Goal: Task Accomplishment & Management: Manage account settings

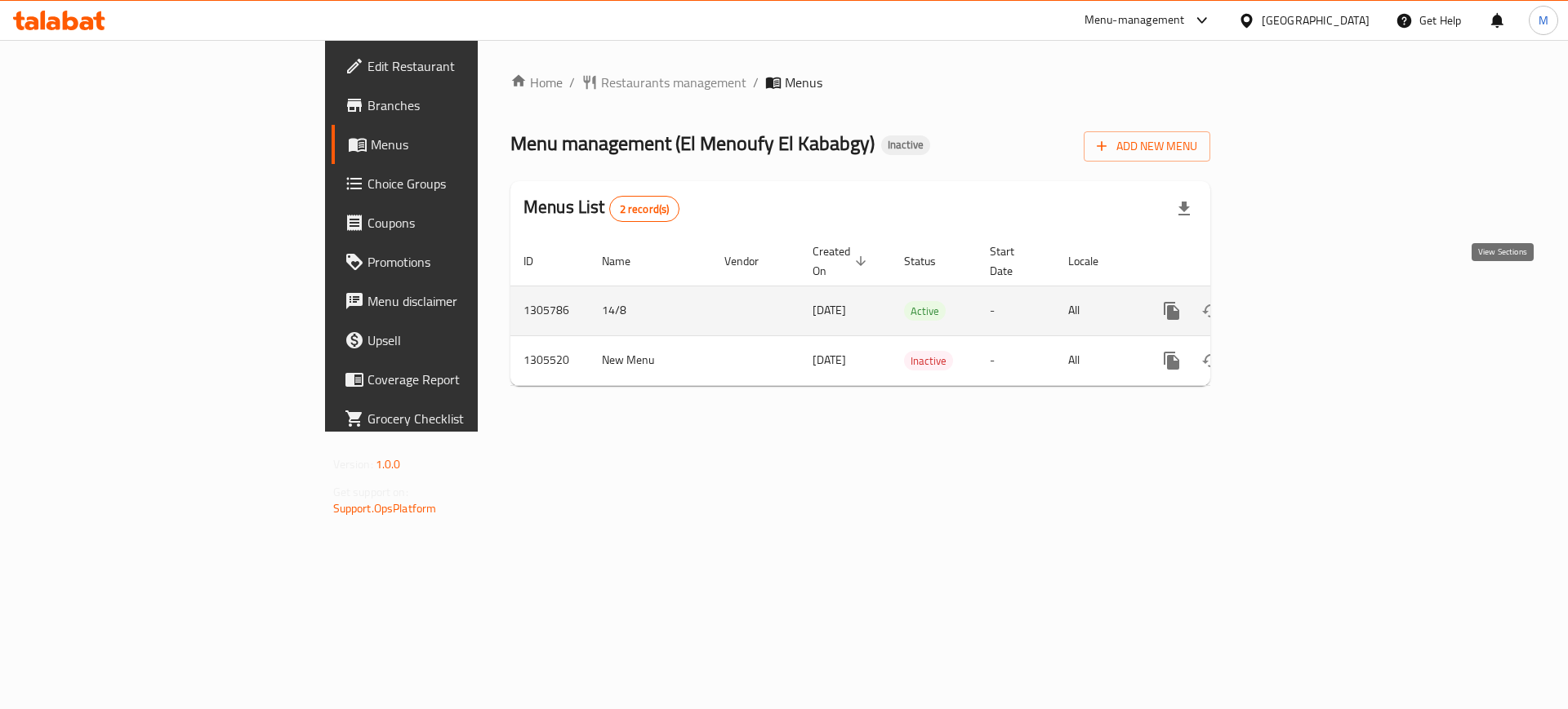
click at [1309, 301] on link "enhanced table" at bounding box center [1289, 310] width 39 height 39
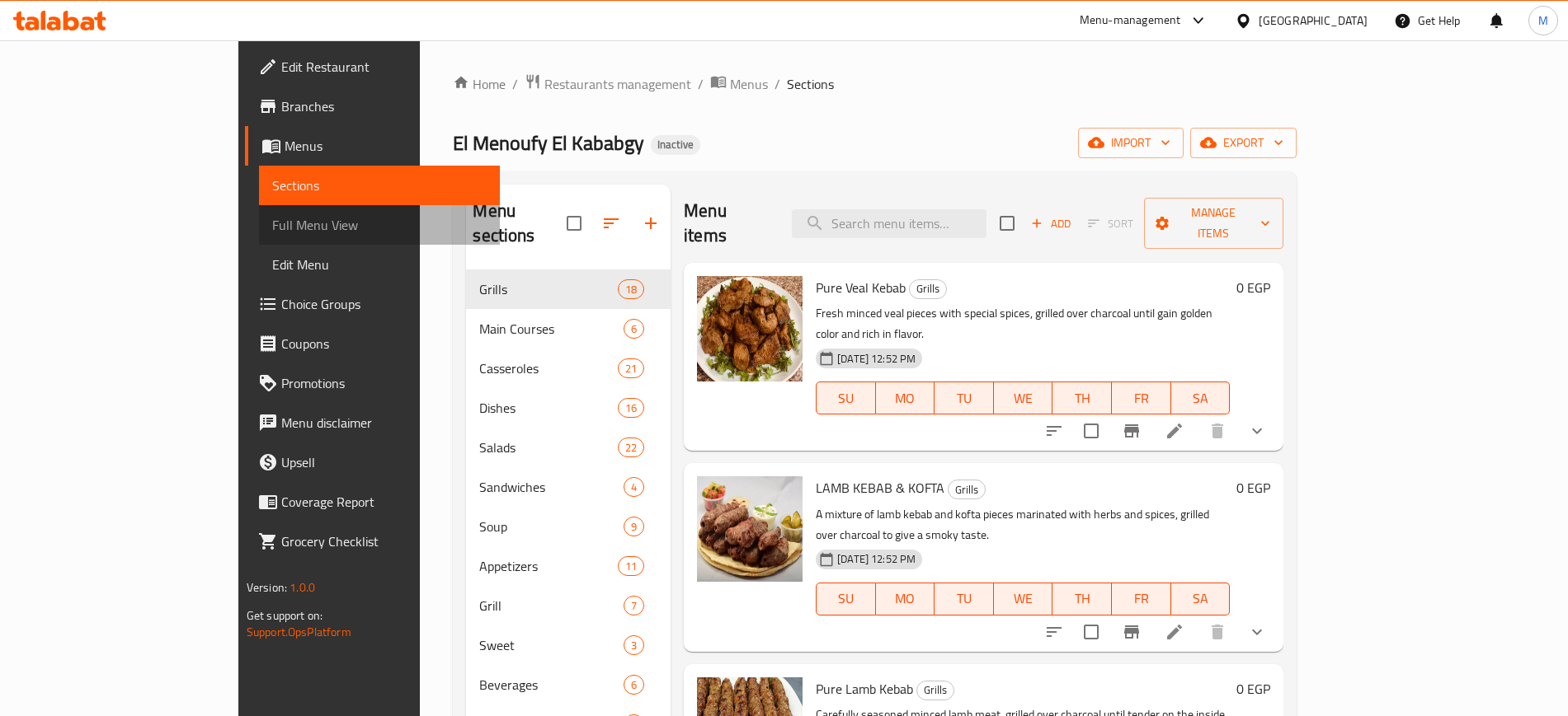
click at [272, 223] on span "Full Menu View" at bounding box center [379, 225] width 214 height 20
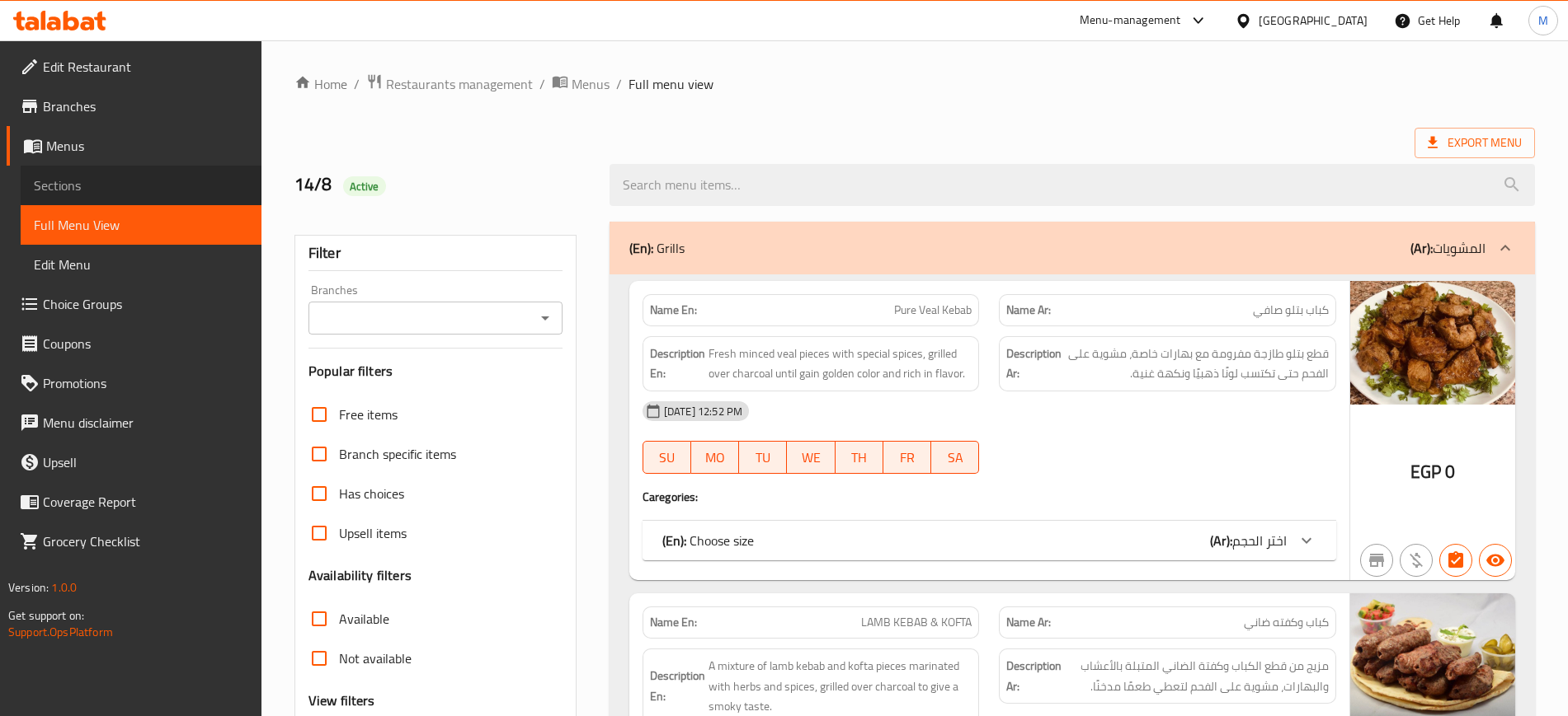
click at [133, 202] on link "Sections" at bounding box center [140, 185] width 241 height 39
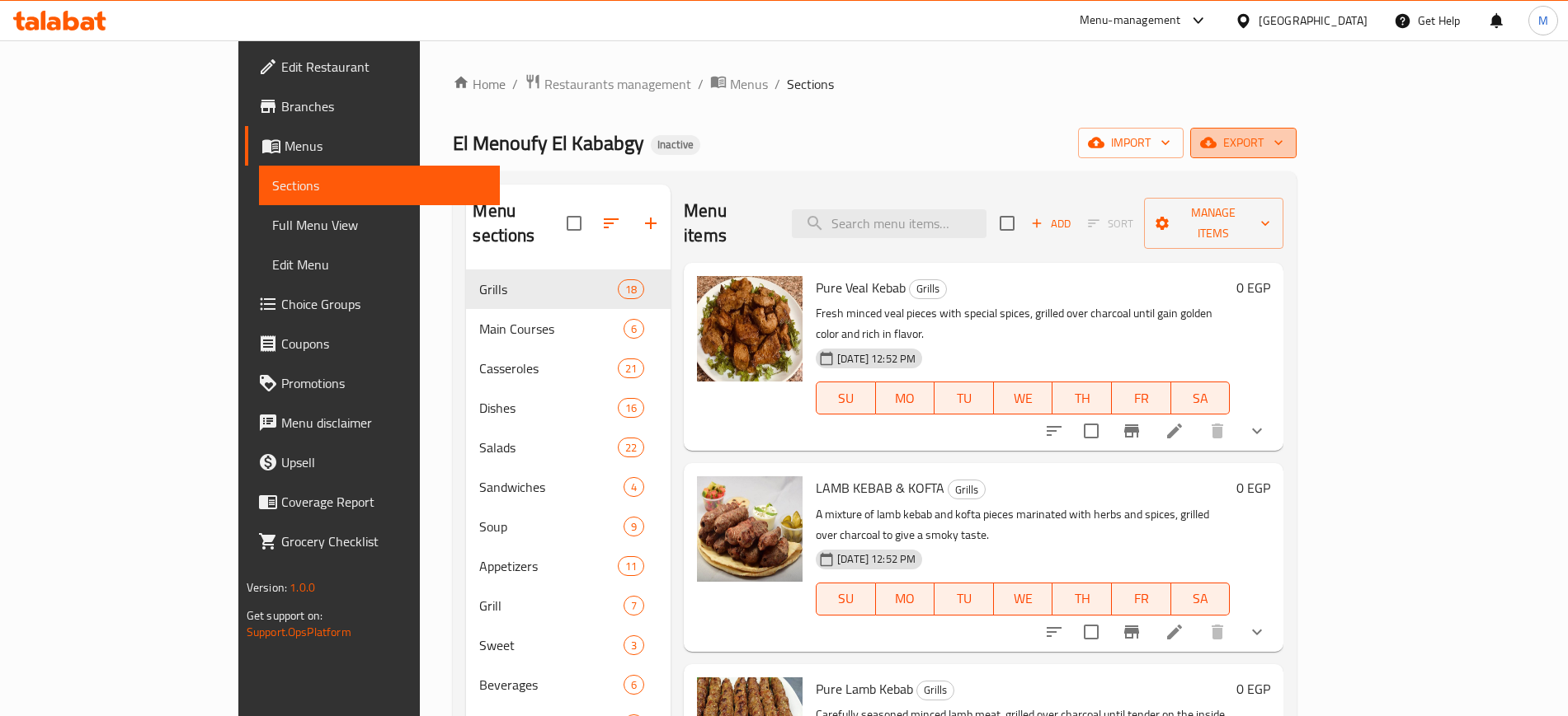
click at [1284, 147] on span "export" at bounding box center [1243, 142] width 80 height 20
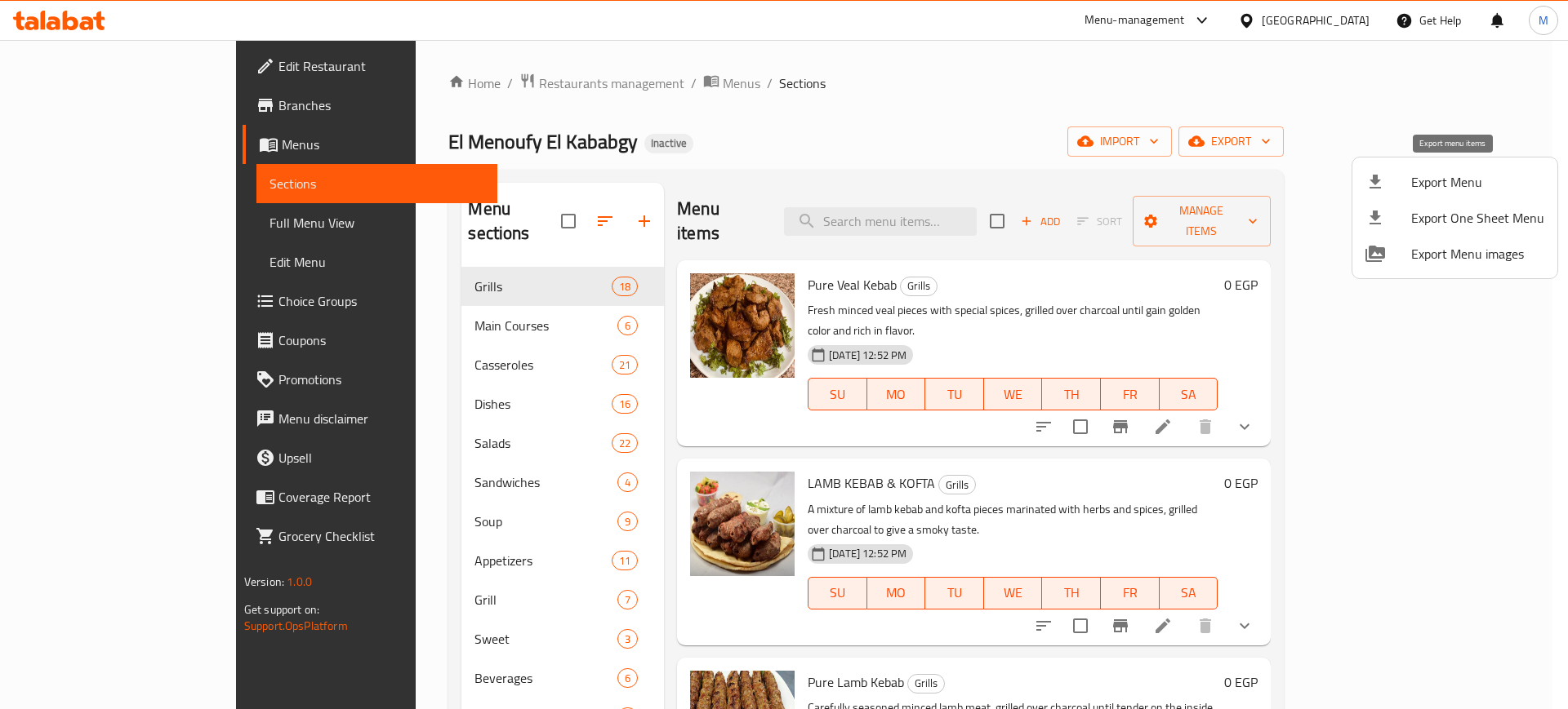
click at [1452, 185] on span "Export Menu" at bounding box center [1477, 182] width 133 height 20
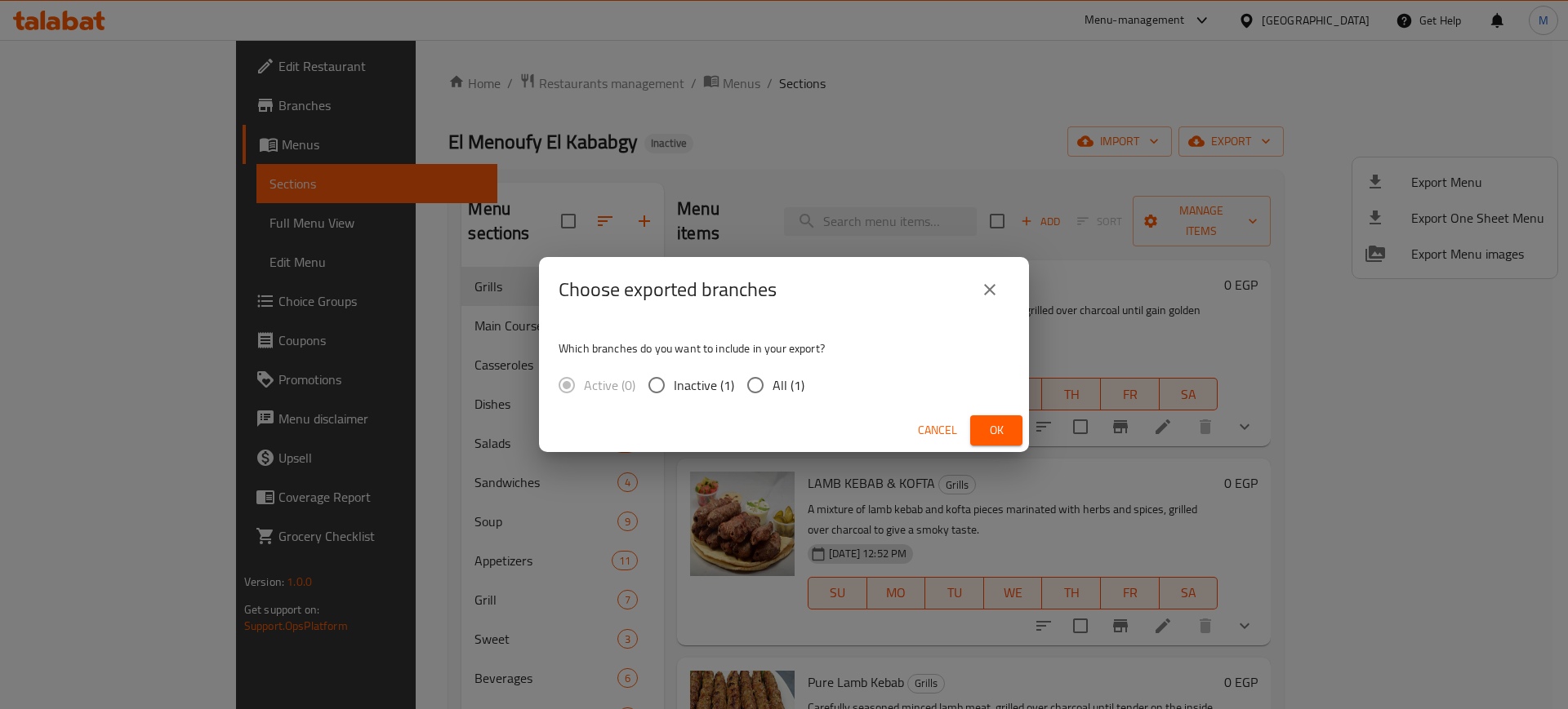
click at [780, 385] on span "All (1)" at bounding box center [788, 385] width 32 height 20
click at [773, 385] on input "All (1)" at bounding box center [754, 385] width 34 height 34
radio input "true"
click at [987, 433] on span "Ok" at bounding box center [996, 430] width 26 height 20
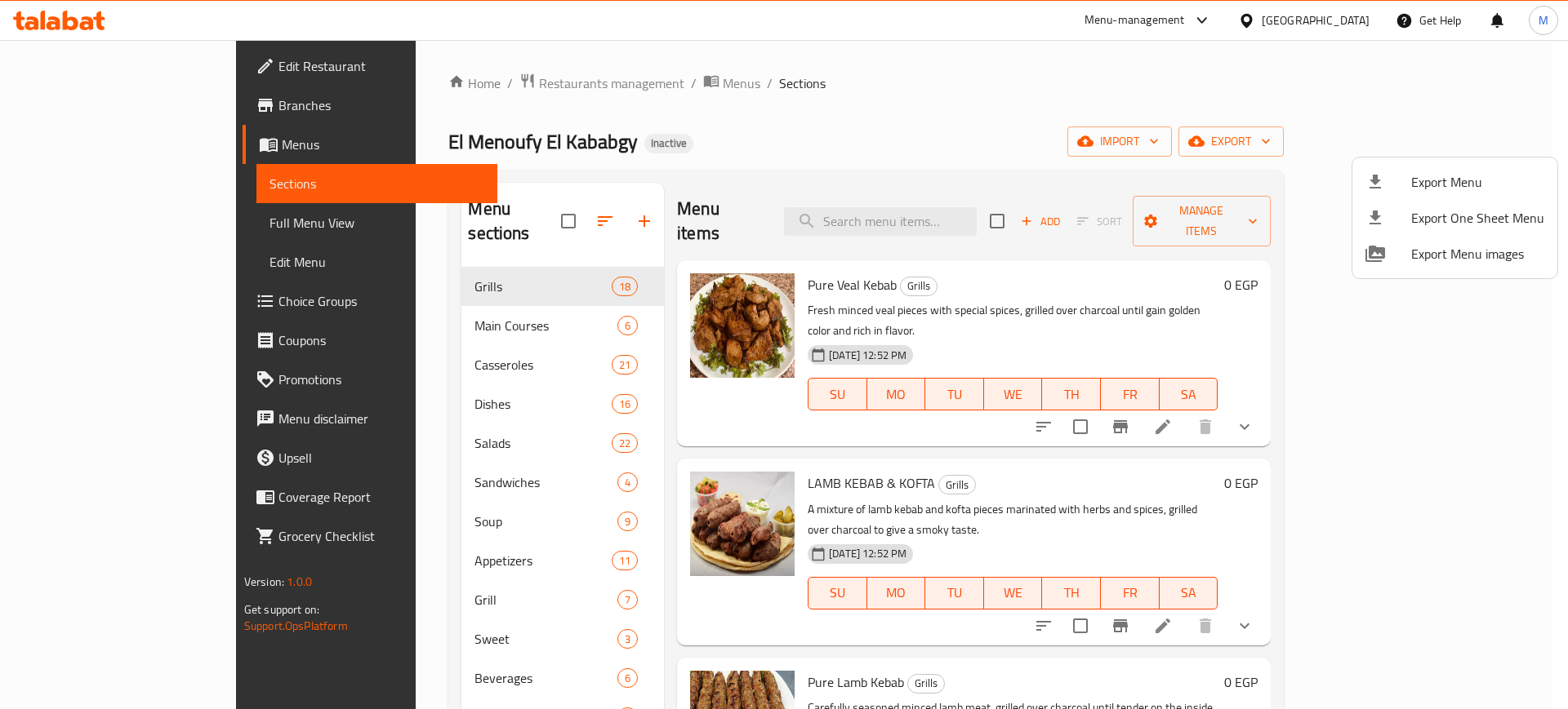
click at [1013, 97] on div at bounding box center [784, 354] width 1568 height 709
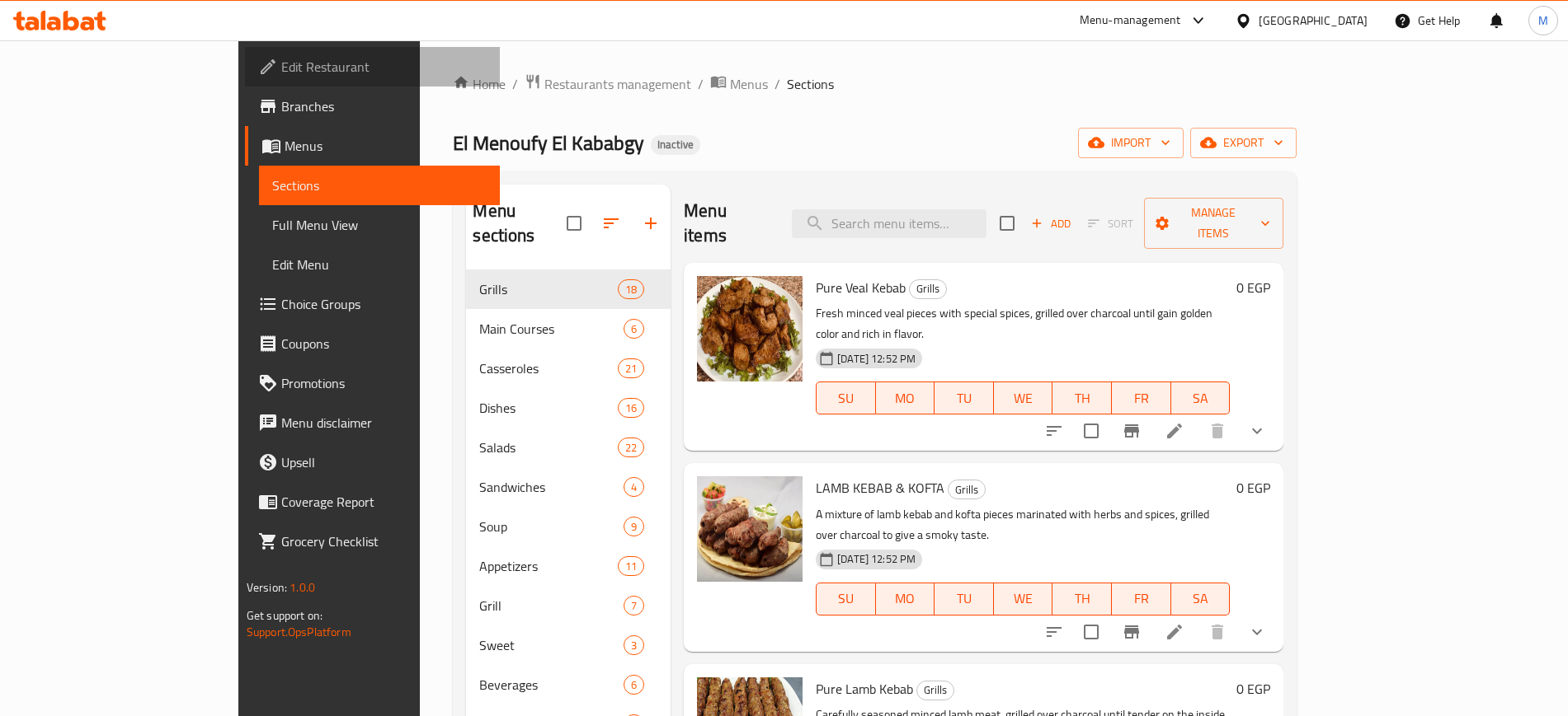
click at [281, 66] on span "Edit Restaurant" at bounding box center [384, 67] width 205 height 20
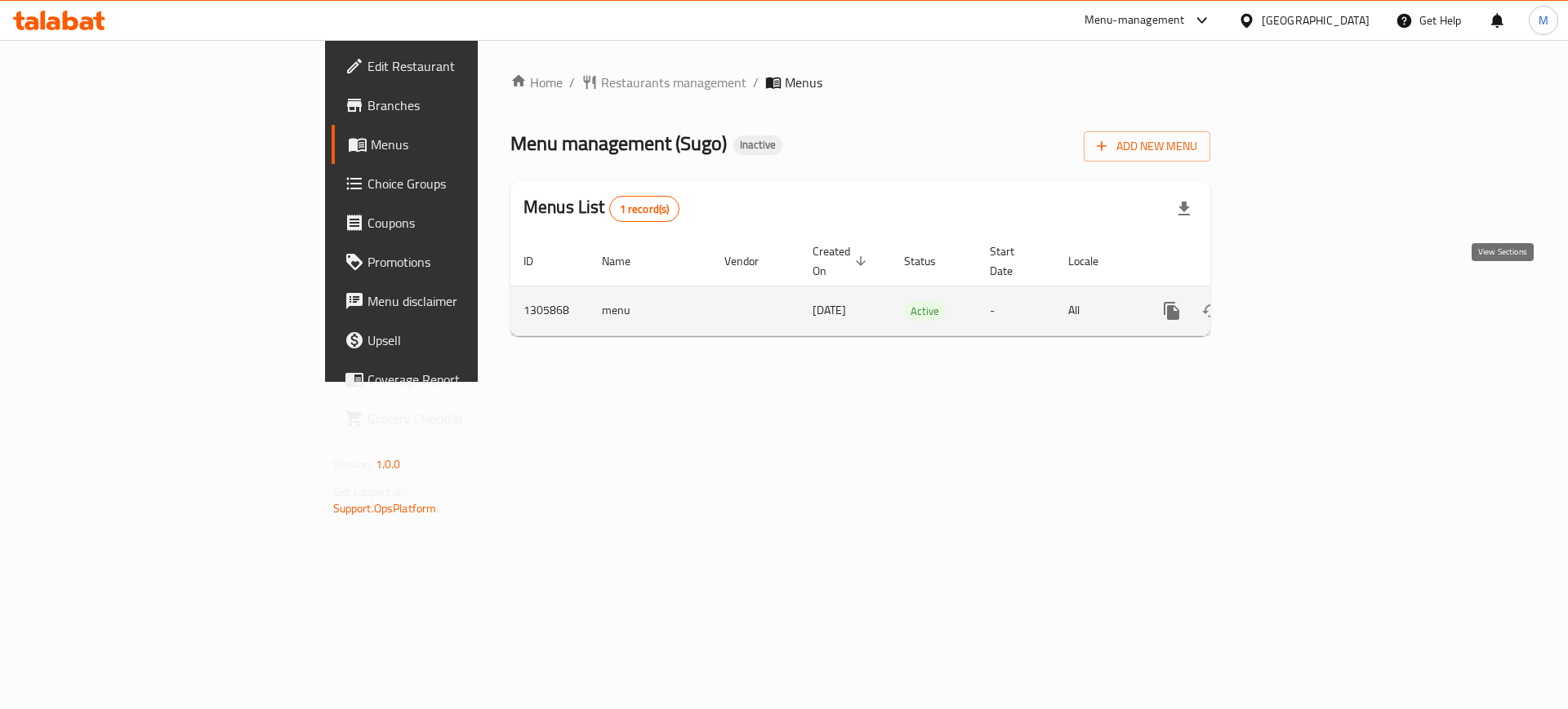
click at [1309, 293] on link "enhanced table" at bounding box center [1289, 310] width 39 height 39
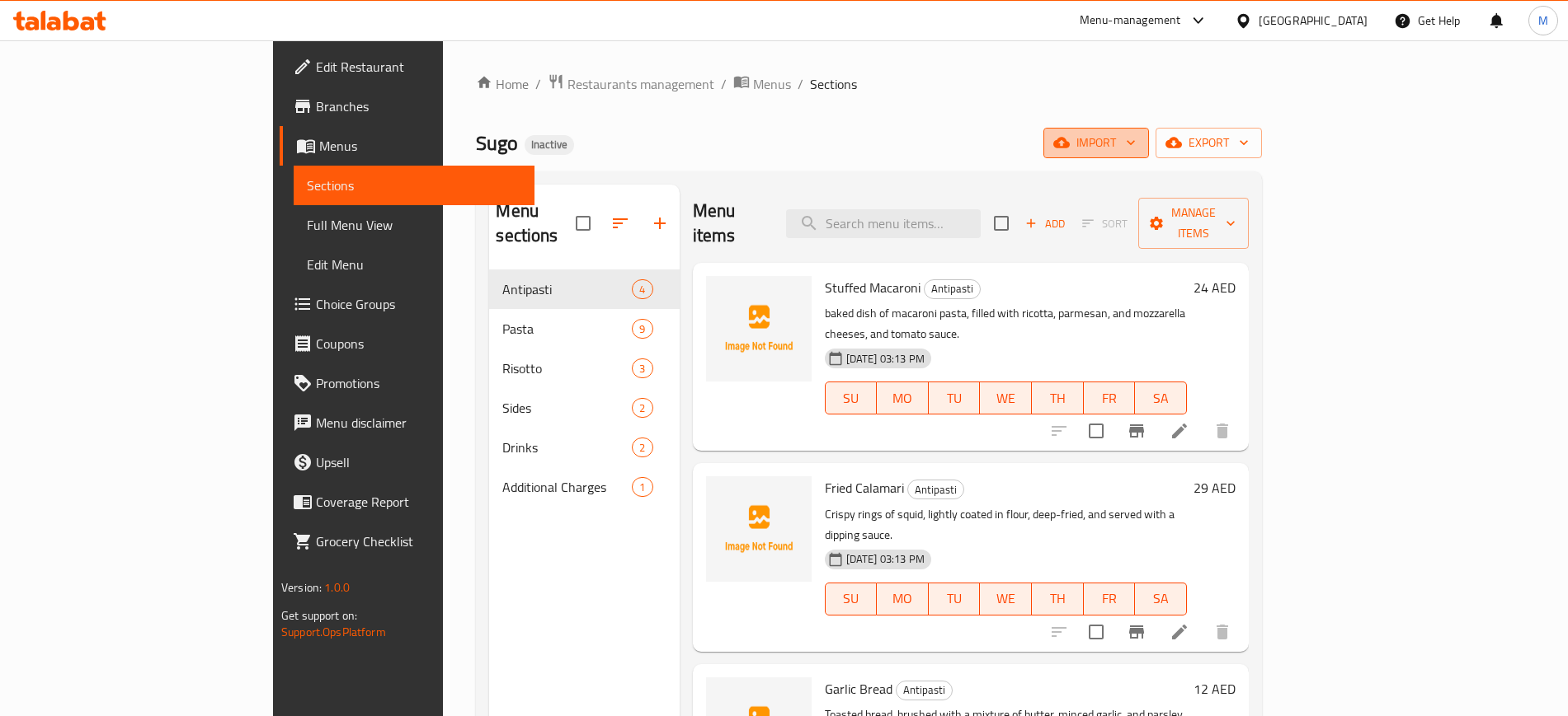
click at [1135, 153] on span "import" at bounding box center [1096, 142] width 79 height 20
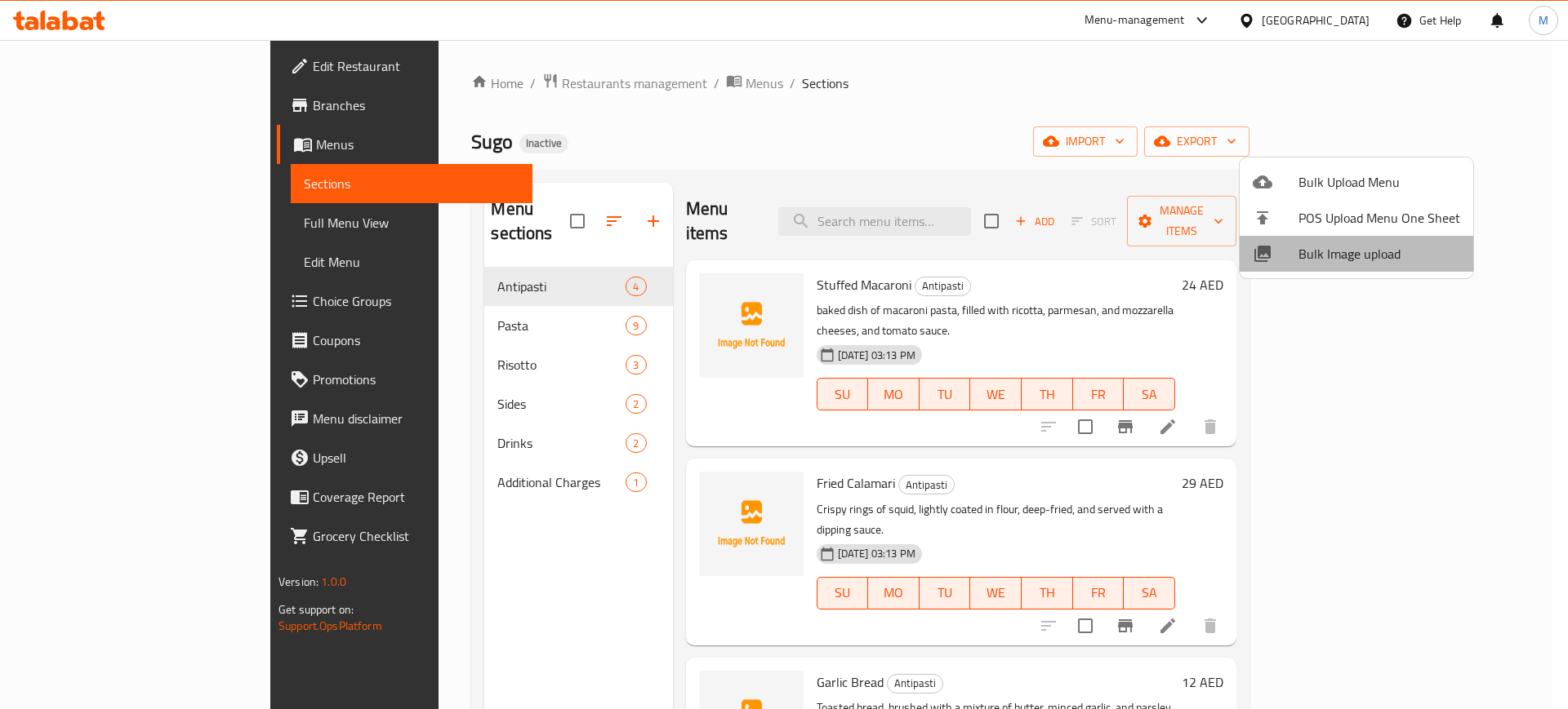
click at [1370, 245] on span "Bulk Image upload" at bounding box center [1379, 254] width 162 height 20
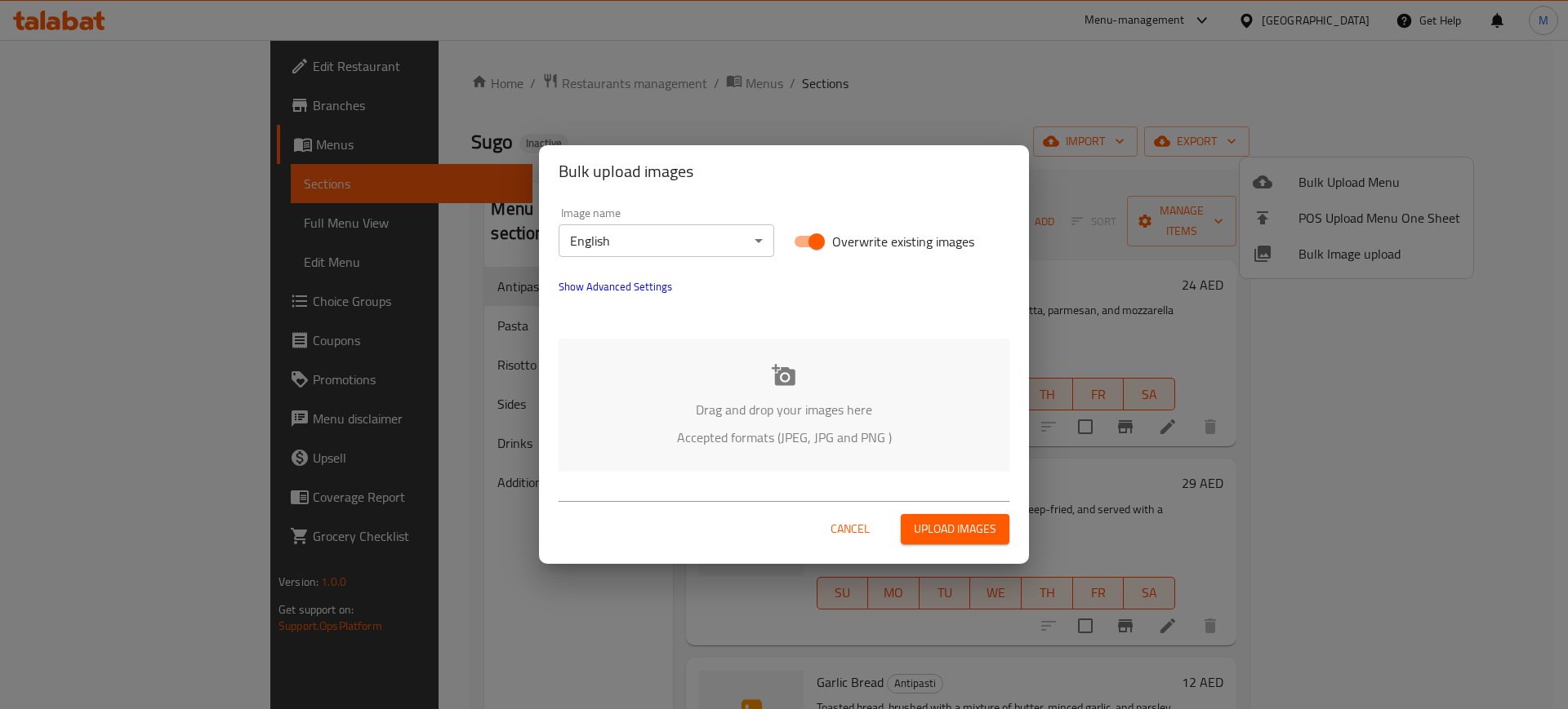
click at [721, 368] on div "Drag and drop your images here Accepted formats (JPEG, JPG and PNG )" at bounding box center [784, 405] width 451 height 133
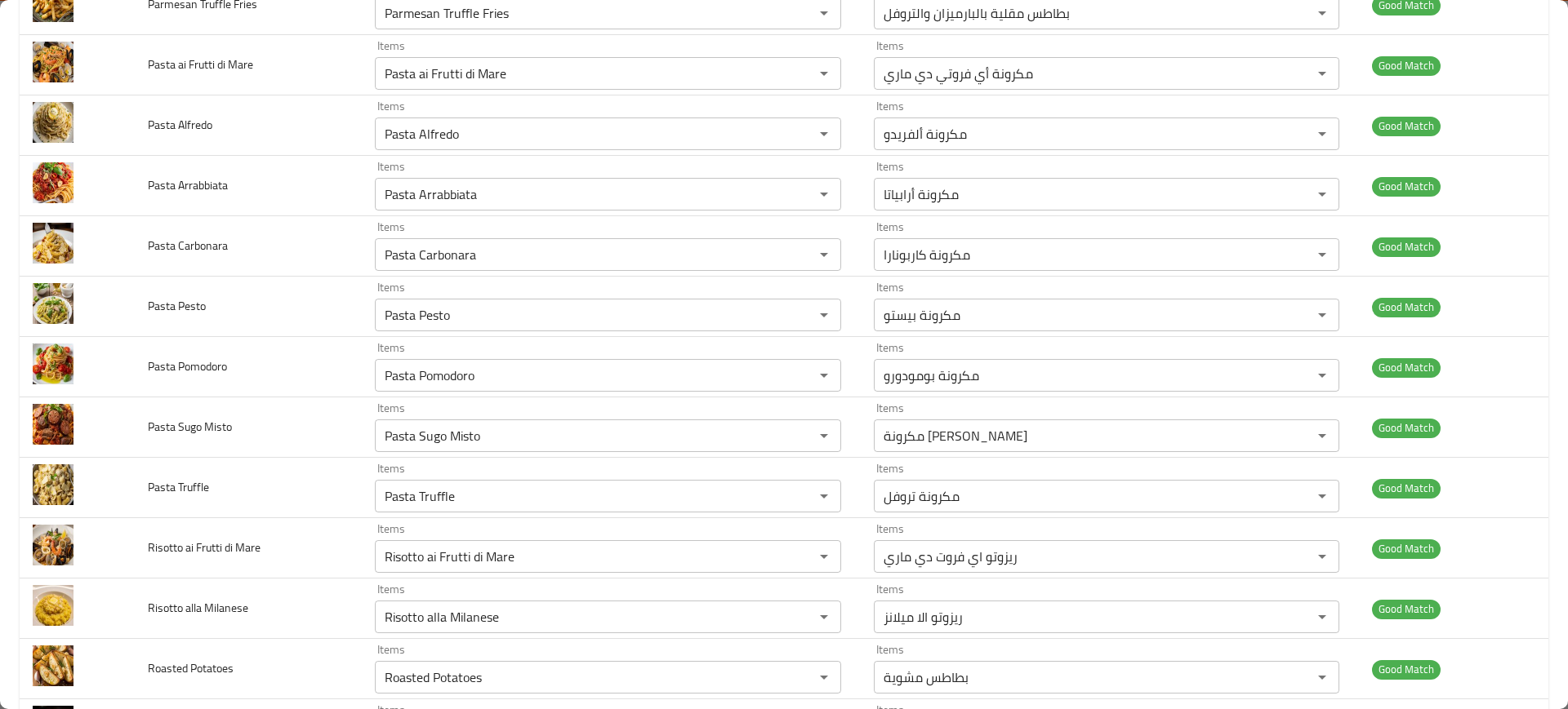
scroll to position [841, 0]
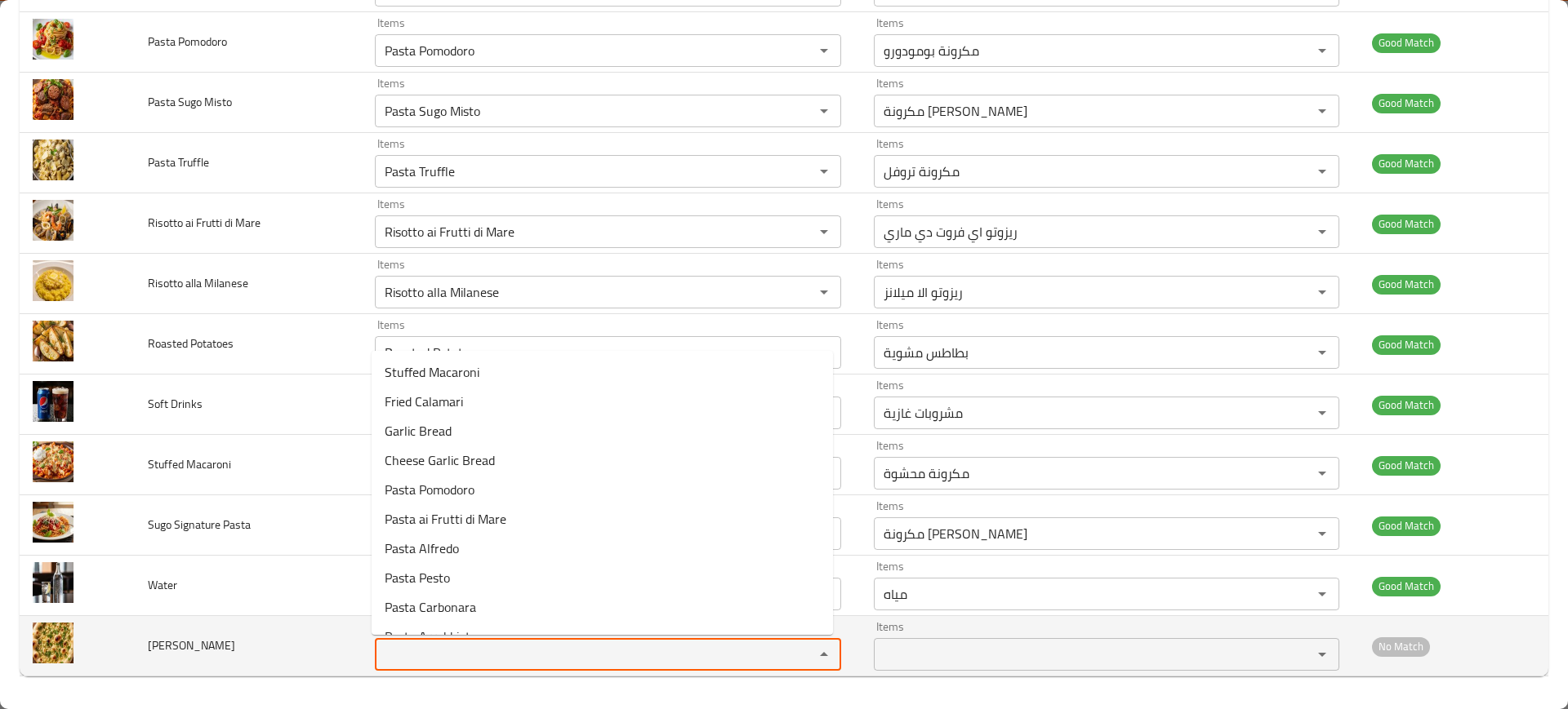
click at [435, 643] on Naan "Items" at bounding box center [583, 654] width 408 height 23
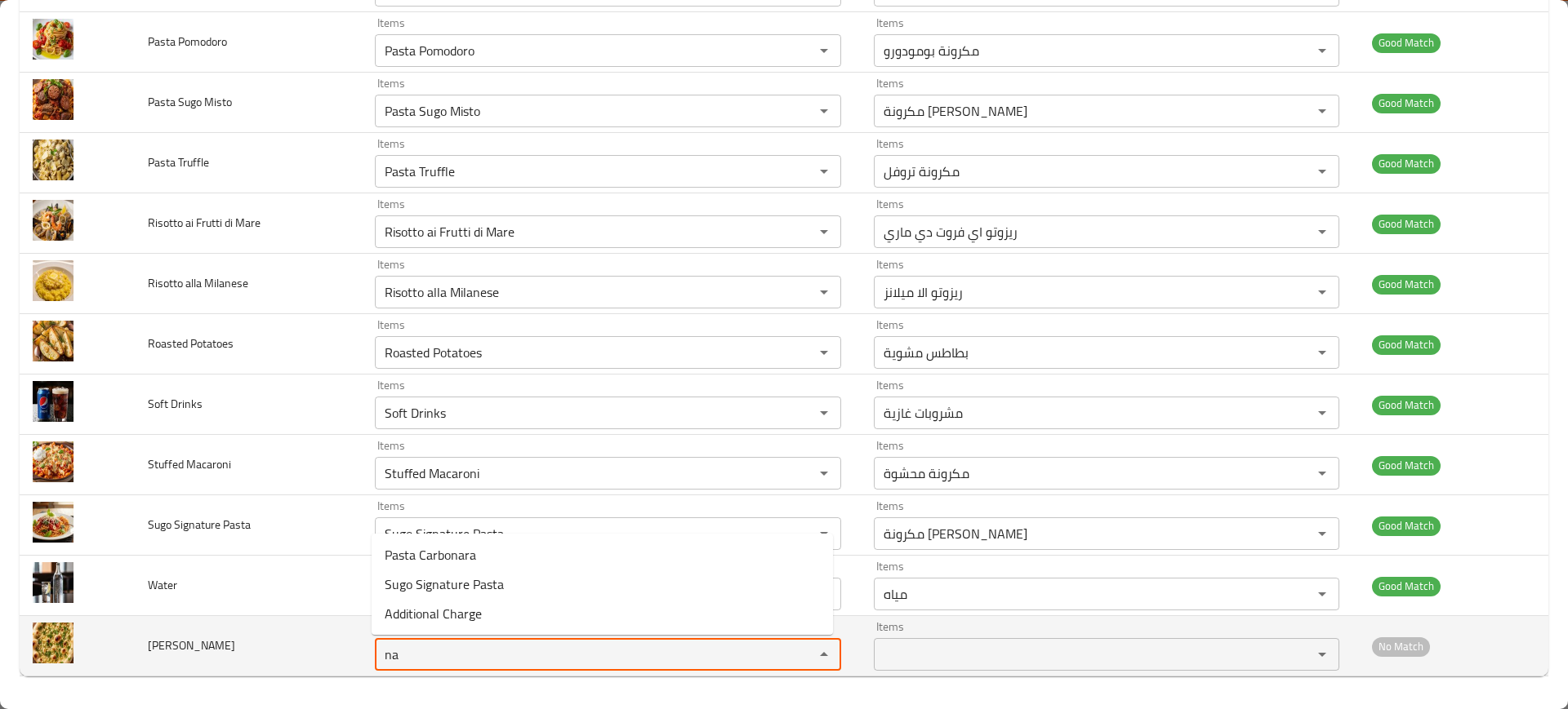
type Naan "n"
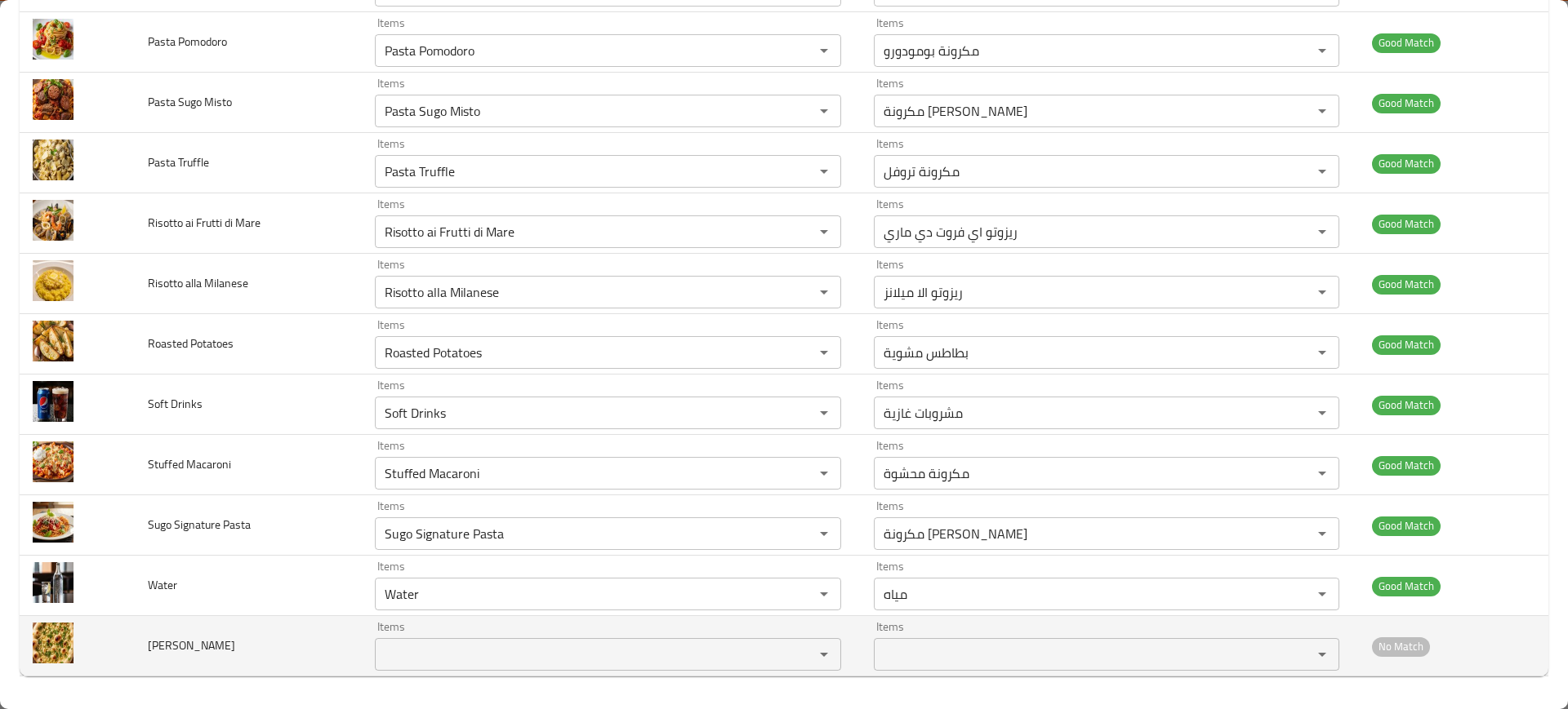
click at [167, 650] on span "[PERSON_NAME]" at bounding box center [191, 646] width 88 height 21
copy span "[PERSON_NAME]"
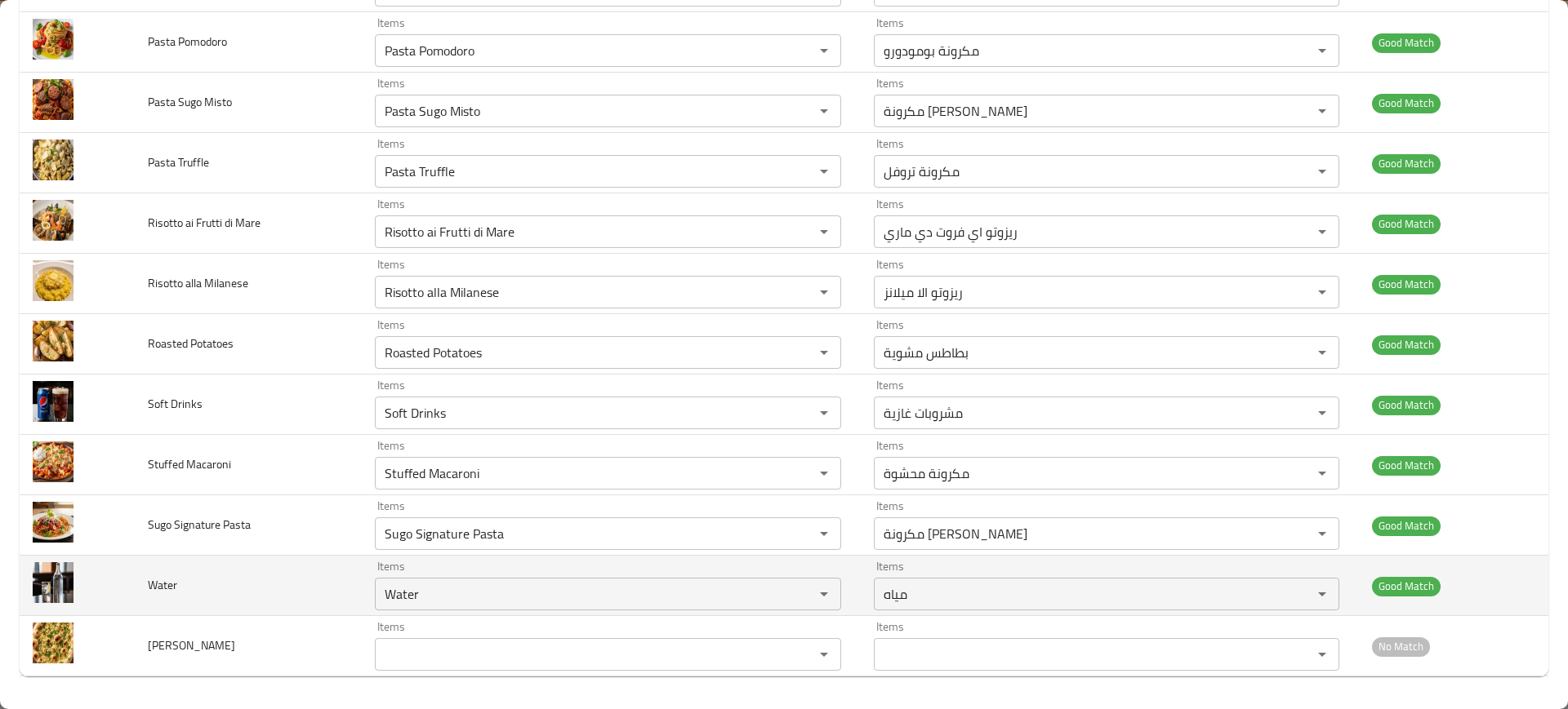
click at [271, 586] on td "Water" at bounding box center [249, 586] width 228 height 61
click at [182, 609] on td "Water" at bounding box center [249, 586] width 228 height 61
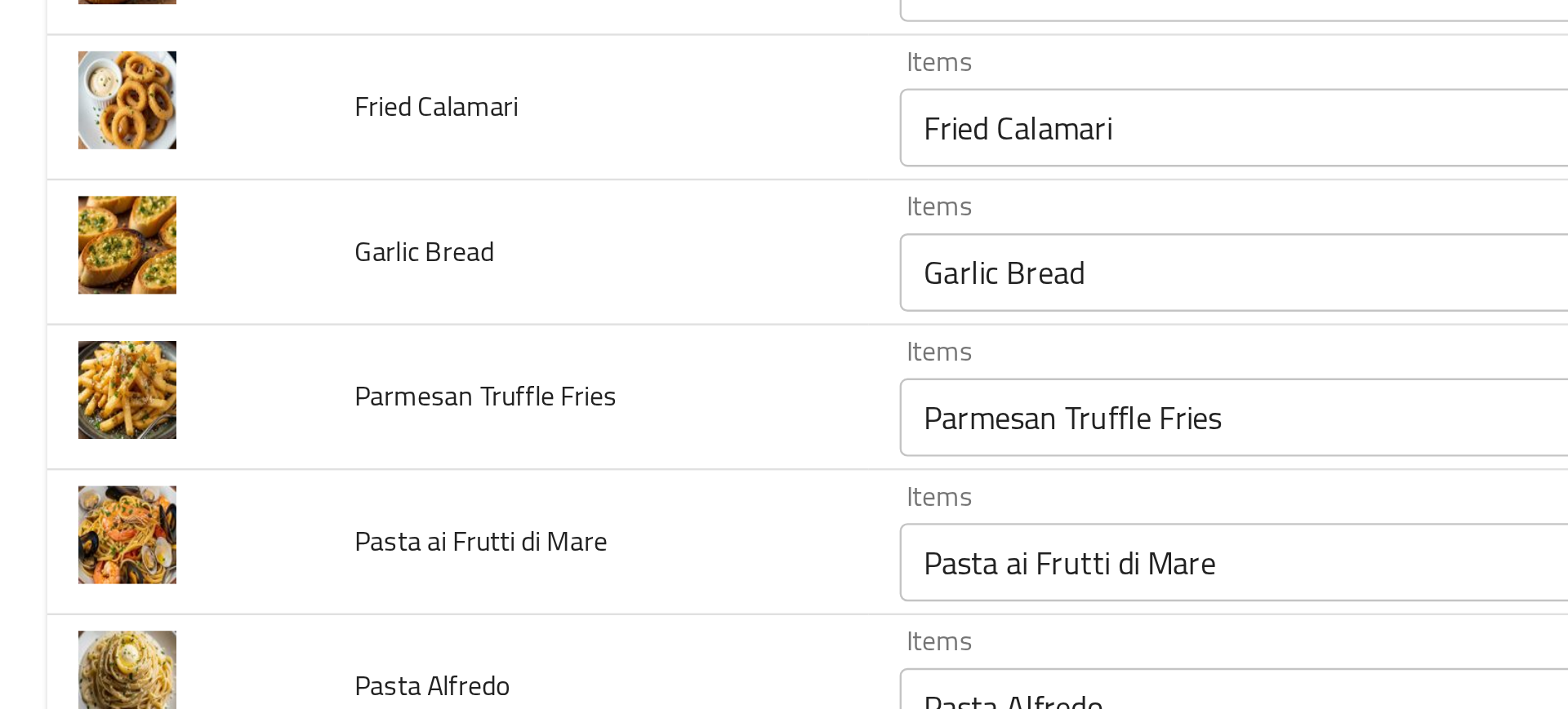
scroll to position [0, 0]
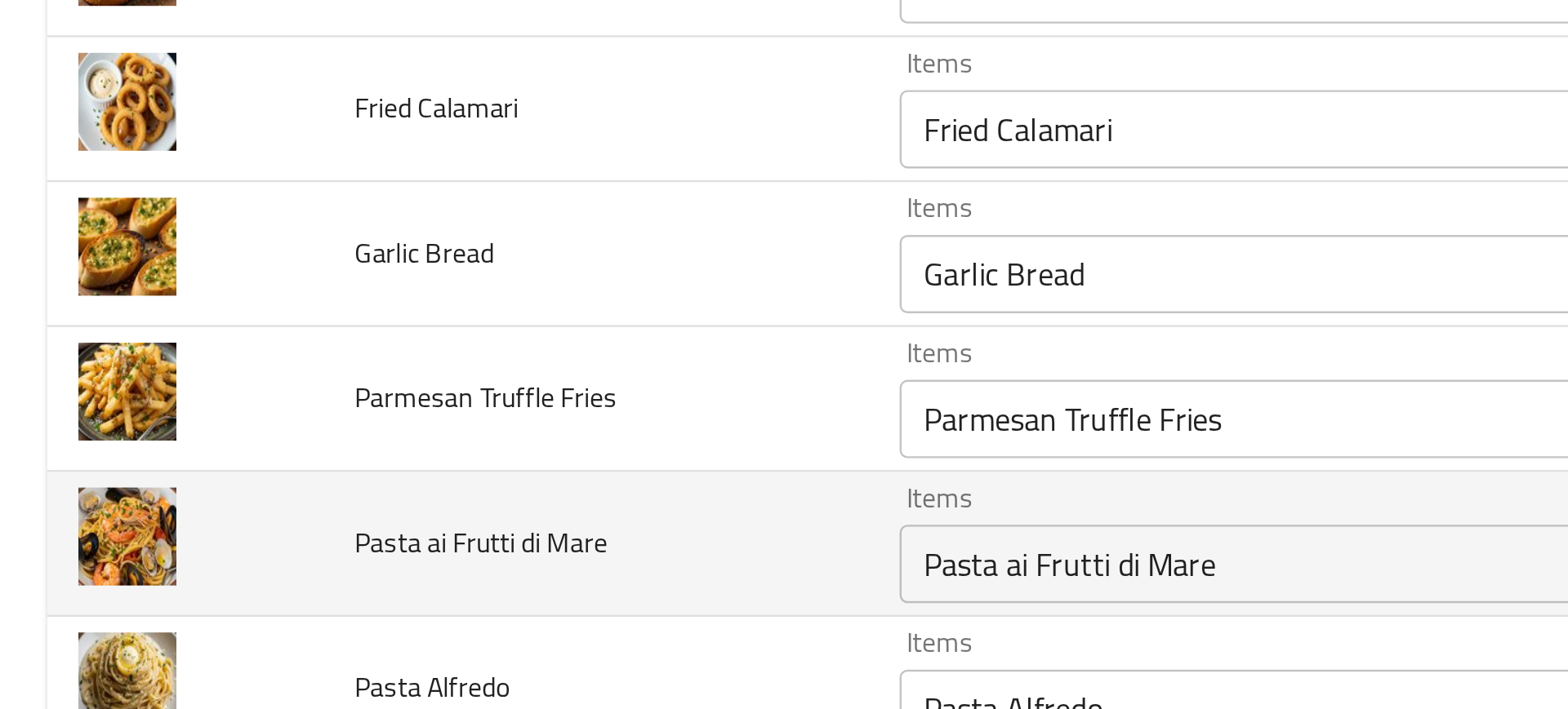
click at [88, 596] on td "enhanced table" at bounding box center [77, 582] width 115 height 61
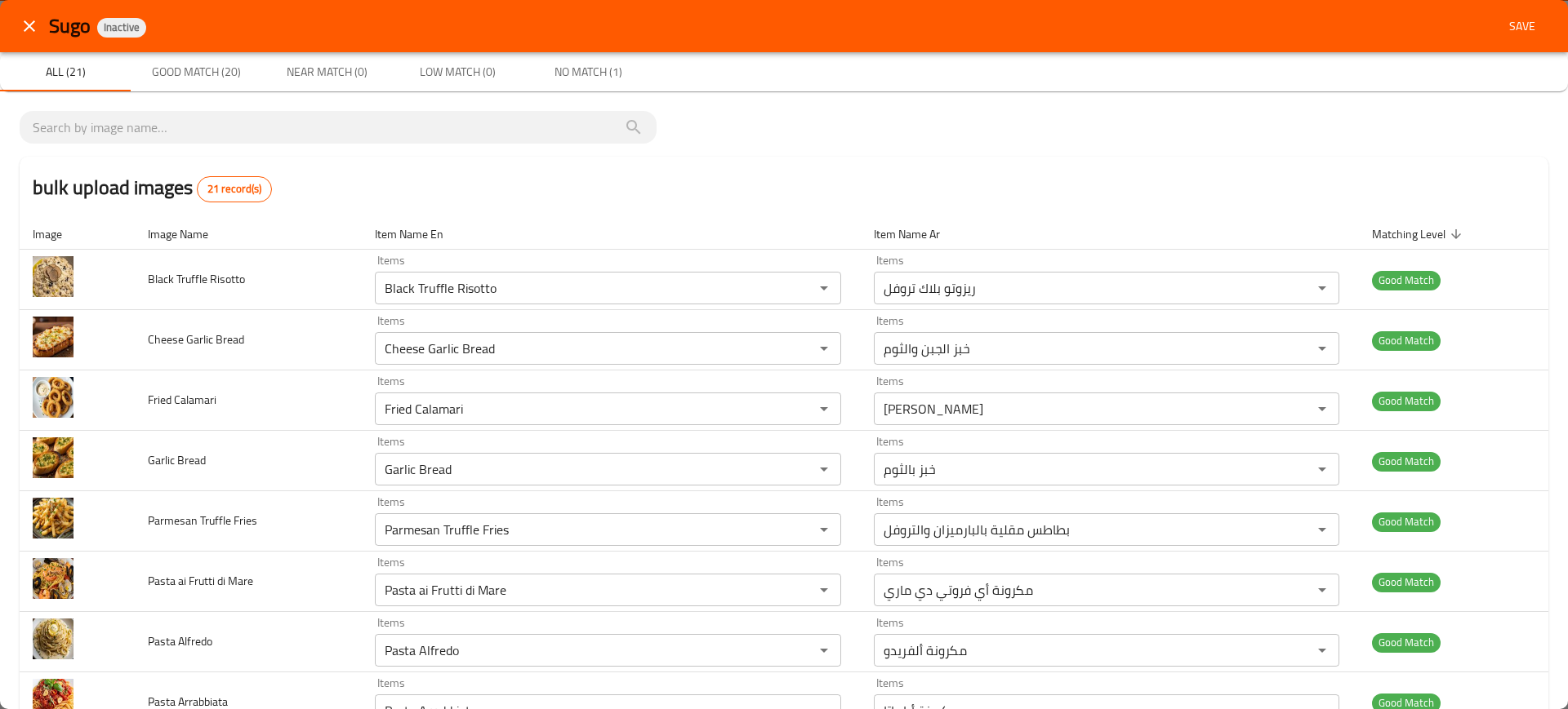
click at [1518, 17] on span "Save" at bounding box center [1521, 26] width 39 height 20
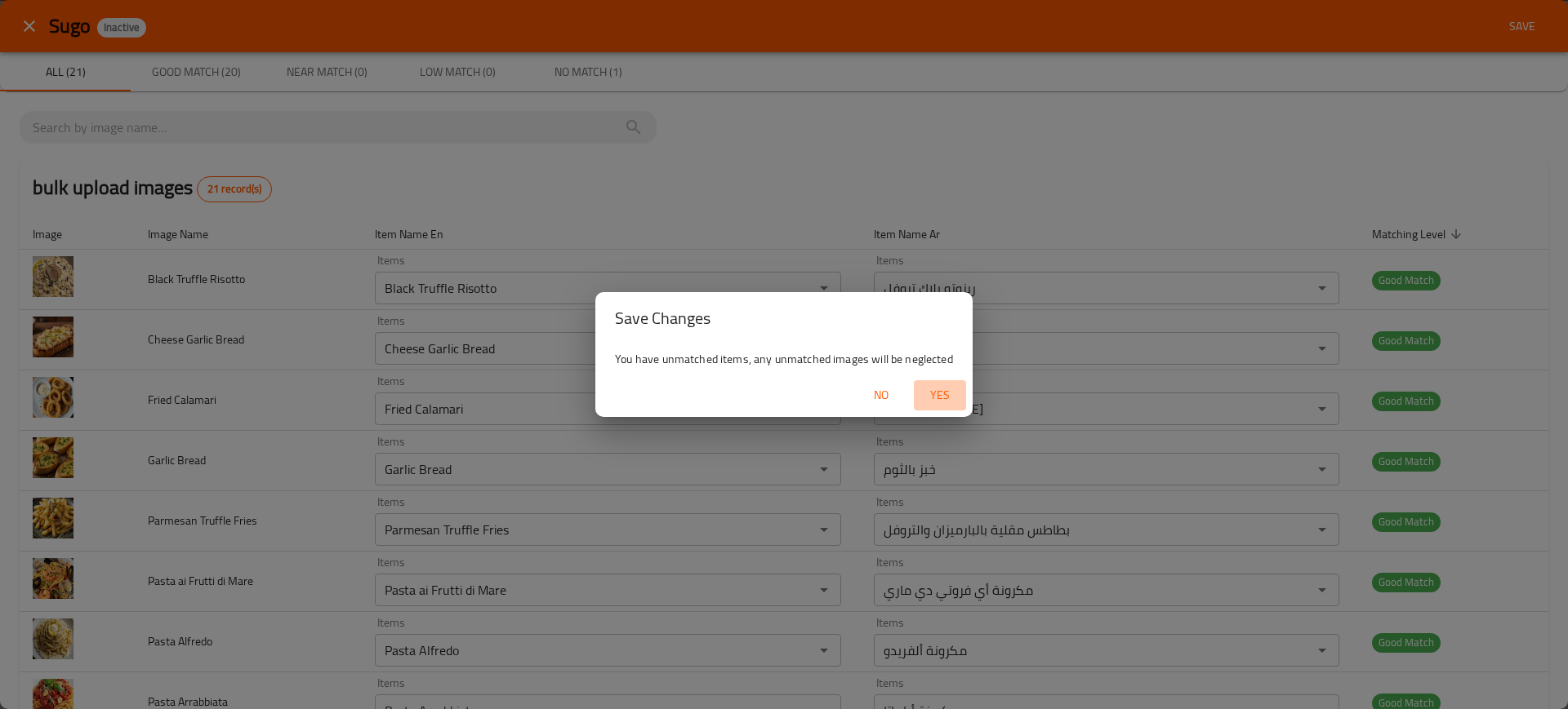
click at [940, 389] on span "Yes" at bounding box center [940, 394] width 39 height 20
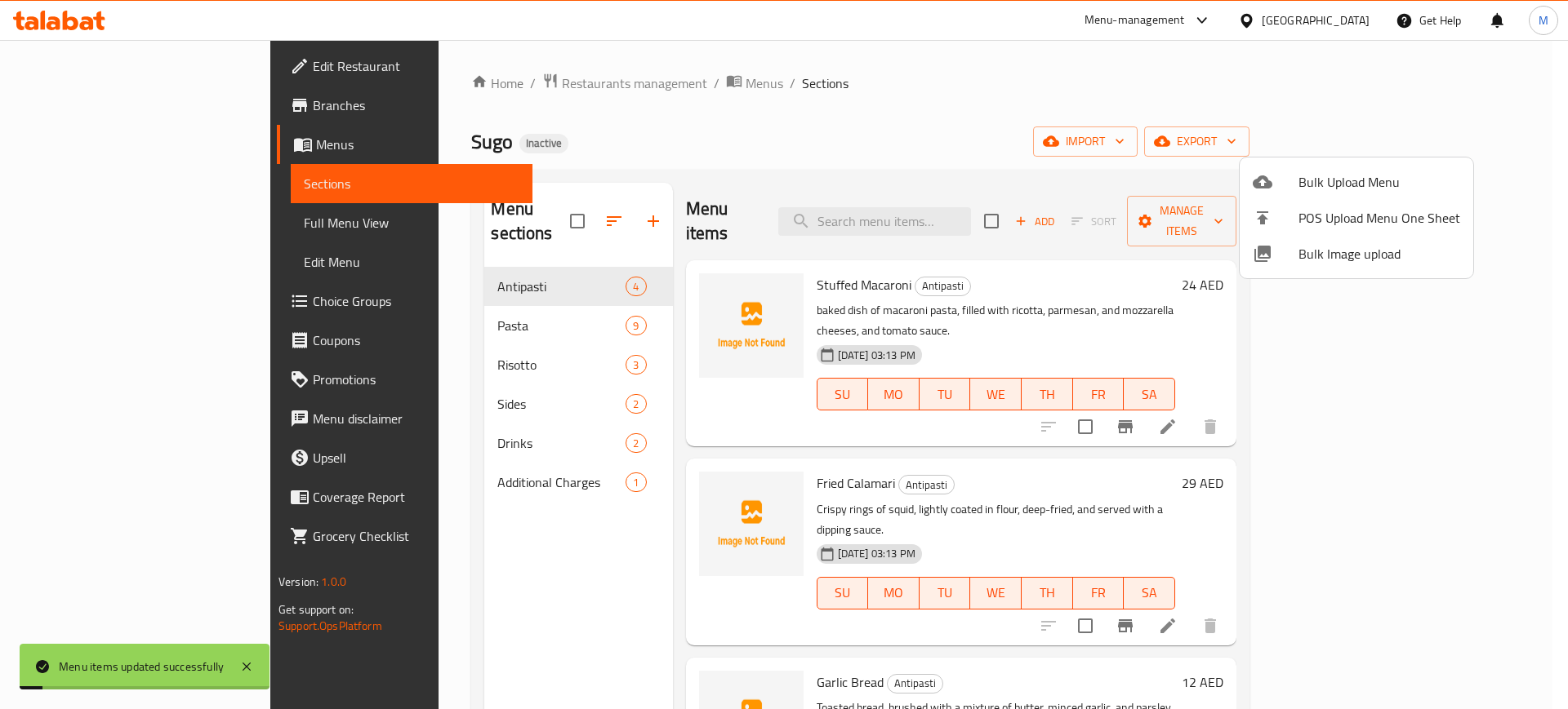
click at [486, 559] on div at bounding box center [784, 354] width 1568 height 709
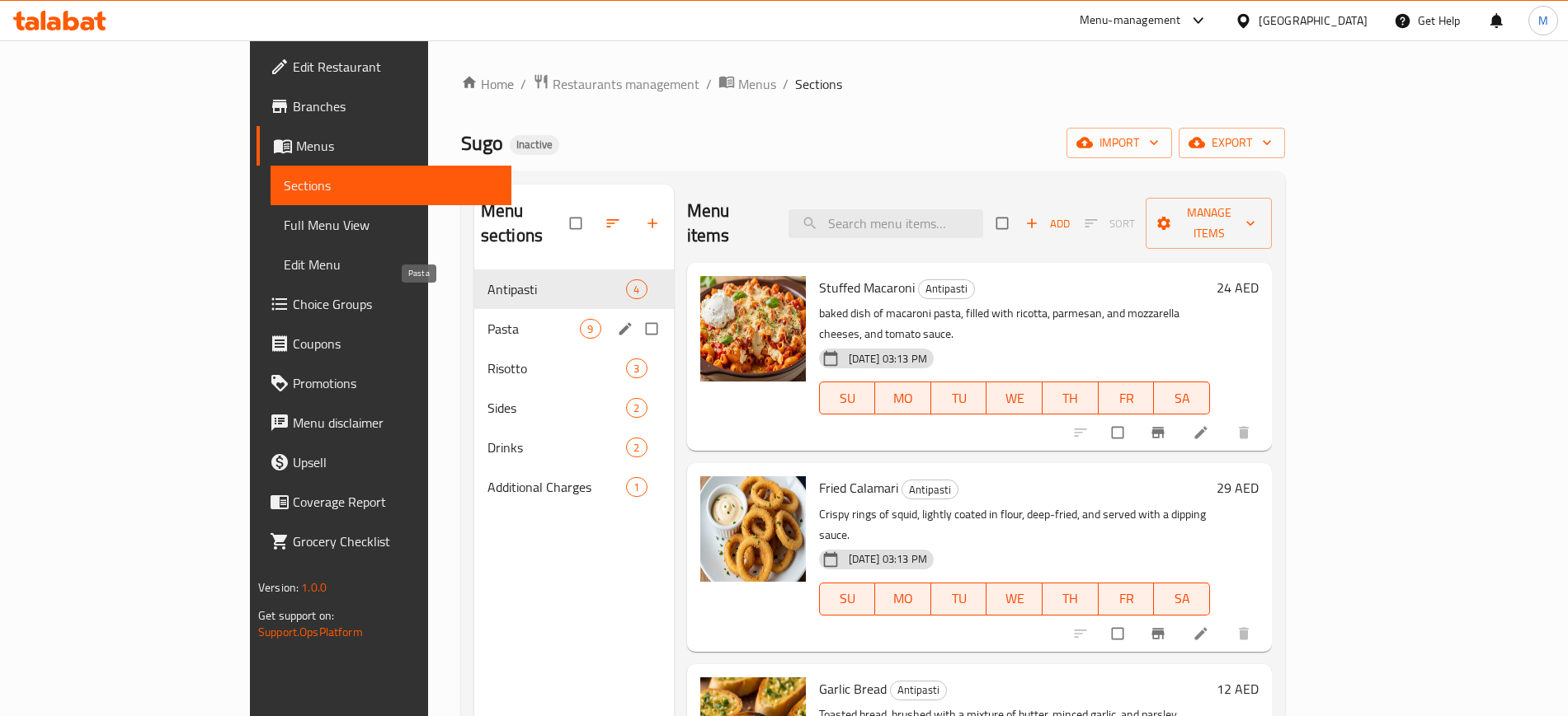
click at [487, 319] on span "Pasta" at bounding box center [534, 329] width 93 height 20
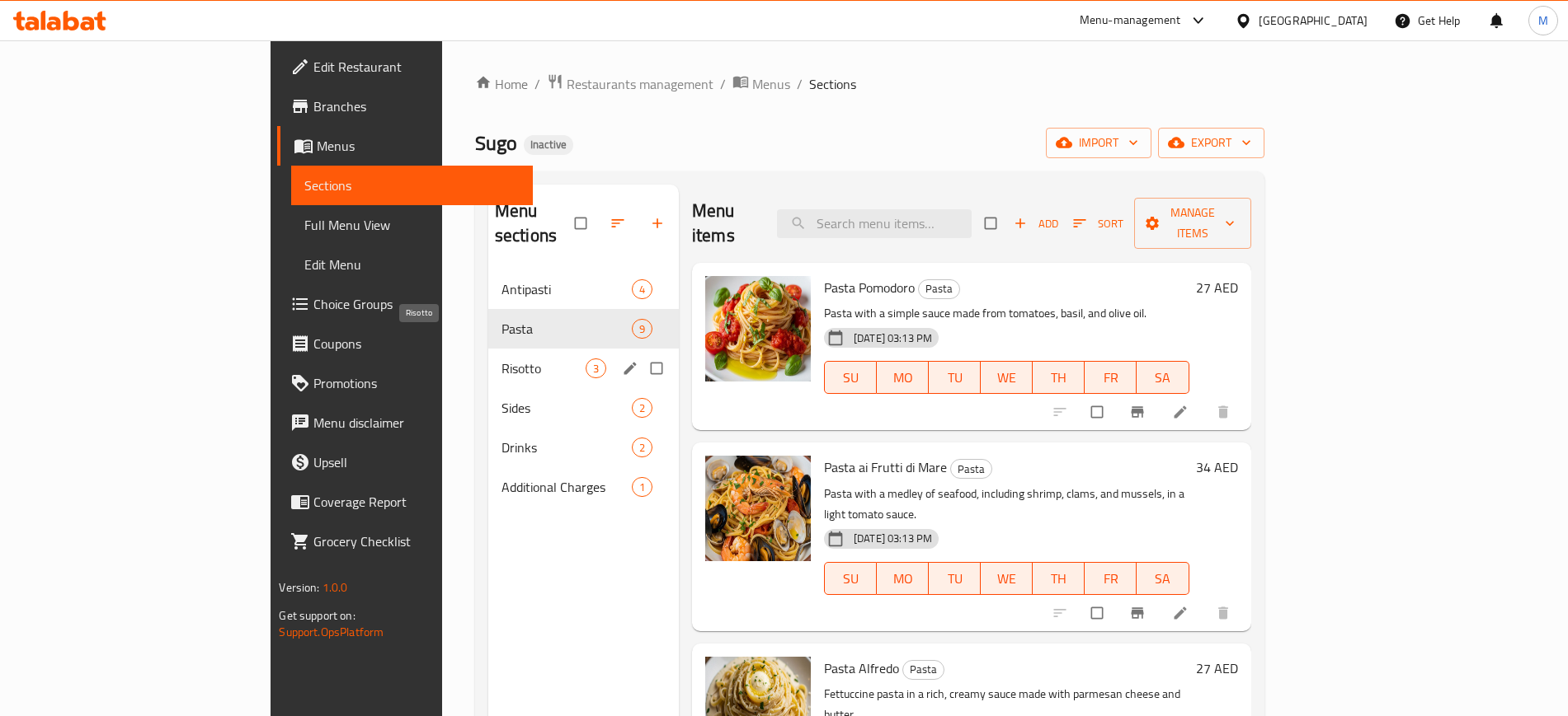
click at [501, 359] on span "Risotto" at bounding box center [543, 369] width 84 height 20
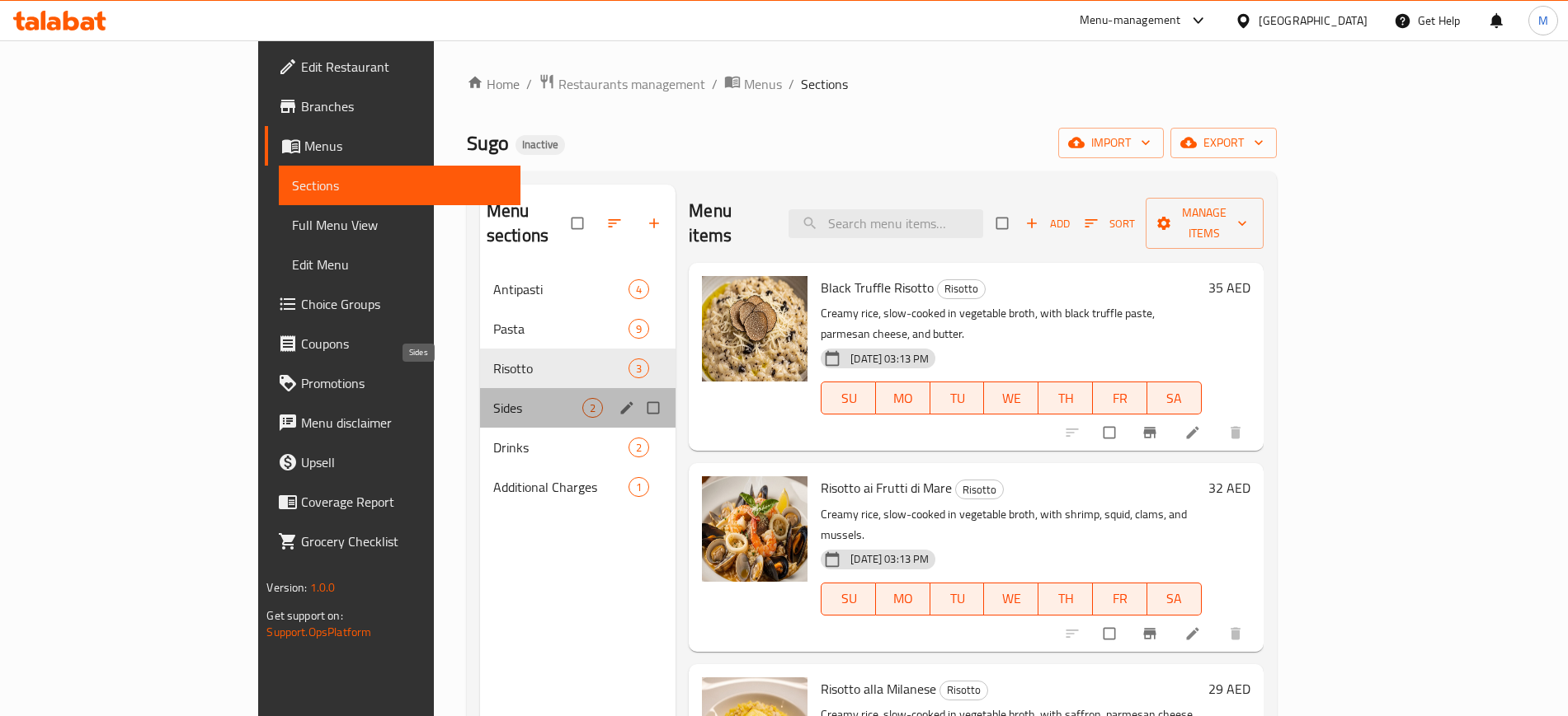
click at [500, 398] on span "Sides" at bounding box center [537, 408] width 89 height 20
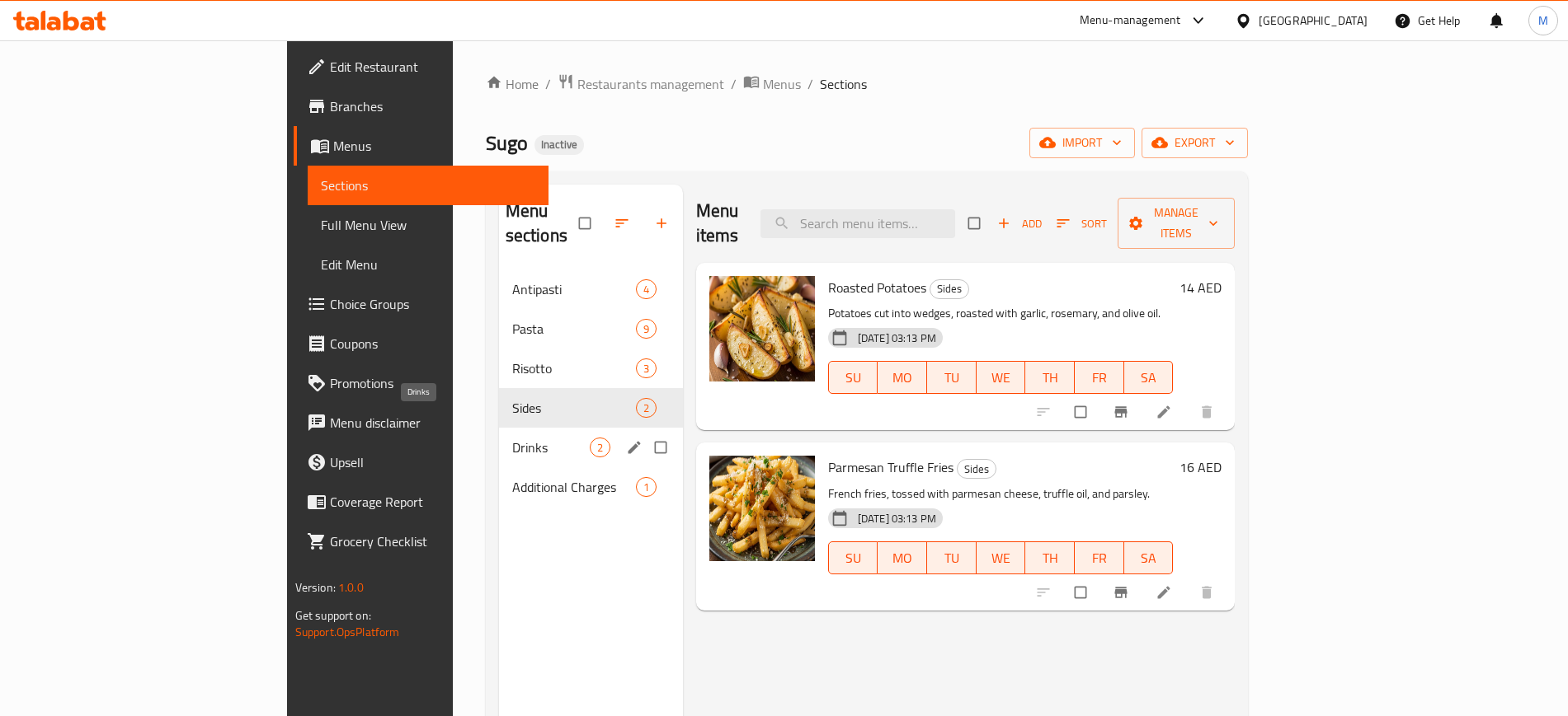
click at [512, 438] on span "Drinks" at bounding box center [550, 448] width 77 height 20
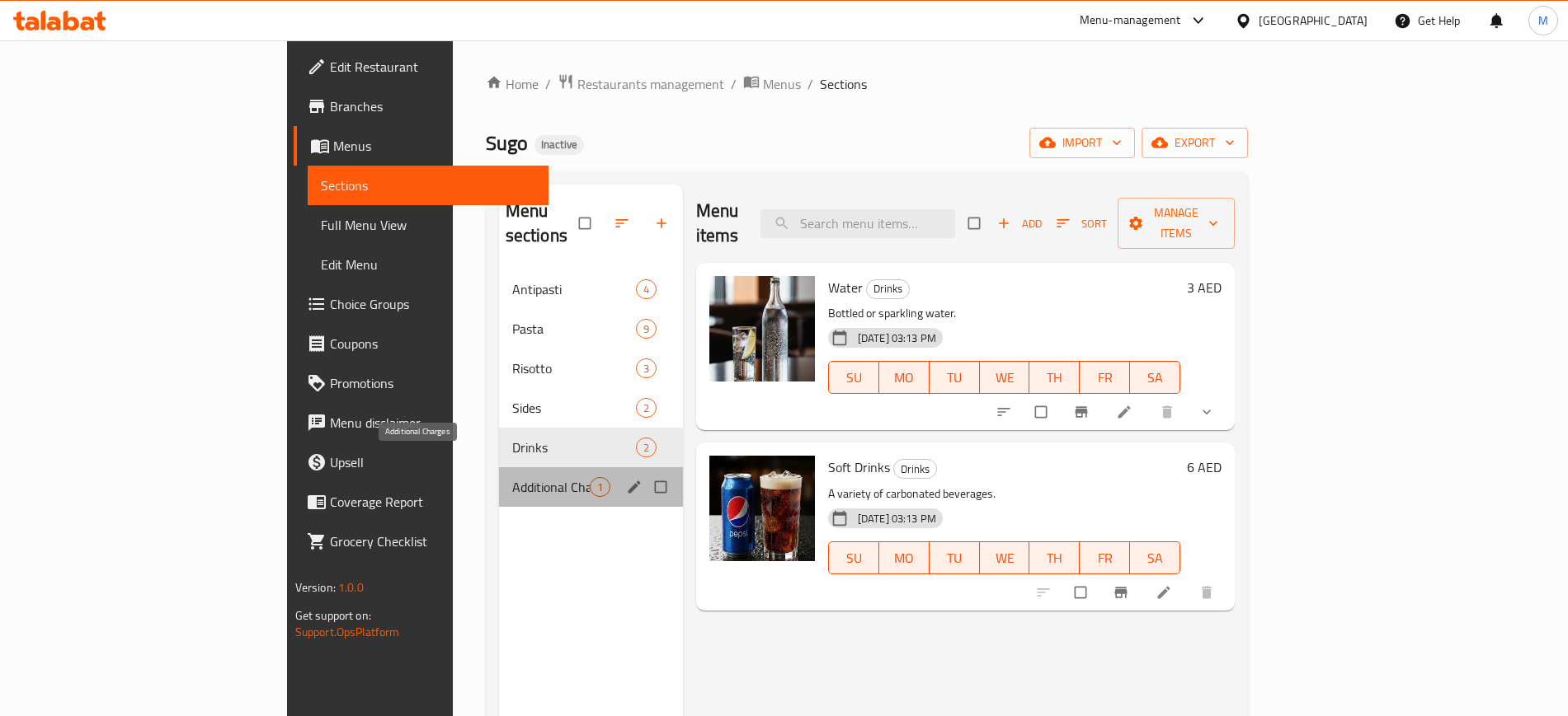
click at [512, 477] on span "Additional Charges" at bounding box center [550, 487] width 77 height 20
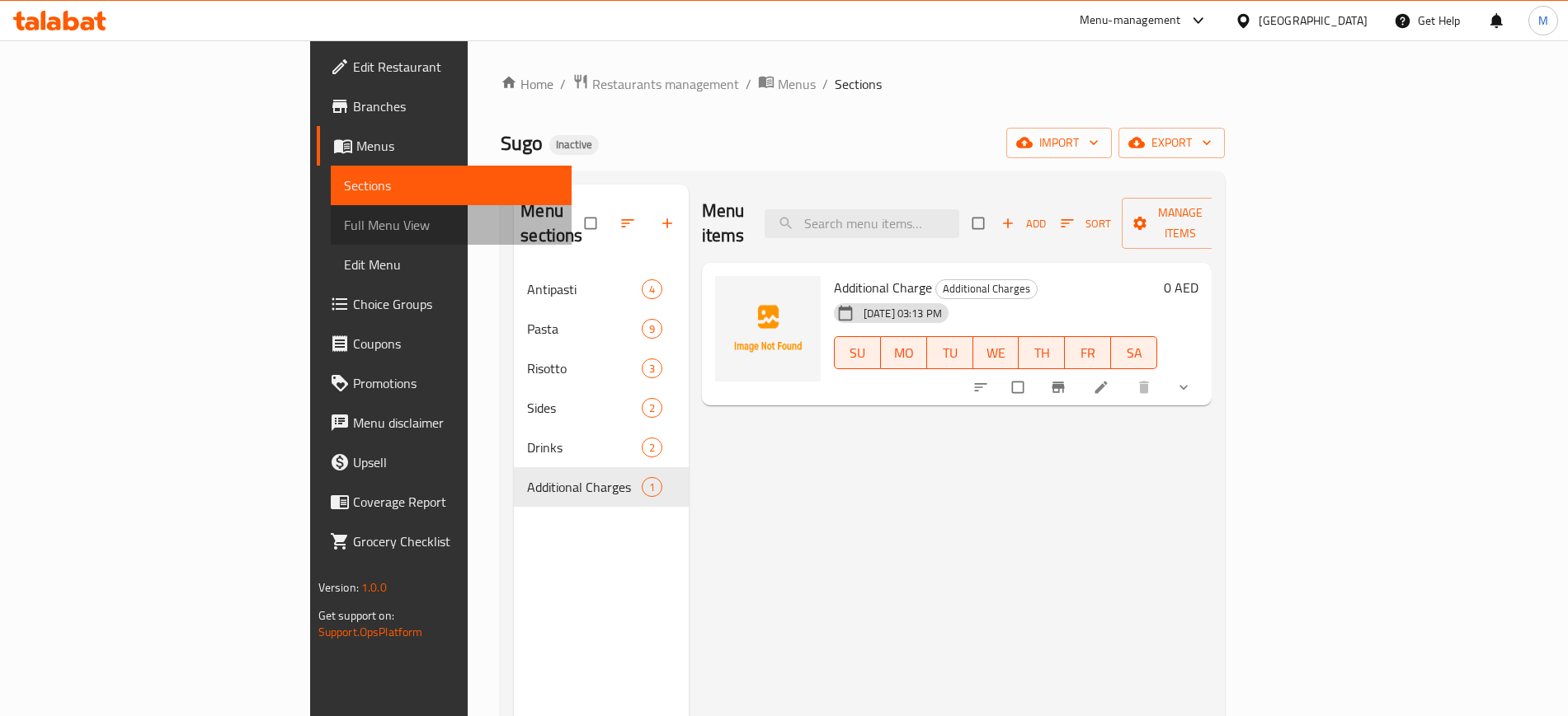
click at [344, 224] on span "Full Menu View" at bounding box center [451, 225] width 214 height 20
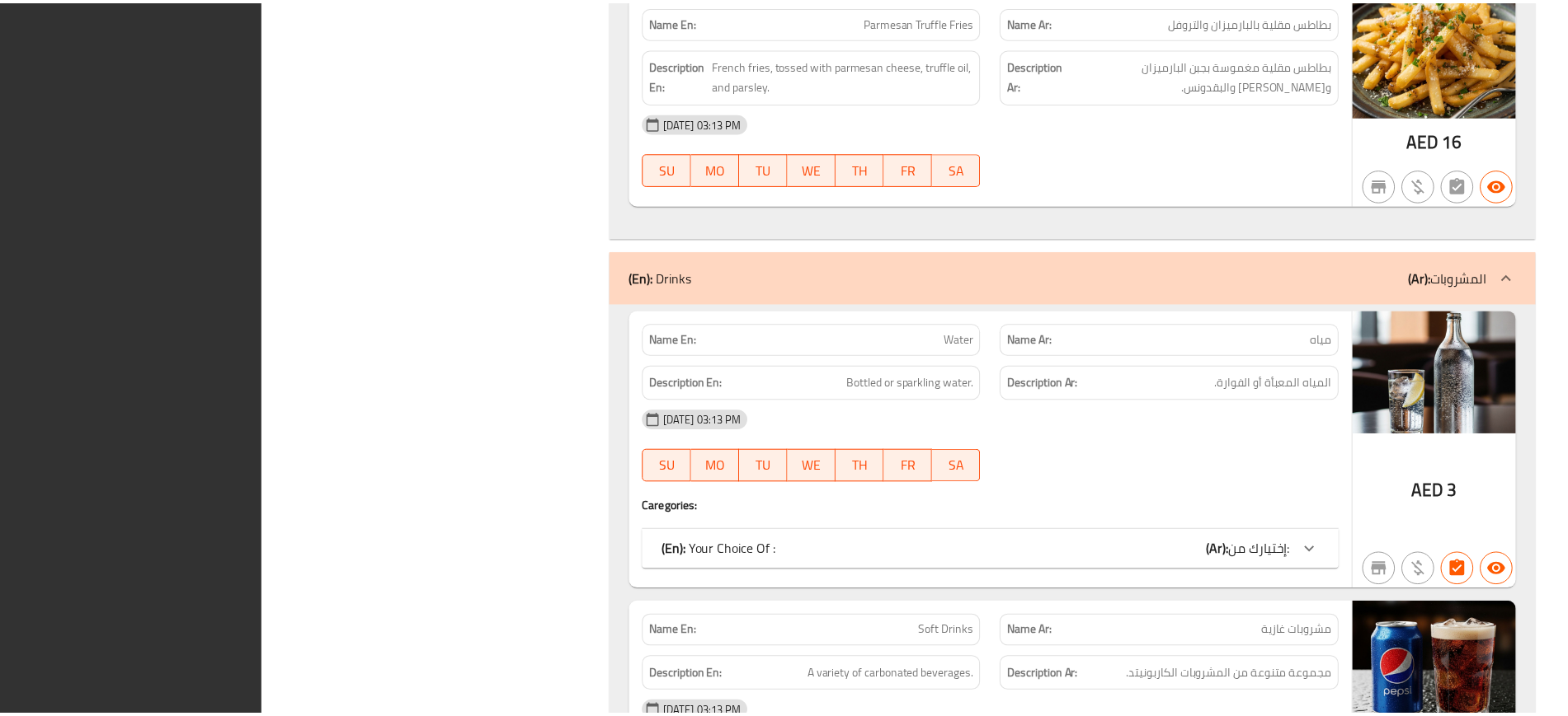
scroll to position [4935, 0]
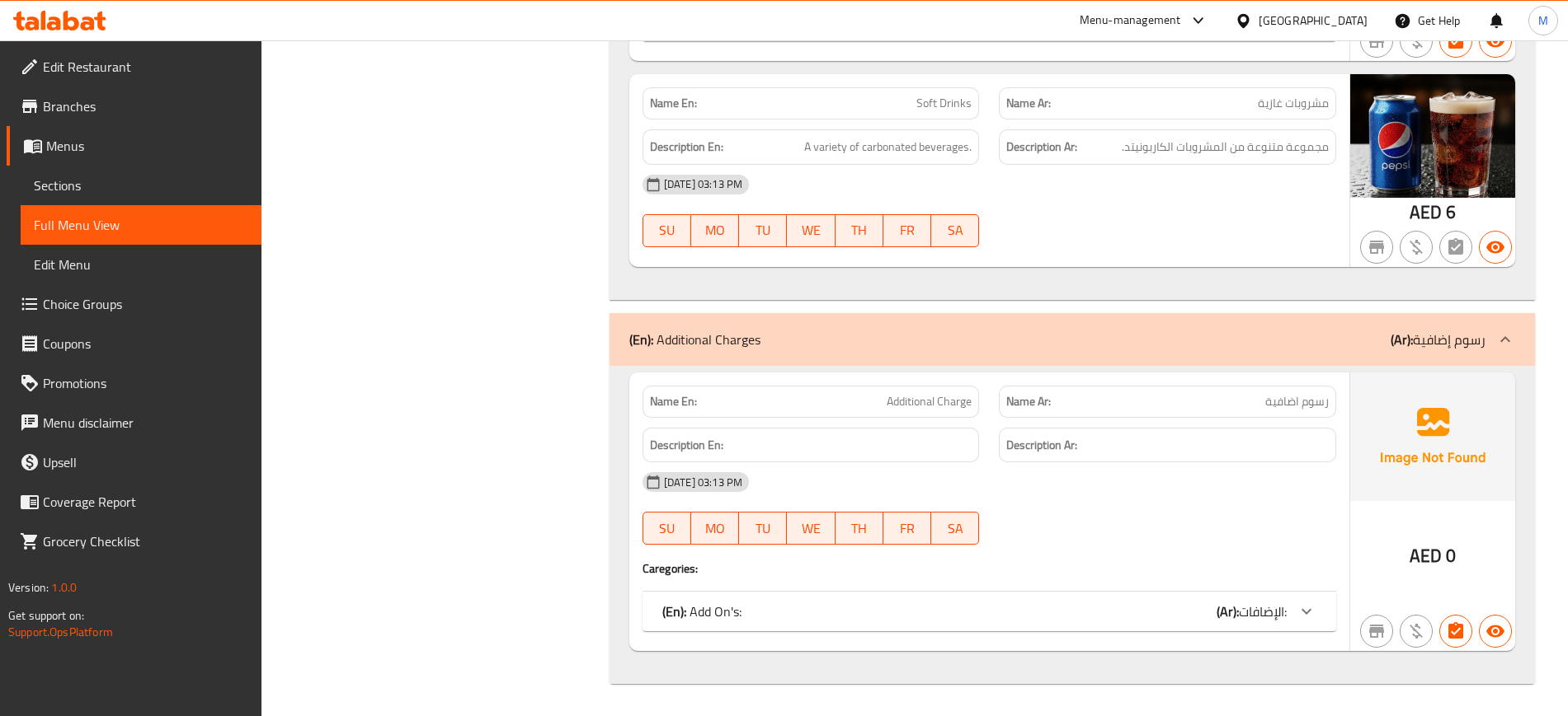
scroll to position [4954, 0]
click at [174, 58] on span "Edit Restaurant" at bounding box center [146, 67] width 205 height 20
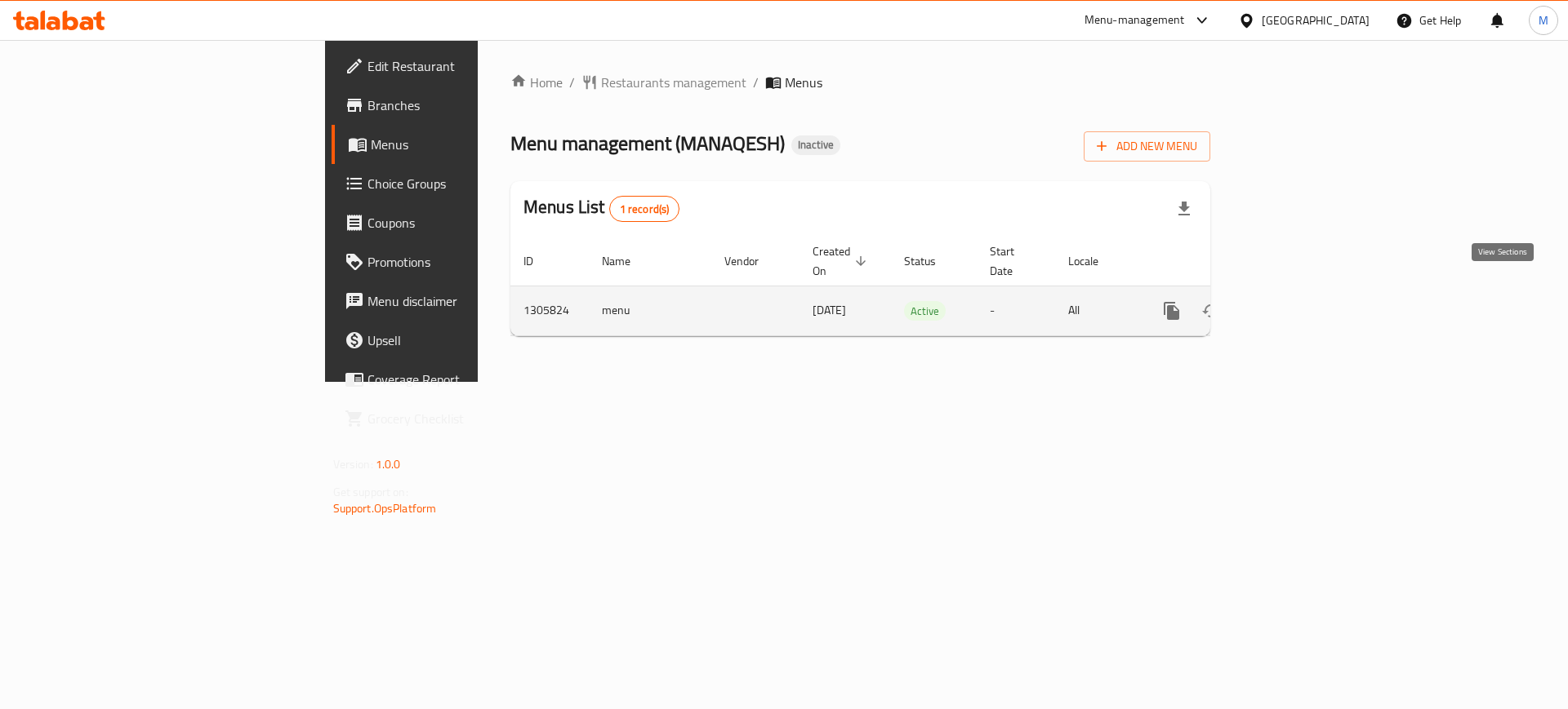
click at [1299, 301] on icon "enhanced table" at bounding box center [1289, 311] width 20 height 20
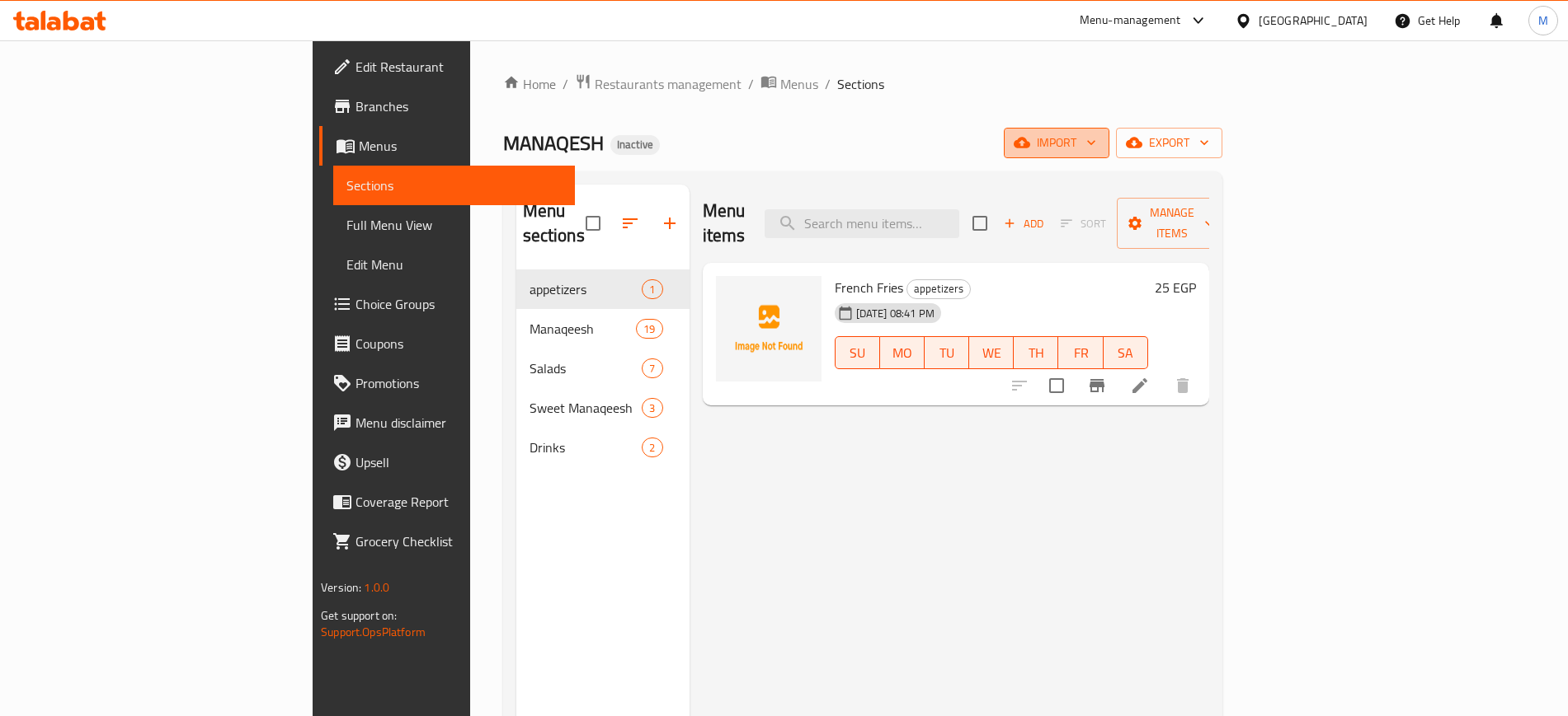
click at [1096, 143] on span "import" at bounding box center [1056, 142] width 79 height 20
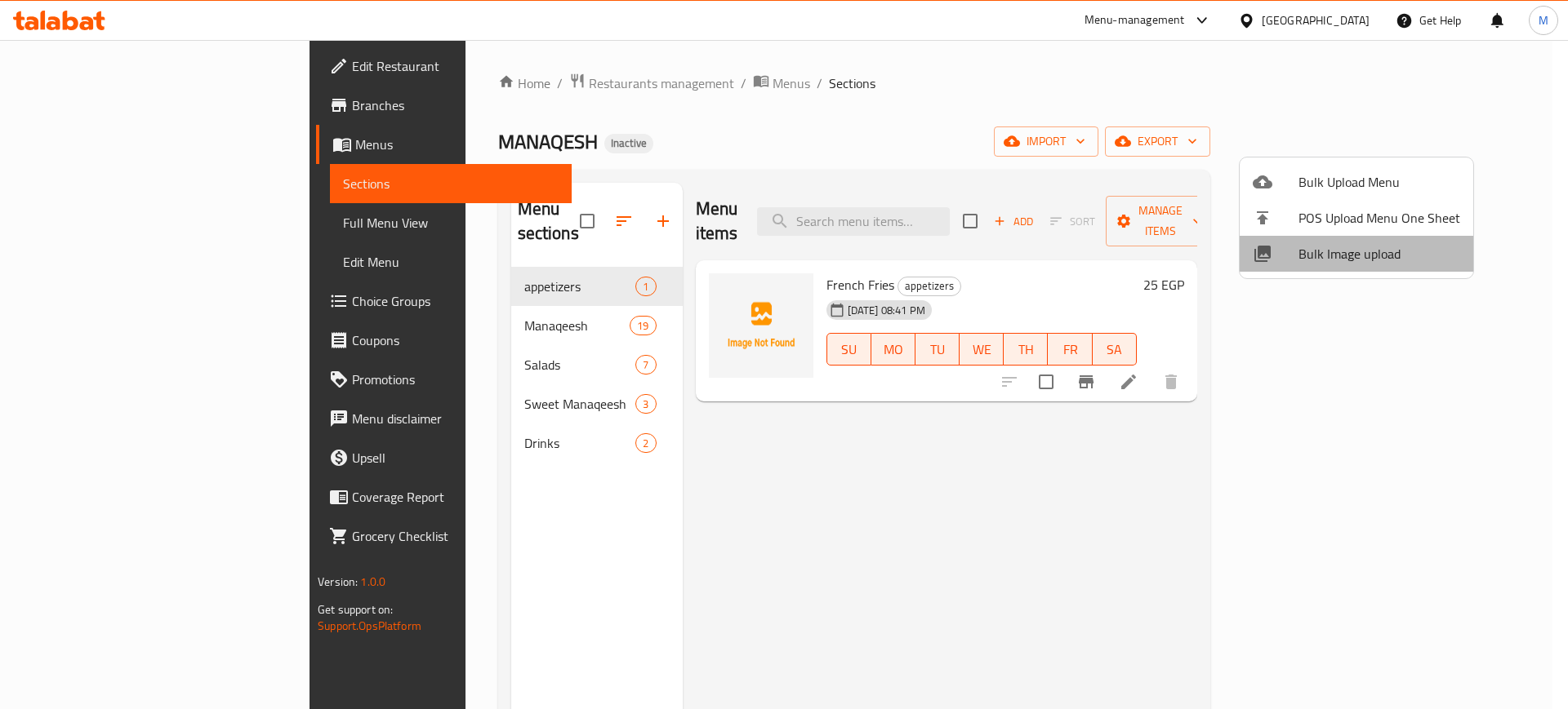
click at [1366, 255] on span "Bulk Image upload" at bounding box center [1379, 254] width 162 height 20
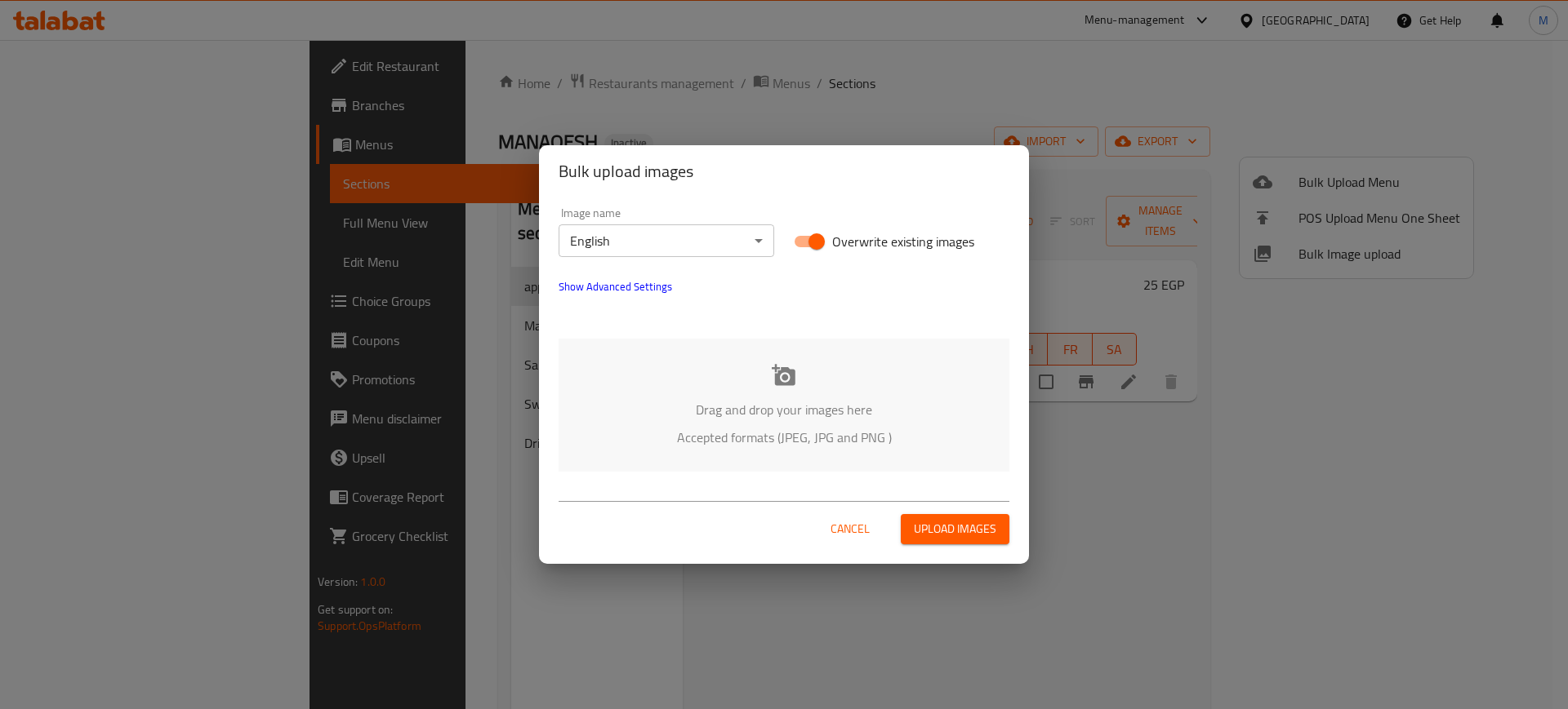
click at [783, 349] on div "Drag and drop your images here Accepted formats (JPEG, JPG and PNG )" at bounding box center [784, 405] width 451 height 133
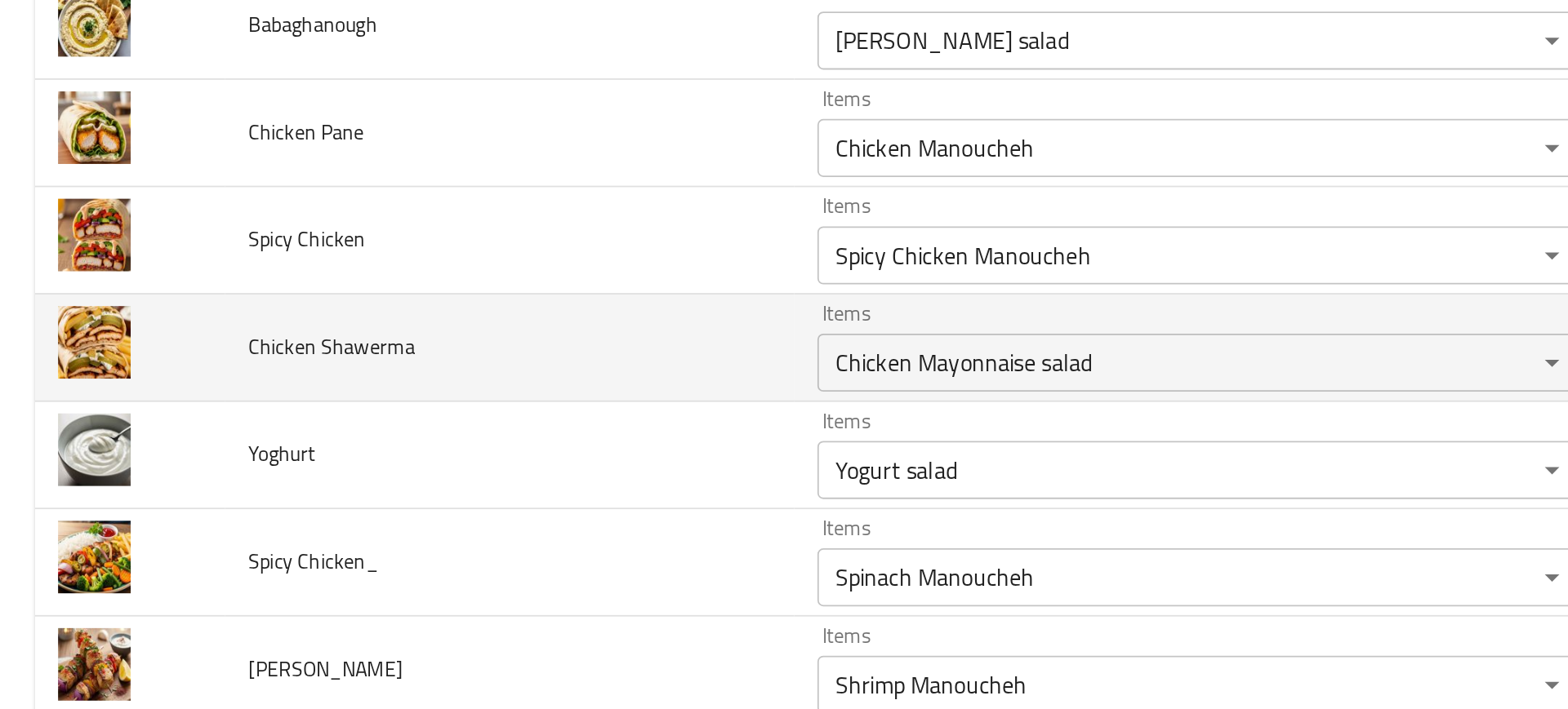
scroll to position [235, 0]
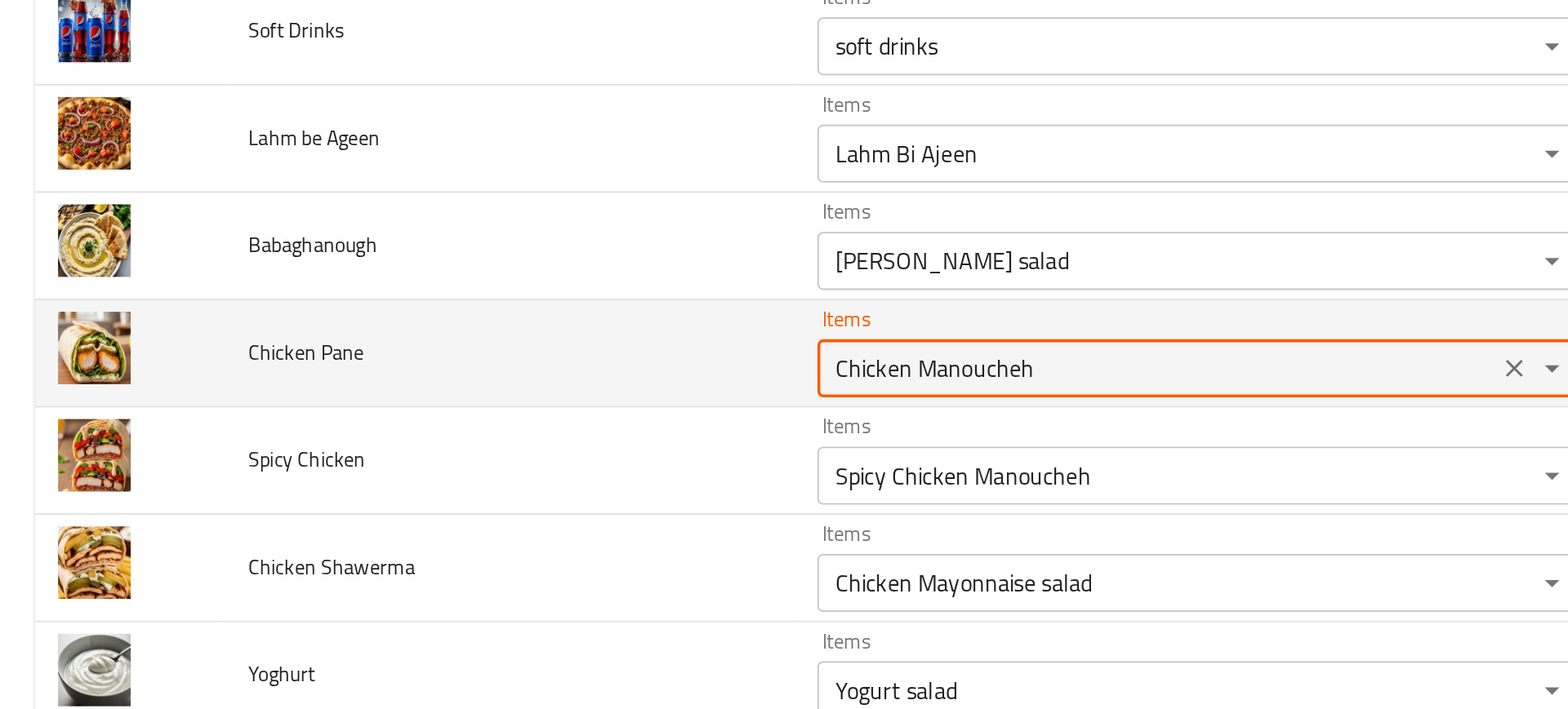
click at [497, 352] on Pane "Chicken Manoucheh" at bounding box center [650, 354] width 372 height 23
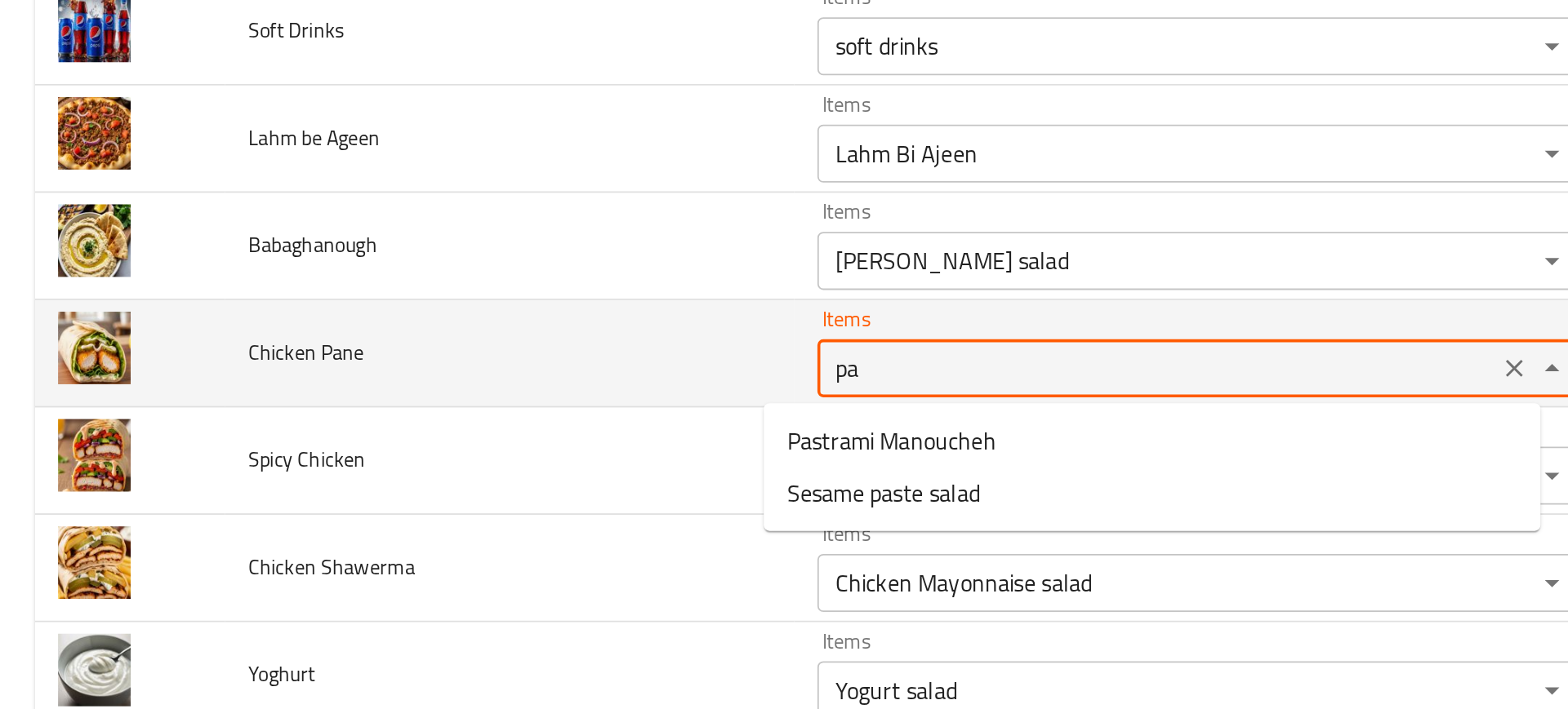
type Pane "p"
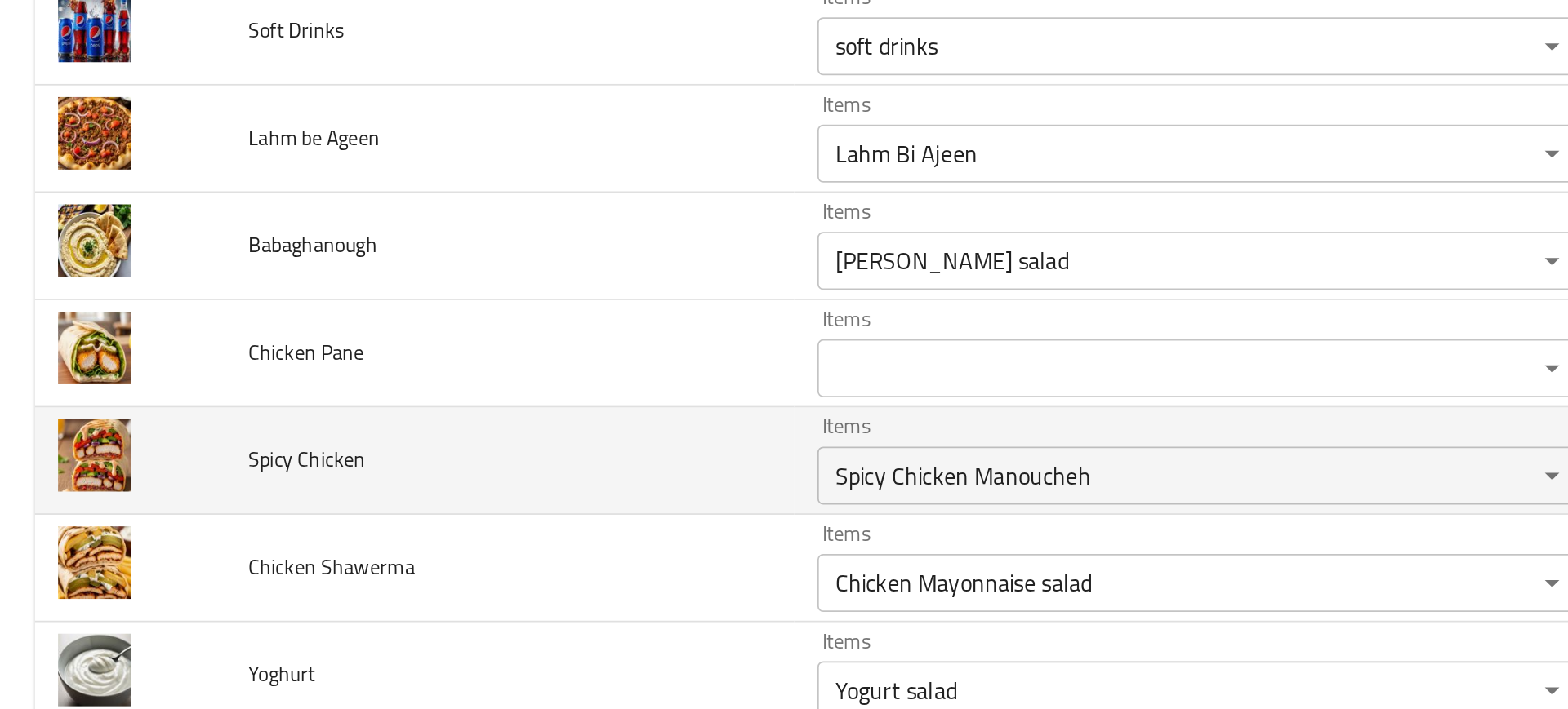
click at [361, 391] on td "Spicy Chicken" at bounding box center [287, 408] width 320 height 61
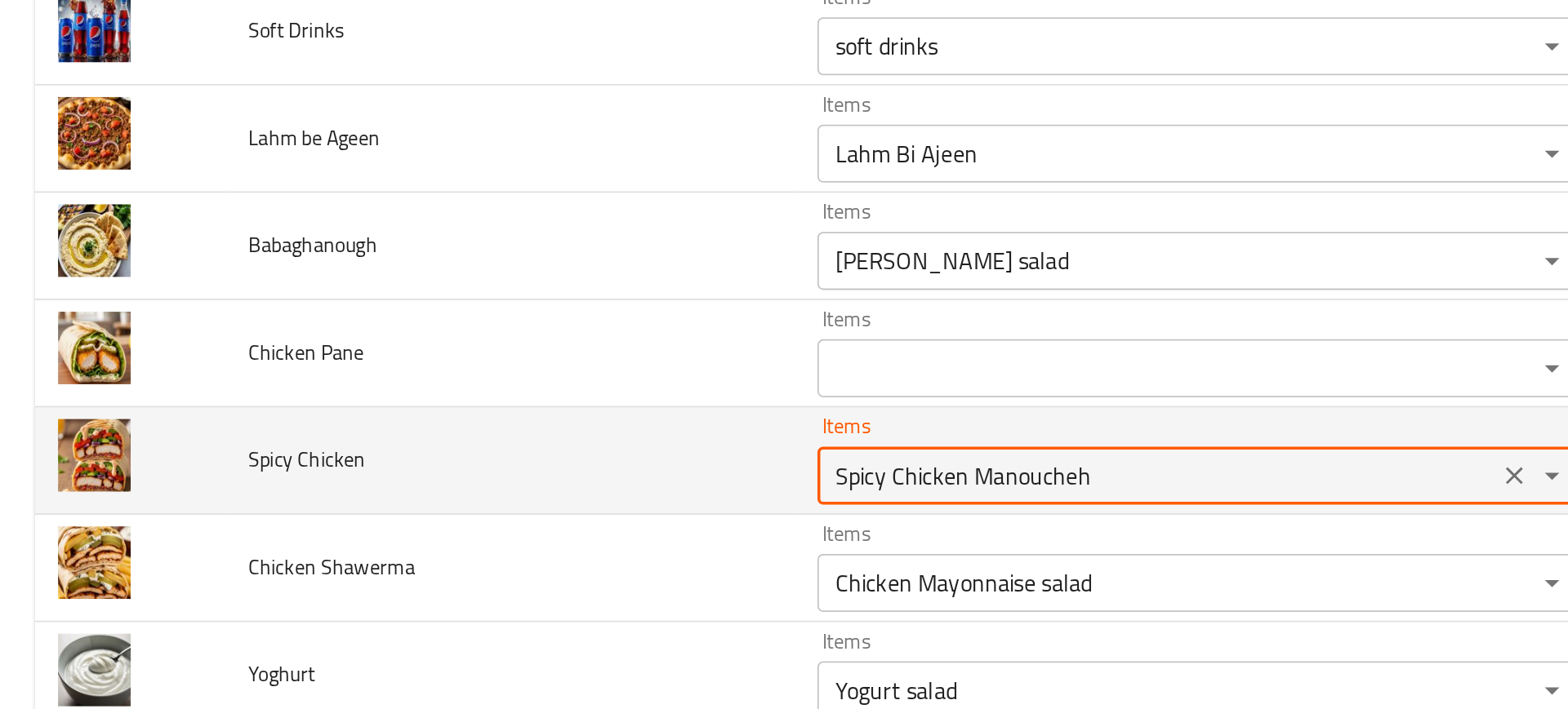
click at [536, 412] on Chicken "Spicy Chicken Manoucheh" at bounding box center [650, 415] width 372 height 23
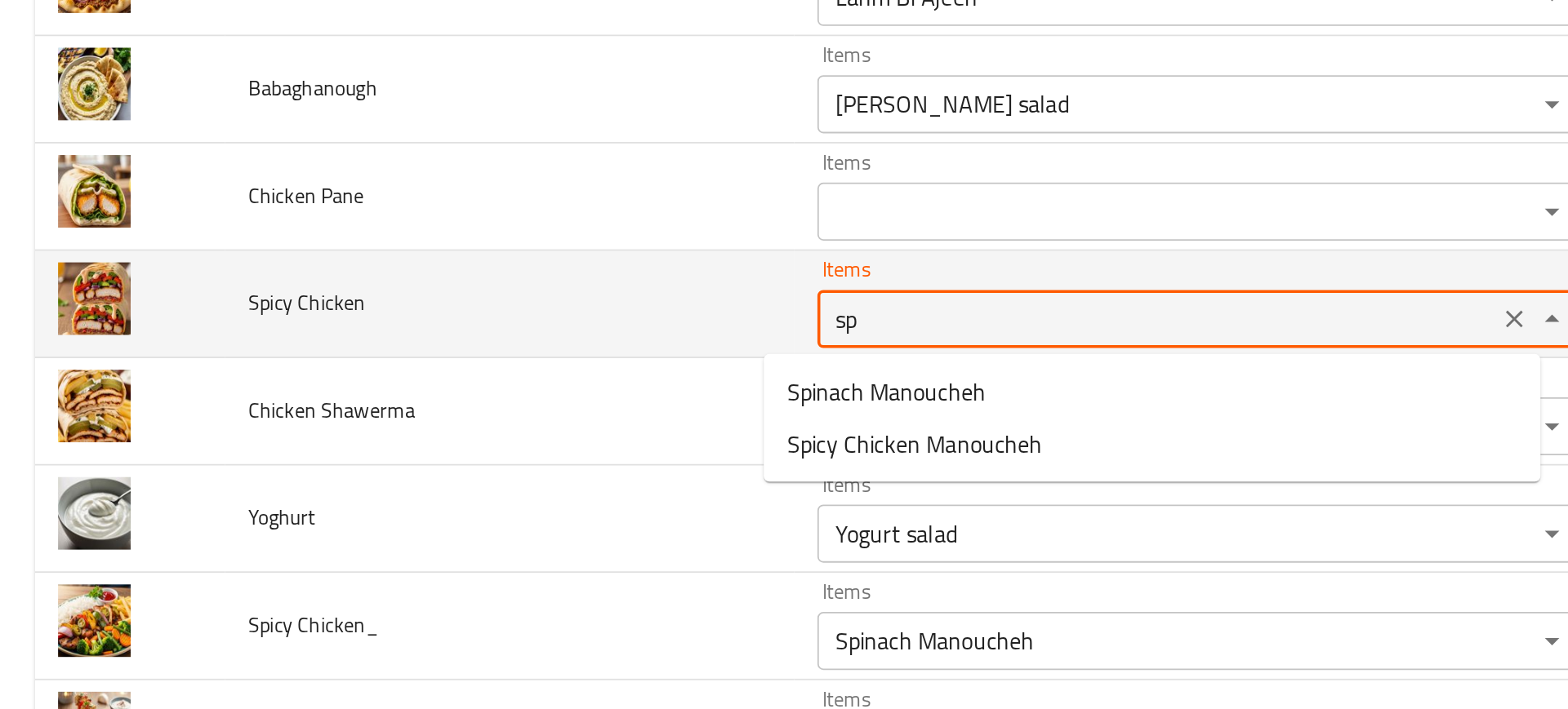
type Chicken "spi"
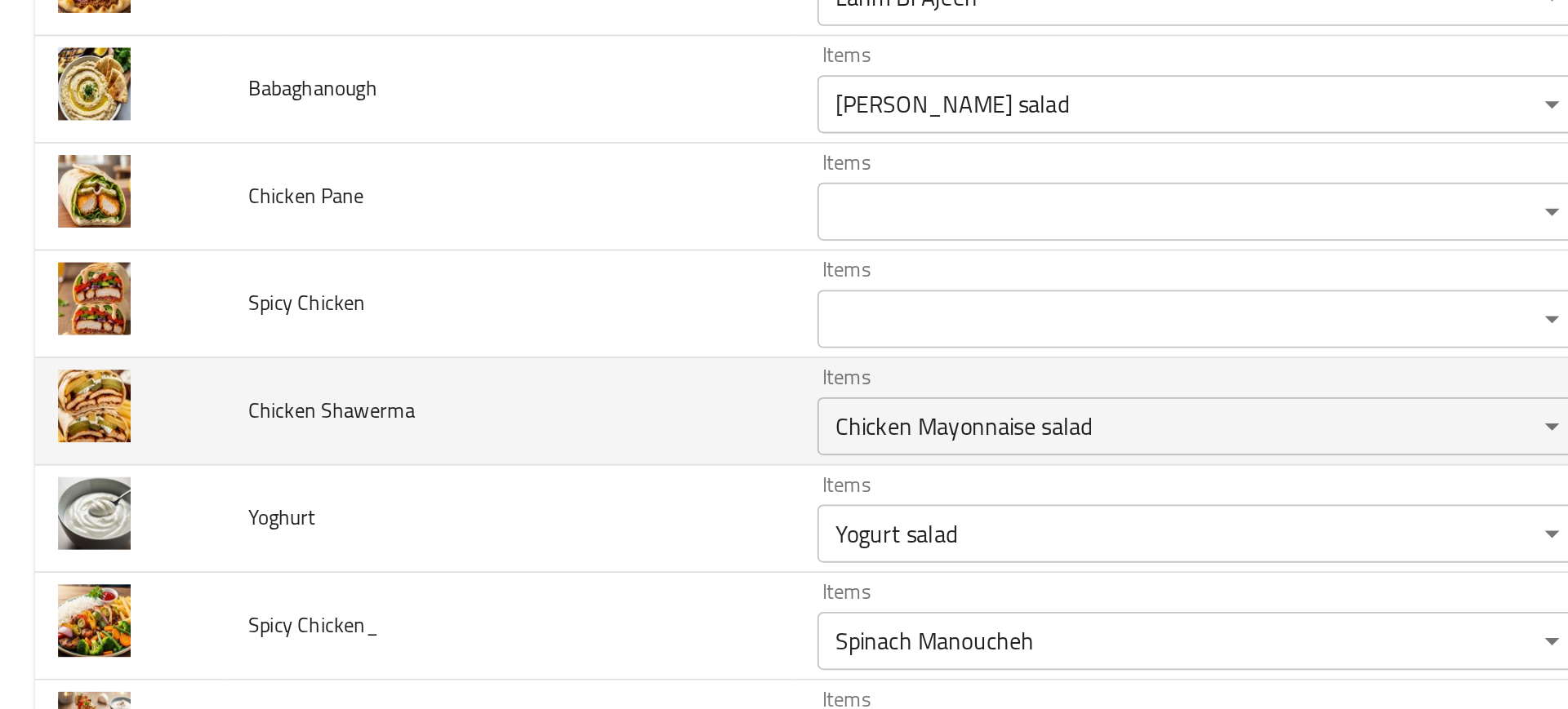
click at [349, 354] on td "Chicken Shawerma" at bounding box center [287, 380] width 320 height 61
click at [460, 373] on div "Chicken Mayonnaise salad Items" at bounding box center [674, 388] width 430 height 33
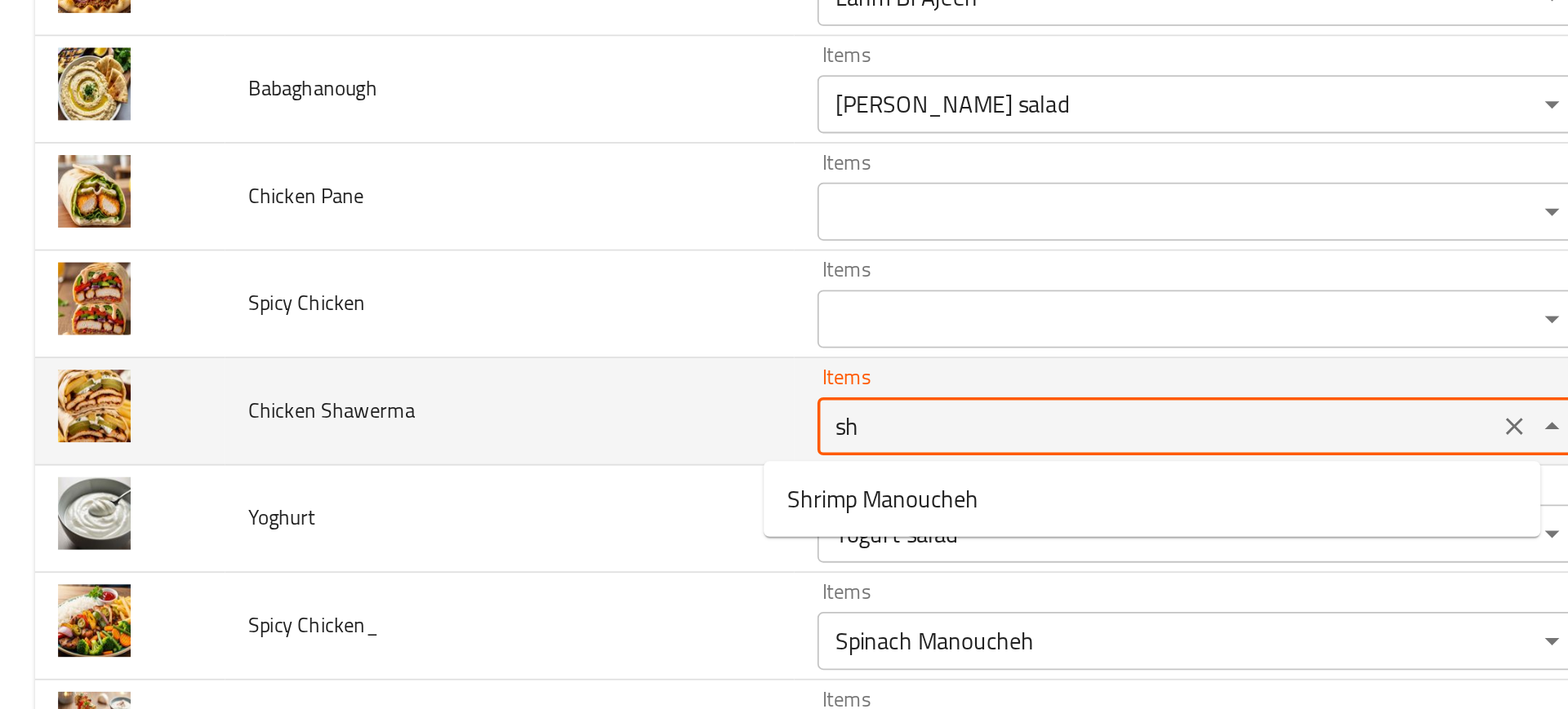
type Shawerma "sha"
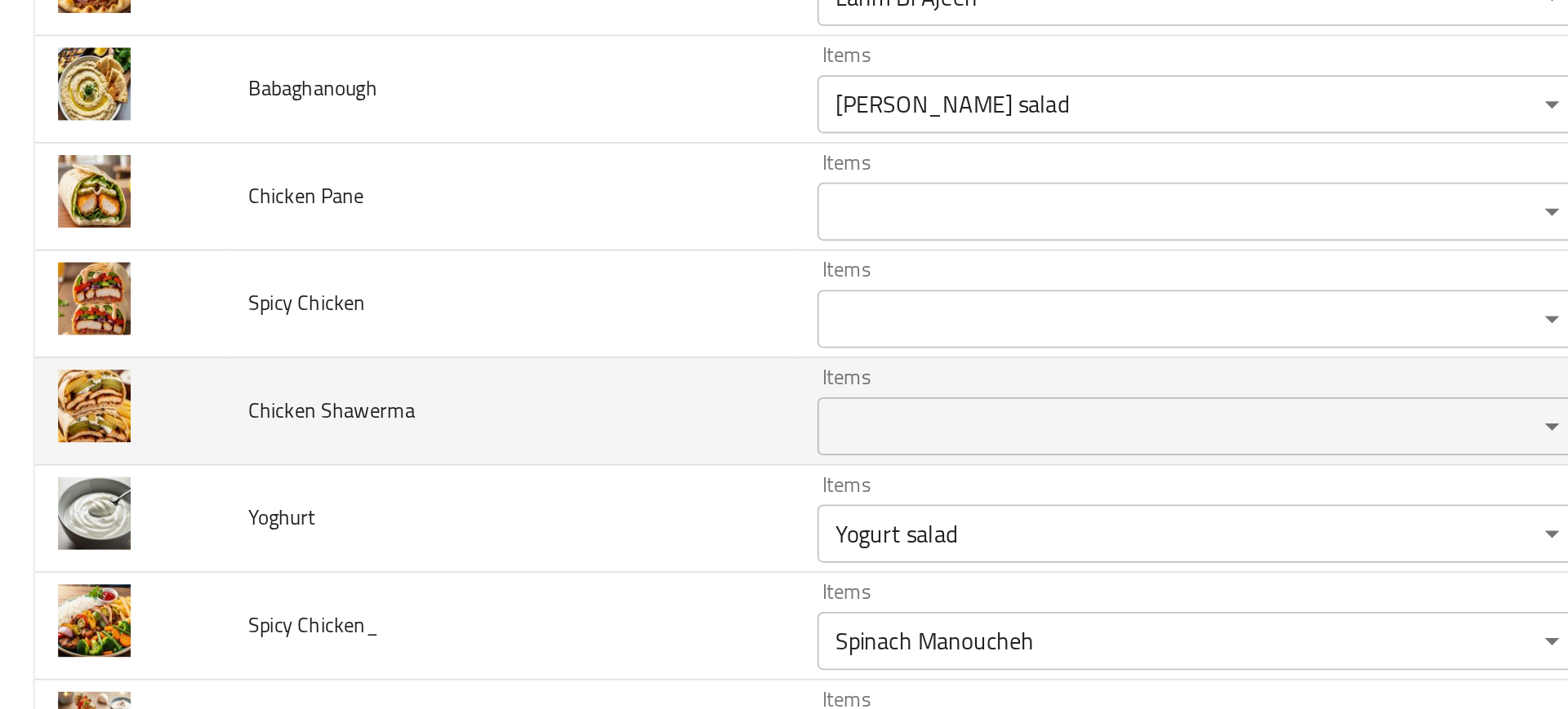
click at [329, 381] on td "Chicken Shawerma" at bounding box center [287, 380] width 320 height 61
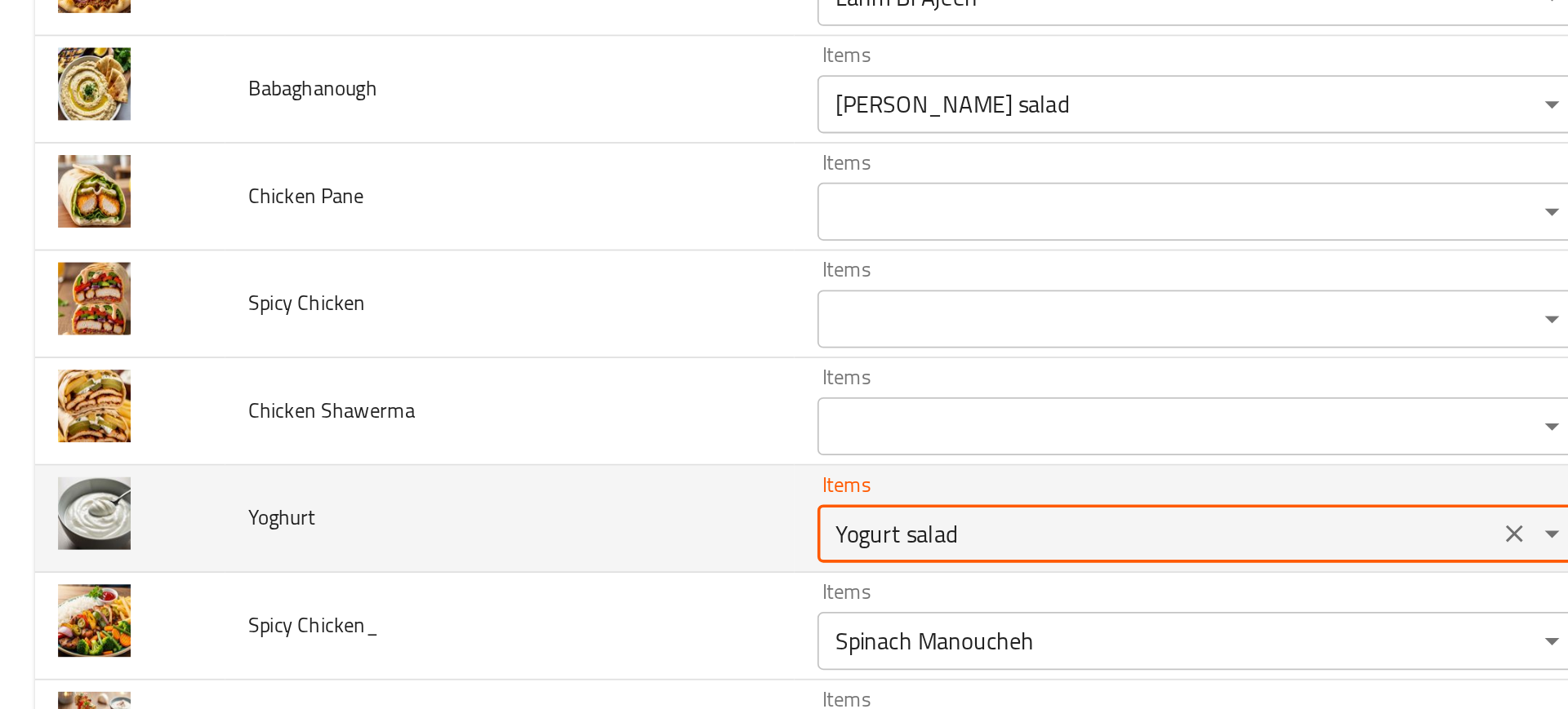
click at [464, 447] on input "Yogurt salad" at bounding box center [650, 448] width 372 height 23
click at [383, 464] on td "Yoghurt" at bounding box center [287, 441] width 320 height 61
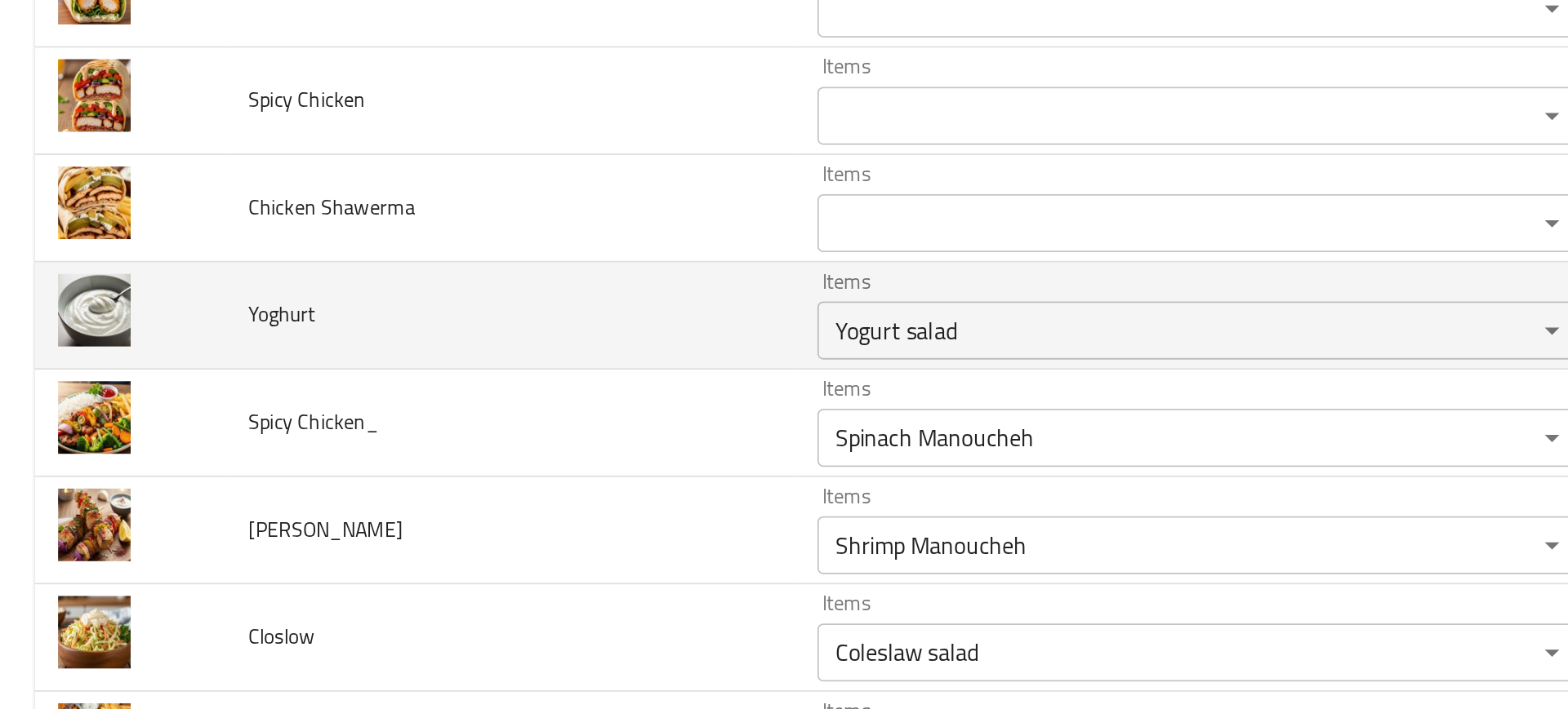
scroll to position [445, 0]
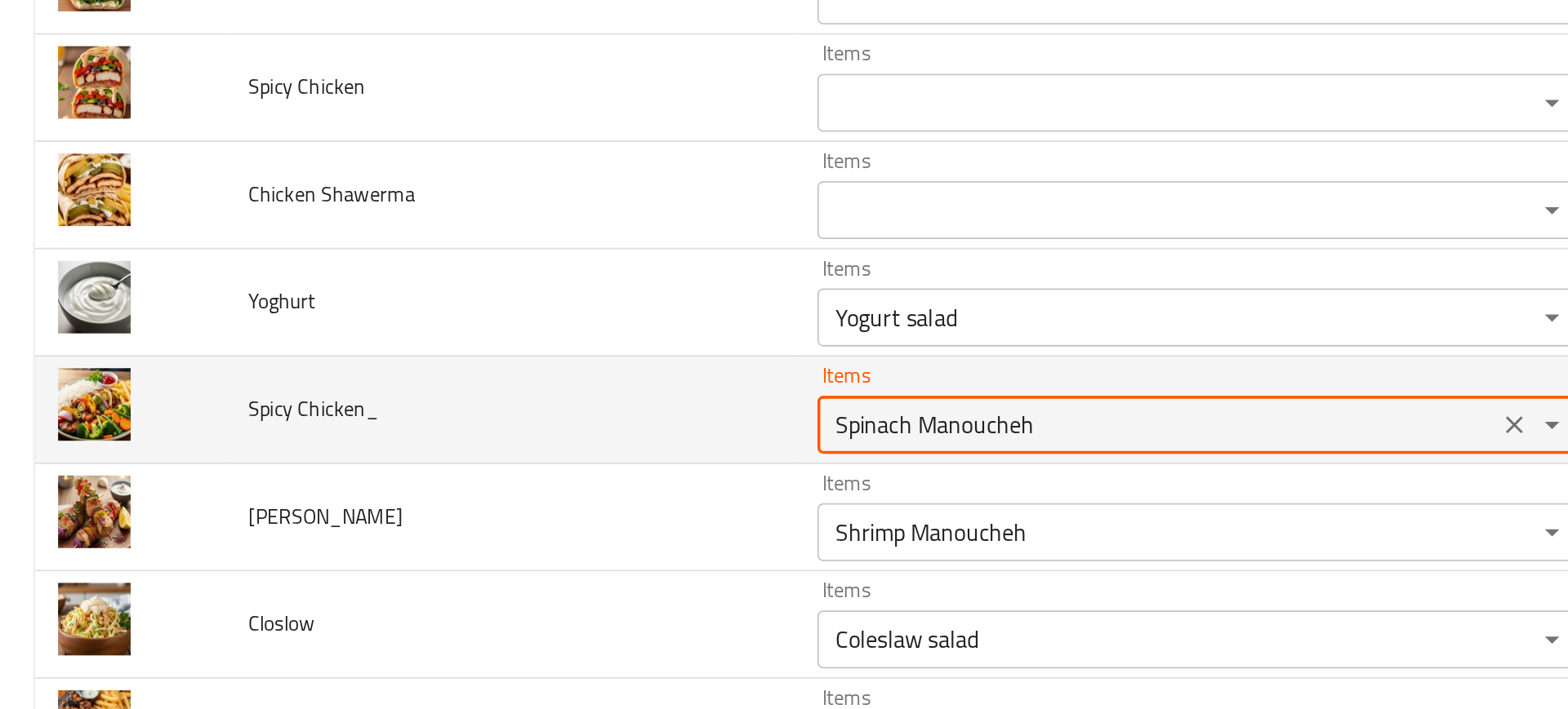
click at [472, 385] on Chicken_ "Spinach Manoucheh" at bounding box center [650, 387] width 372 height 23
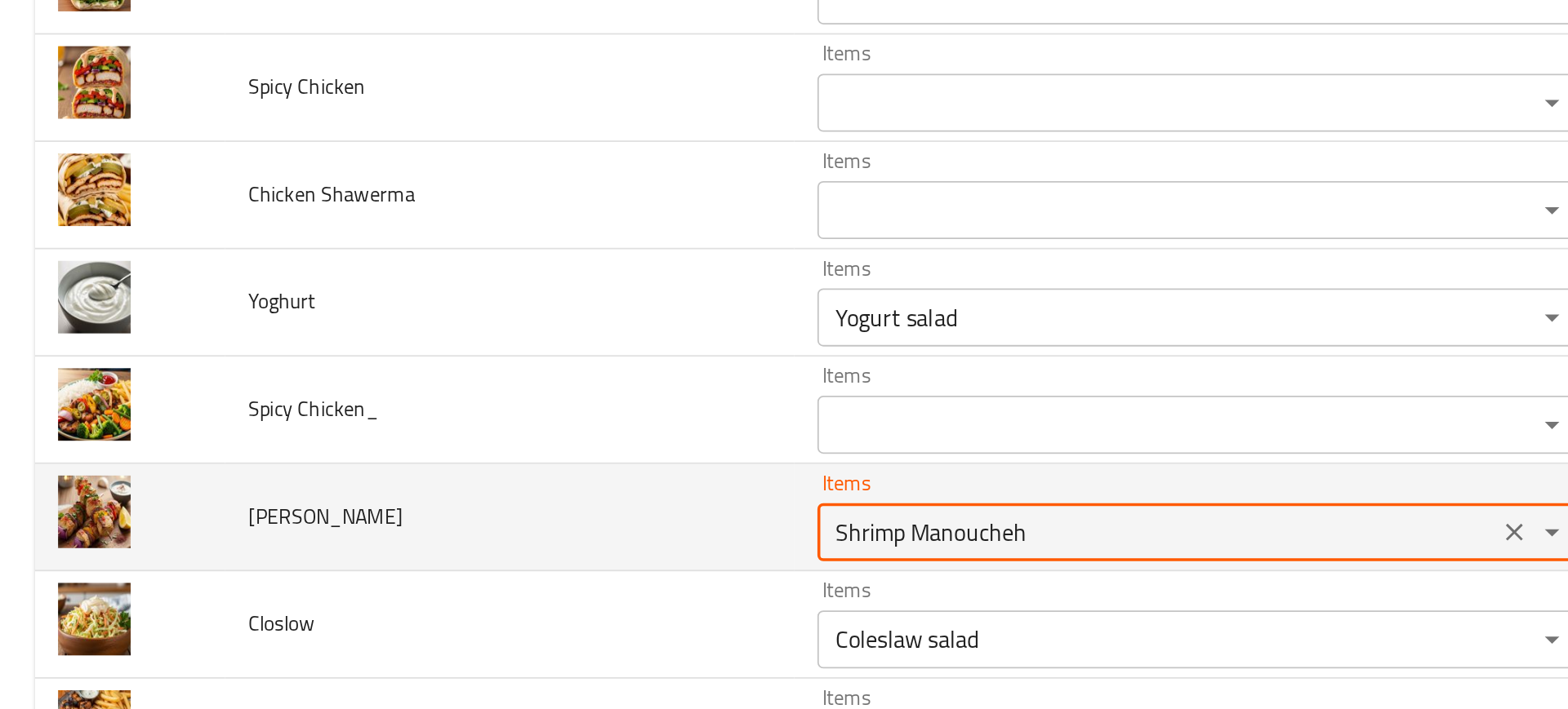
click at [464, 443] on Taouk "Shrimp Manoucheh" at bounding box center [650, 447] width 372 height 23
type Taouk "s"
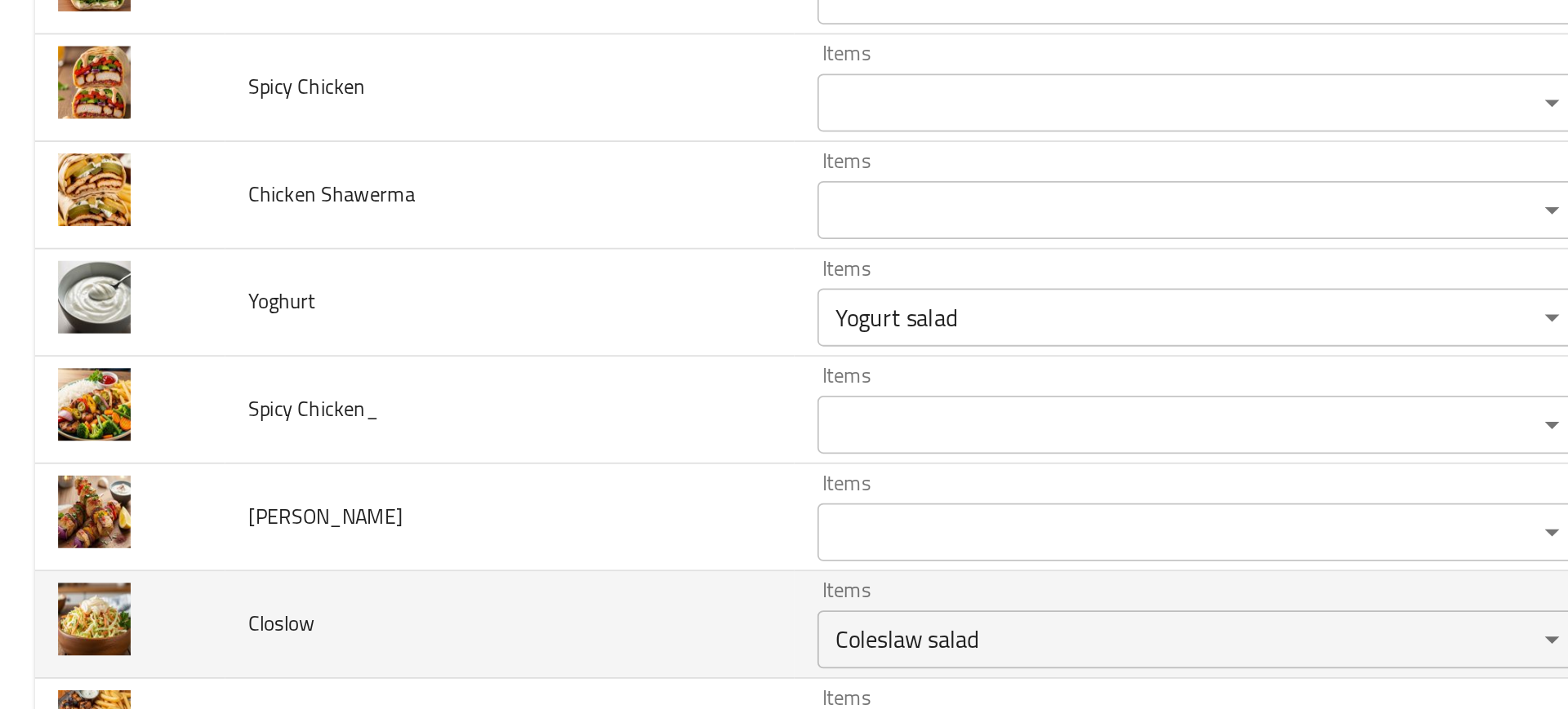
click at [366, 509] on td "Closlow" at bounding box center [287, 500] width 320 height 61
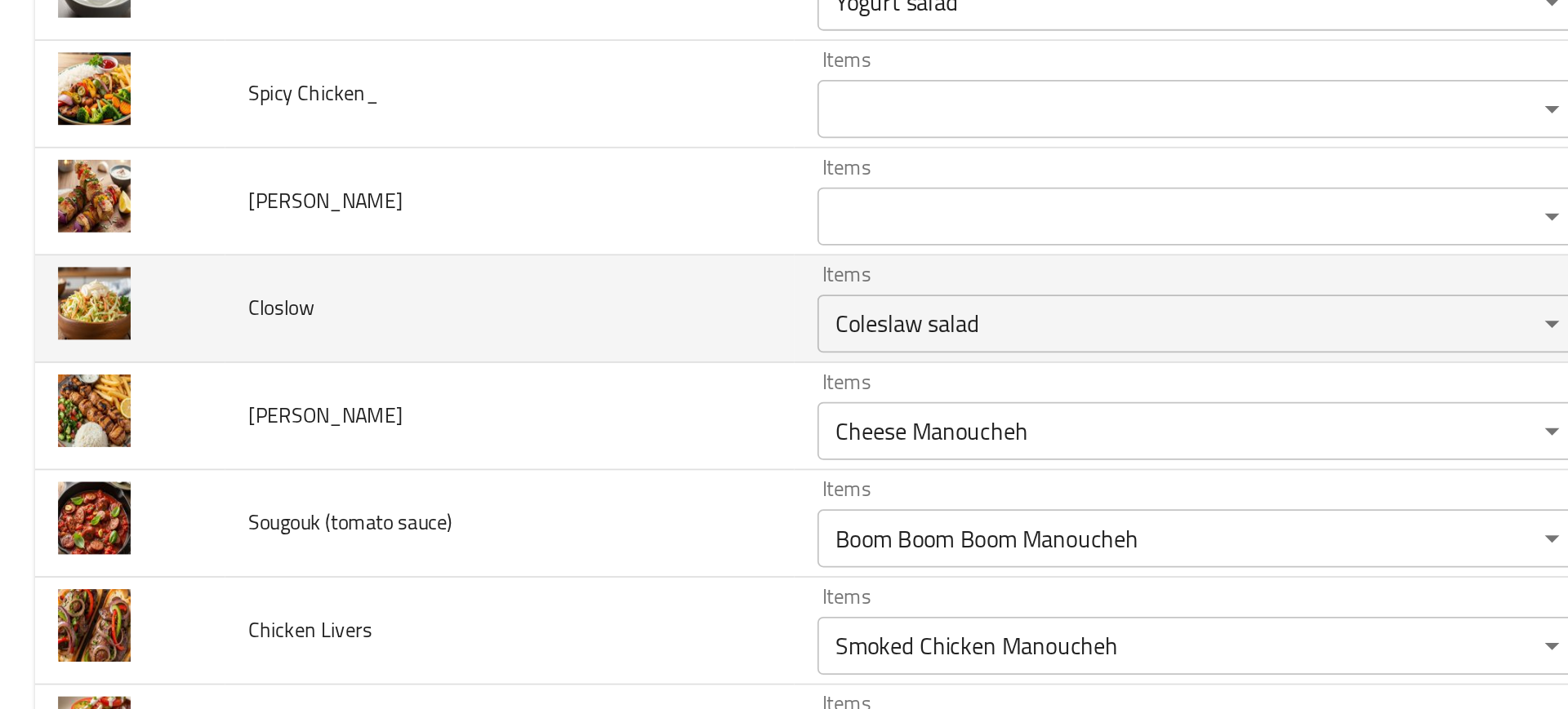
scroll to position [689, 0]
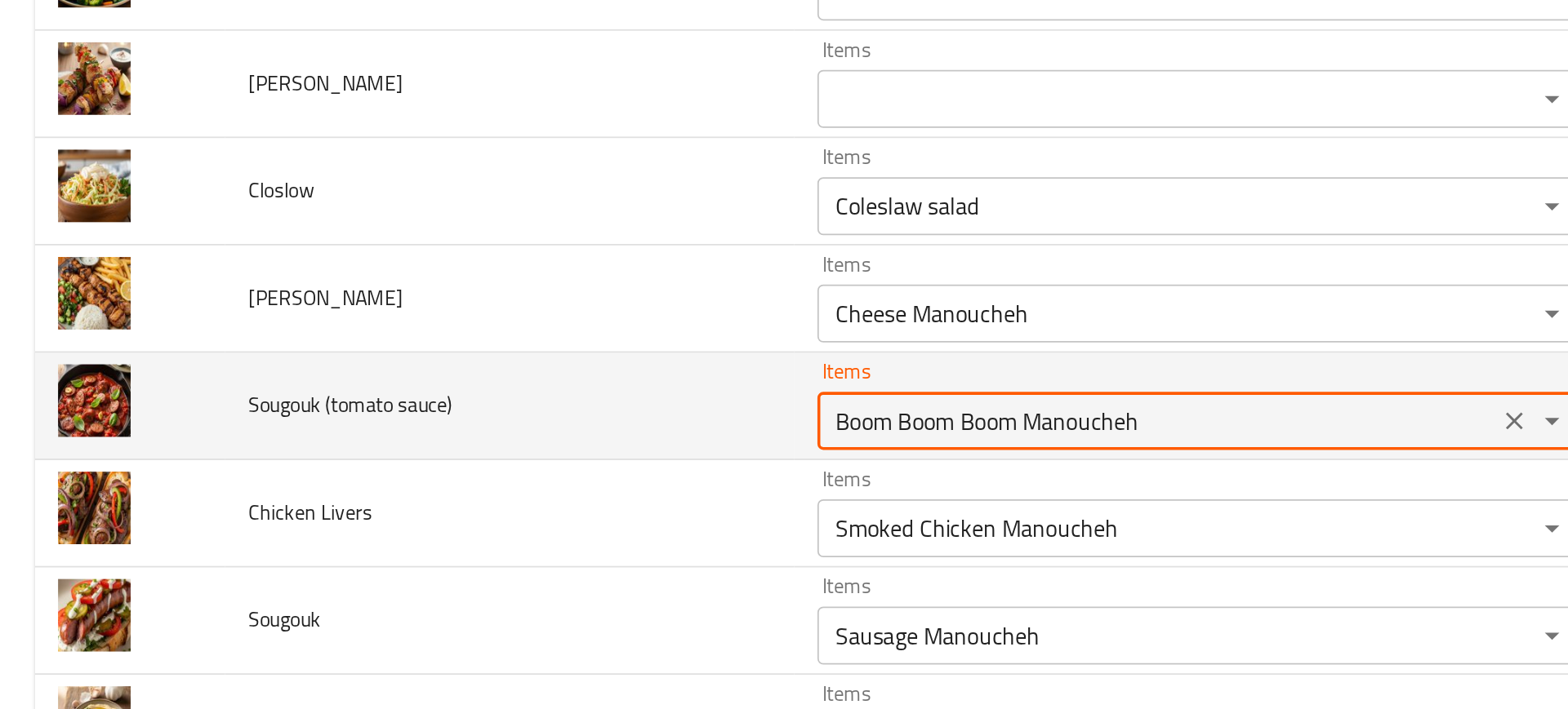
click at [490, 378] on sauce\) "Boom Boom Boom Manoucheh" at bounding box center [650, 384] width 372 height 23
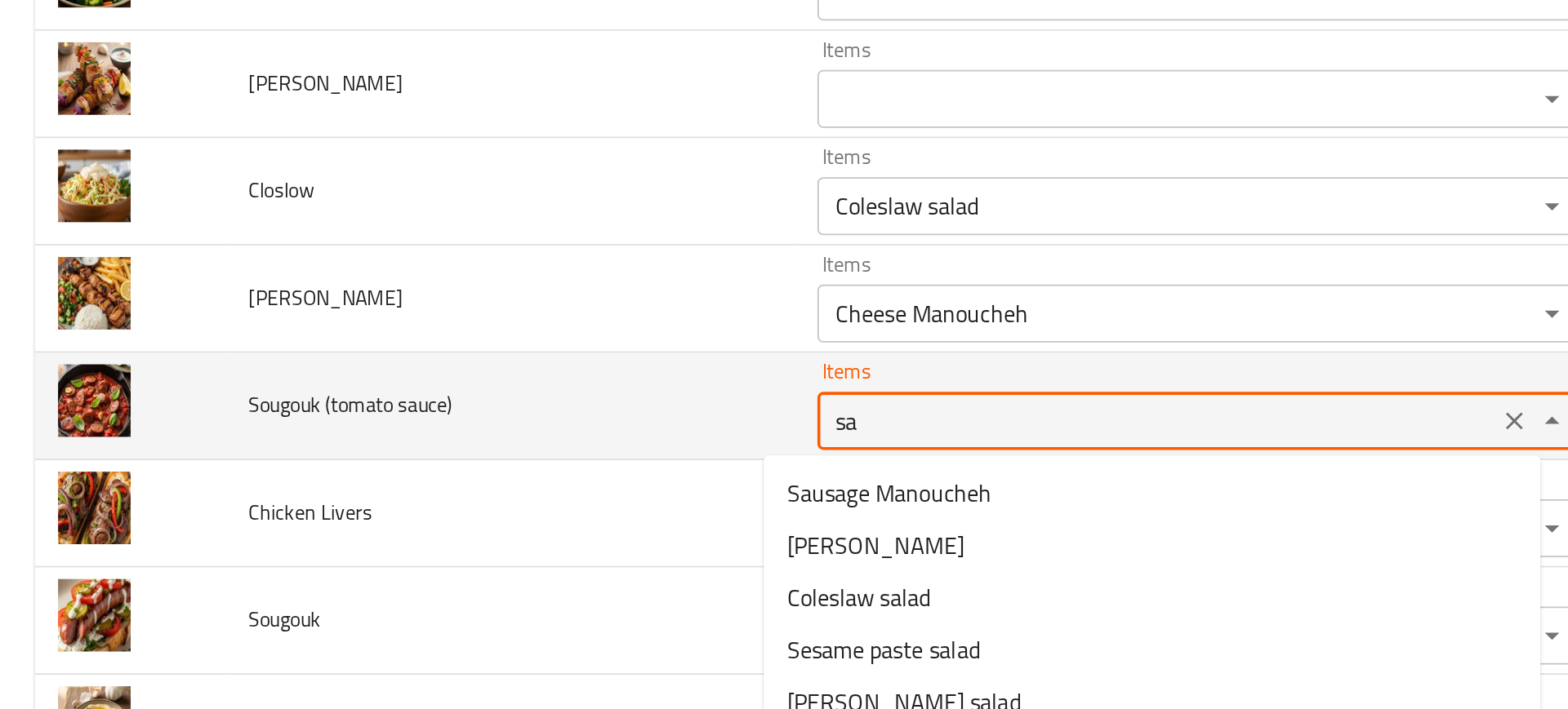
type sauce\) "sau"
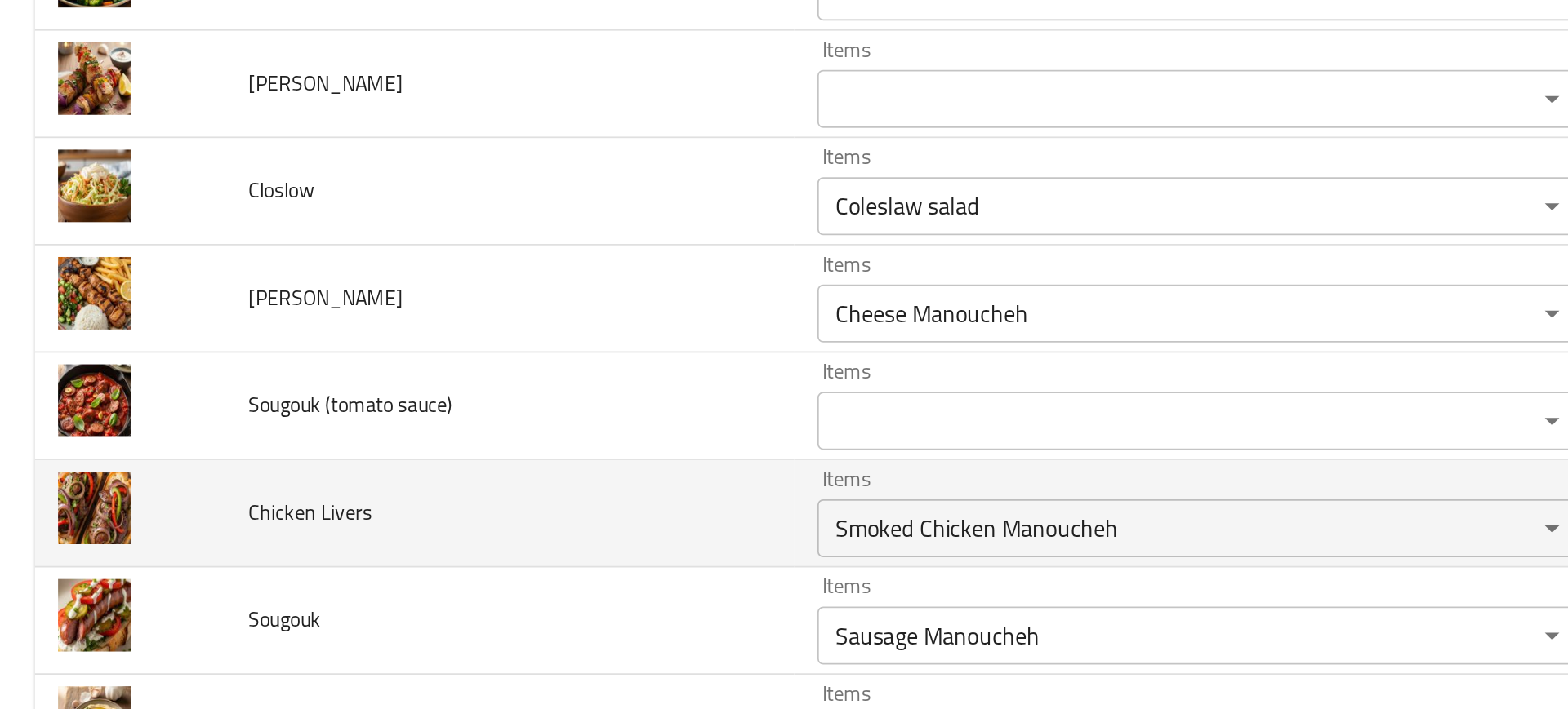
click at [386, 439] on td "Chicken Livers" at bounding box center [287, 437] width 320 height 61
click at [464, 457] on div "Smoked Chicken Manoucheh Items" at bounding box center [674, 445] width 430 height 33
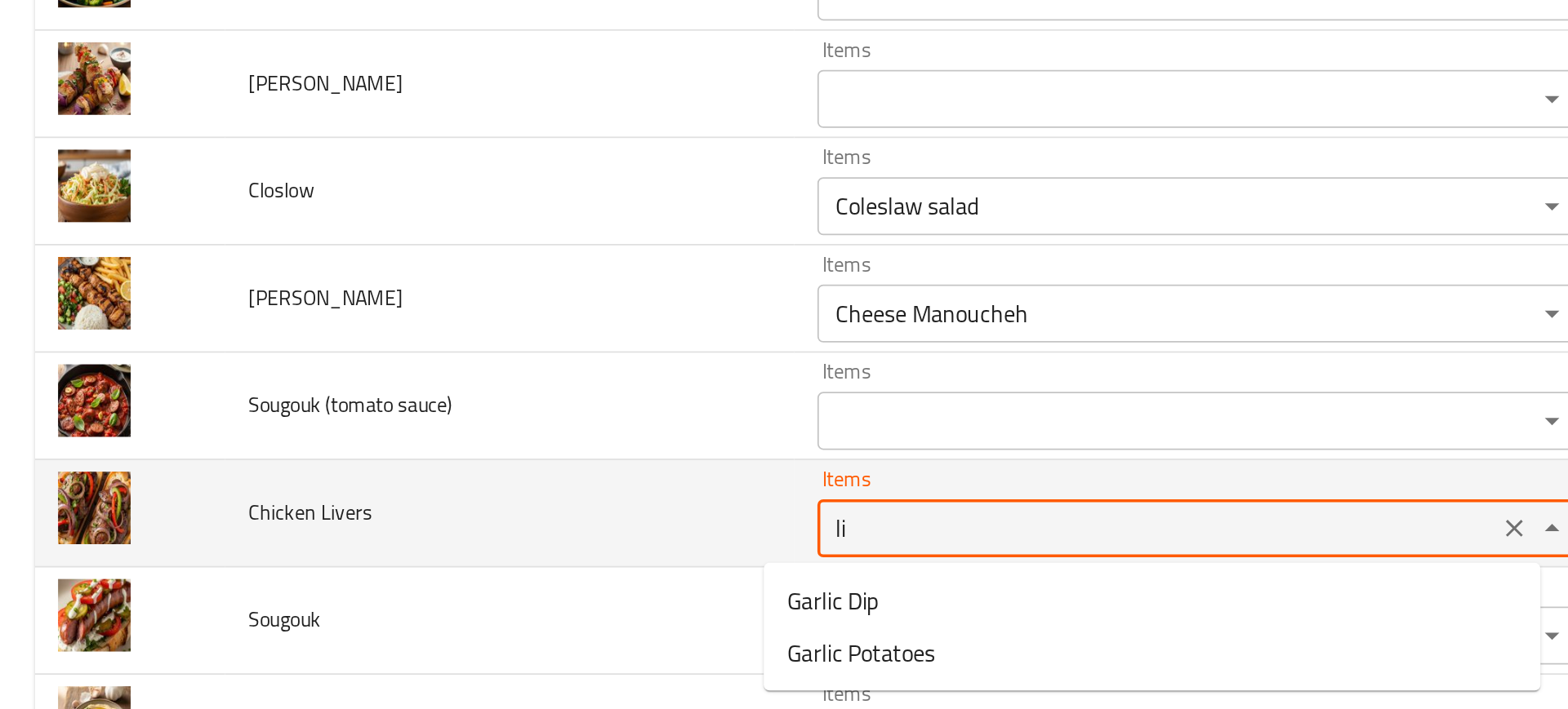
type Livers "l"
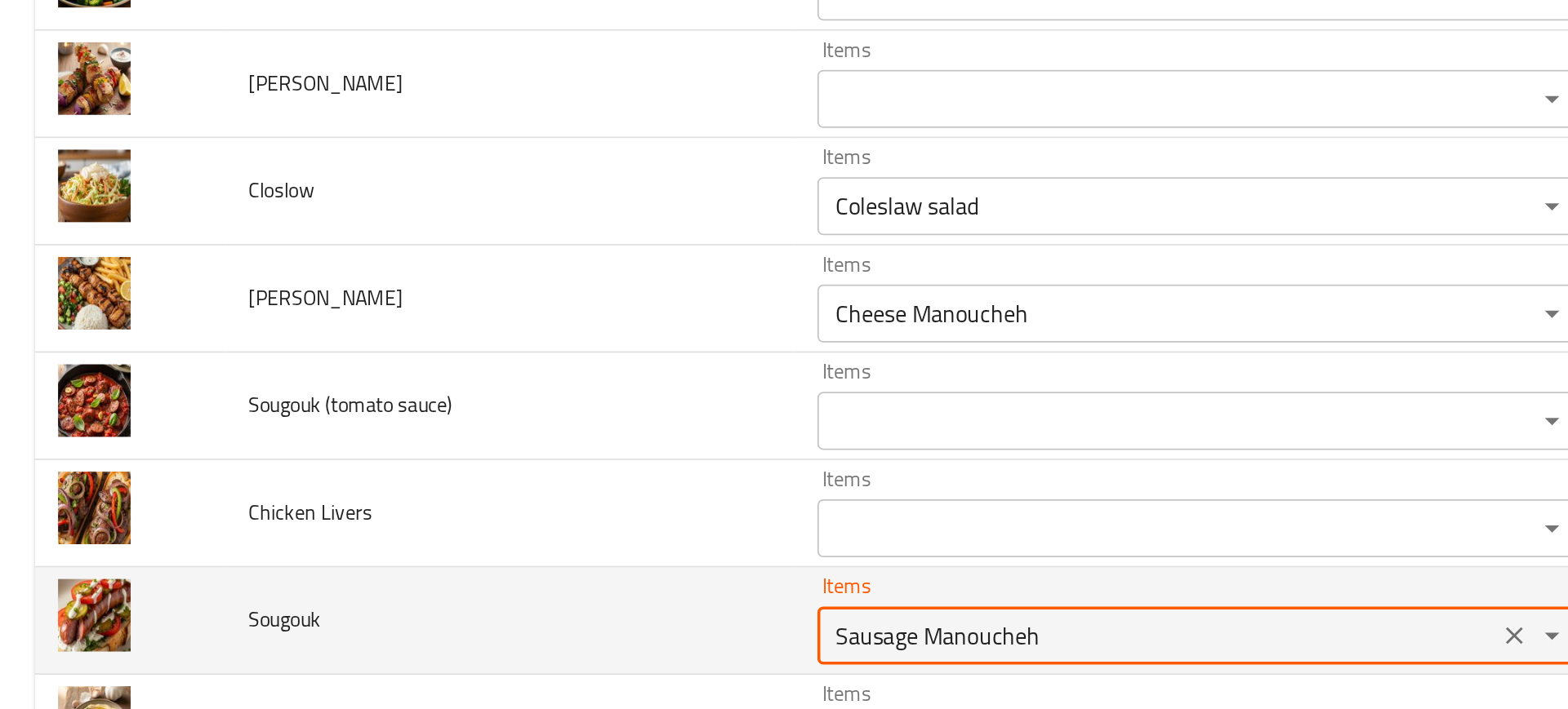
click at [498, 508] on input "Sausage Manoucheh" at bounding box center [650, 505] width 372 height 23
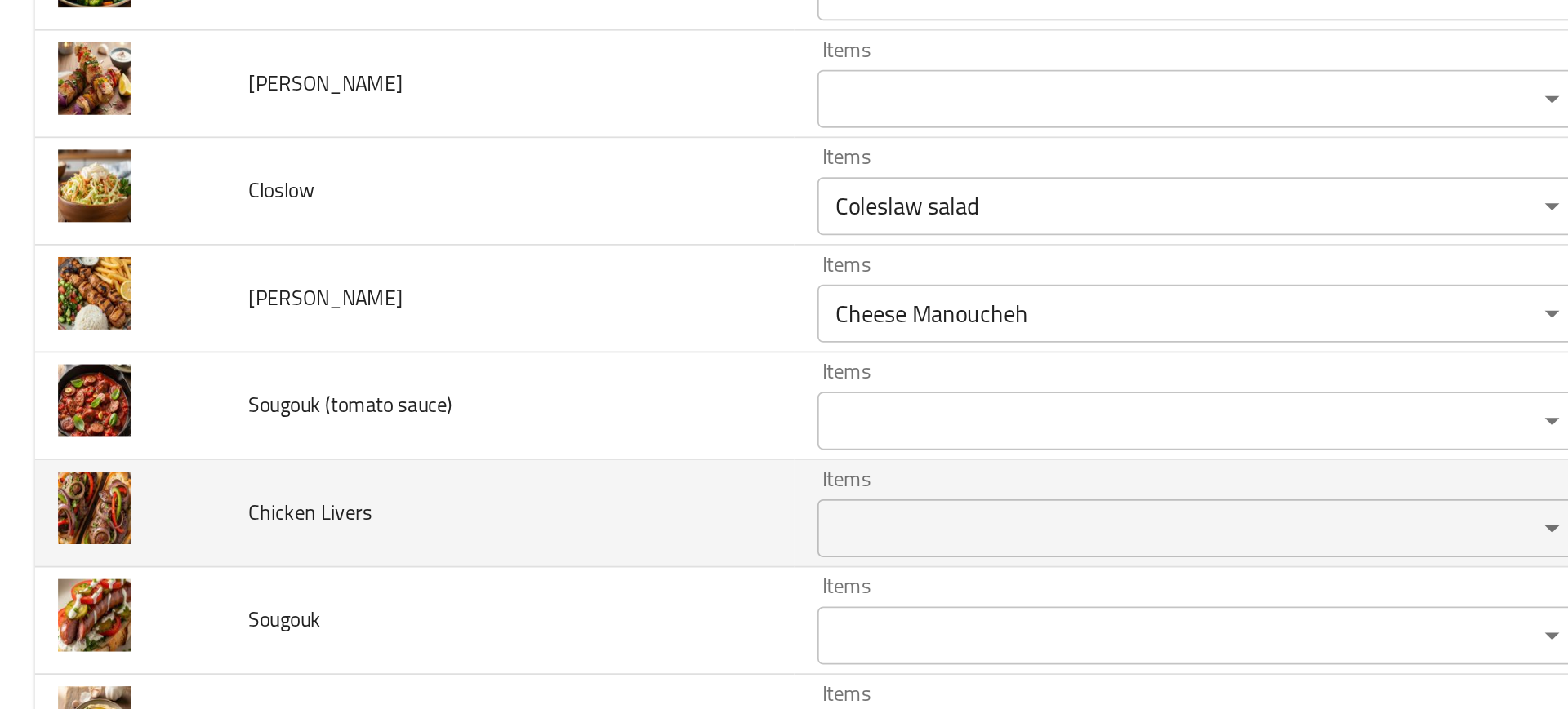
click at [333, 455] on td "Chicken Livers" at bounding box center [287, 437] width 320 height 61
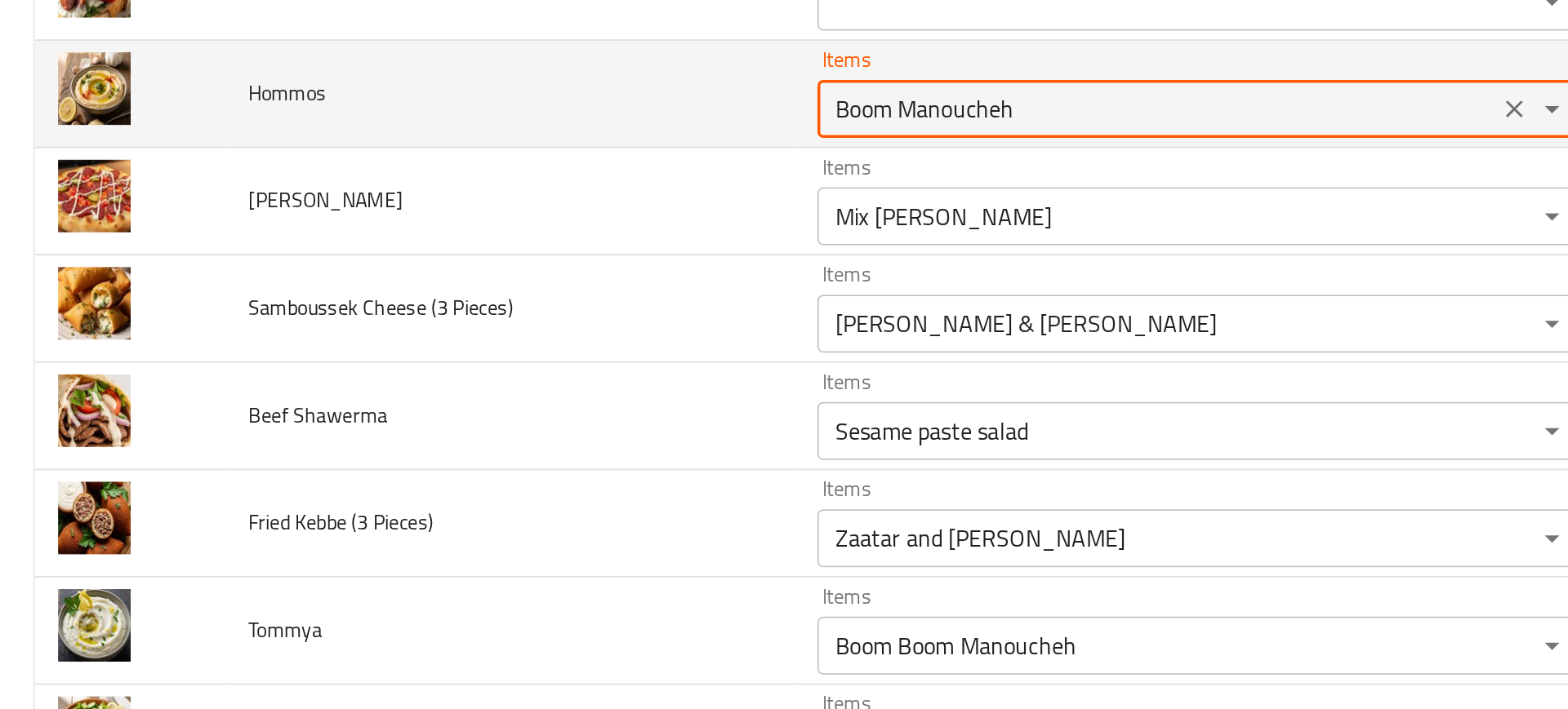
click at [464, 218] on input "Boom Manoucheh" at bounding box center [650, 209] width 372 height 23
type input "h"
type input "che"
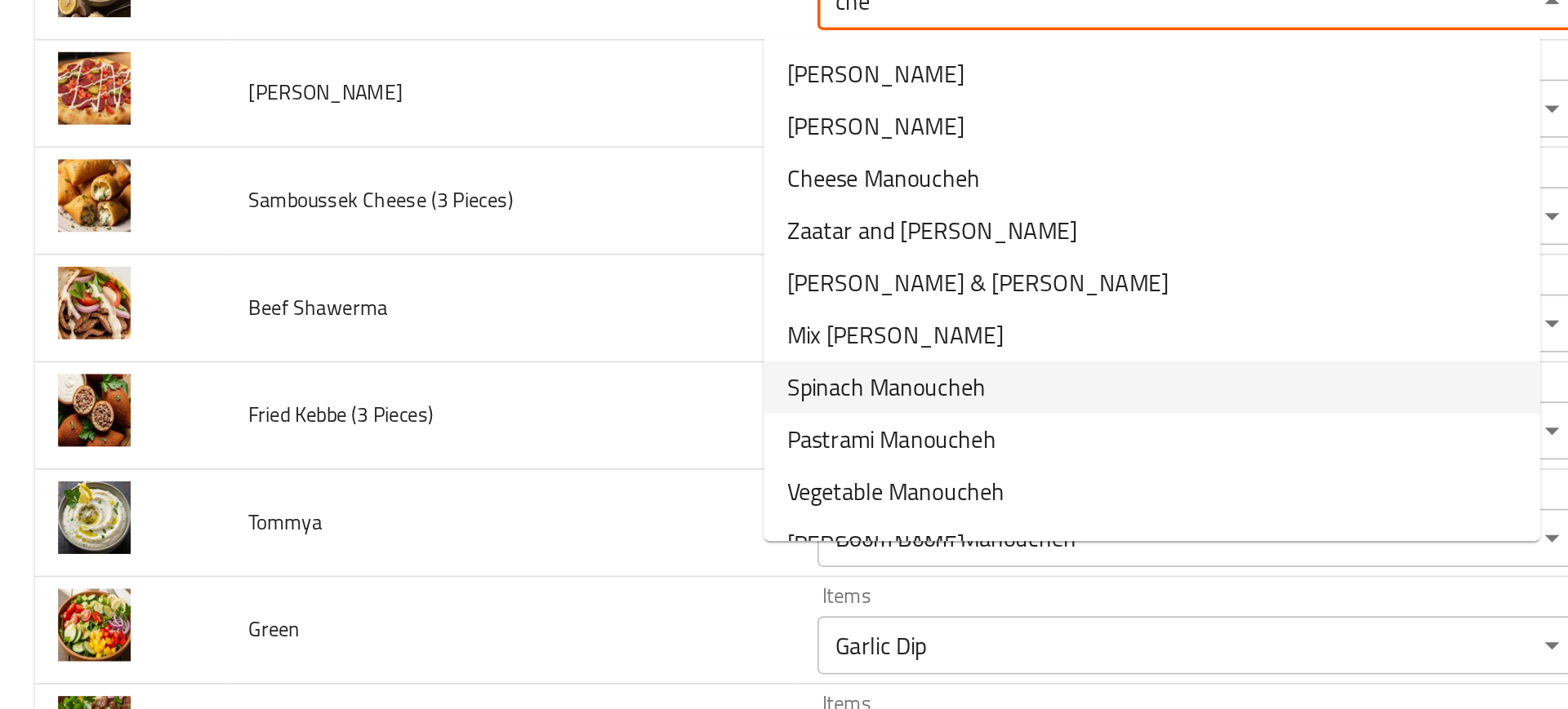
scroll to position [1057, 0]
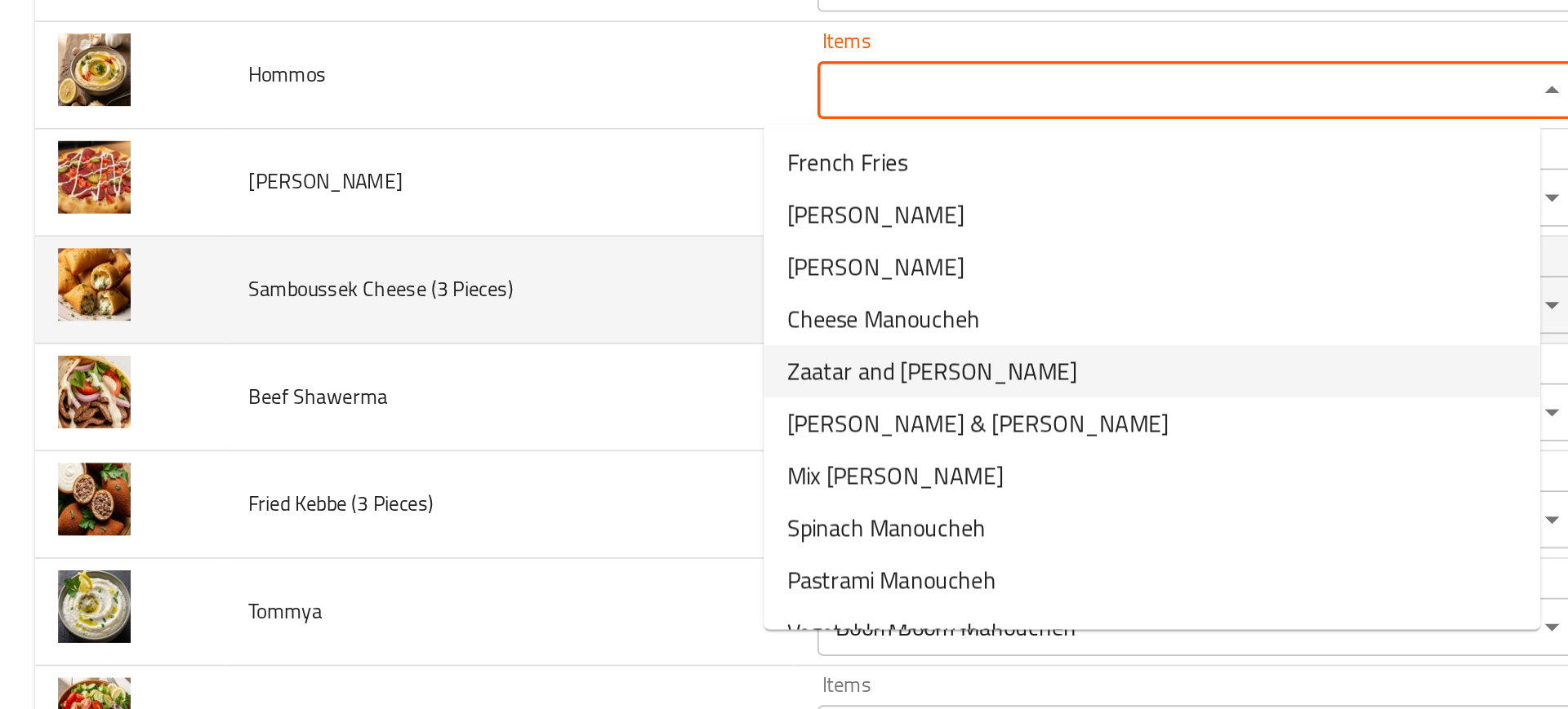
click at [346, 310] on td "Samboussek Cheese (3 Pieces)" at bounding box center [287, 311] width 320 height 61
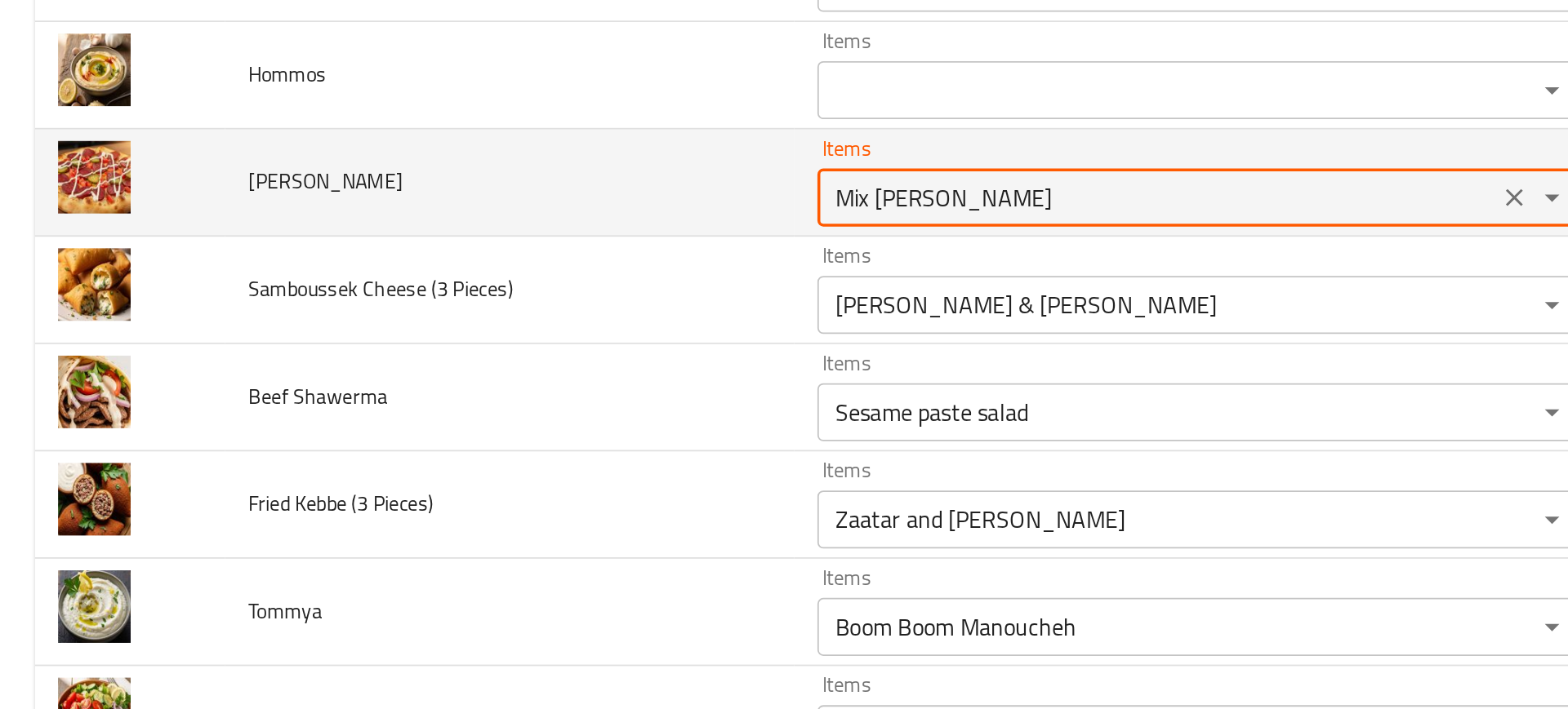
click at [524, 254] on Sougouk "Mix Cheese Manoucheh" at bounding box center [650, 259] width 372 height 23
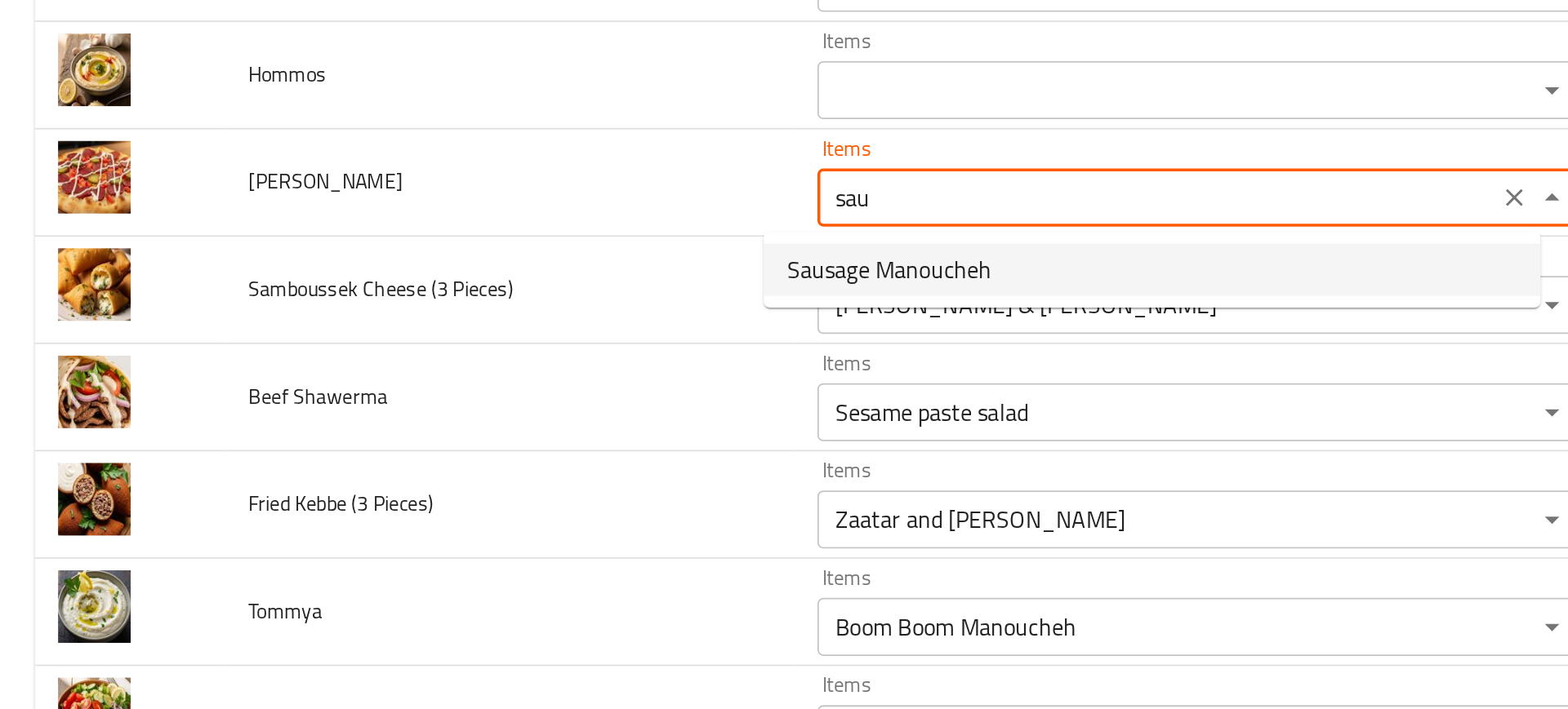
click at [528, 295] on span "Sausage Manoucheh" at bounding box center [500, 299] width 115 height 20
type Sougouk "Sausage Manoucheh"
type Sougouk-ar "منقوشه سجق"
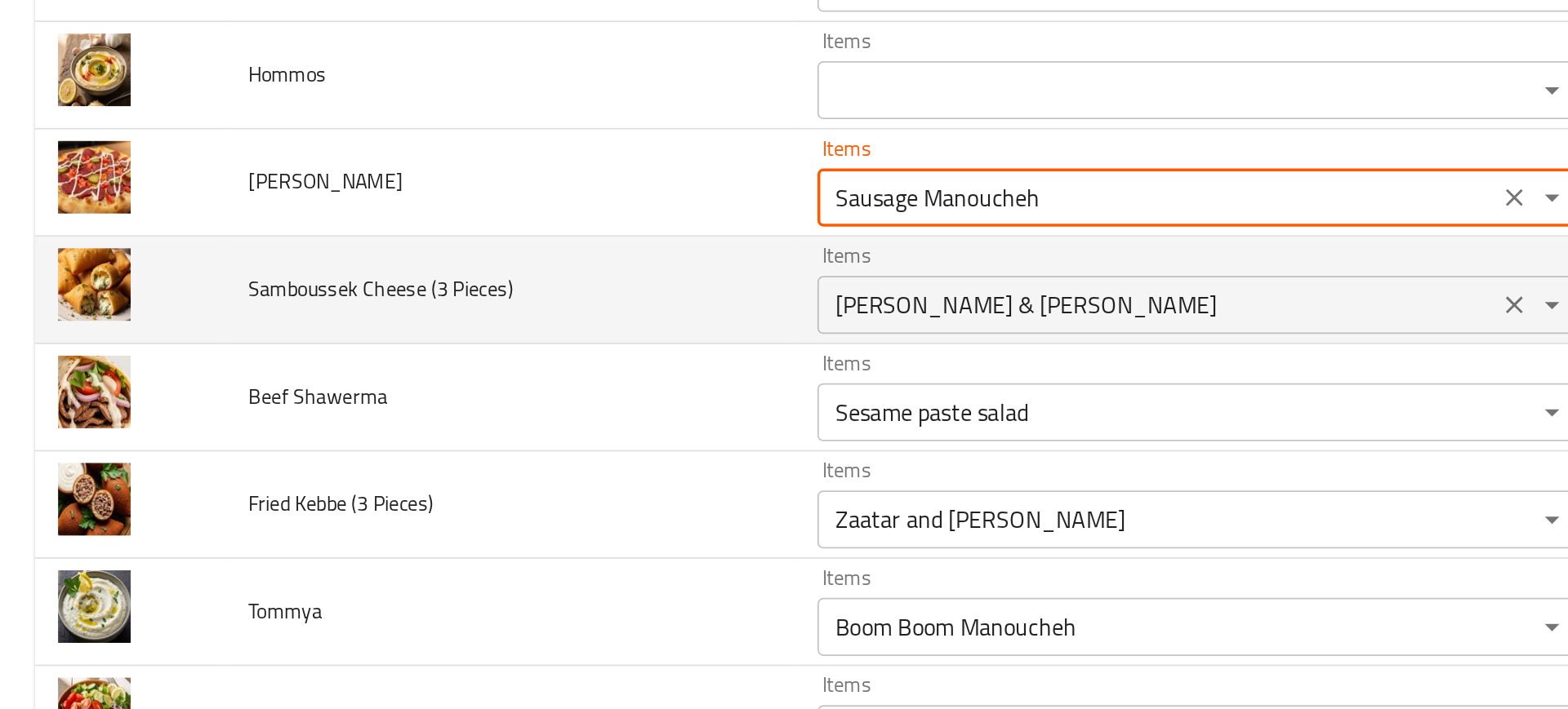
type Sougouk "Sausage Manoucheh"
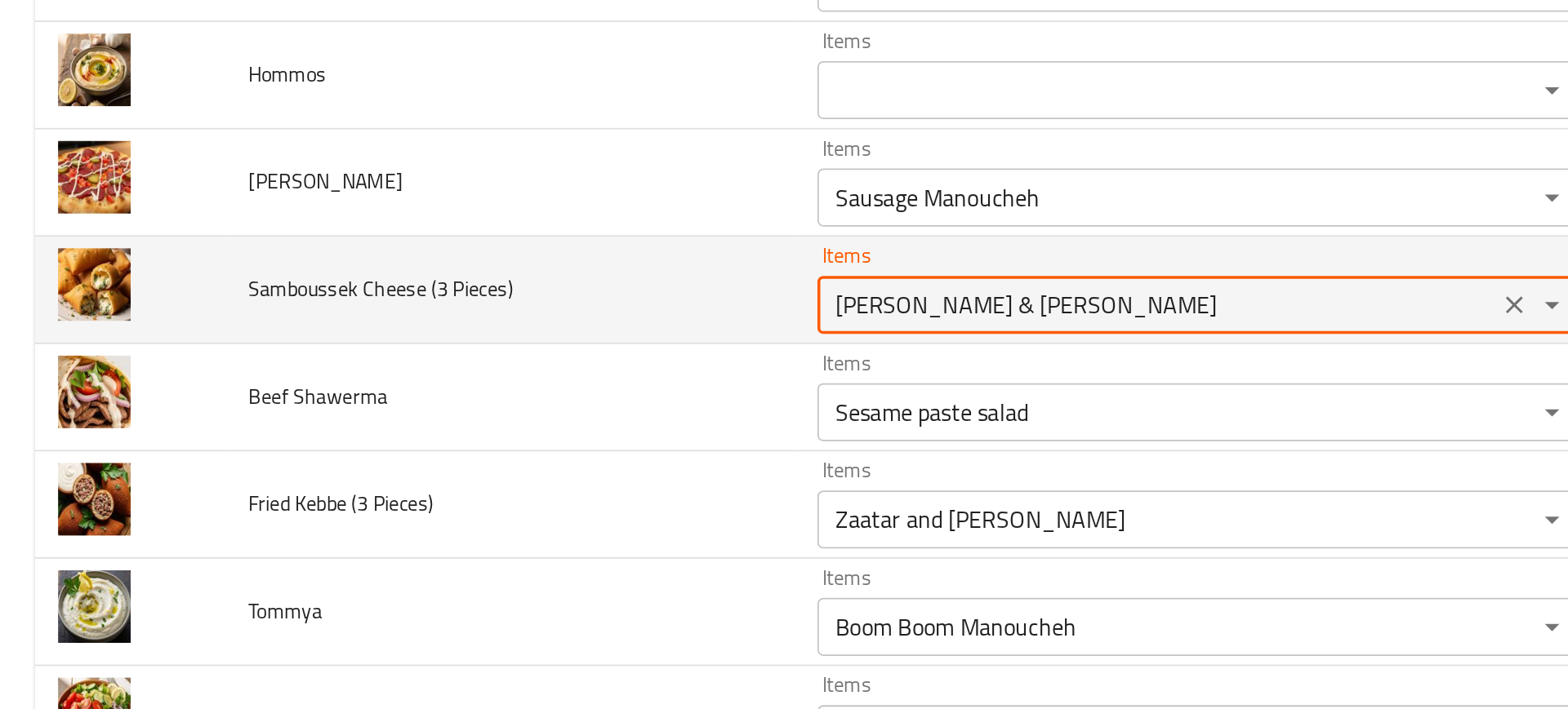
click at [541, 329] on Pieces\) "Zaatar & Cheese Manoucheh" at bounding box center [650, 319] width 372 height 23
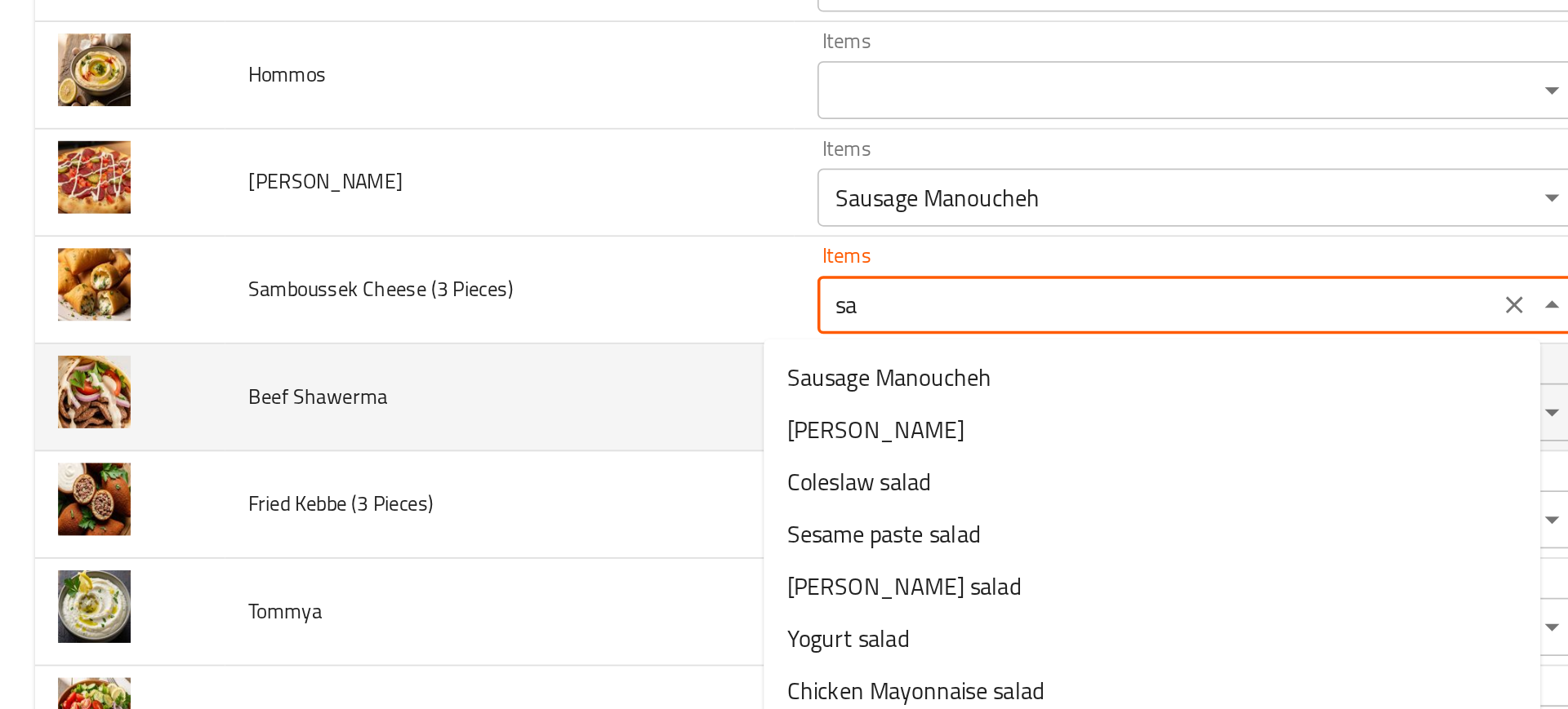
type Pieces\) "s"
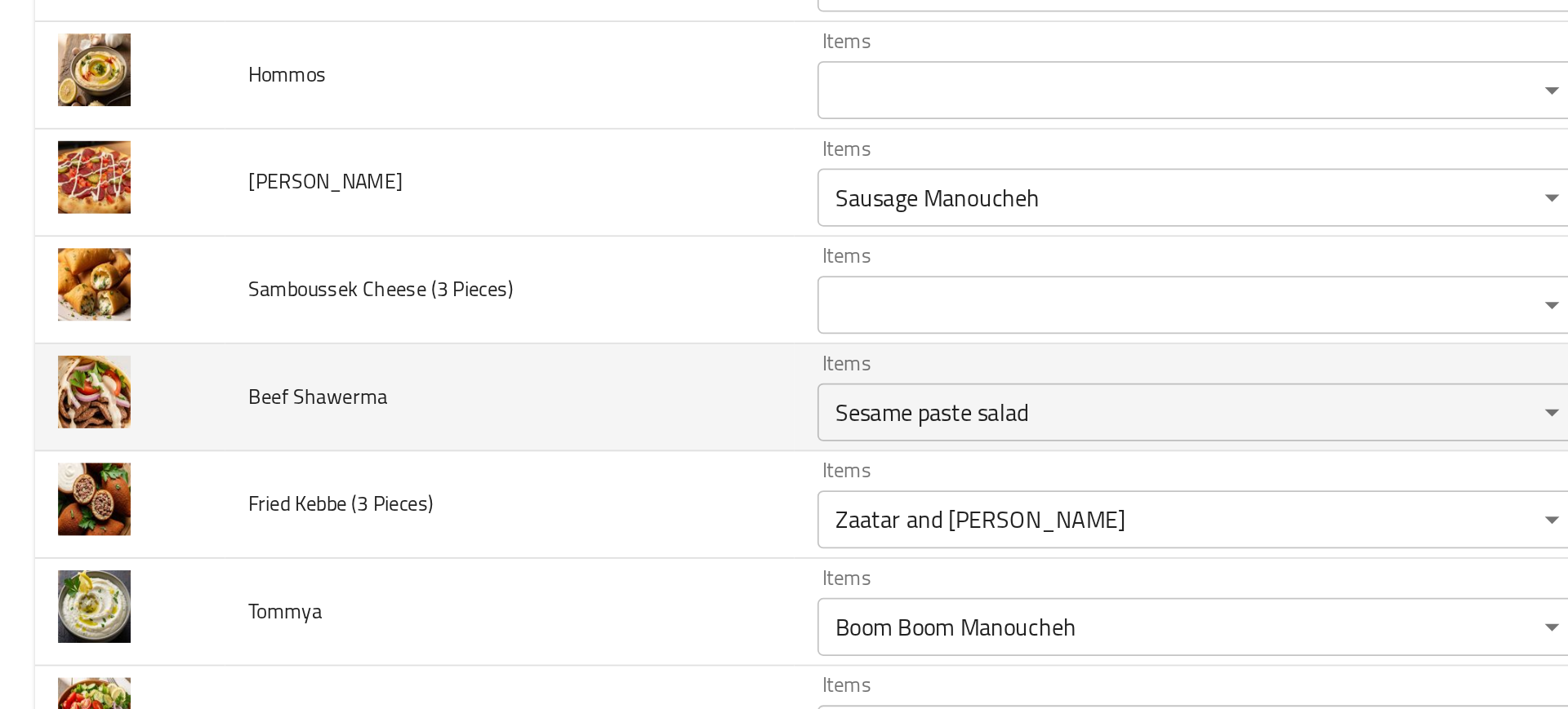
click at [391, 353] on td "Beef Shawerma" at bounding box center [287, 372] width 320 height 61
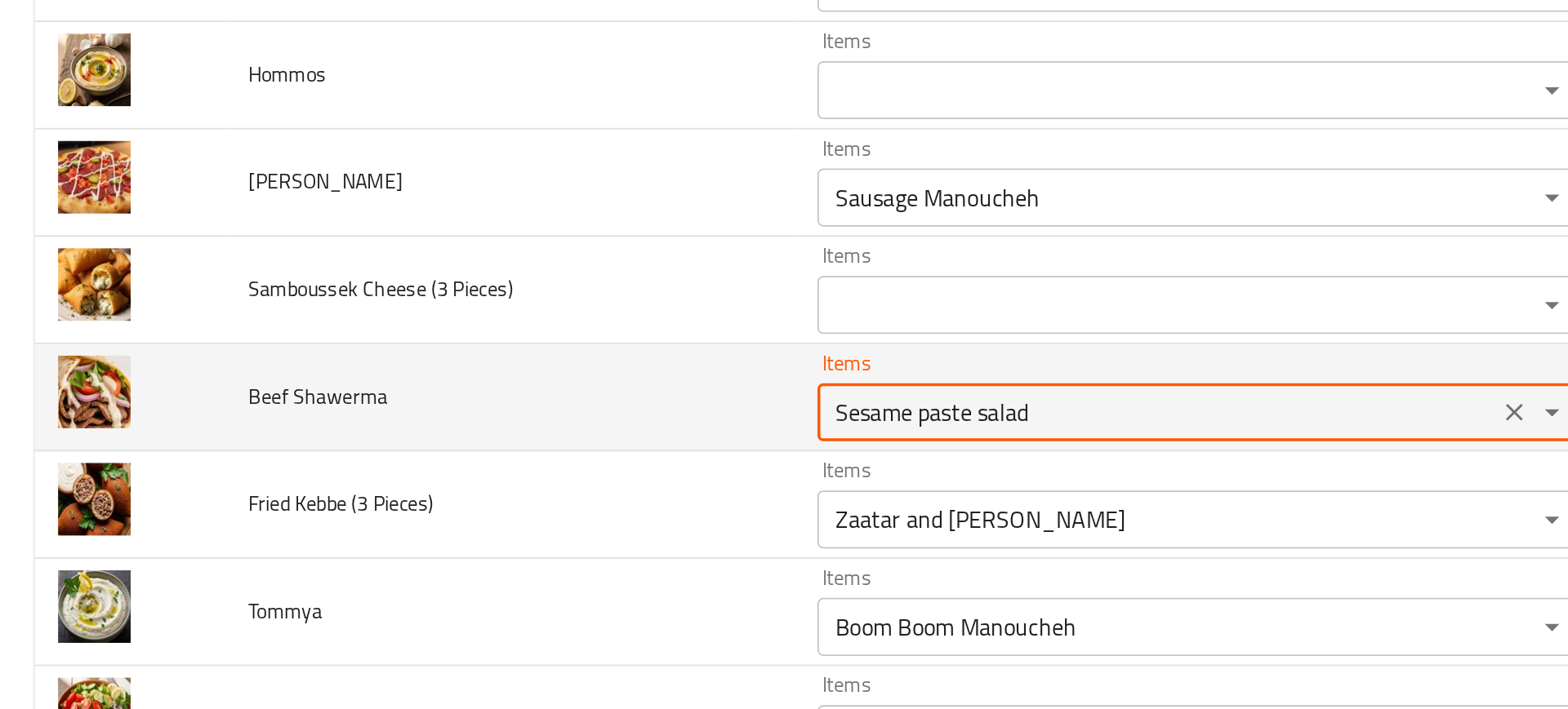
click at [464, 384] on Shawerma "Sesame paste salad" at bounding box center [650, 380] width 372 height 23
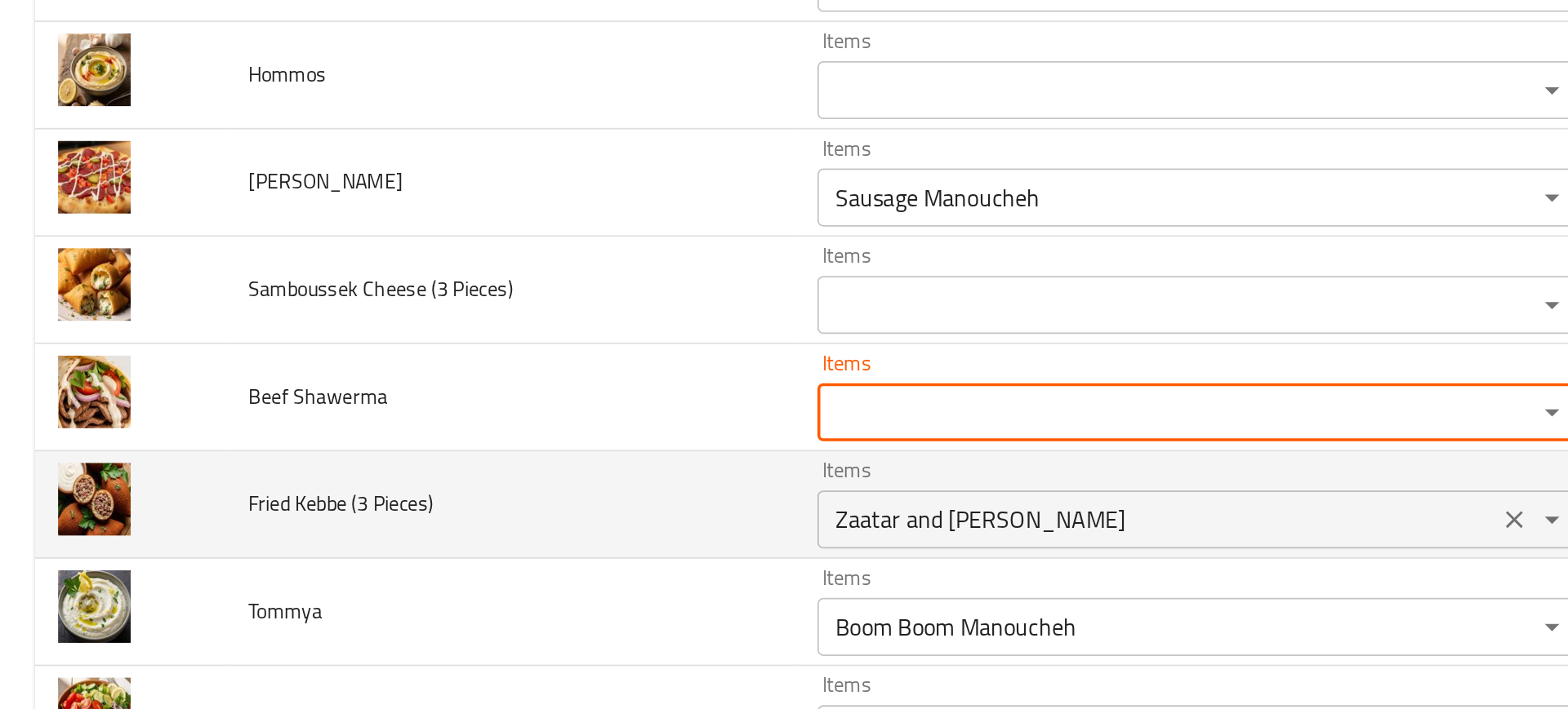
click at [488, 417] on div "Items Zaatar and Labneh Manoucheh Items" at bounding box center [674, 431] width 430 height 50
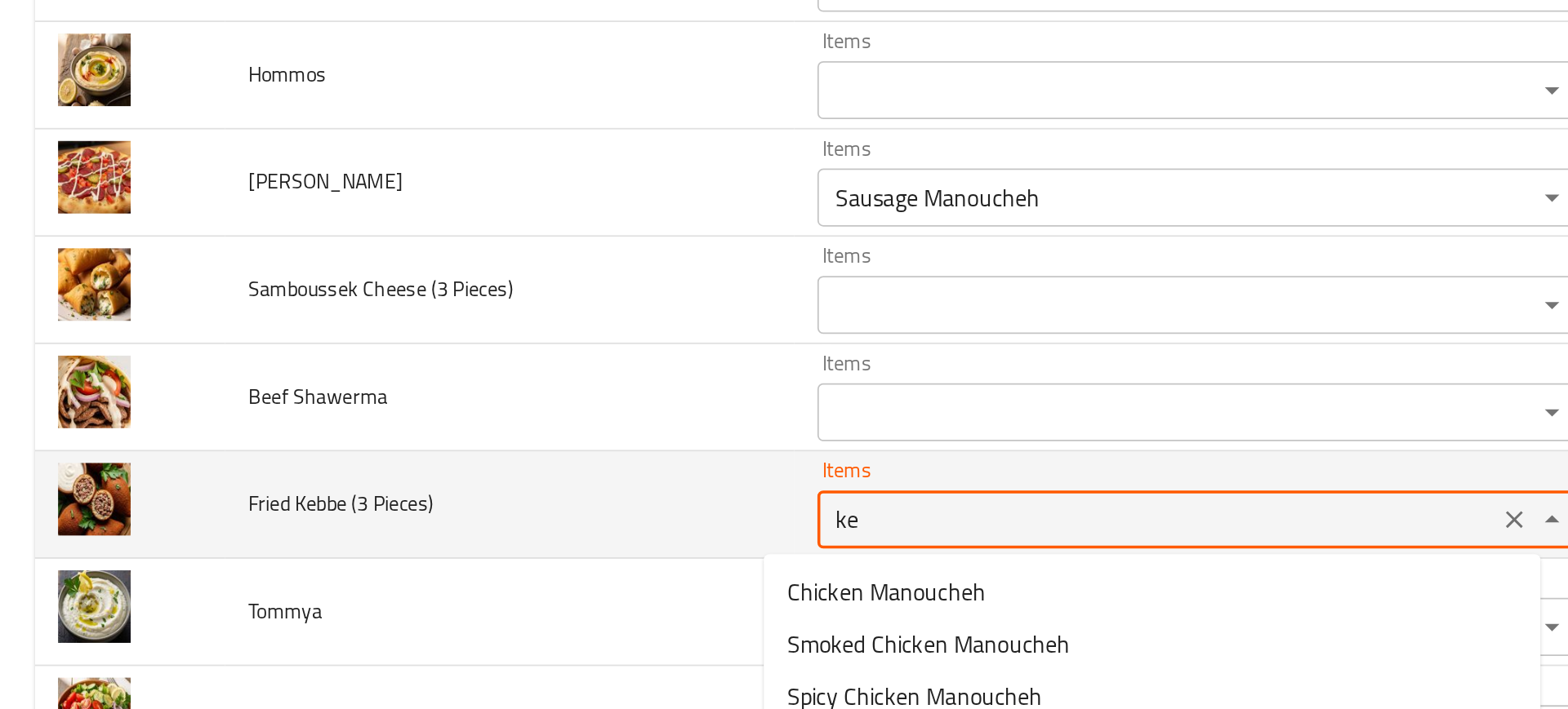
type Pieces\) "keb"
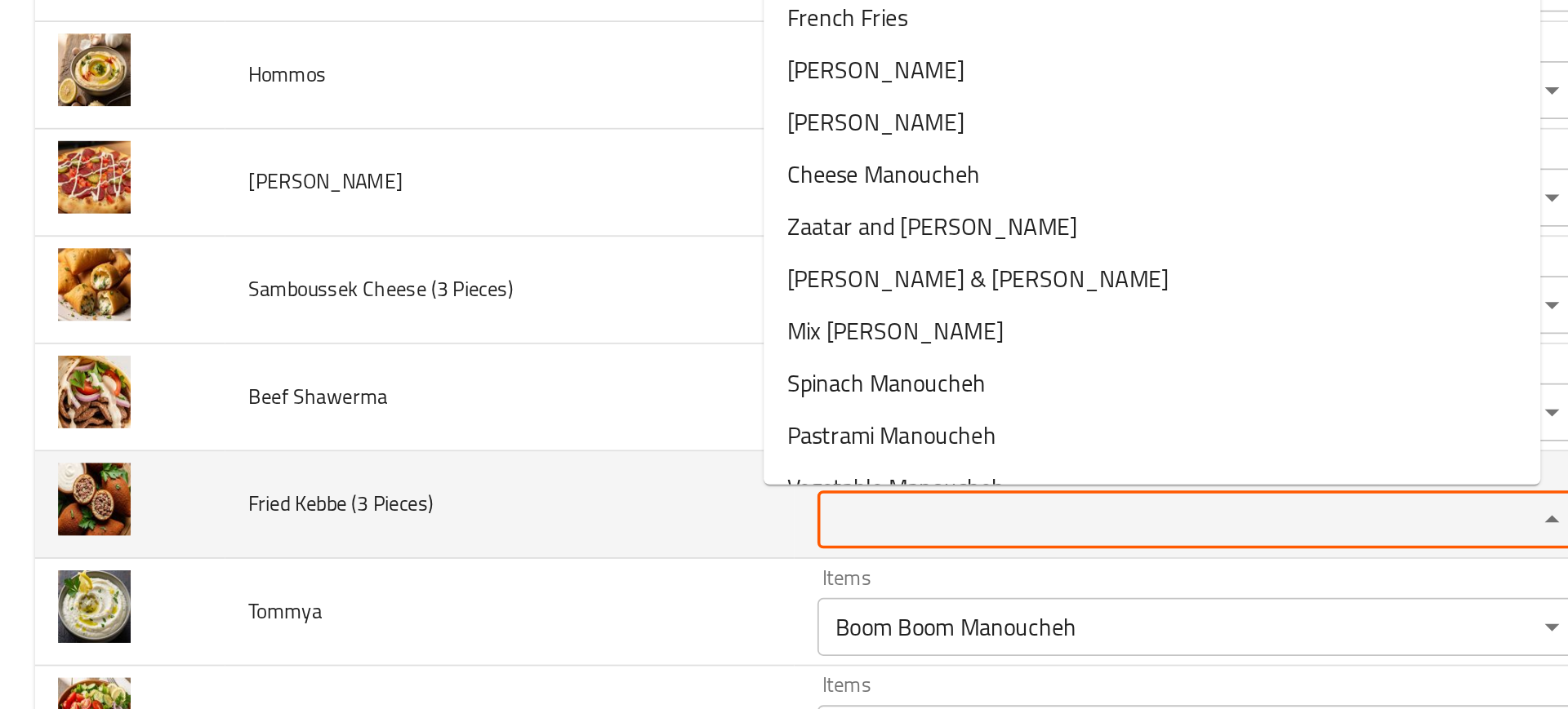
click at [360, 454] on td "Fried Kebbe (3 Pieces)" at bounding box center [287, 432] width 320 height 61
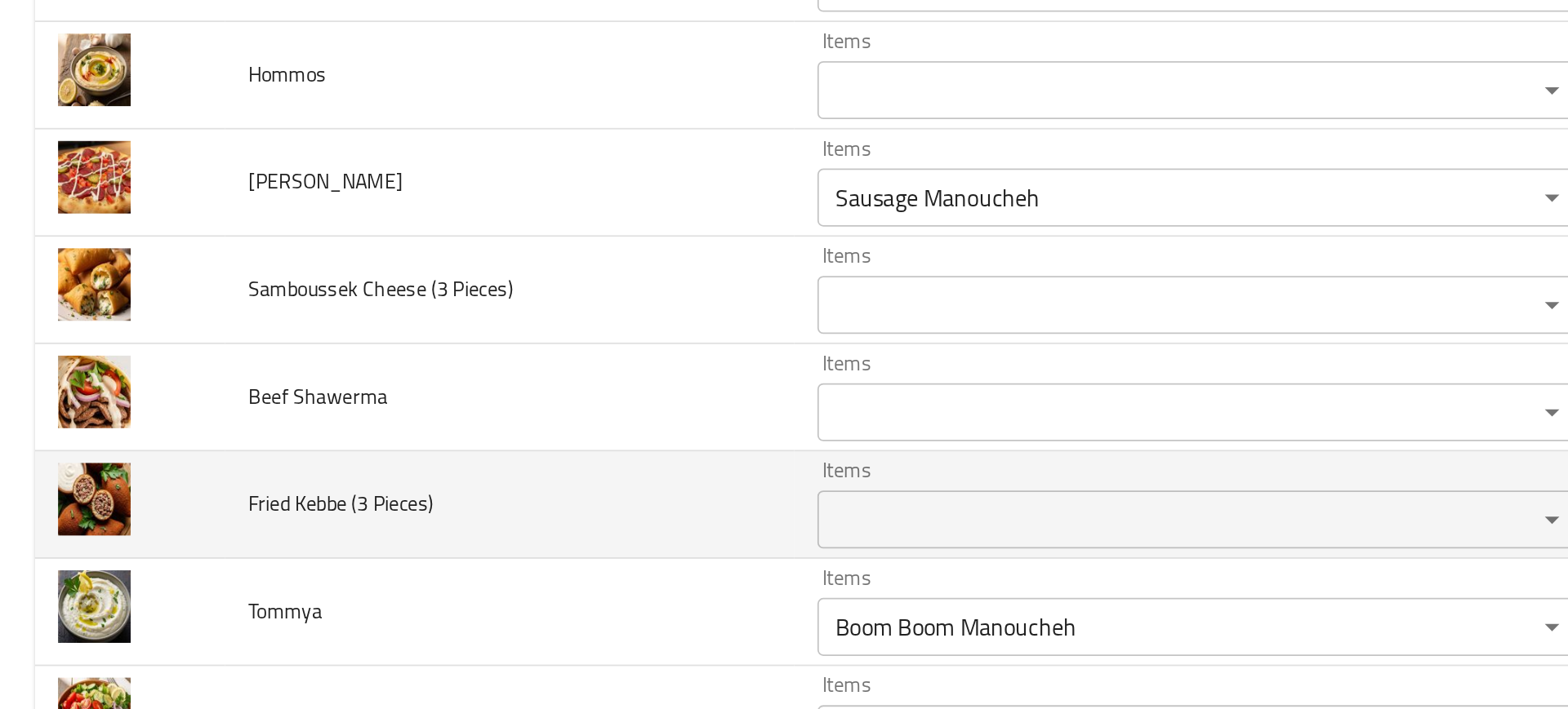
scroll to position [1179, 0]
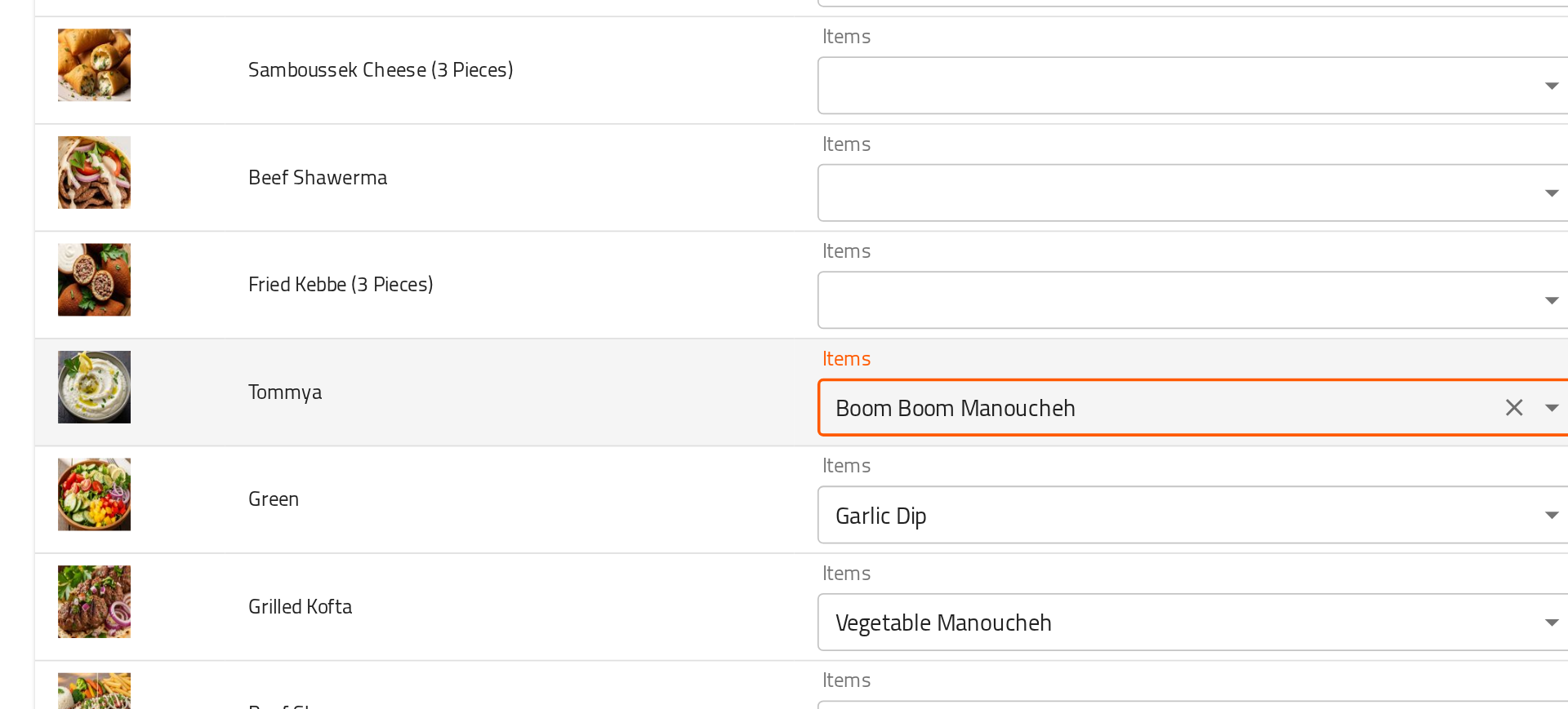
click at [468, 375] on input "Boom Boom Manoucheh" at bounding box center [650, 377] width 372 height 23
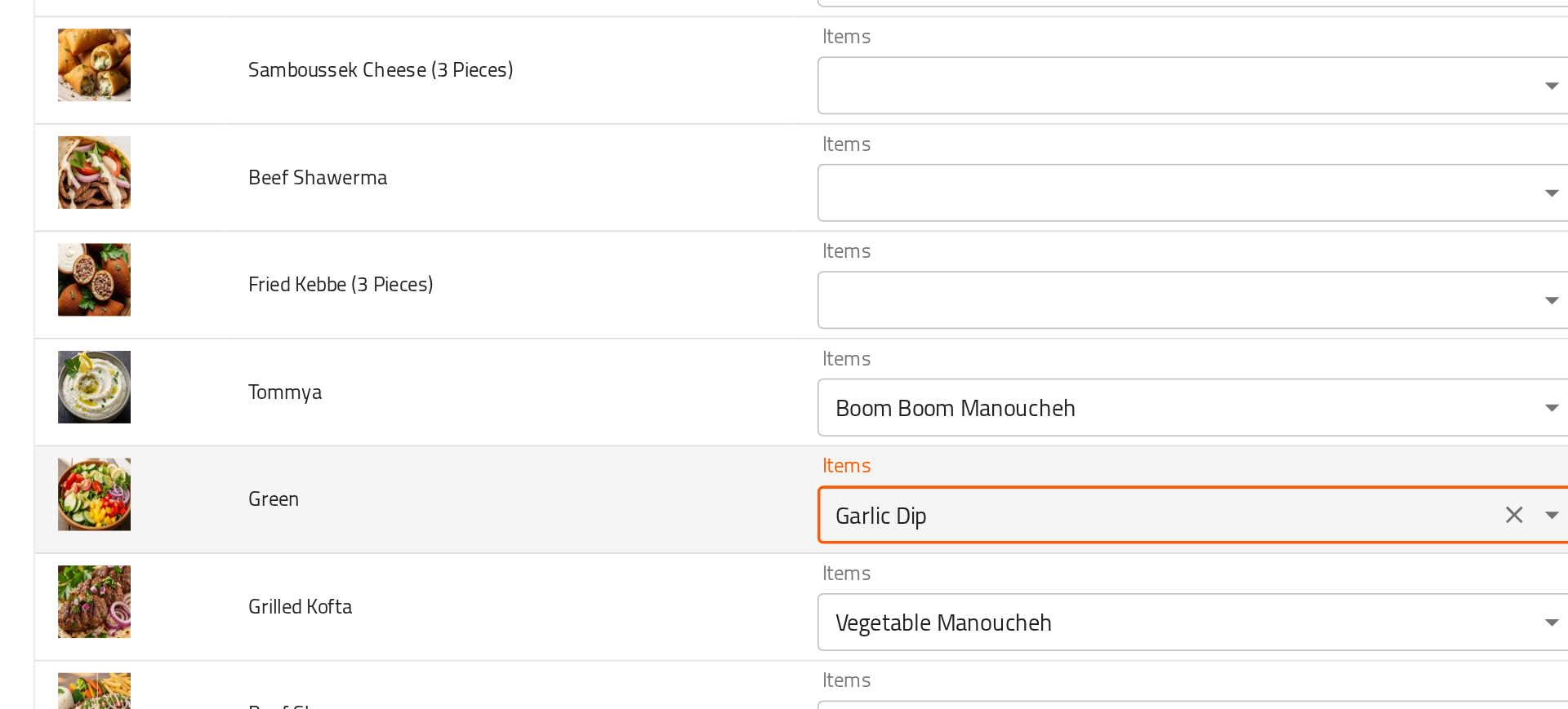
click at [499, 433] on input "Garlic Dip" at bounding box center [650, 437] width 372 height 23
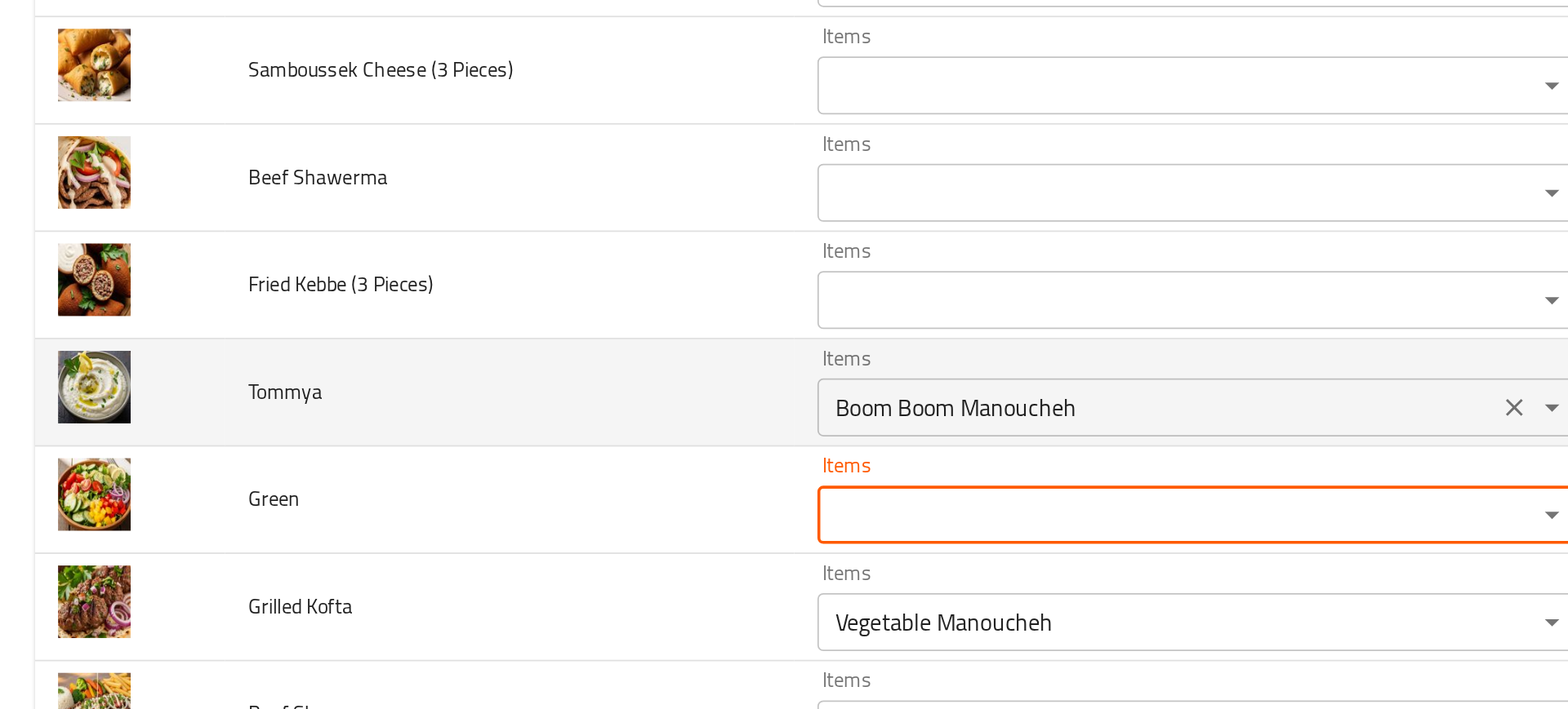
click at [494, 384] on input "Boom Boom Manoucheh" at bounding box center [650, 377] width 372 height 23
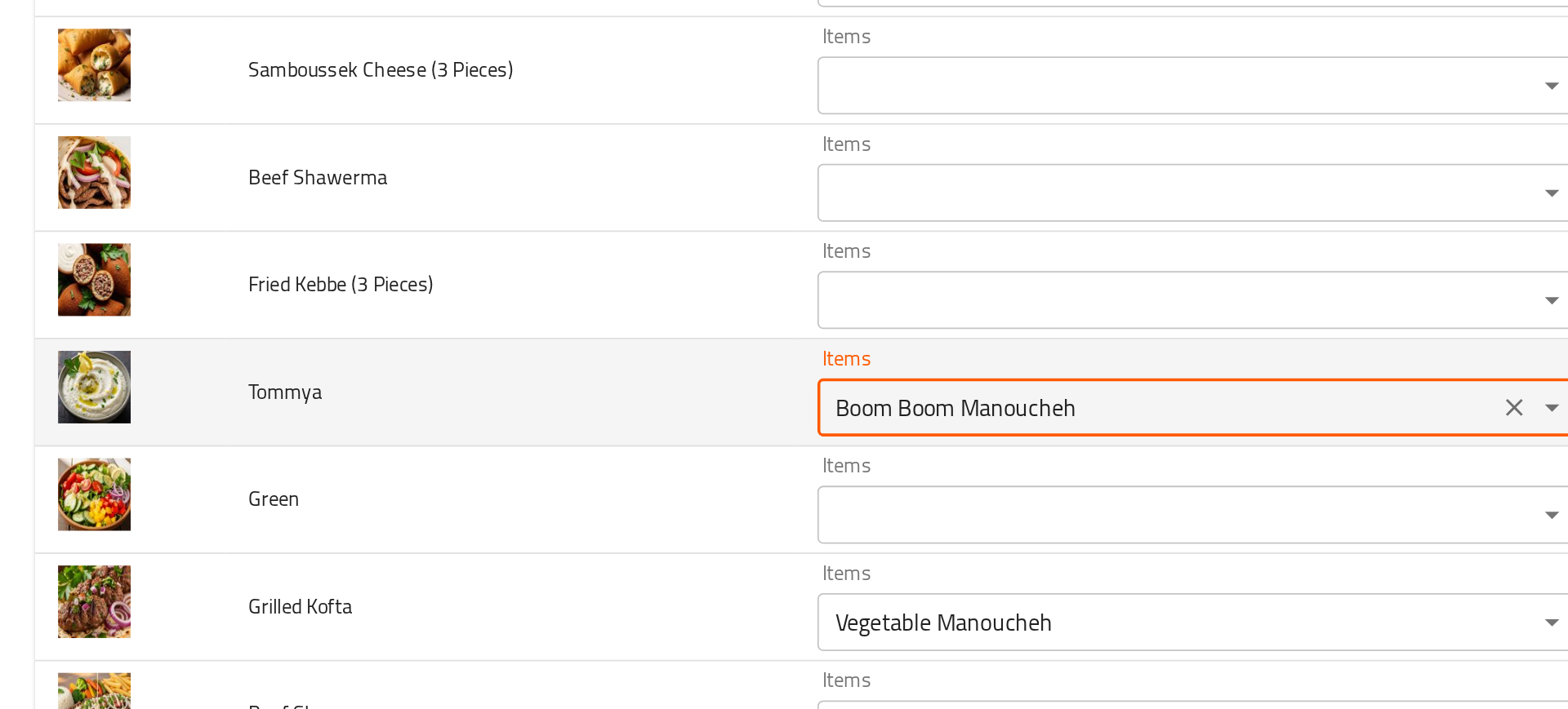
paste input "Garlic Dip"
type input "Garlic Dip"
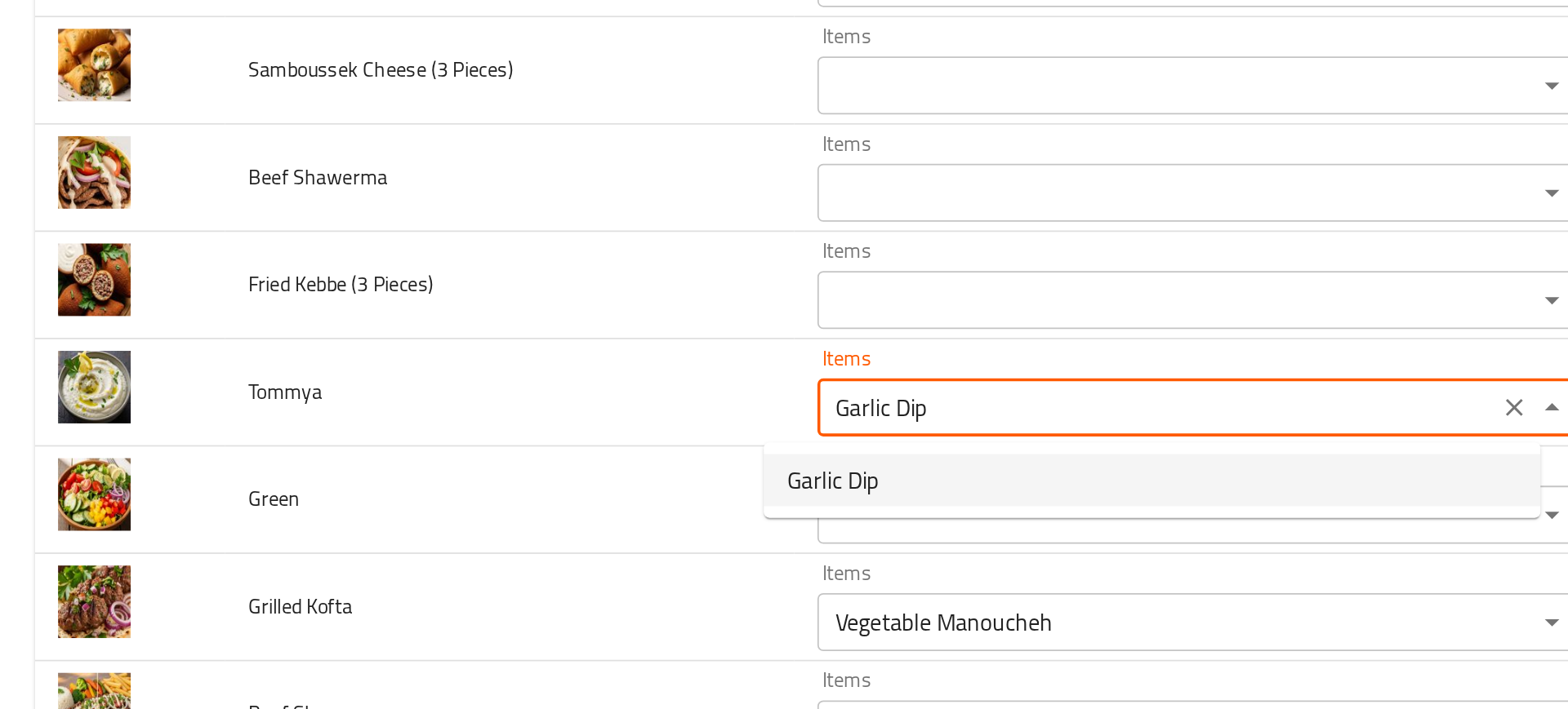
click at [490, 432] on li "Garlic Dip" at bounding box center [648, 418] width 437 height 30
type input "توميه"
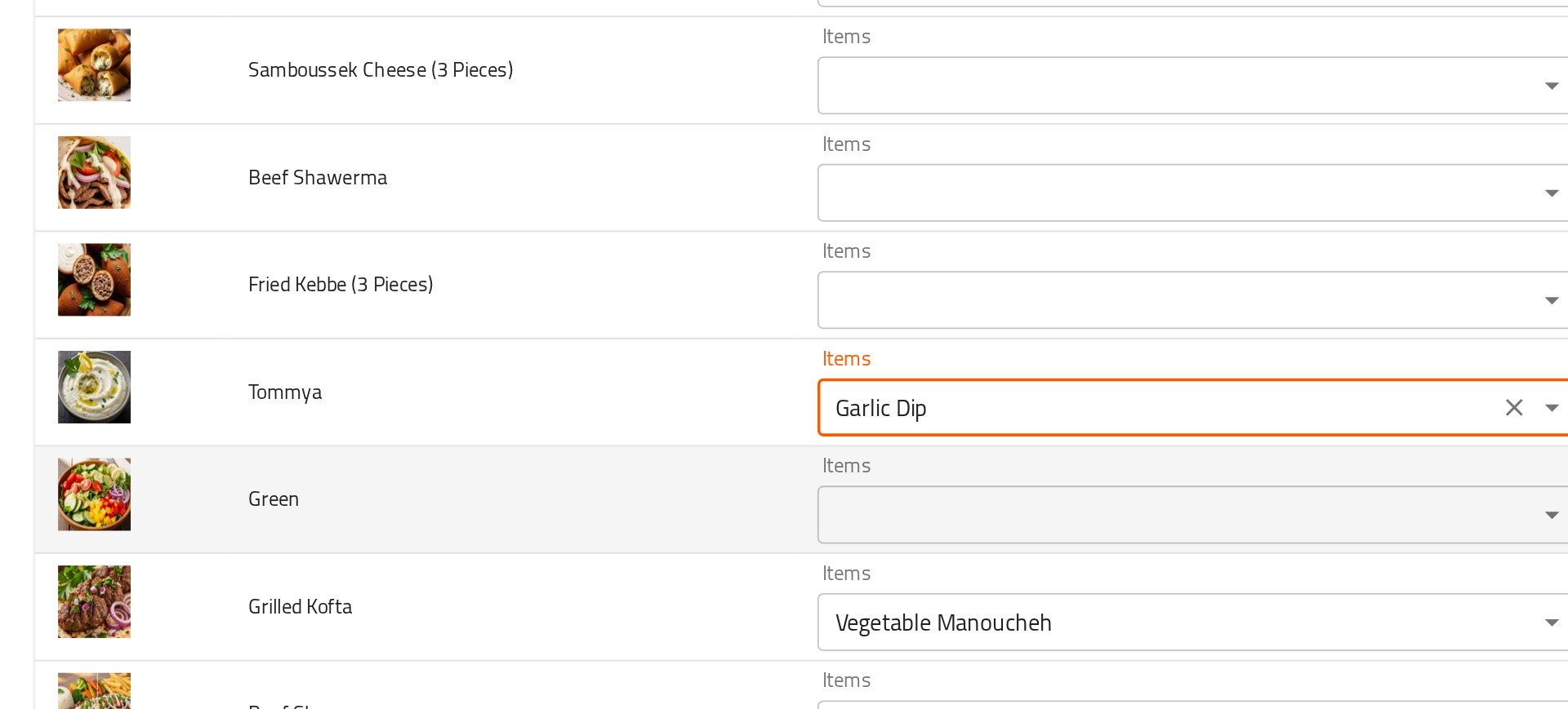
type input "Garlic Dip"
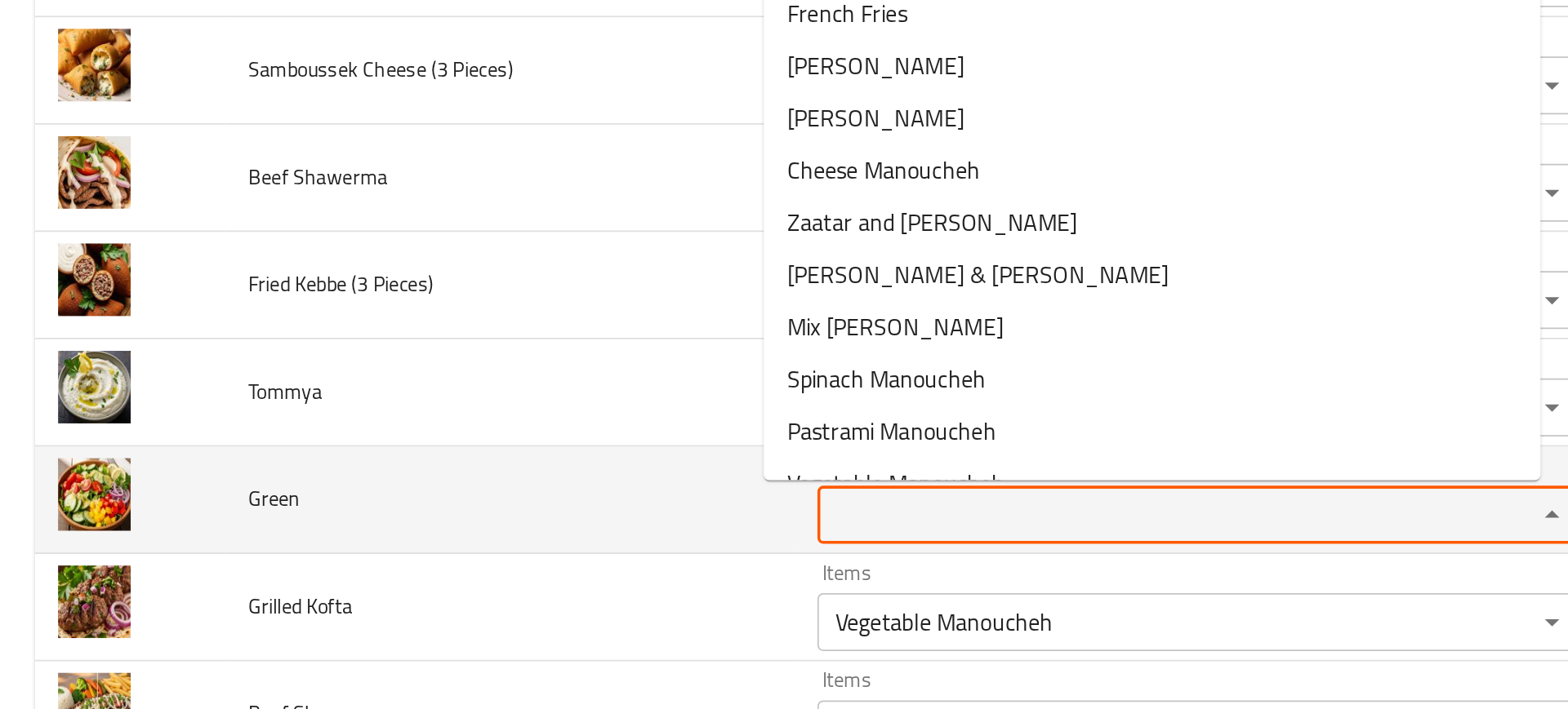
click at [500, 441] on input "Items" at bounding box center [650, 437] width 372 height 23
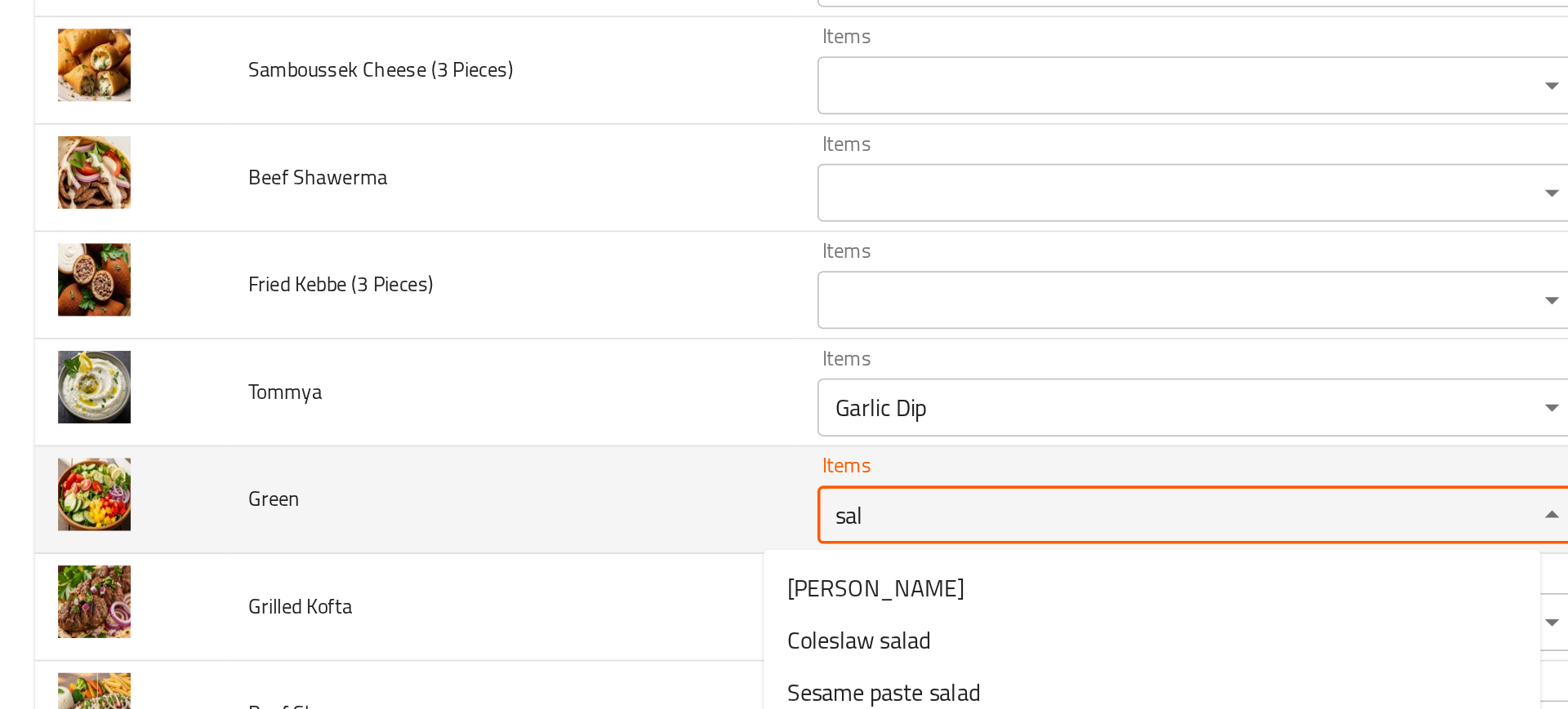
type input "sala"
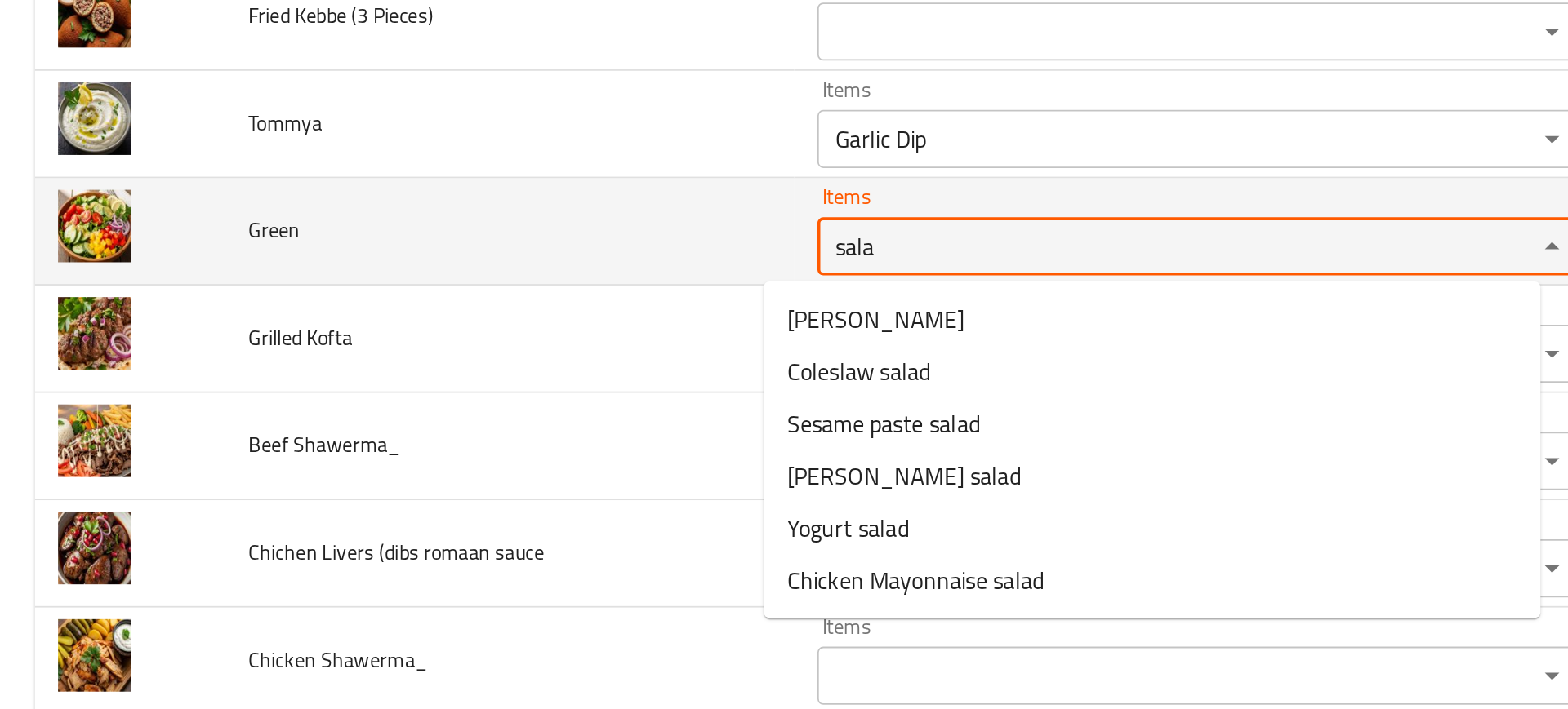
scroll to position [1331, 0]
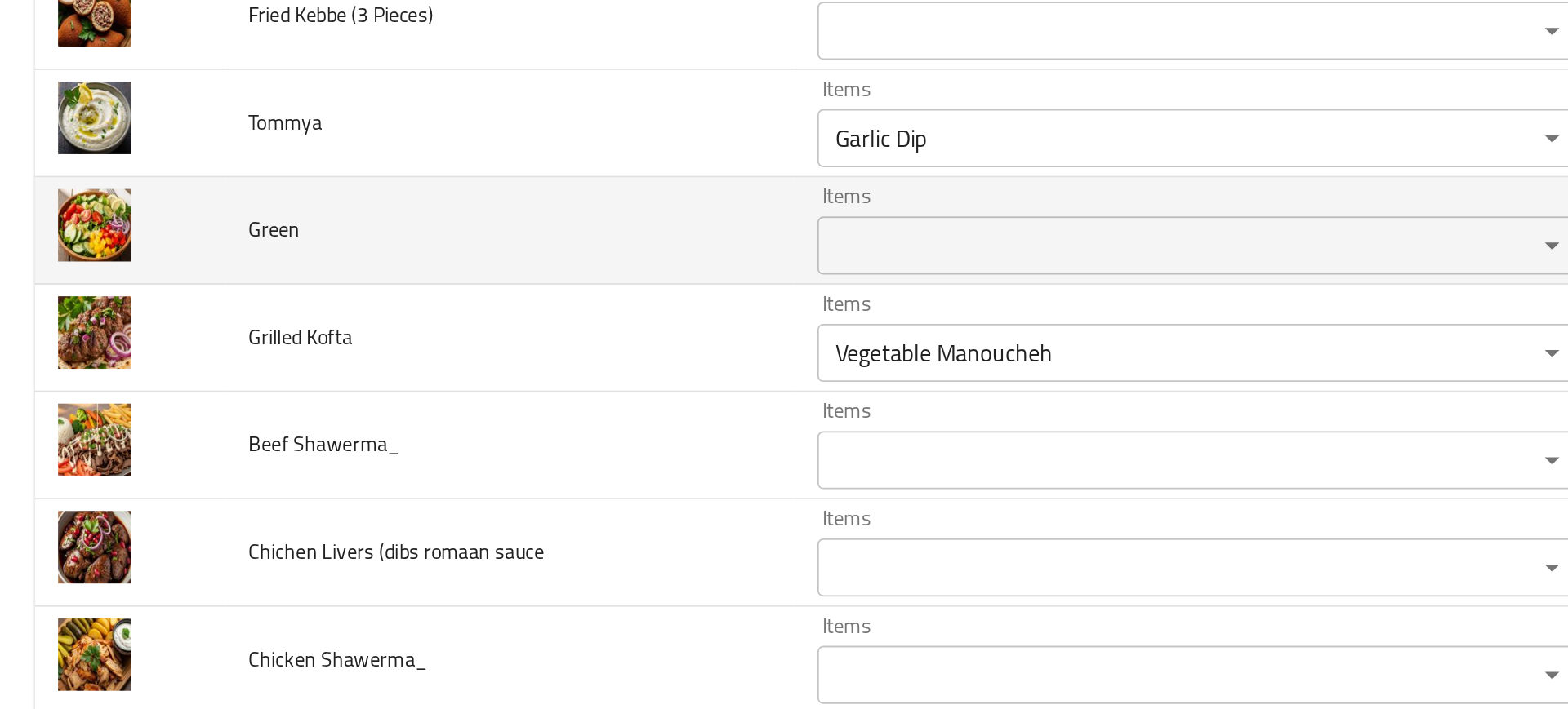
click at [389, 449] on td "Chichen Livers (dibs romaan sauce" at bounding box center [287, 459] width 320 height 61
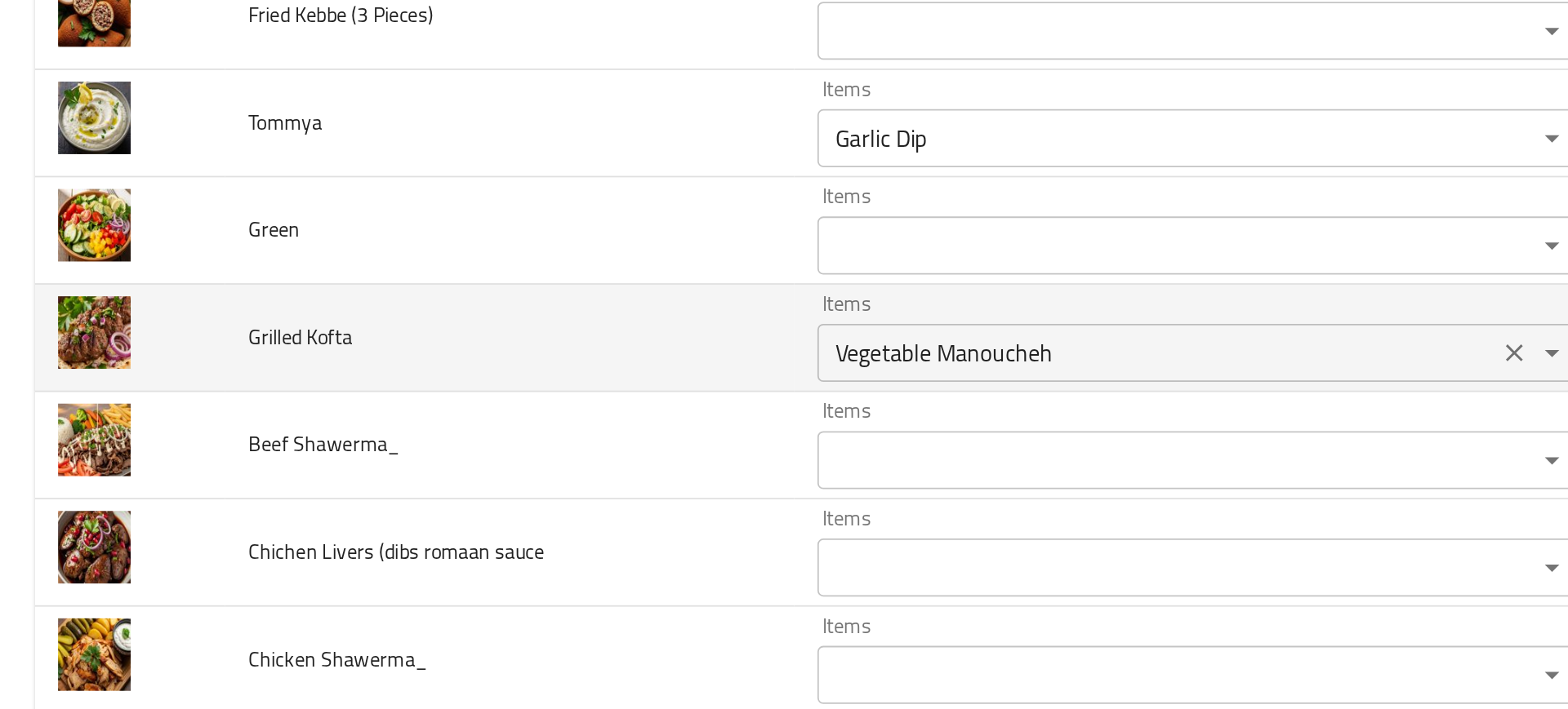
click at [461, 329] on div "Vegetable Manoucheh Items" at bounding box center [674, 346] width 430 height 33
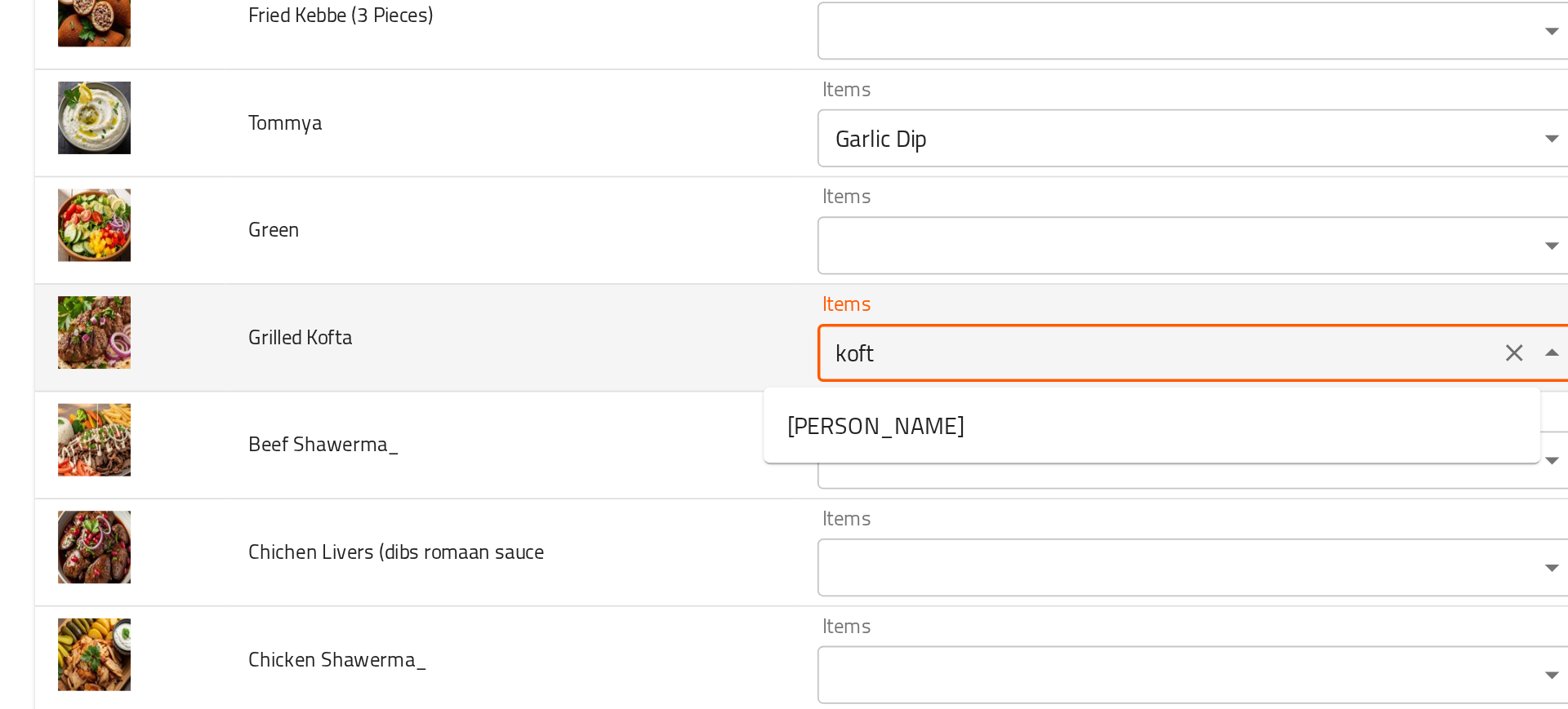
type Kofta "kofta"
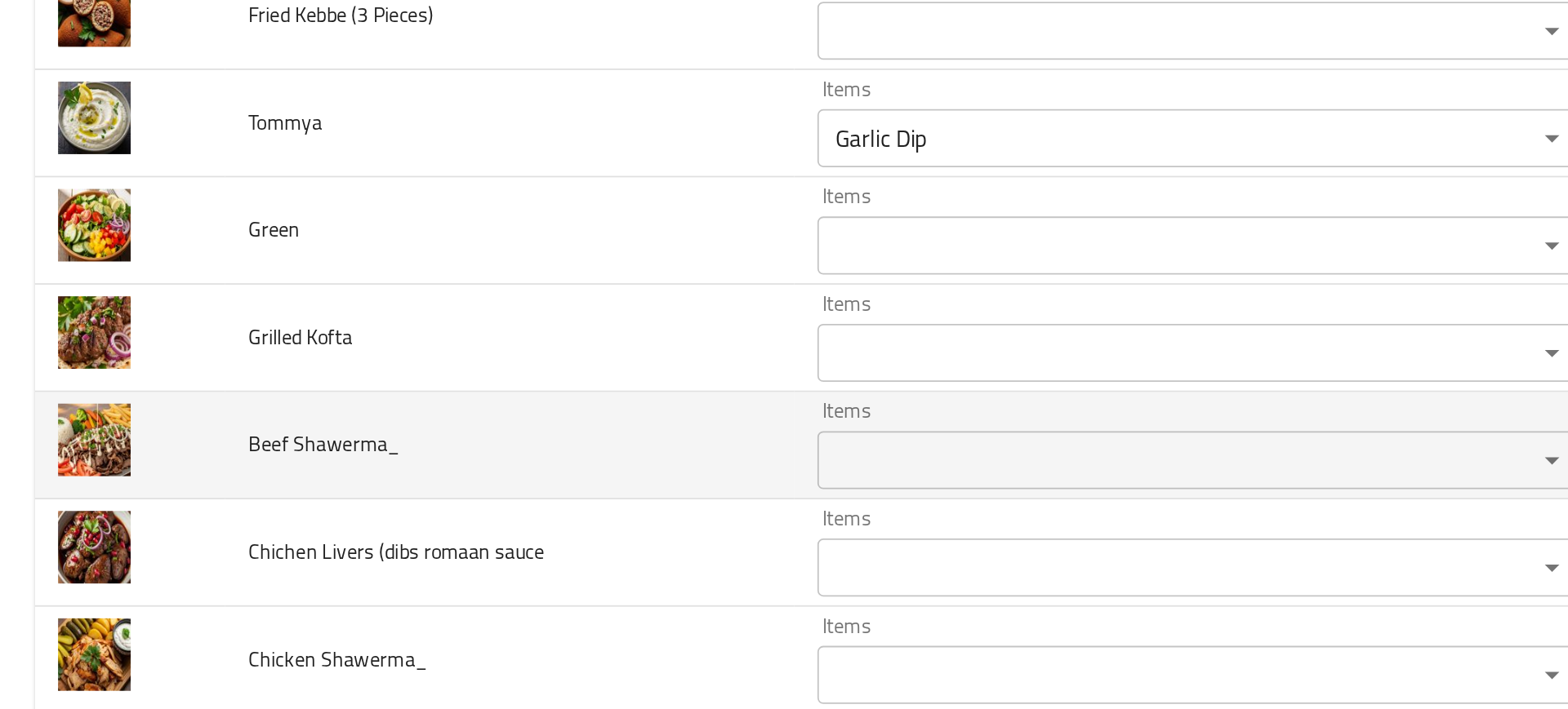
click at [301, 411] on td "Beef Shawerma_" at bounding box center [287, 399] width 320 height 61
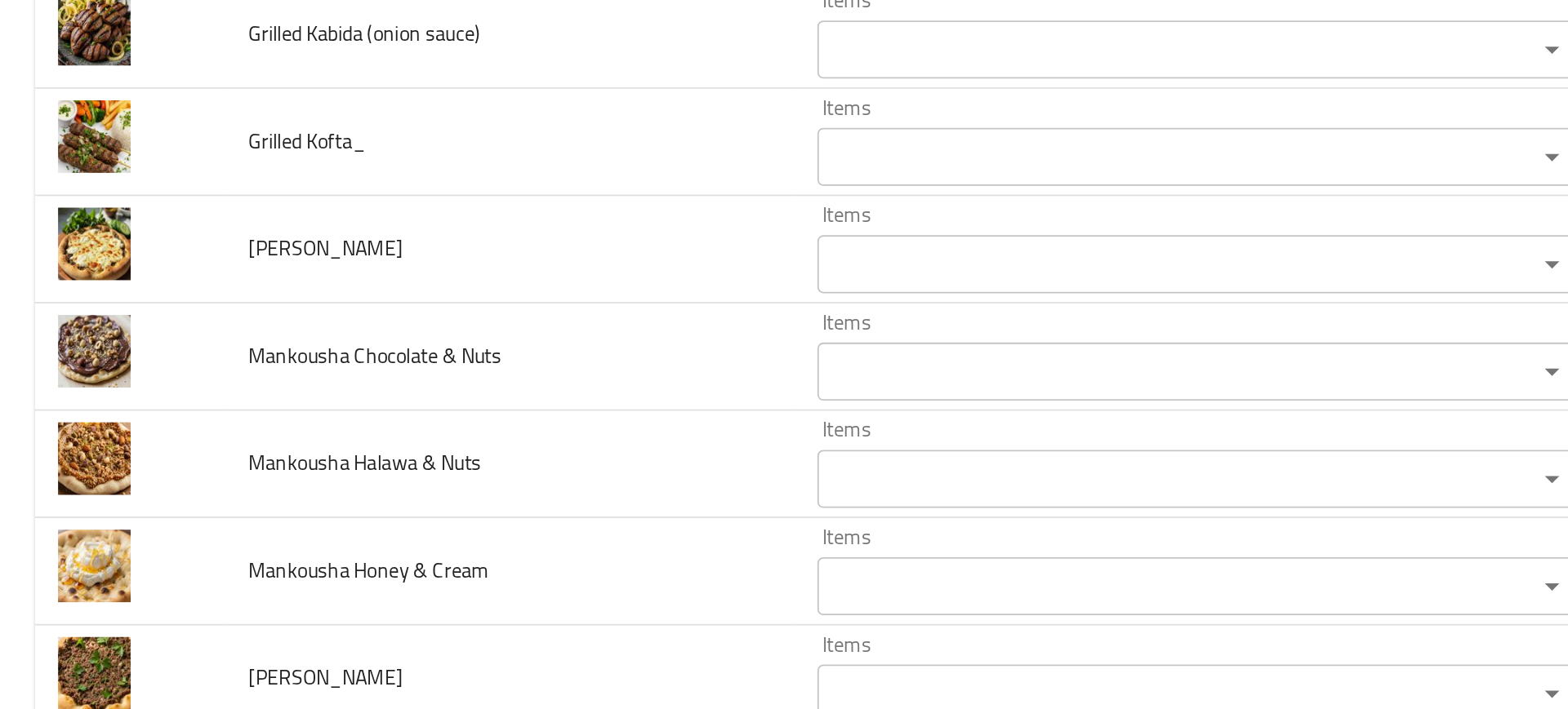
scroll to position [1743, 0]
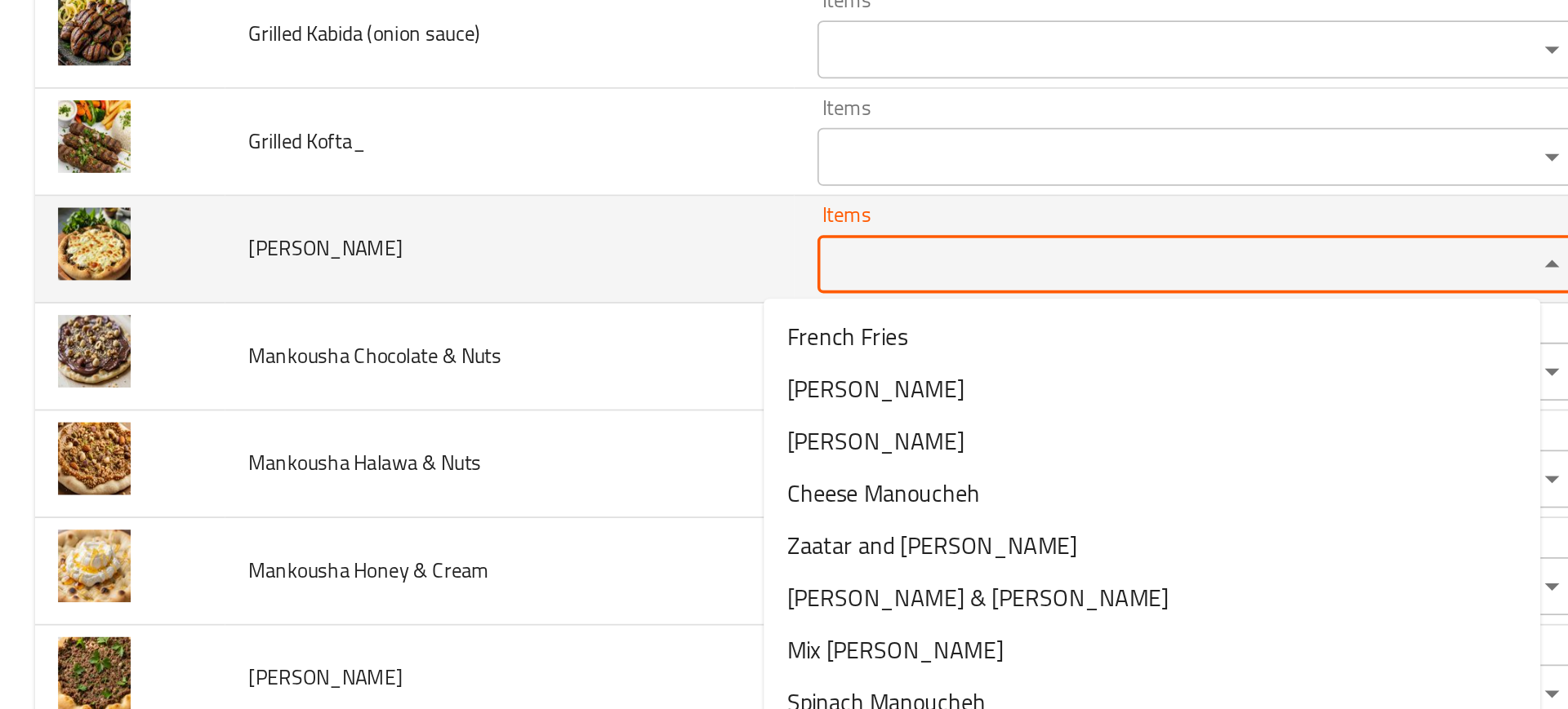
click at [491, 285] on Cheese "Items" at bounding box center [650, 296] width 372 height 23
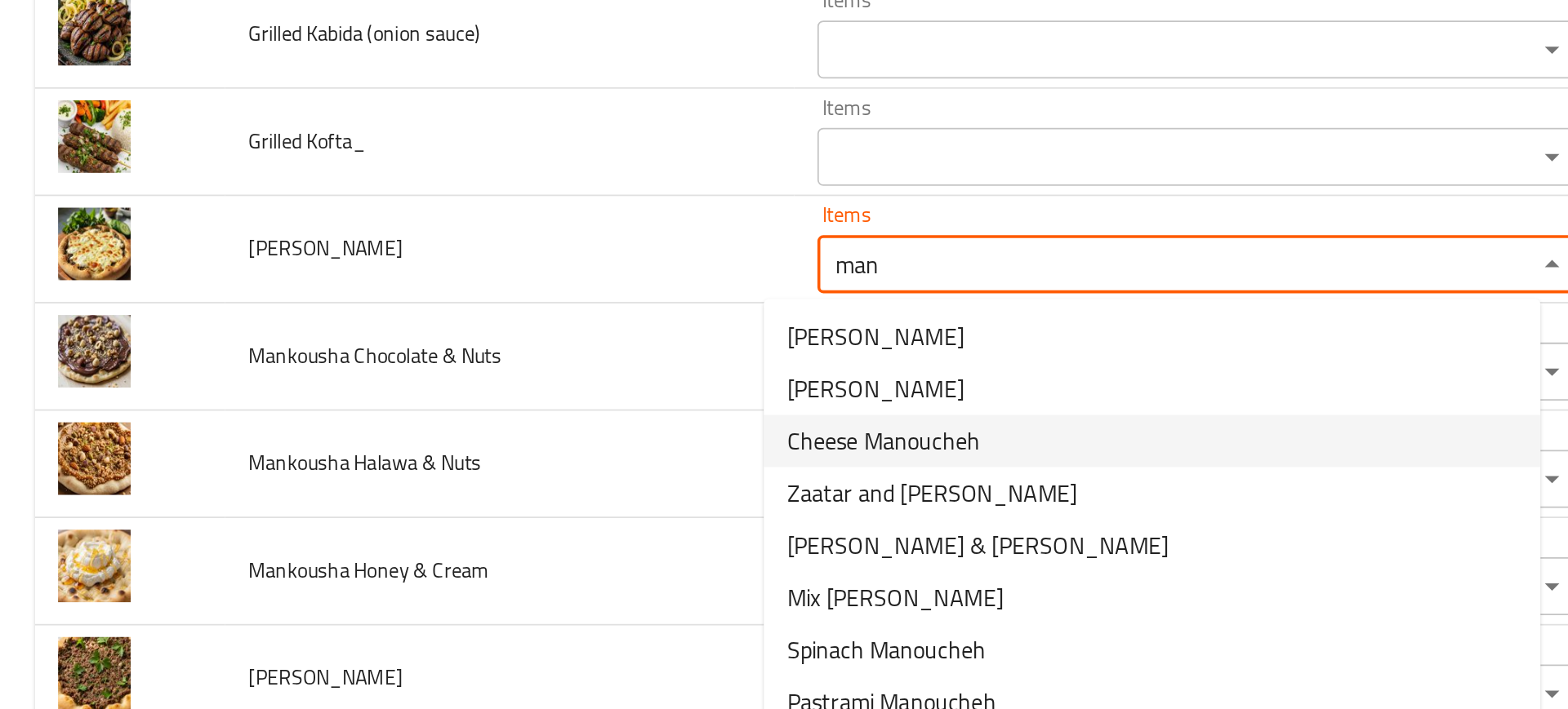
click at [489, 395] on span "Cheese Manoucheh" at bounding box center [496, 395] width 109 height 20
type Cheese "Cheese Manoucheh"
type Cheese-ar "منقوشه جبنه"
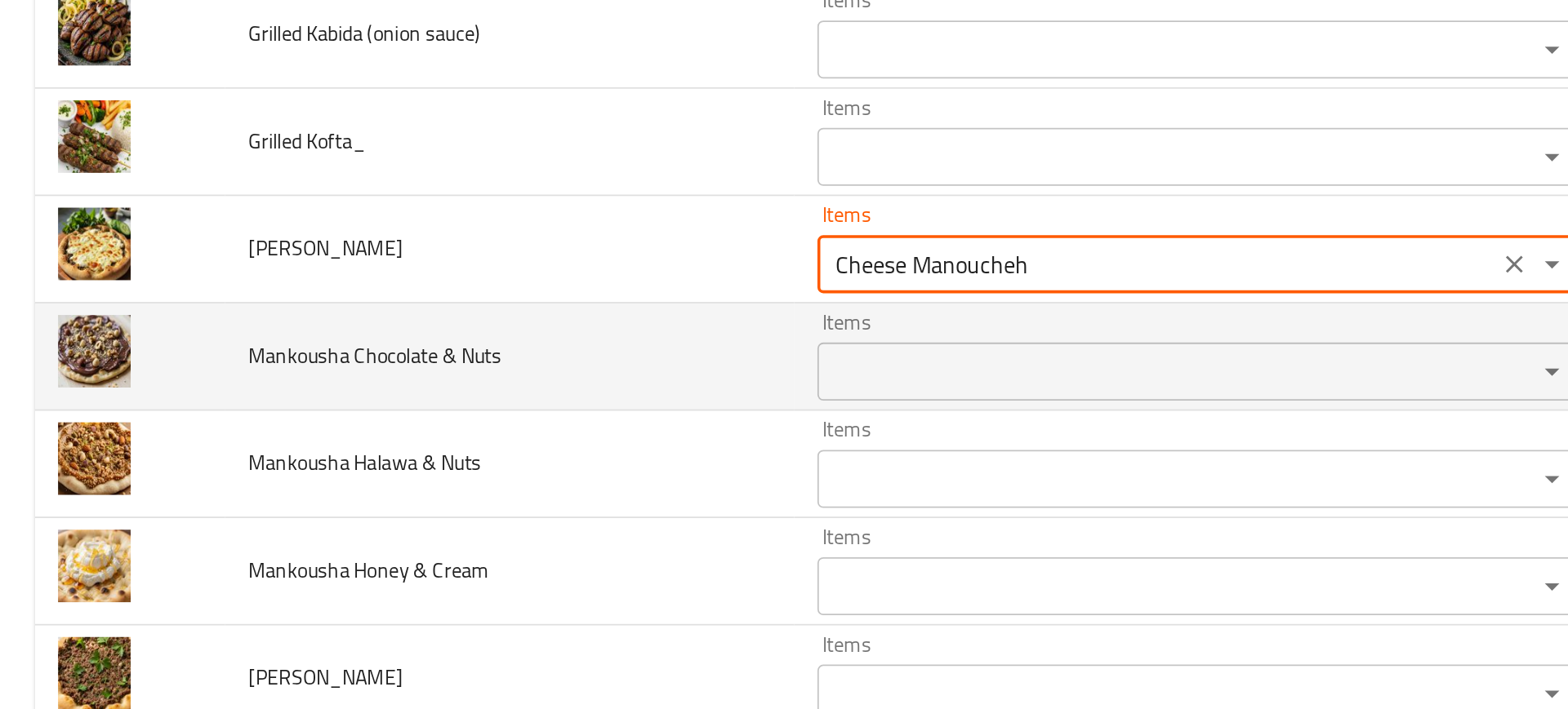
type Cheese "Cheese Manoucheh"
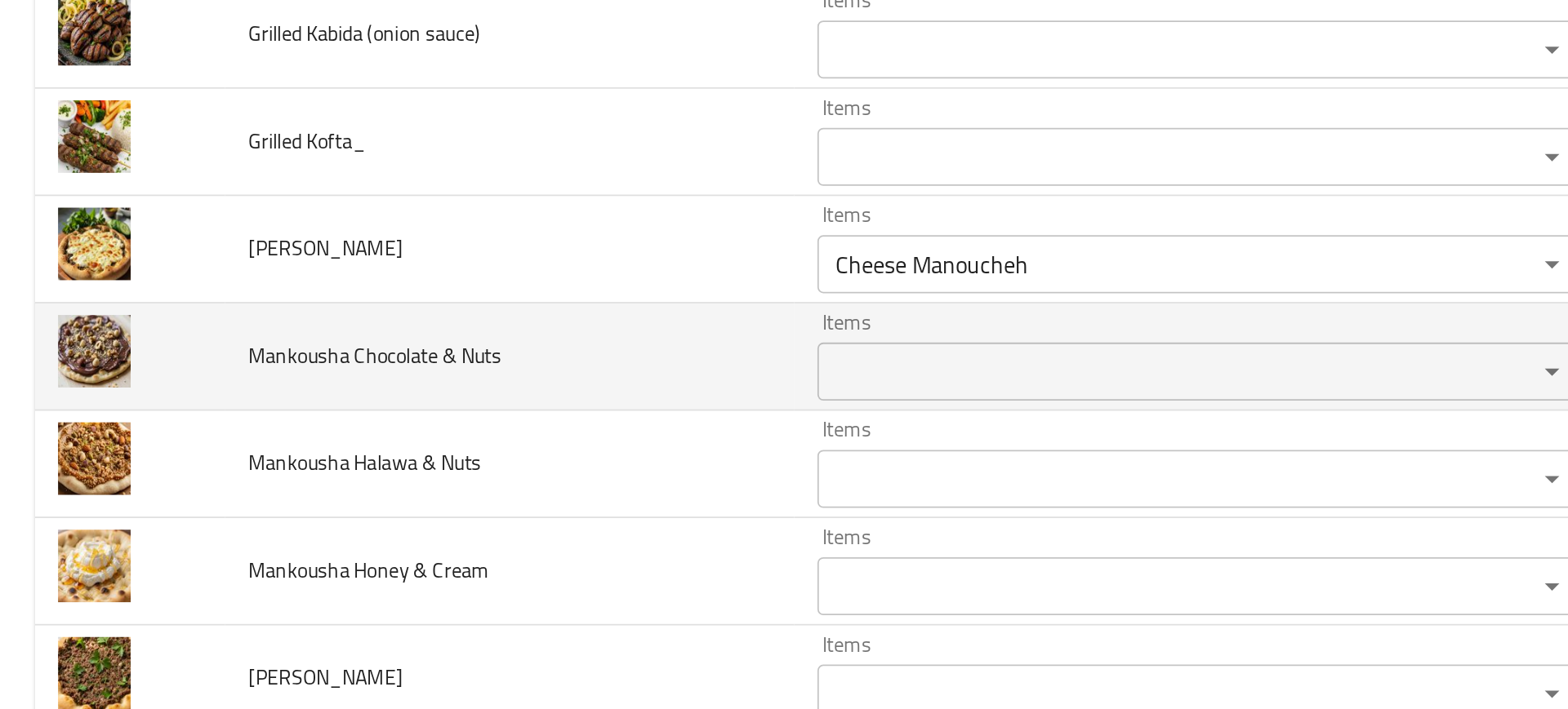
scroll to position [659, 0]
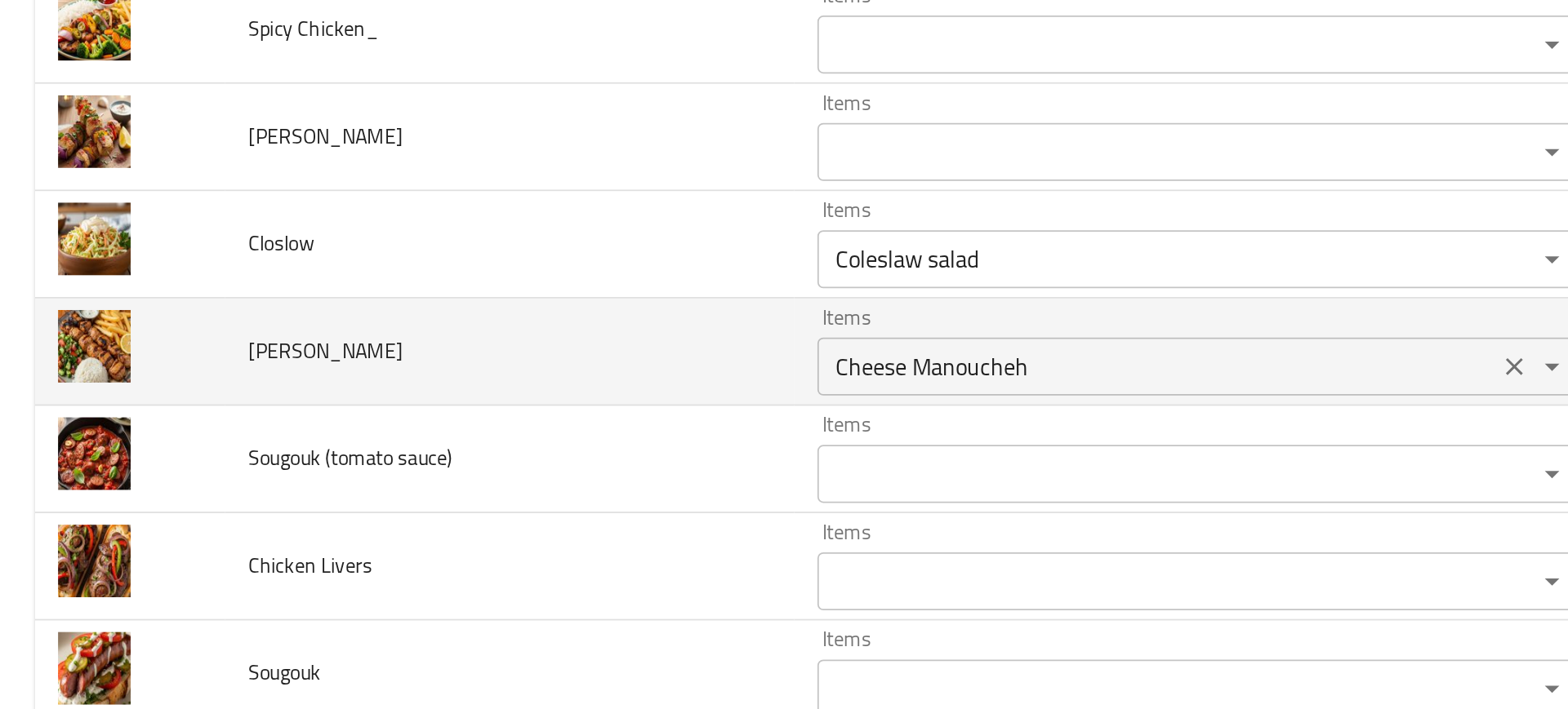
click at [486, 354] on Taouk_ "Cheese Manoucheh" at bounding box center [650, 354] width 372 height 23
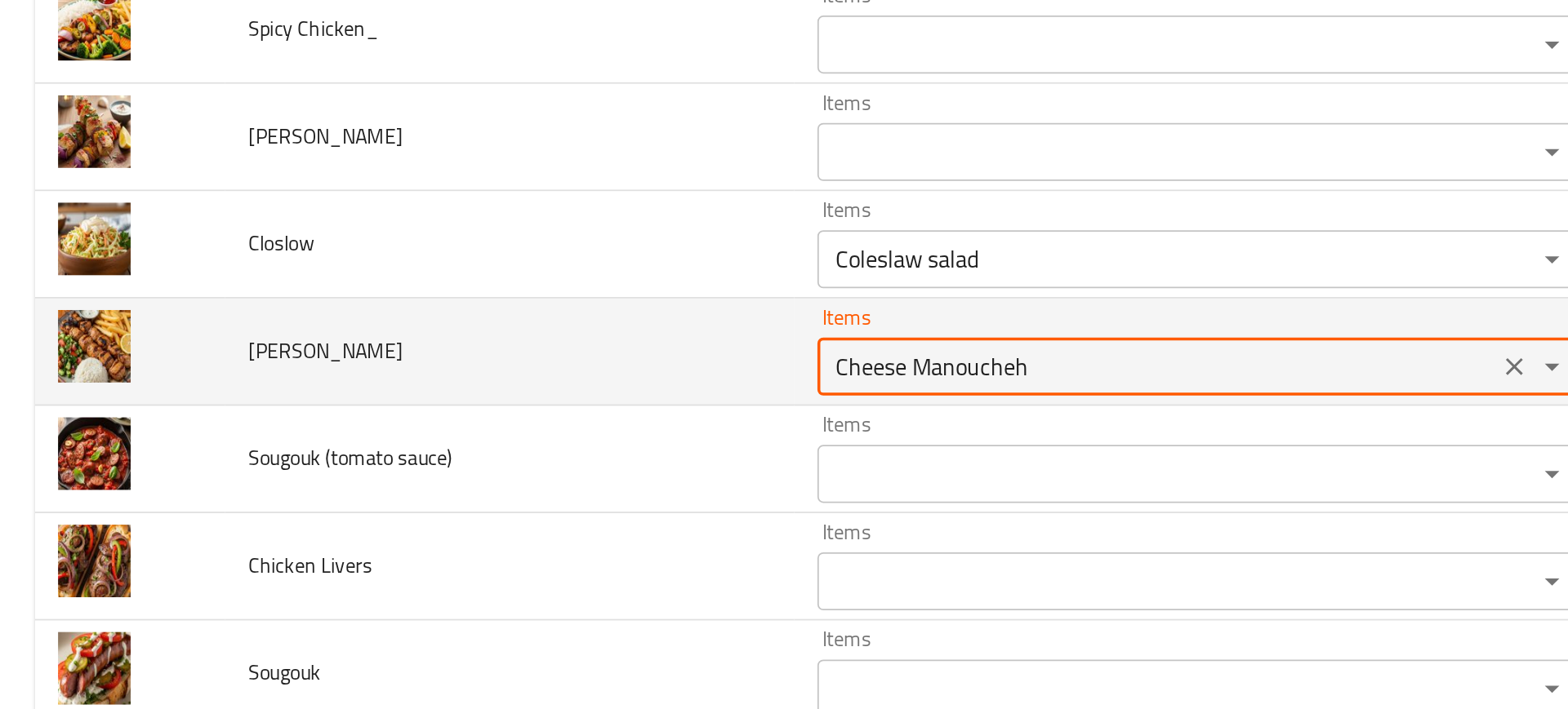
click at [486, 354] on Taouk_ "Cheese Manoucheh" at bounding box center [650, 354] width 372 height 23
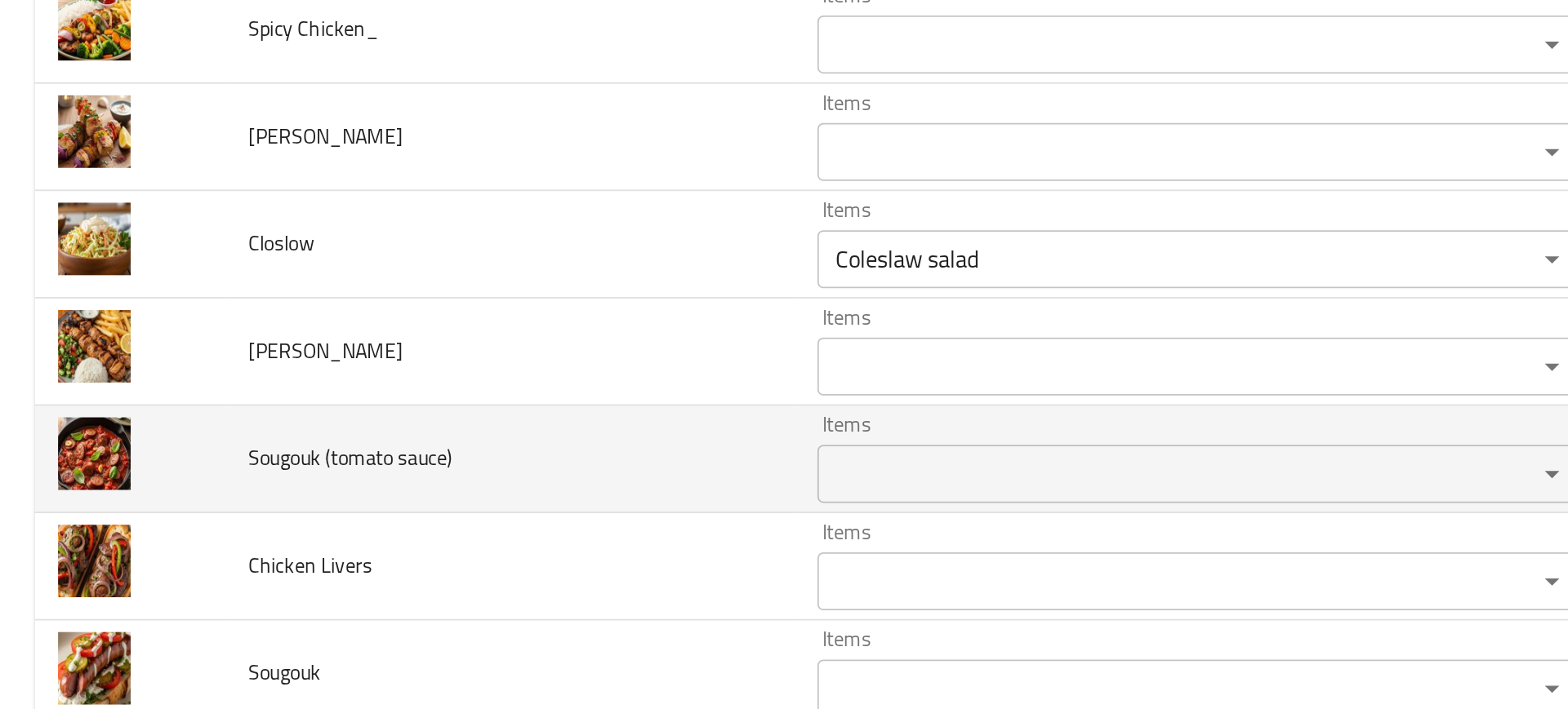
click at [296, 378] on td "Sougouk (tomato sauce)" at bounding box center [287, 407] width 320 height 61
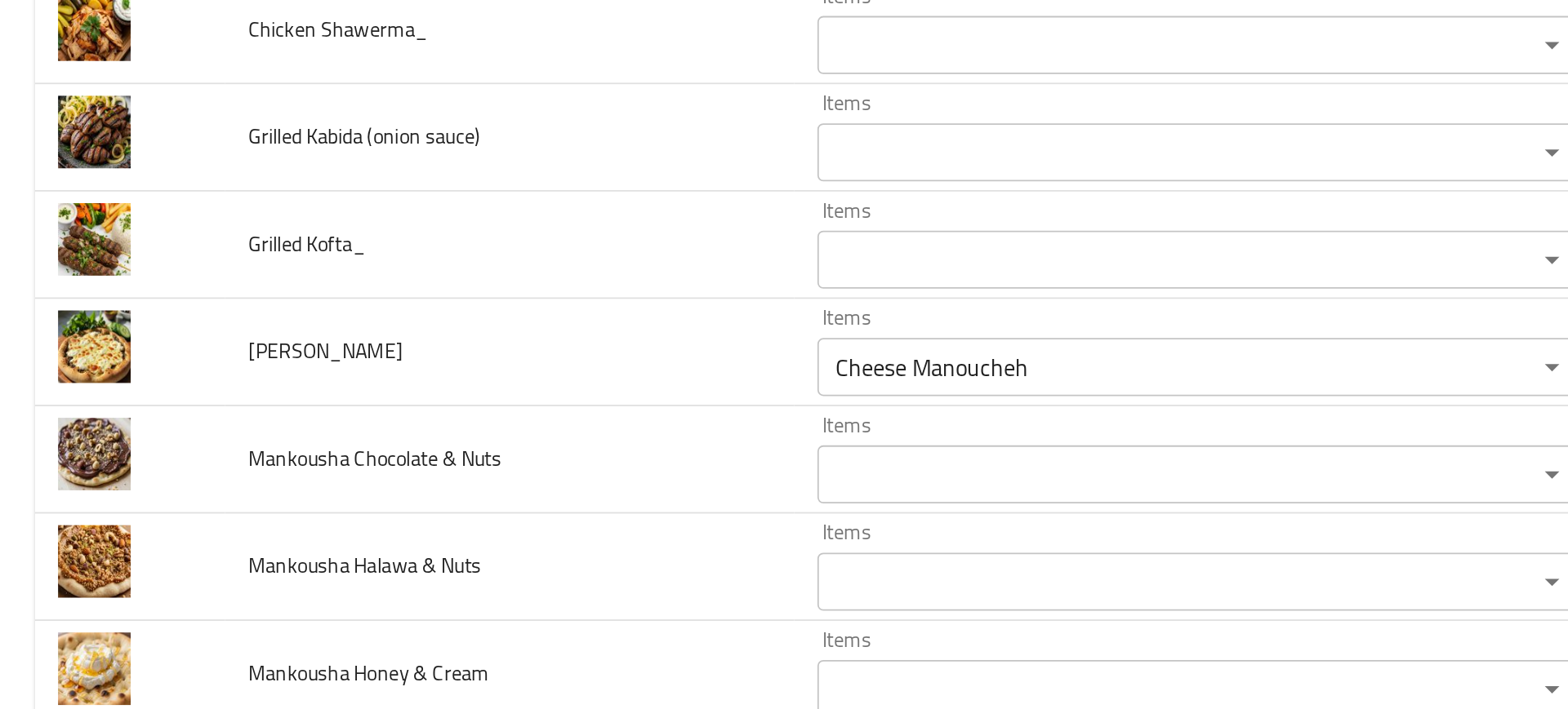
click at [296, 378] on td "Mankousha Chocolate & Nuts" at bounding box center [287, 407] width 320 height 61
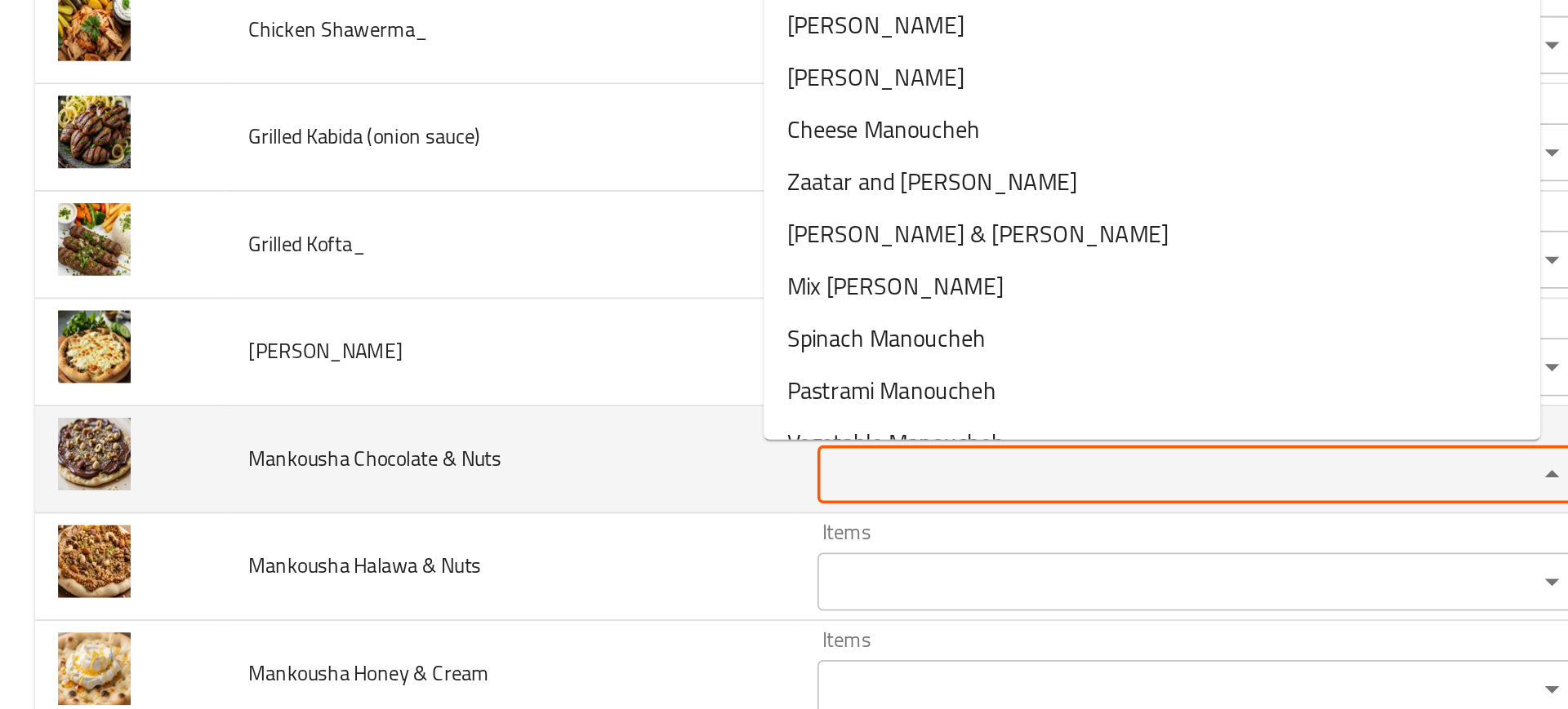
click at [490, 419] on Nuts "Items" at bounding box center [650, 414] width 372 height 23
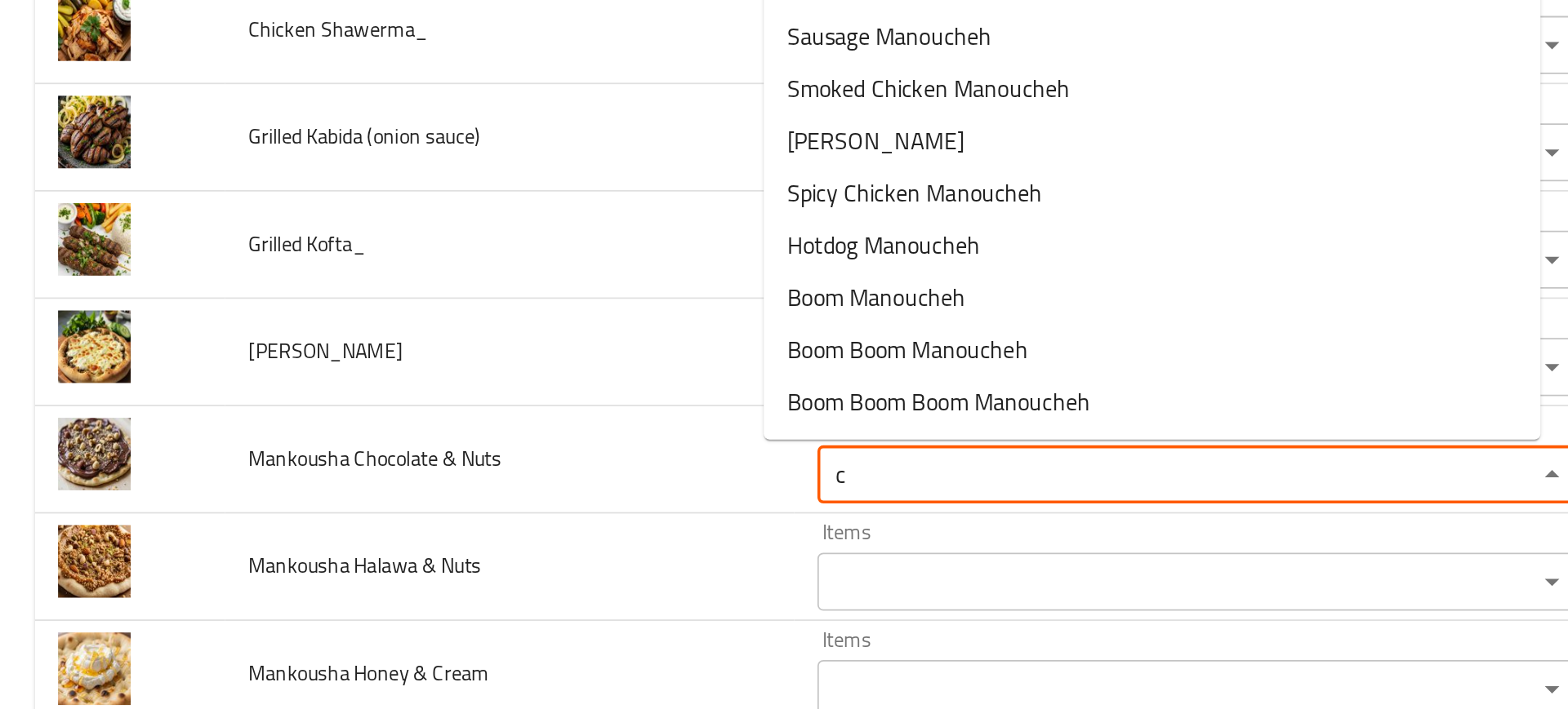
scroll to position [0, 0]
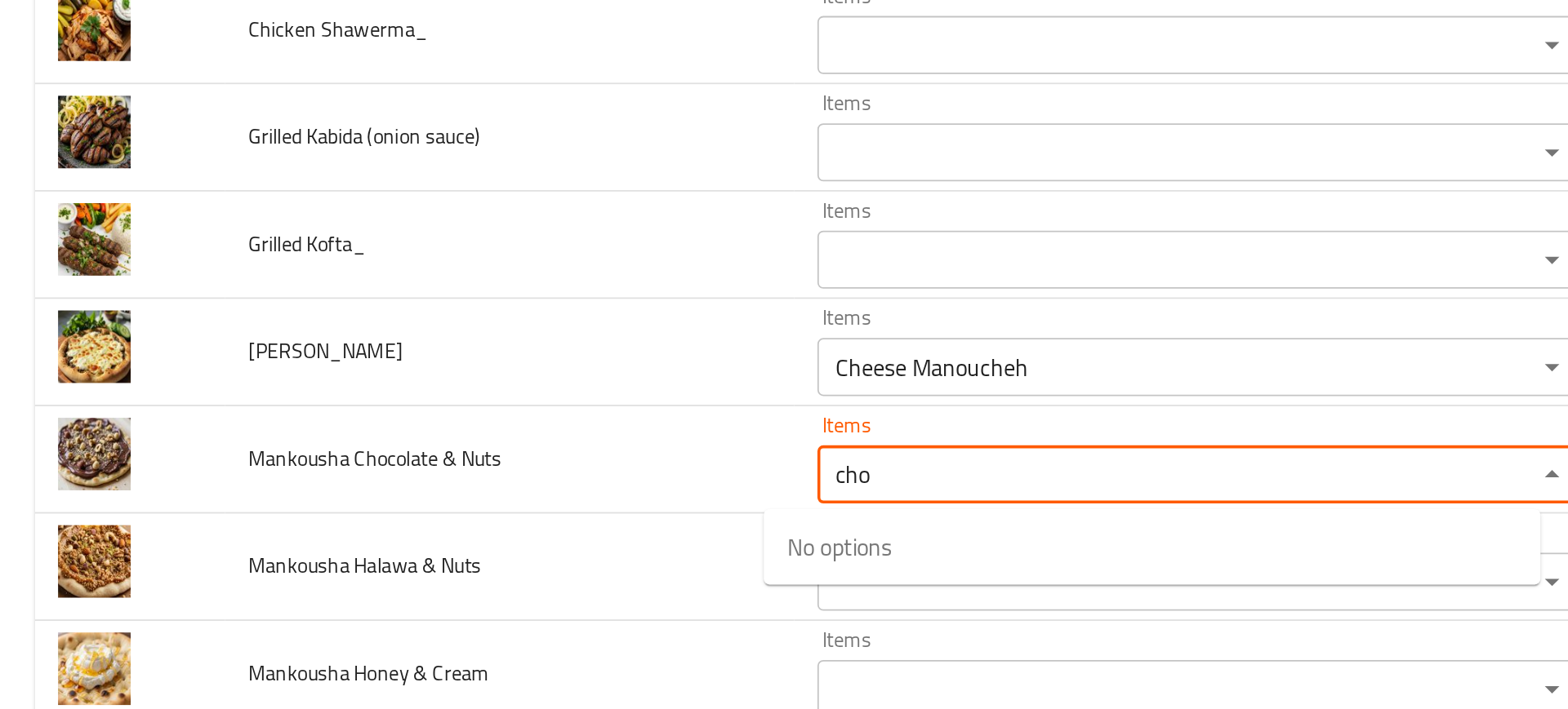
type Nuts "choc"
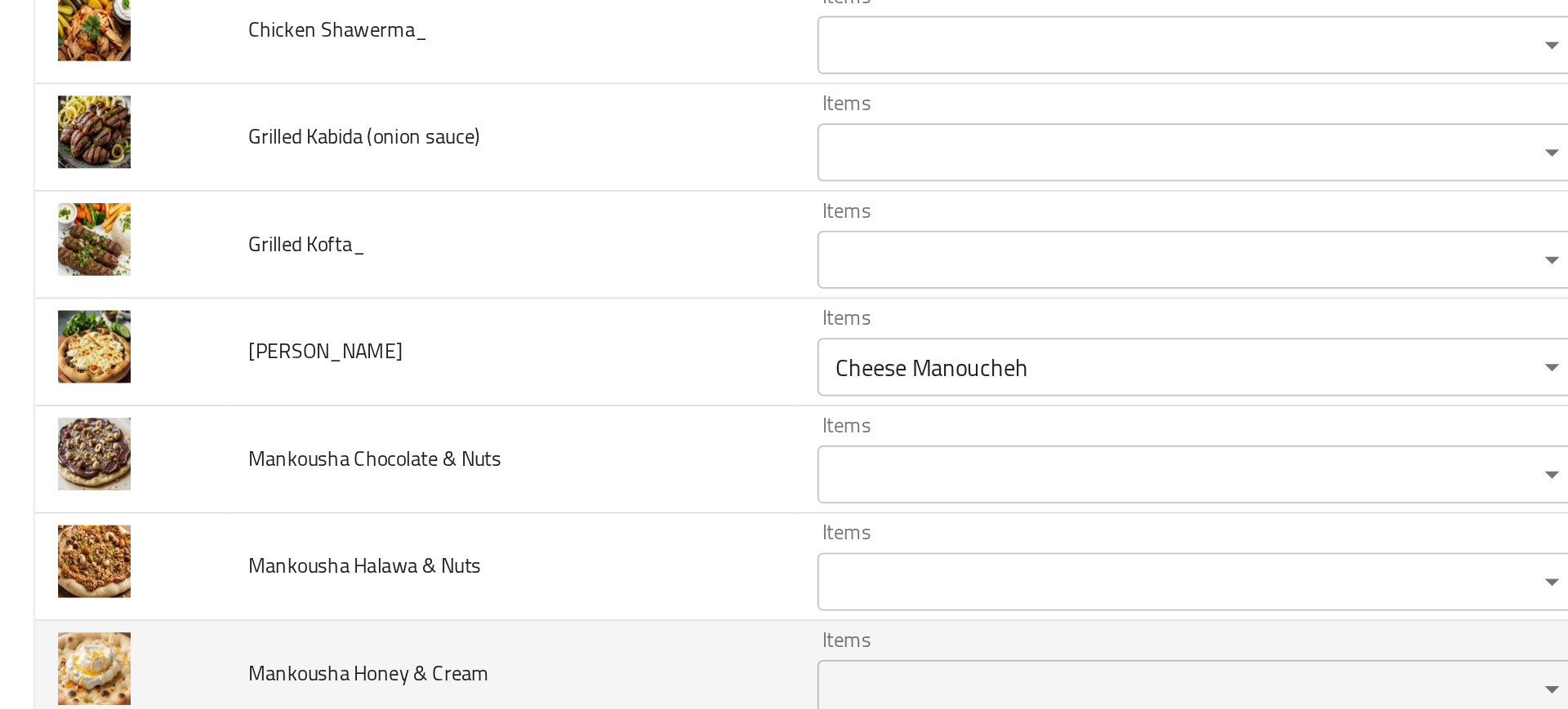
click at [447, 497] on td "Items Items" at bounding box center [678, 527] width 463 height 61
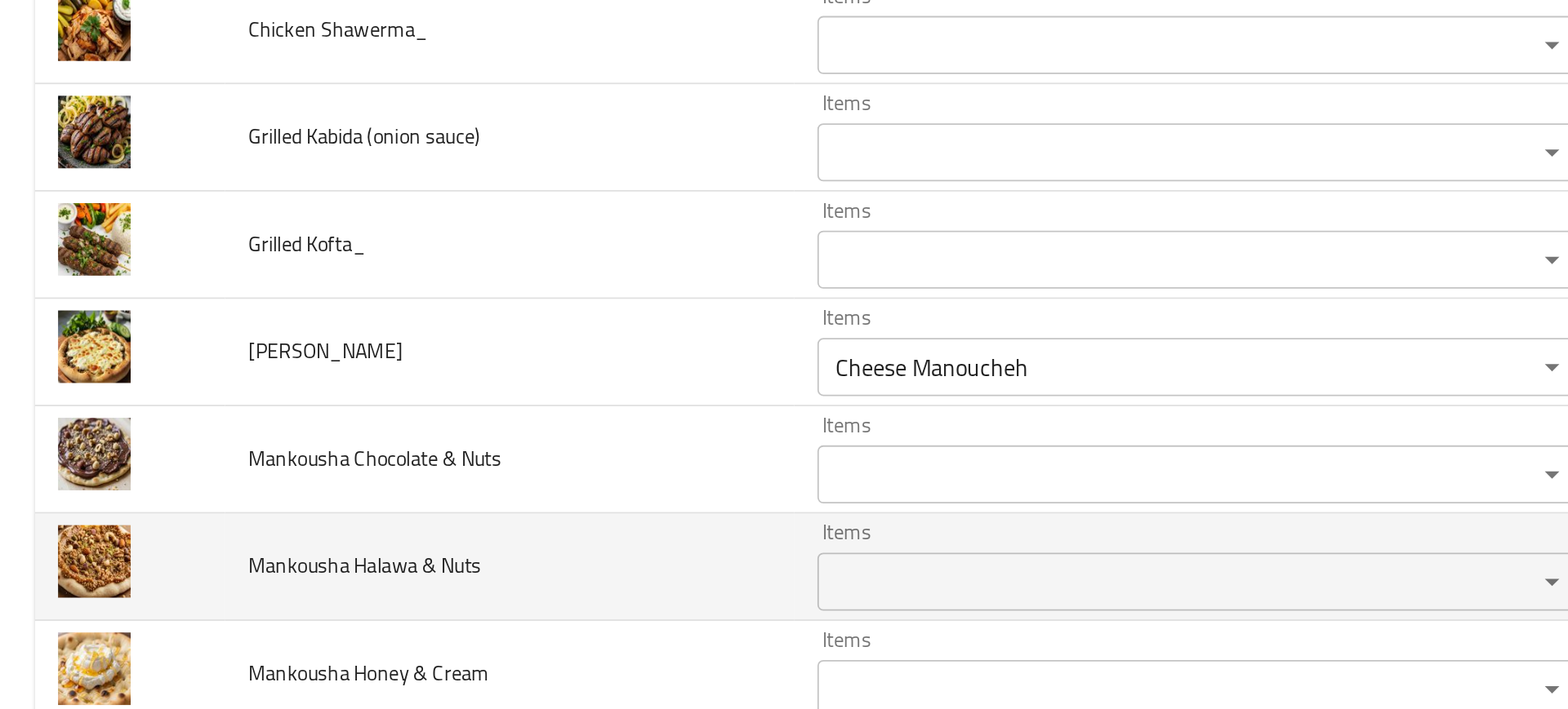
click at [353, 481] on td "Mankousha Halawa & Nuts" at bounding box center [287, 467] width 320 height 61
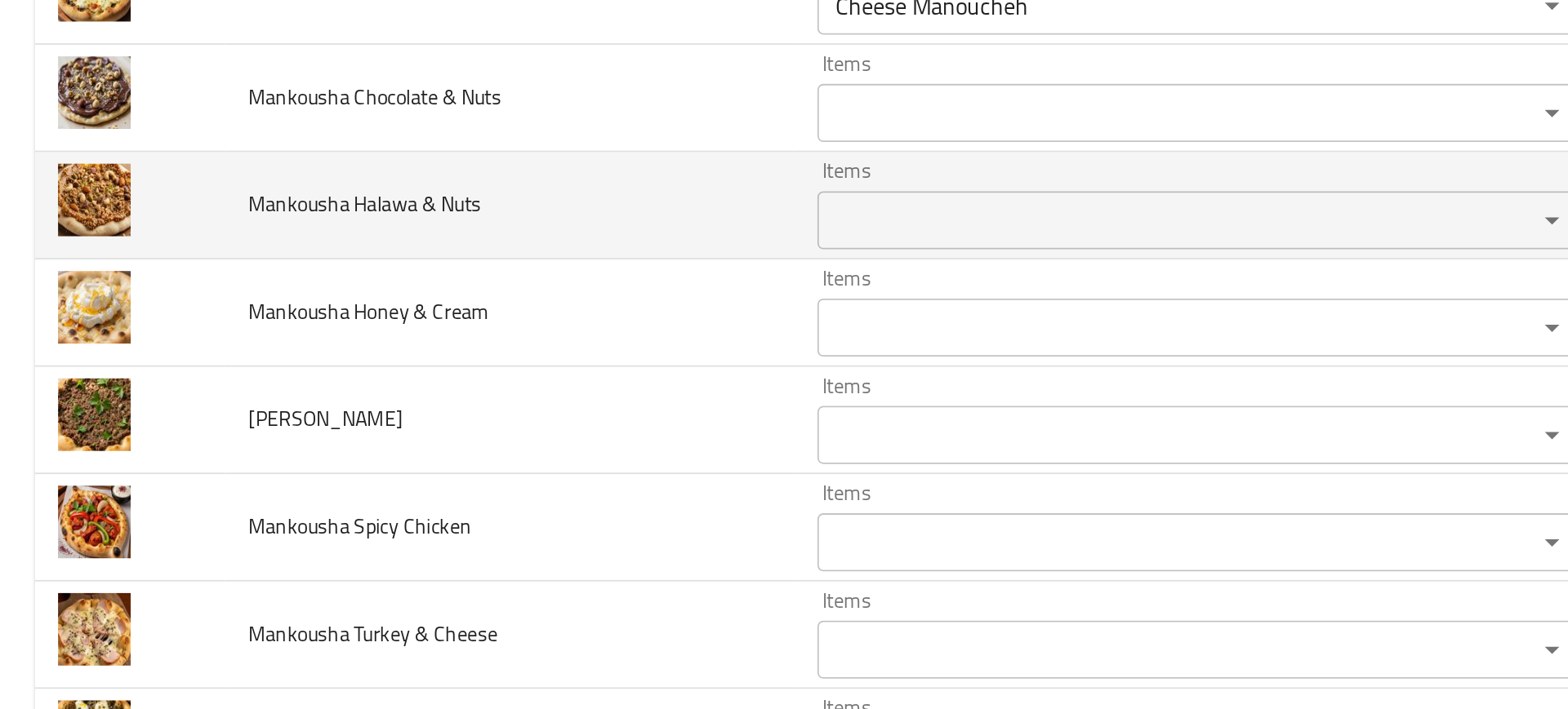
scroll to position [1897, 0]
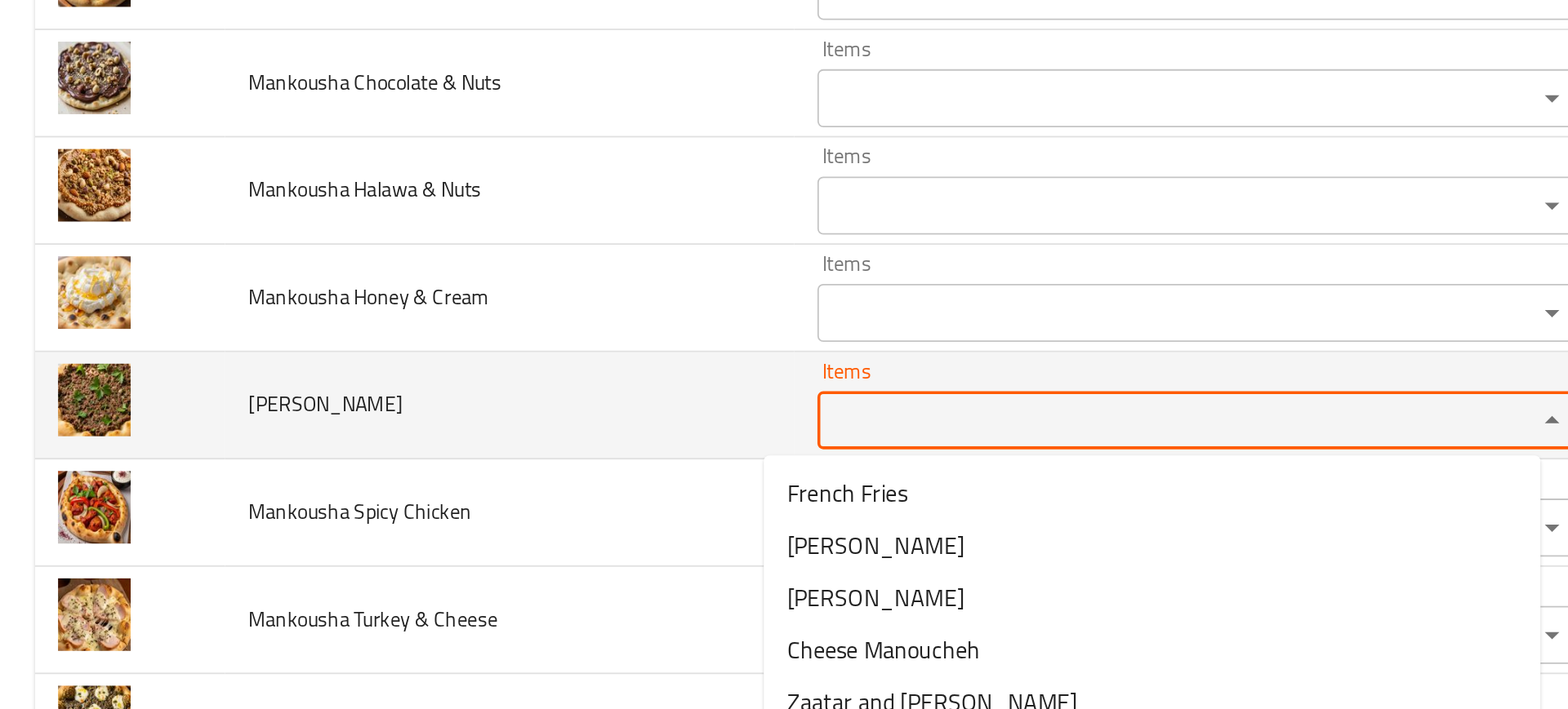
click at [464, 394] on Kofta "Items" at bounding box center [650, 384] width 372 height 23
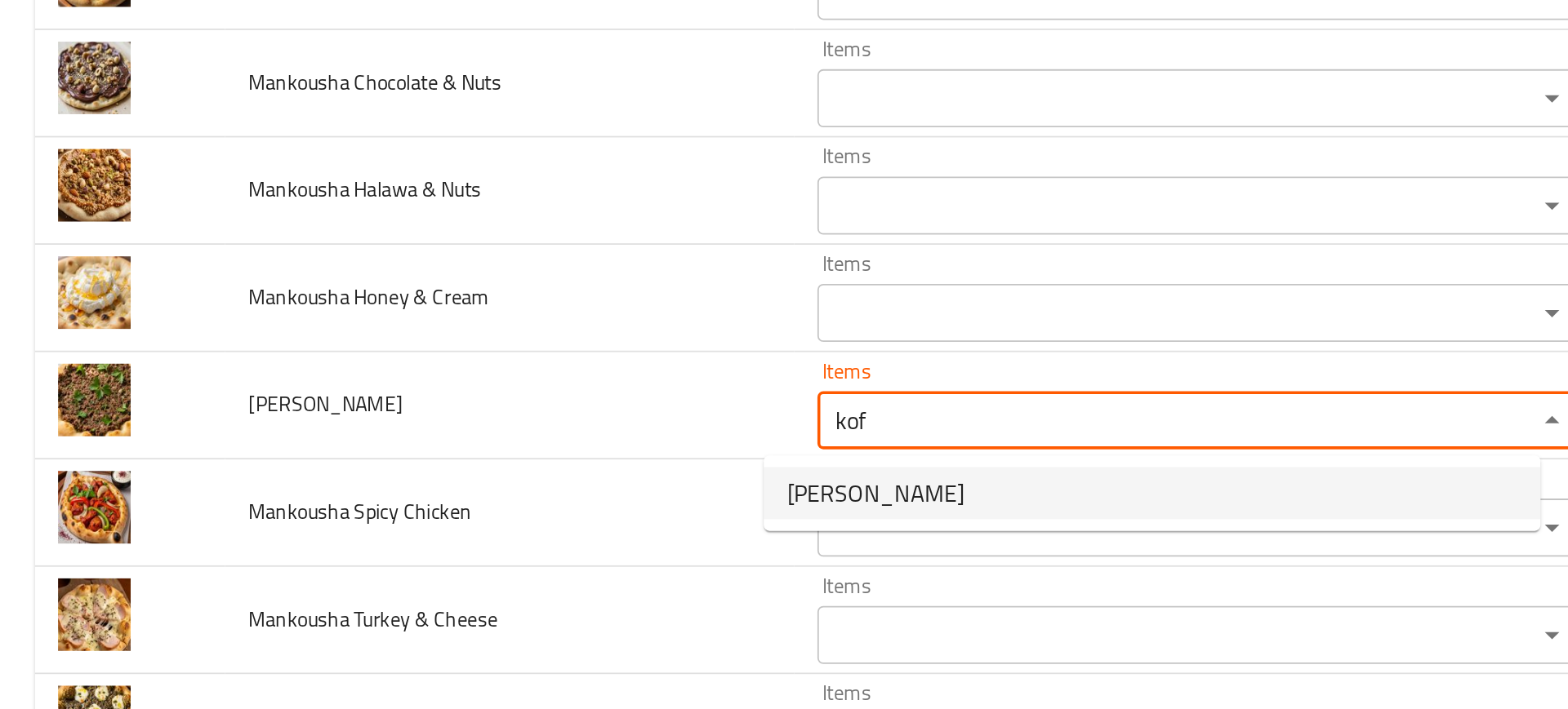
click at [480, 421] on span "Kofta Manoucheh" at bounding box center [492, 425] width 100 height 20
type Kofta "Kofta Manoucheh"
type Kofta-ar "منقوشه كفتة"
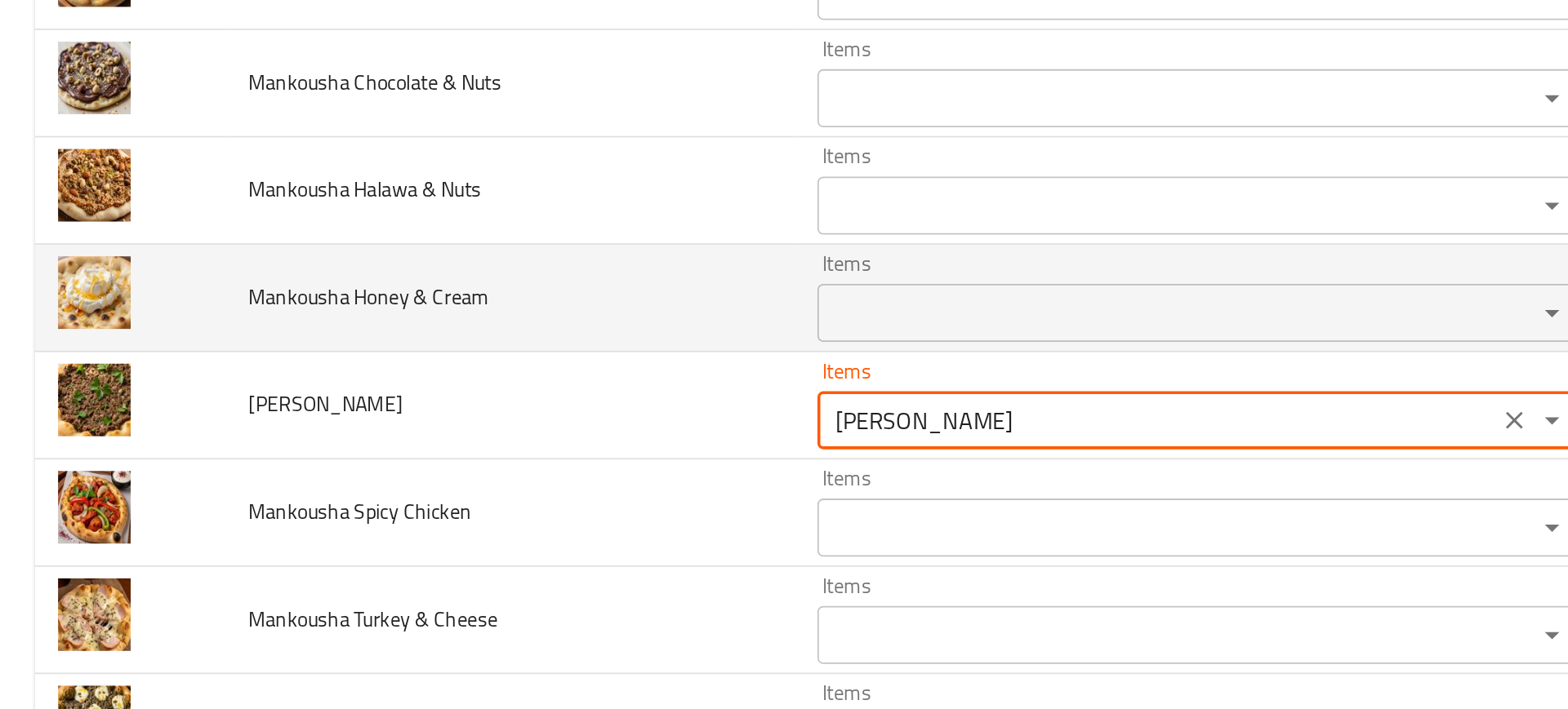
type Kofta "Kofta Manoucheh"
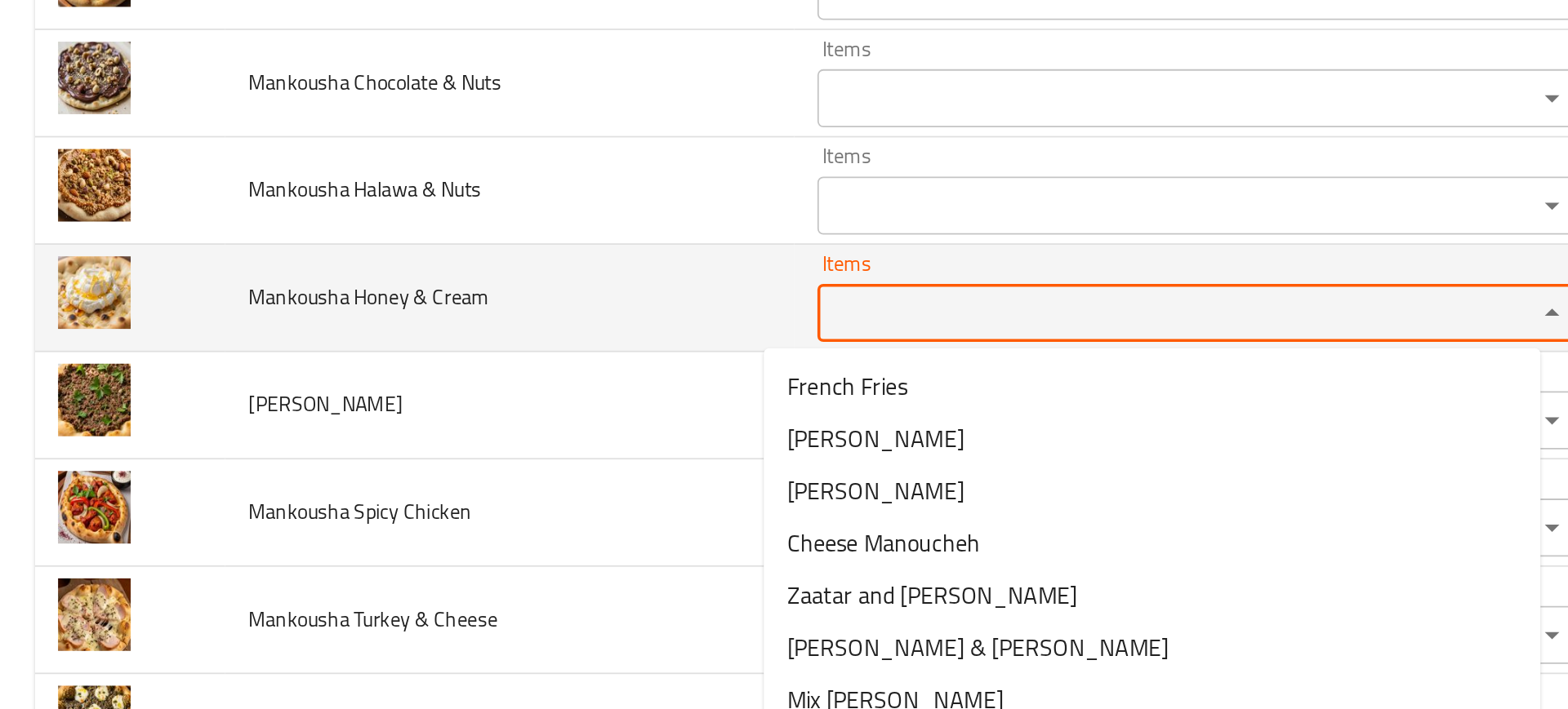
click at [464, 321] on Cream "Items" at bounding box center [650, 324] width 372 height 23
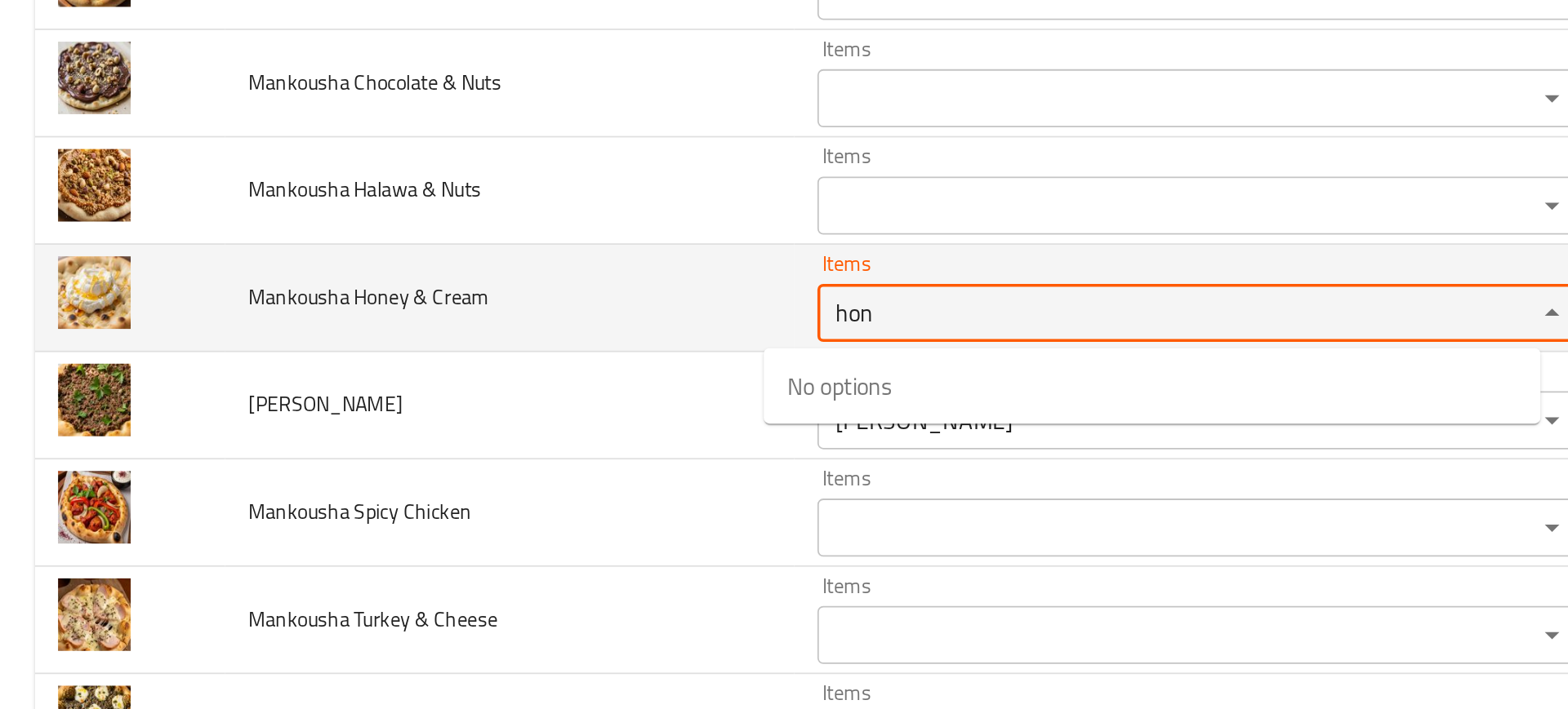
type Cream "hone"
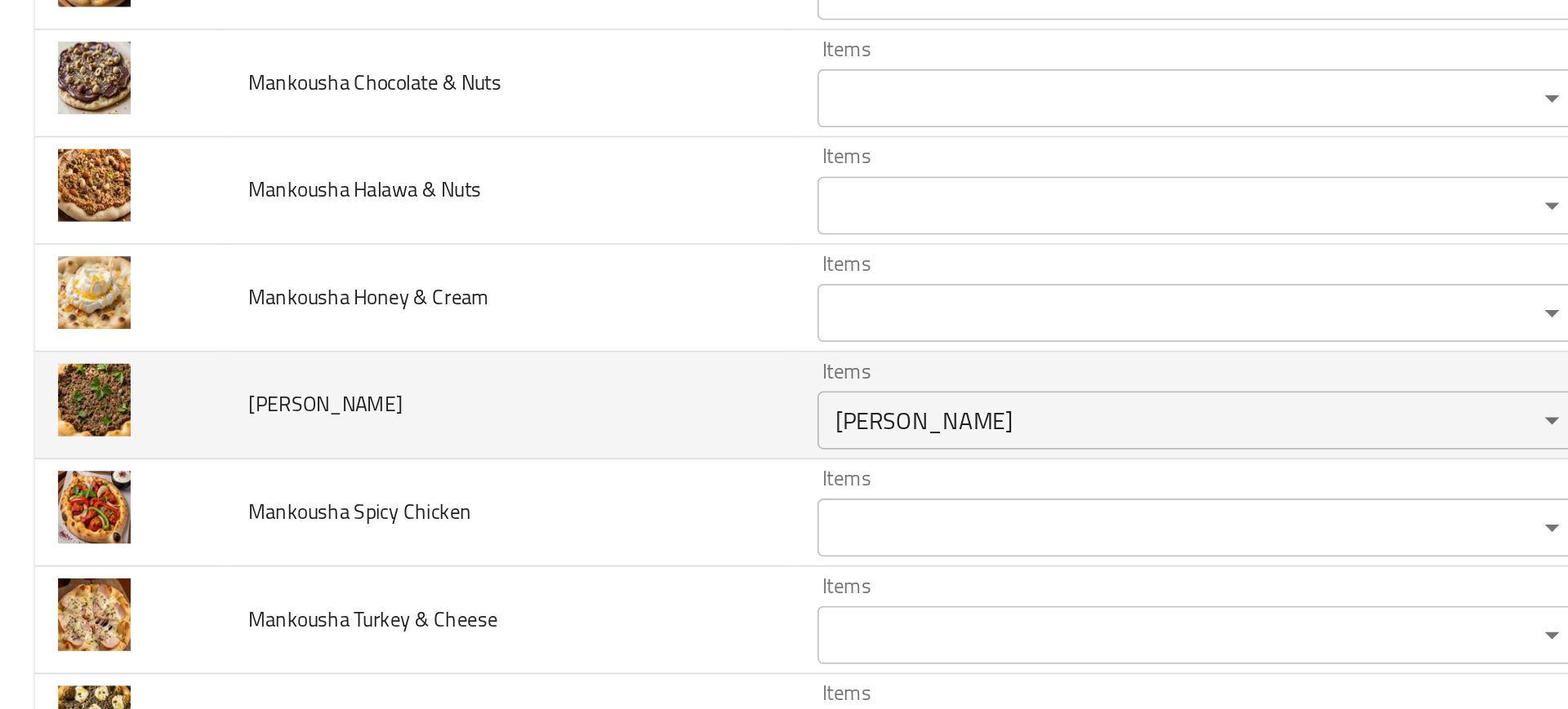
click at [395, 348] on td "Mankousha Kofta" at bounding box center [287, 376] width 320 height 61
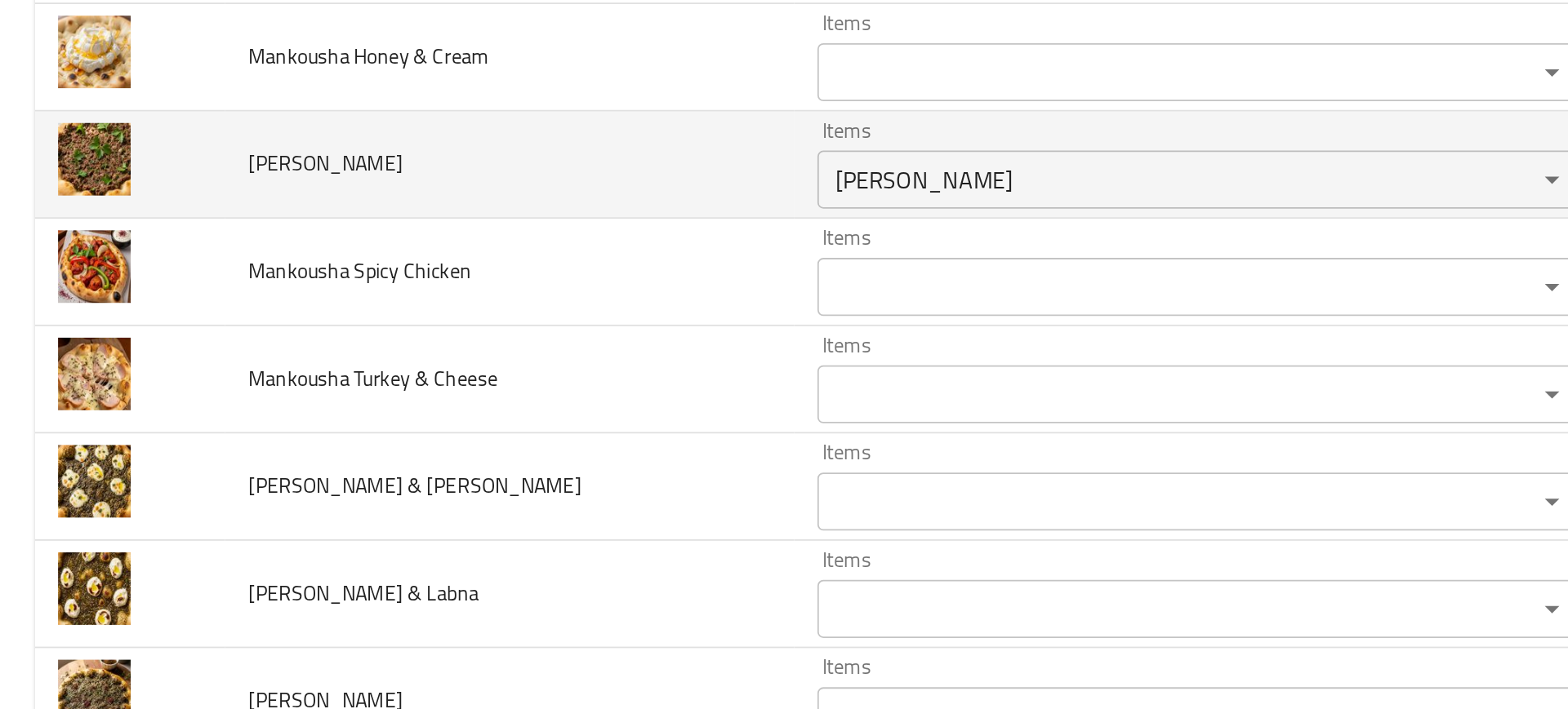
scroll to position [2033, 0]
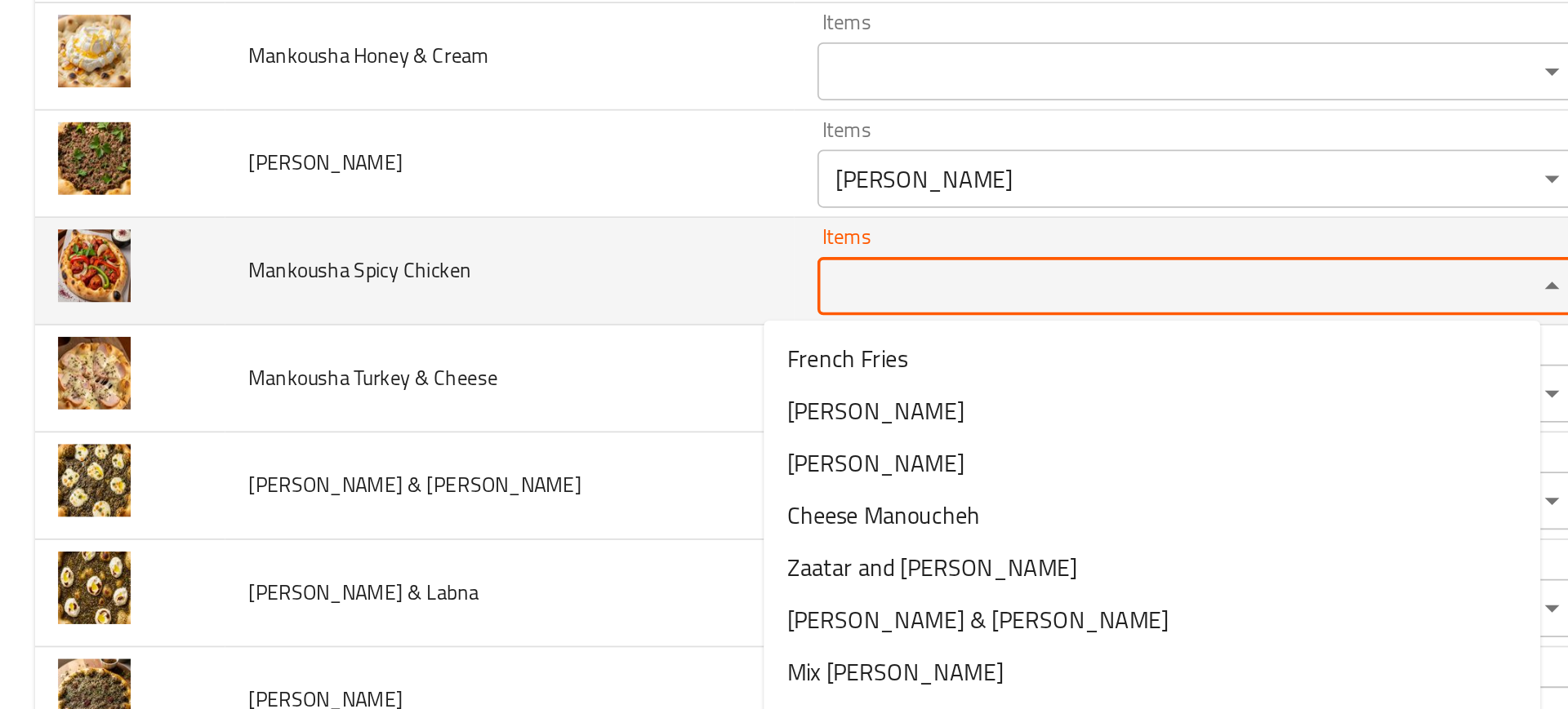
click at [464, 305] on Chicken "Items" at bounding box center [650, 308] width 372 height 23
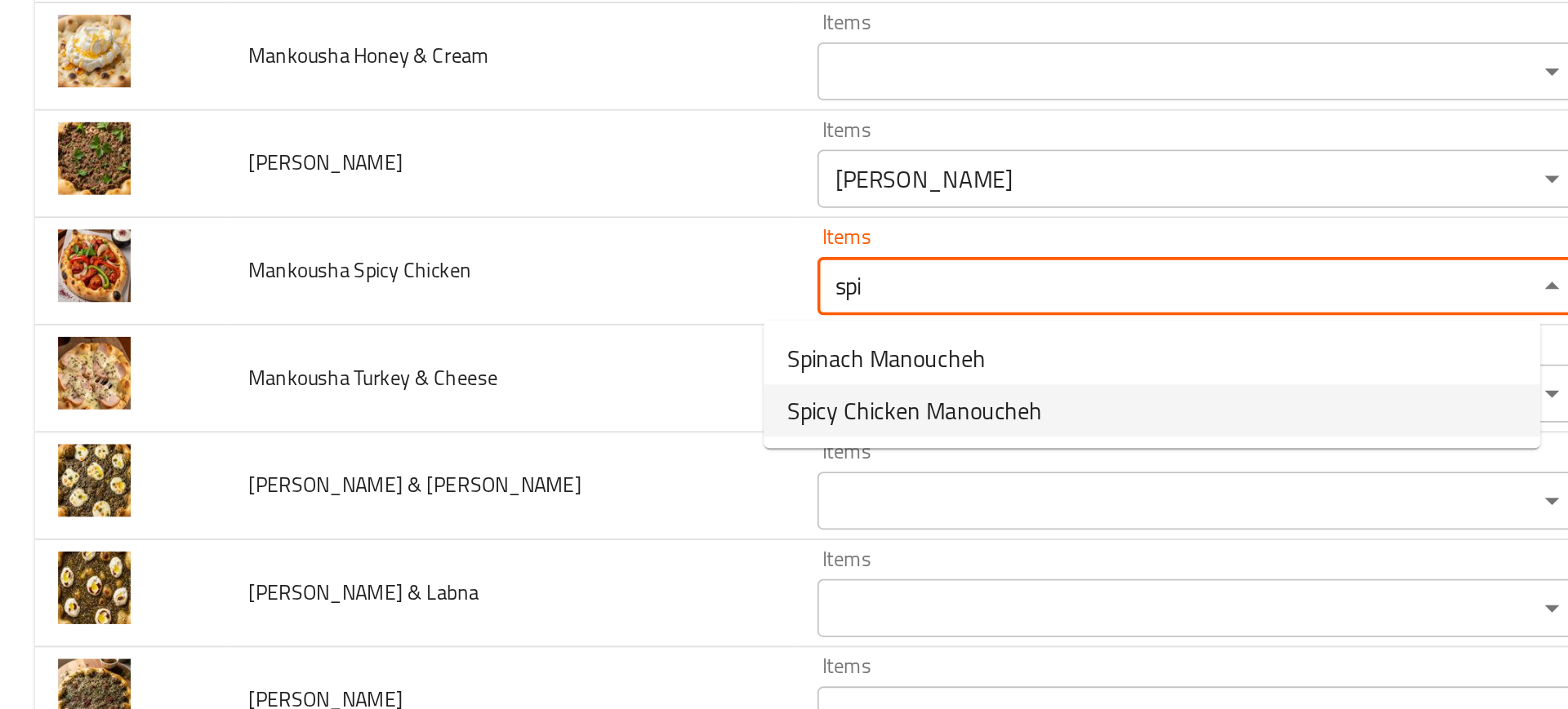
click at [499, 378] on span "Spicy Chicken Manoucheh" at bounding box center [514, 379] width 143 height 20
type Chicken "Spicy Chicken Manoucheh"
type Chicken-ar "منقوشه فراخ حاره"
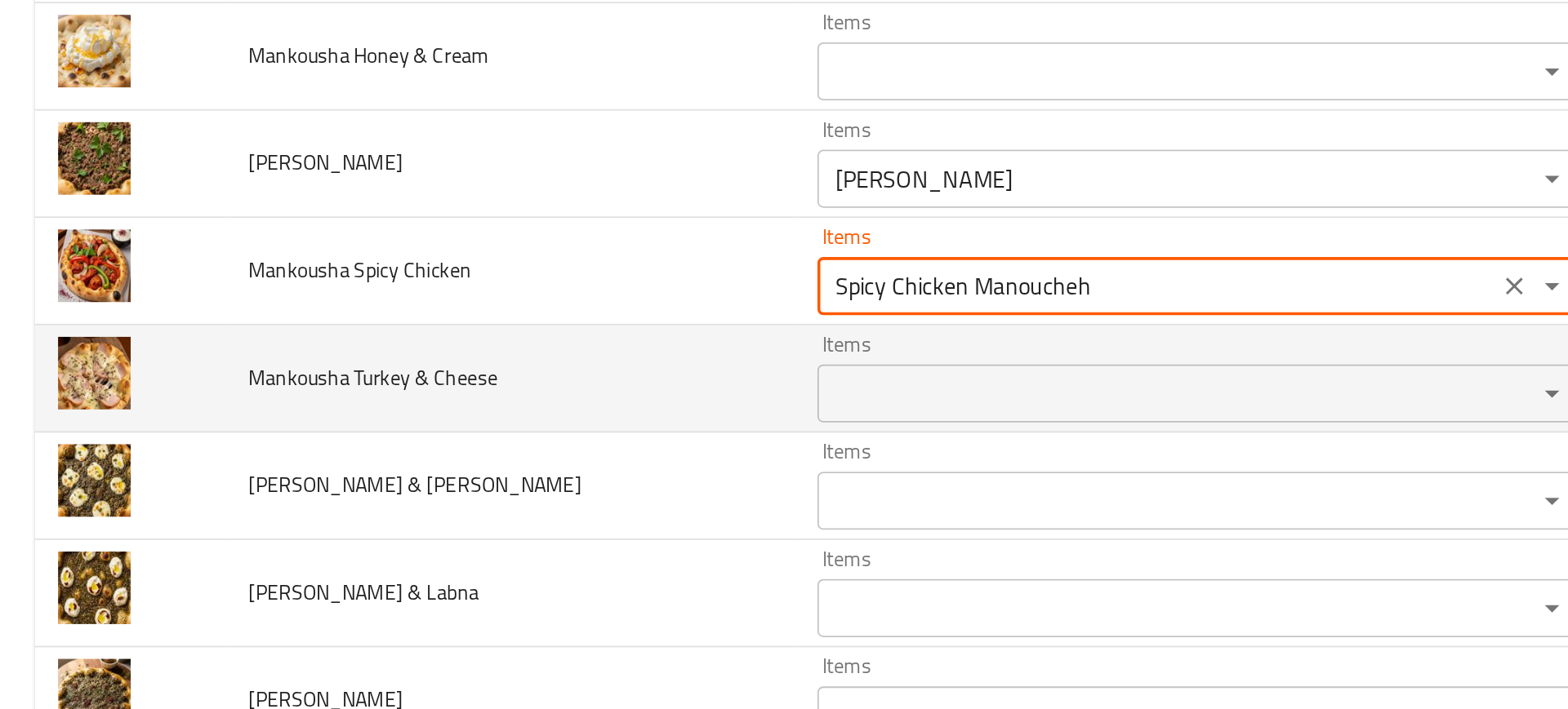
type Chicken "Spicy Chicken Manoucheh"
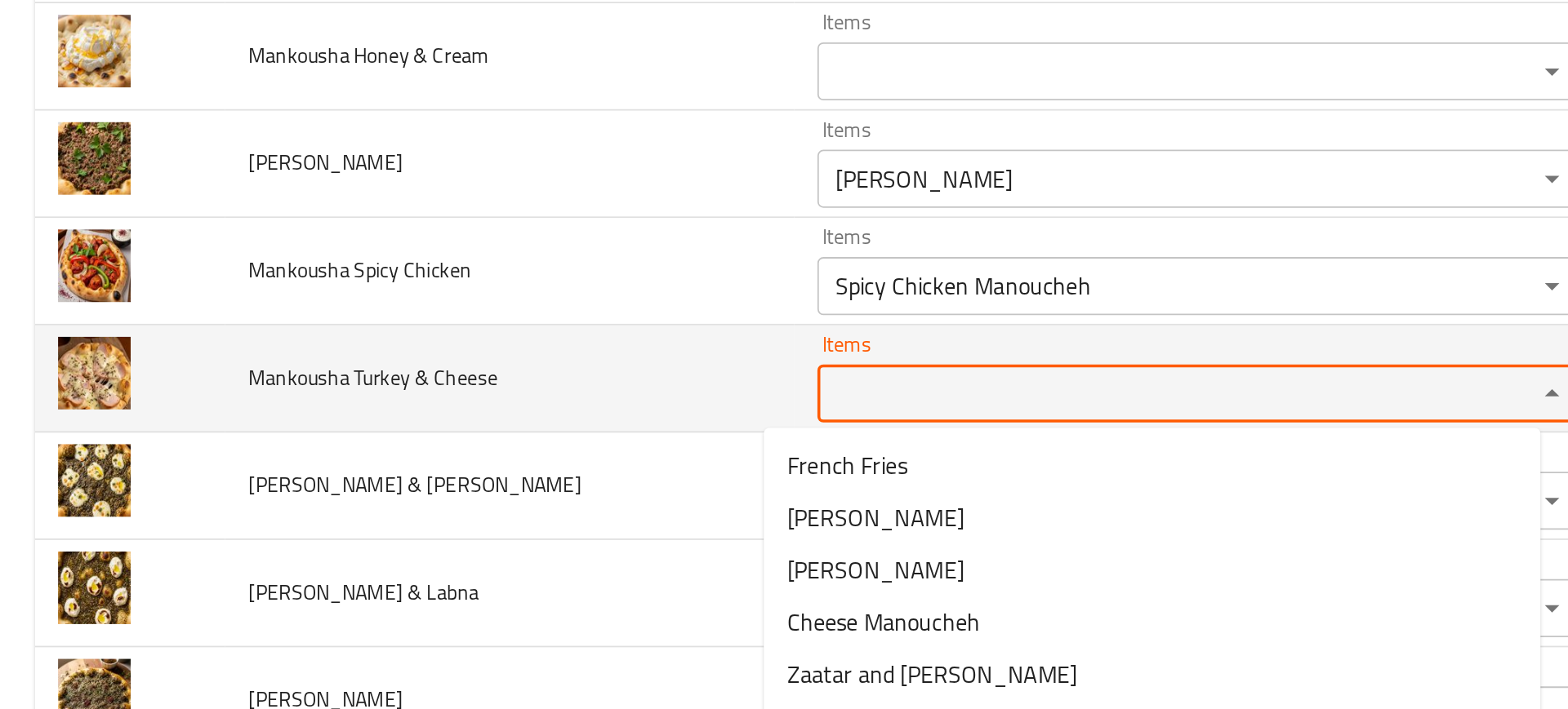
click at [464, 380] on Cheese "Items" at bounding box center [650, 368] width 372 height 23
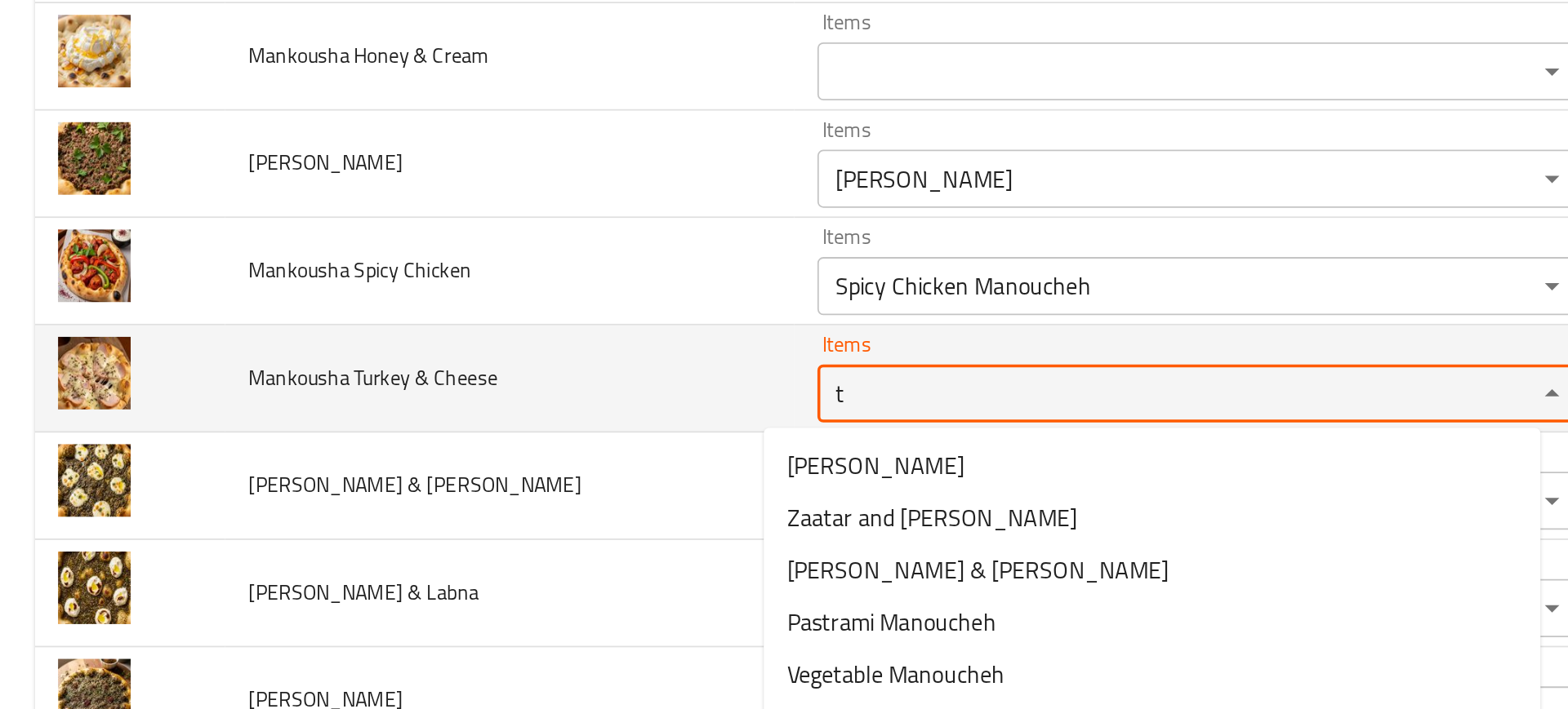
type Cheese "tu"
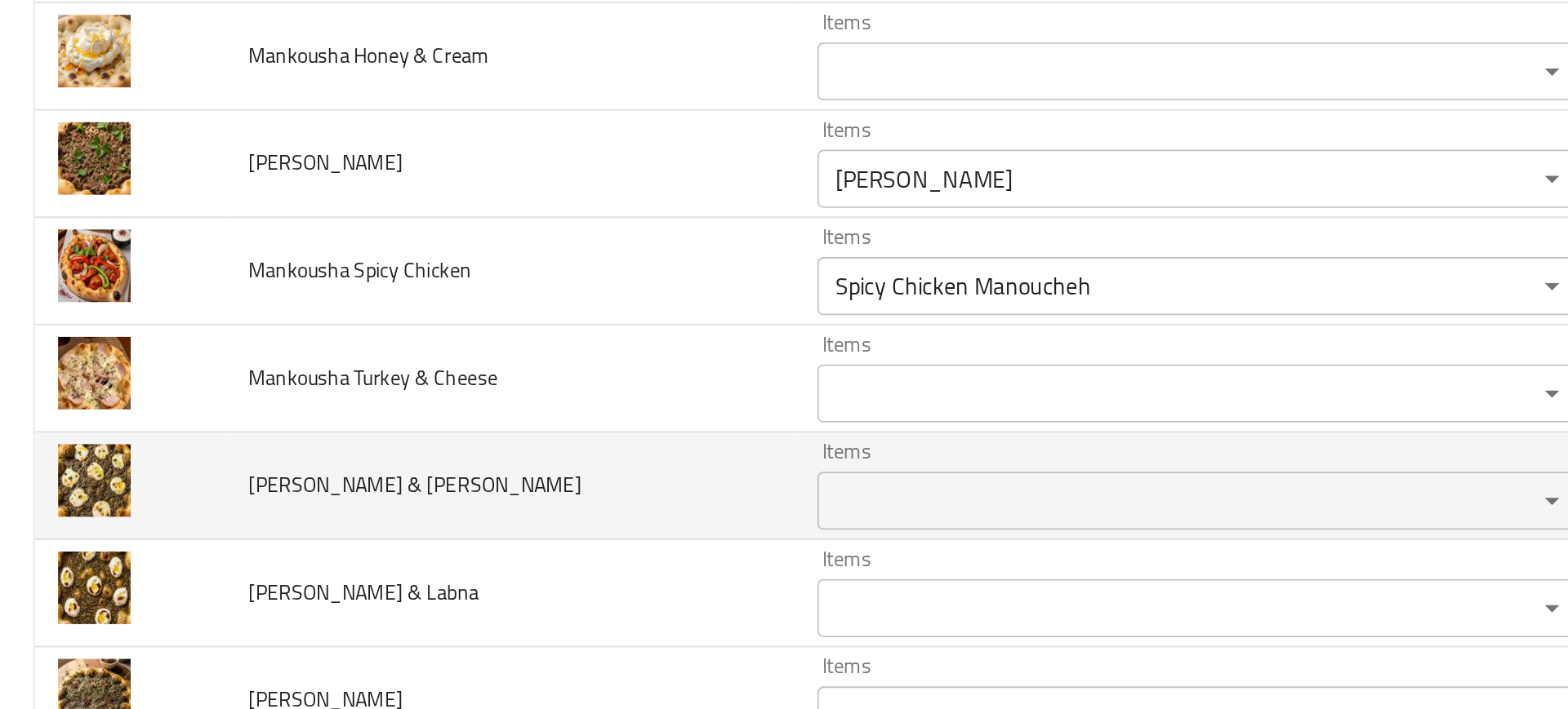
click at [351, 423] on td "Mankousha Zaatar & Cheese" at bounding box center [287, 421] width 320 height 61
click at [465, 441] on div "Items" at bounding box center [674, 429] width 430 height 33
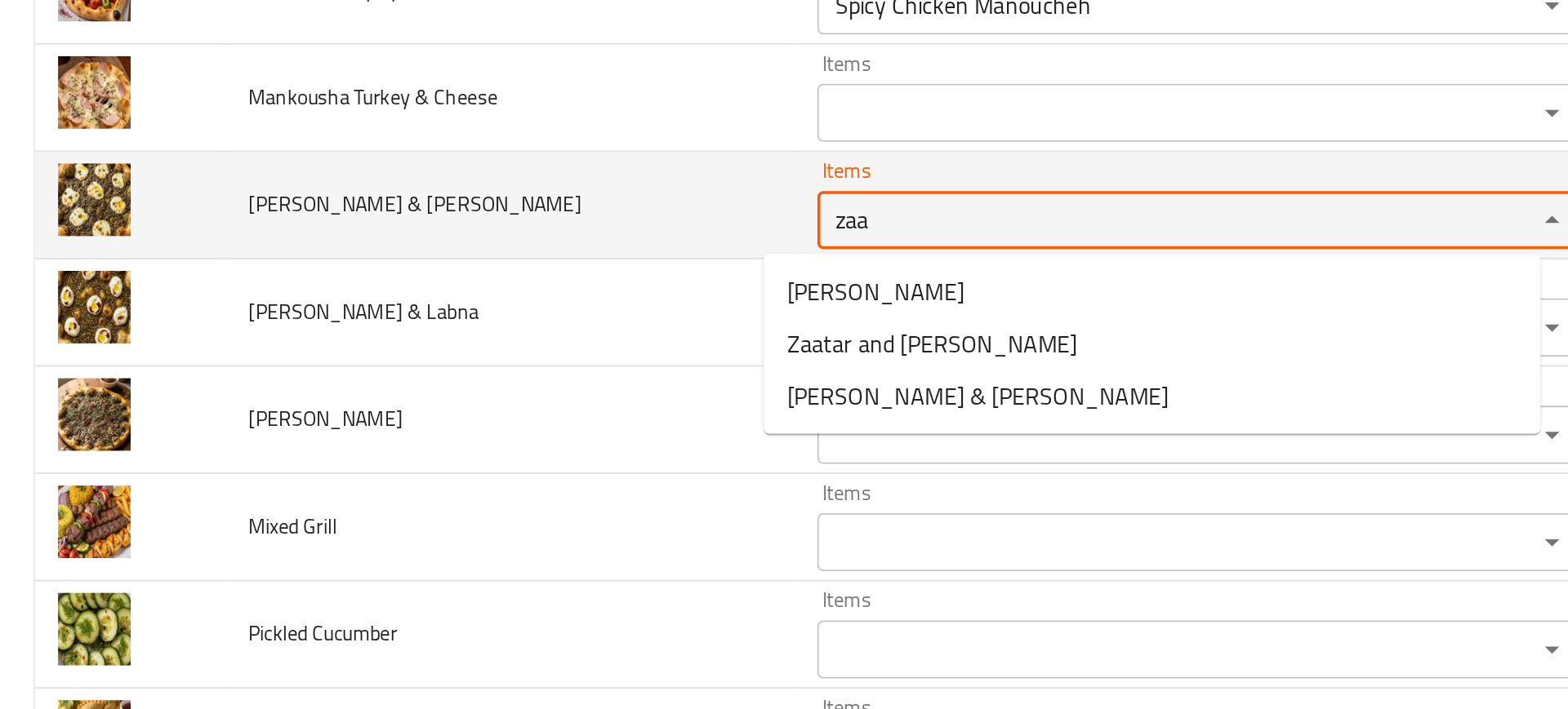
scroll to position [2191, 0]
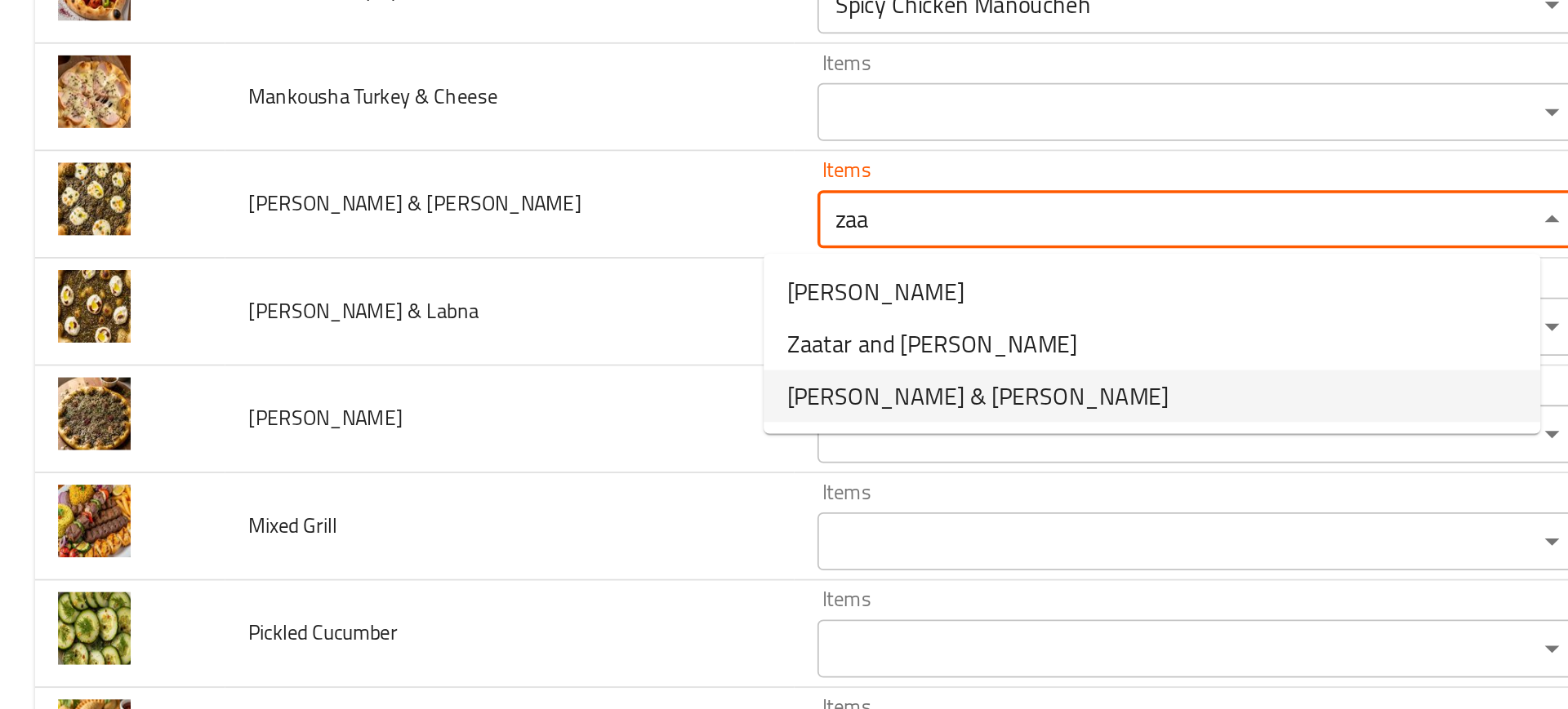
click at [483, 373] on span "Zaatar & Cheese Manoucheh" at bounding box center [549, 370] width 215 height 20
type Cheese "Zaatar & Cheese Manoucheh"
type Cheese-ar "منقوشه زعتر وجبنه"
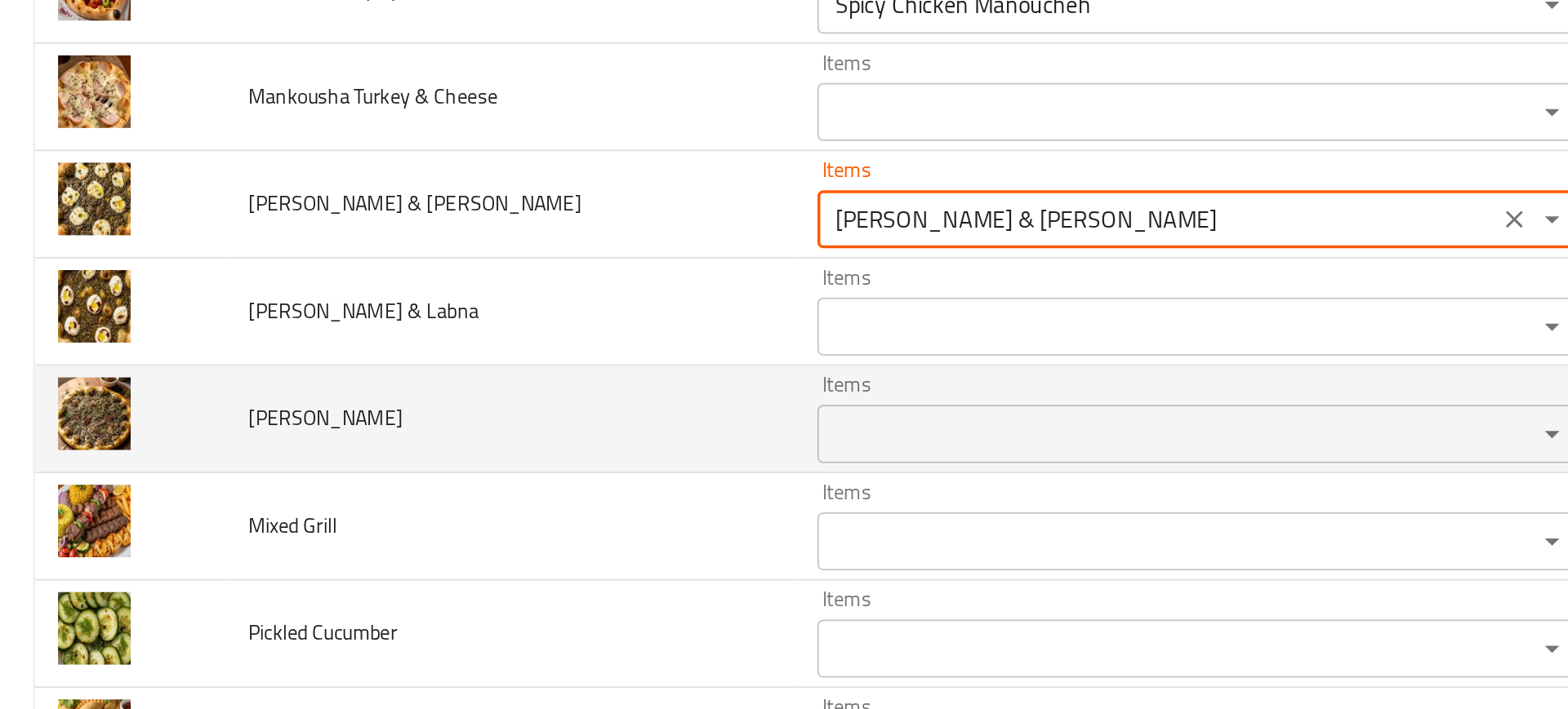
type Cheese "Zaatar & Cheese Manoucheh"
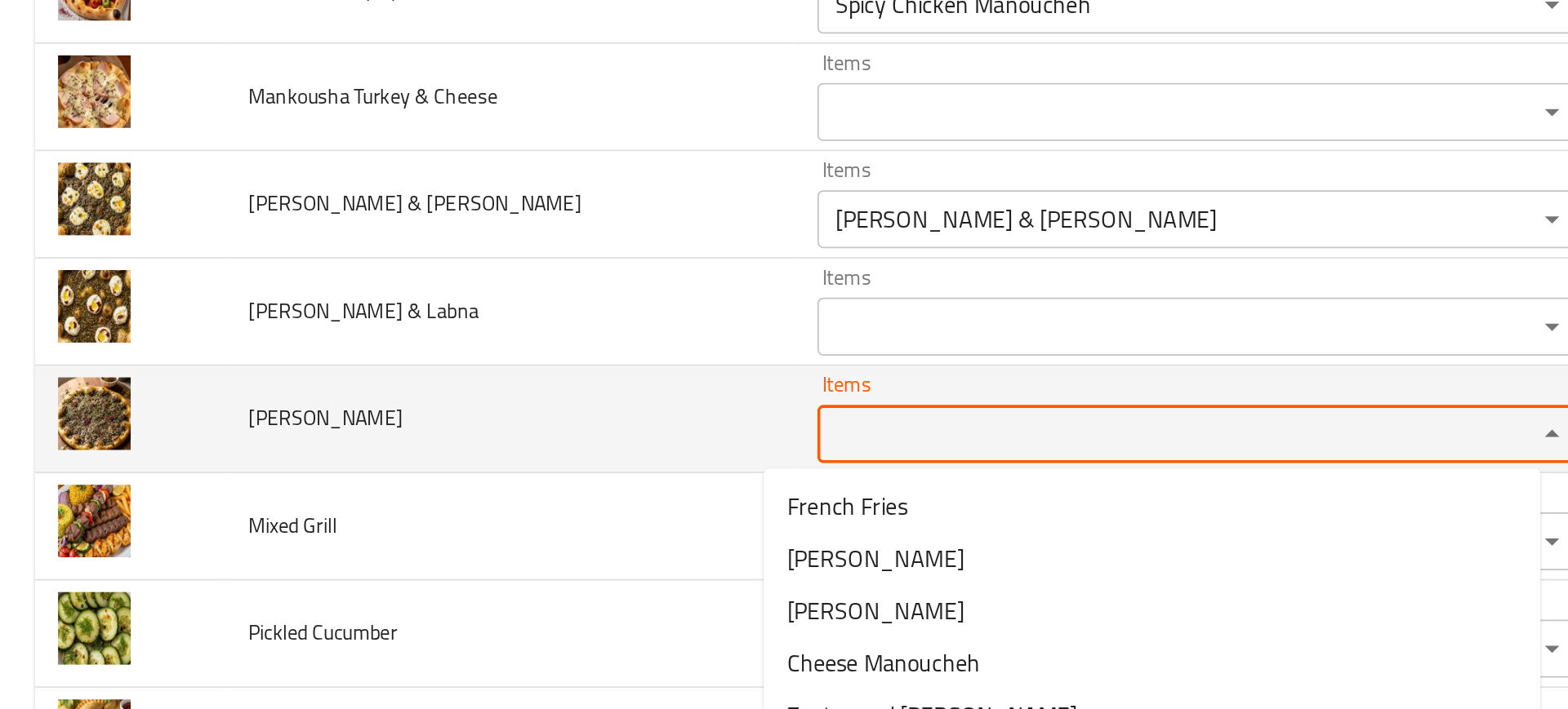
click at [464, 387] on Zaatar "Items" at bounding box center [650, 392] width 372 height 23
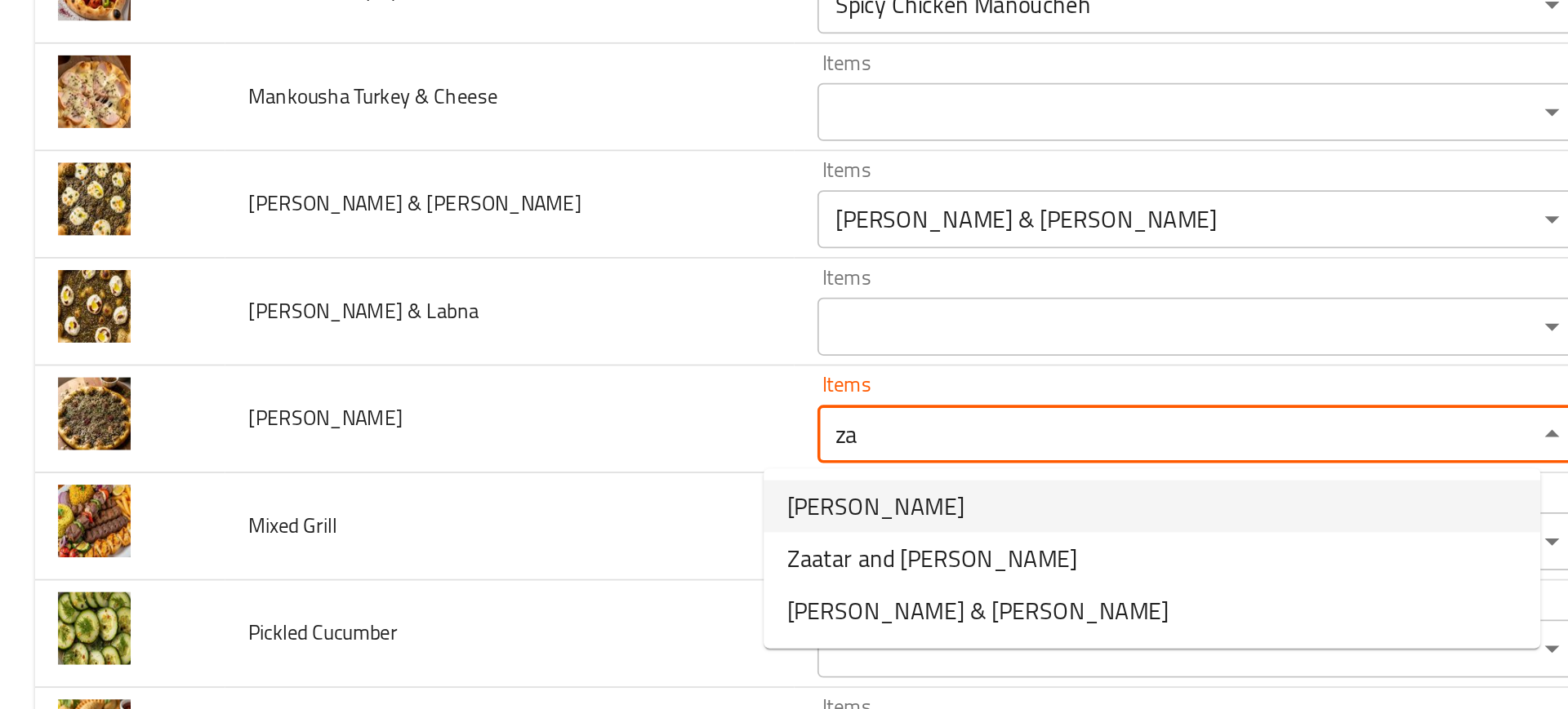
click at [477, 434] on span "Zaatar Manoucheh" at bounding box center [492, 433] width 100 height 20
type Zaatar "Zaatar Manoucheh"
type Zaatar-ar "منقوشه زعتر"
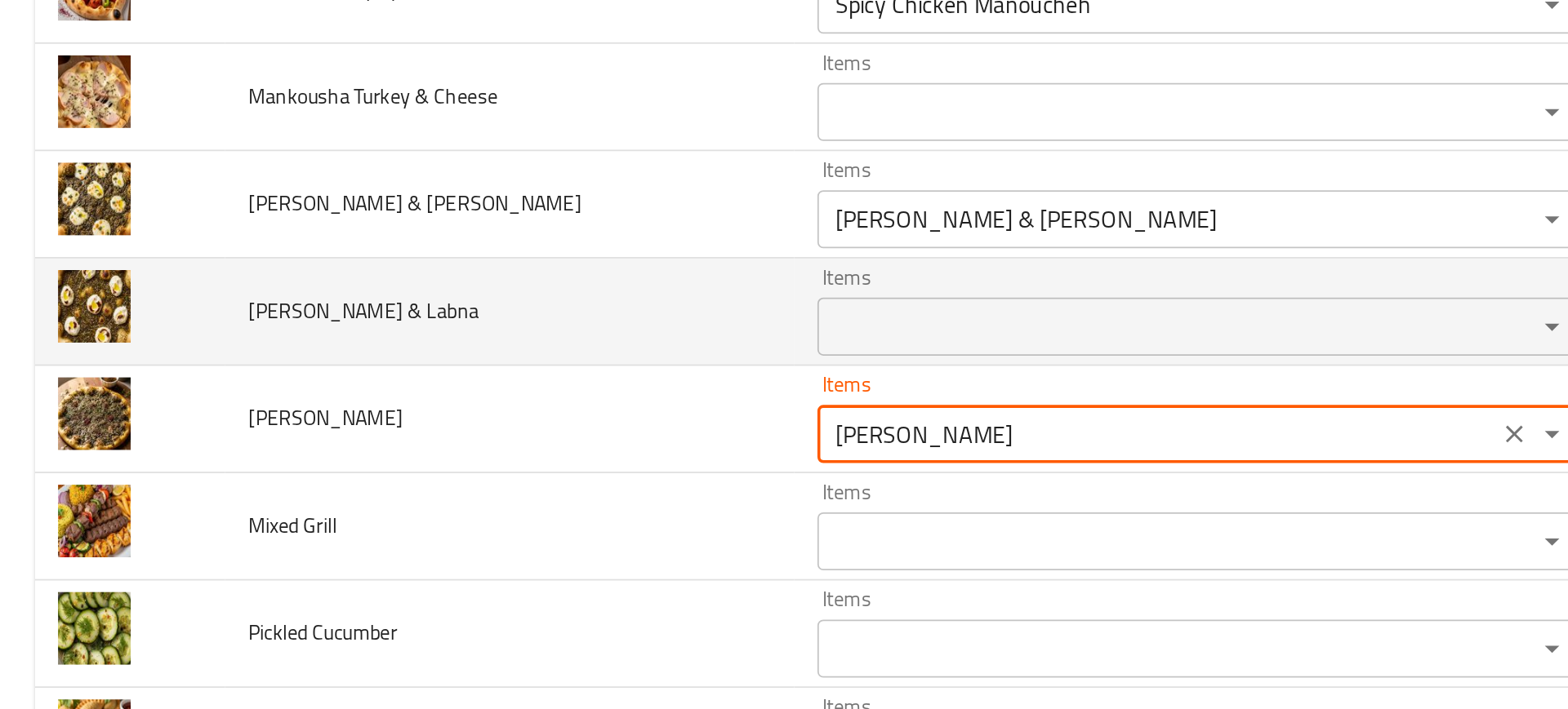
type Zaatar "Zaatar Manoucheh"
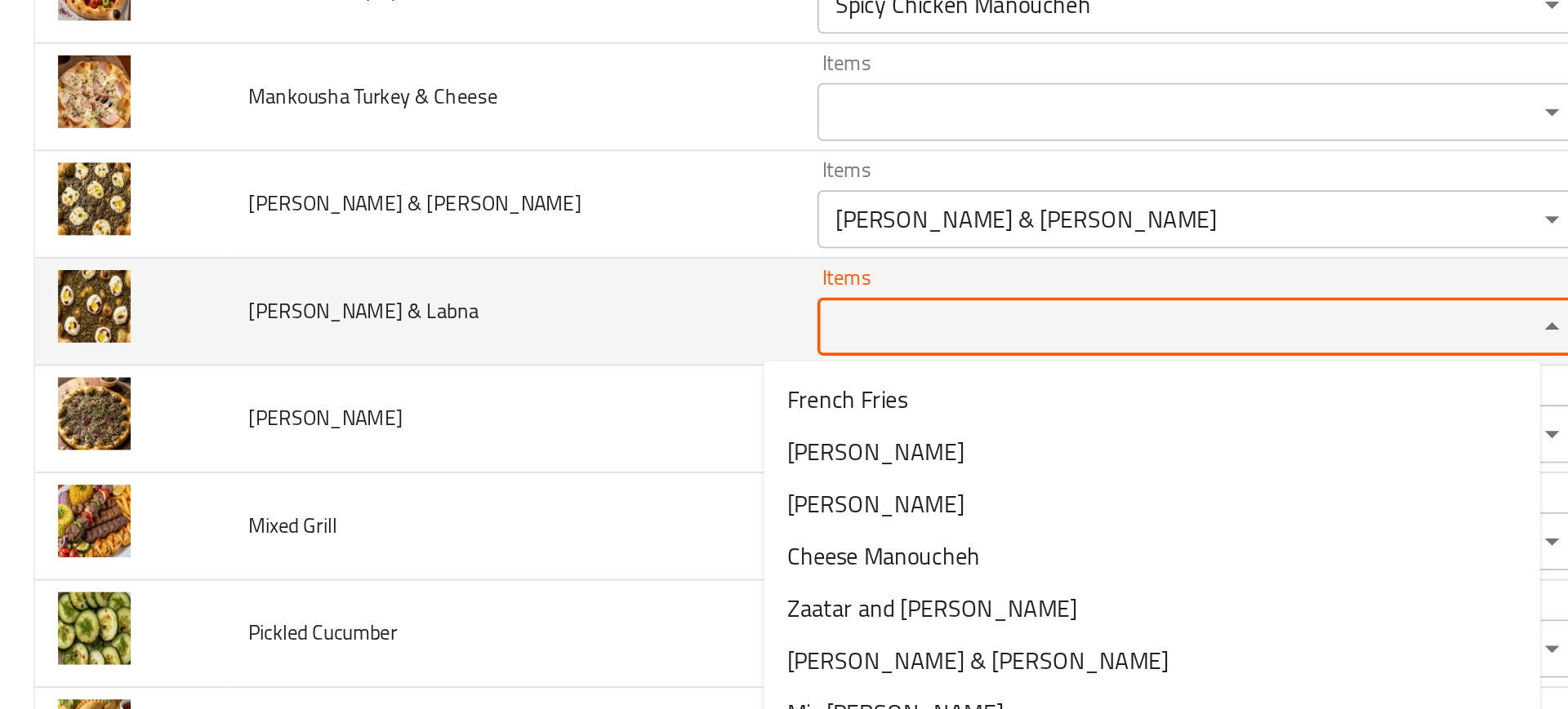
click at [471, 334] on Labna "Items" at bounding box center [650, 331] width 372 height 23
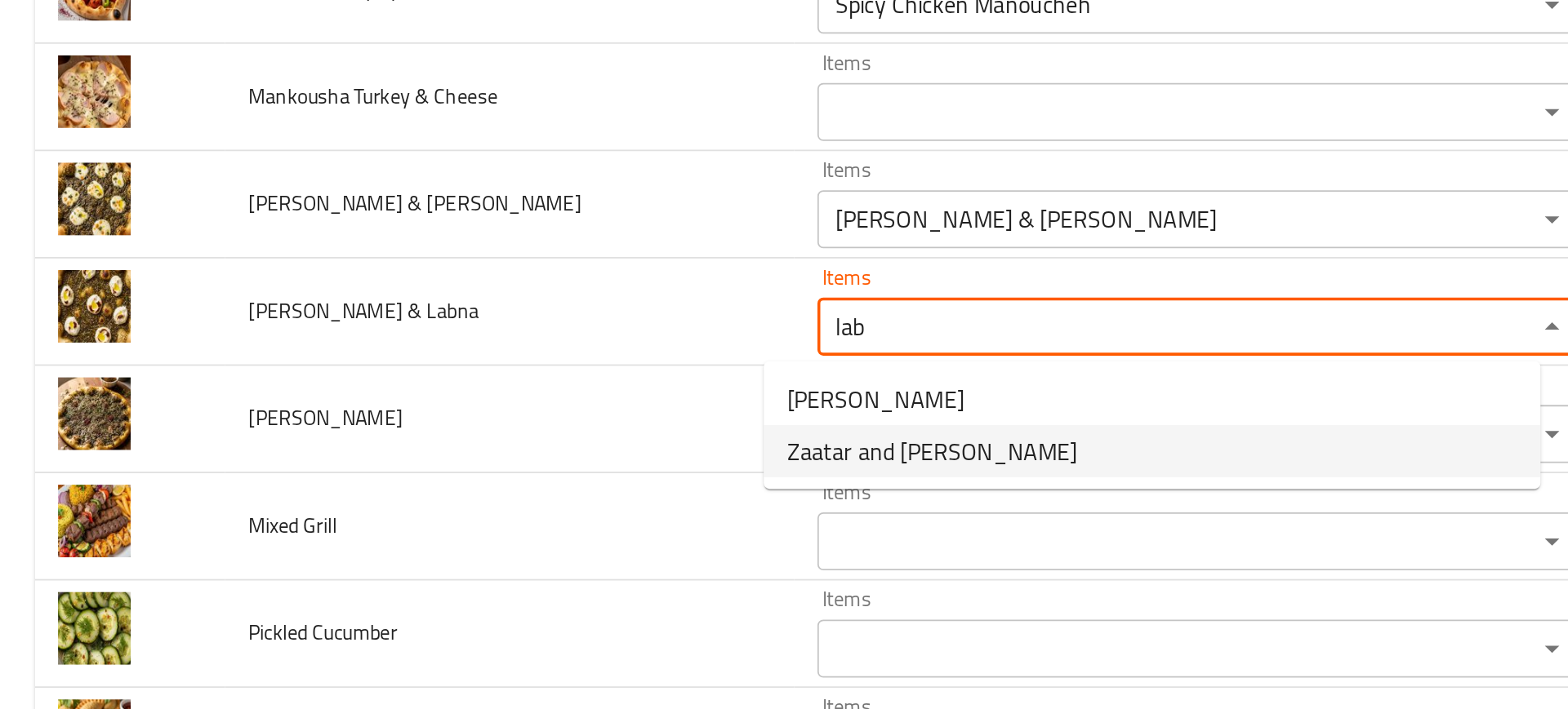
click at [516, 401] on span "Zaatar and Labneh Manoucheh" at bounding box center [524, 401] width 163 height 20
type Labna "Zaatar and Labneh Manoucheh"
type Labna-ar "منقوشه زعتر ولبنه"
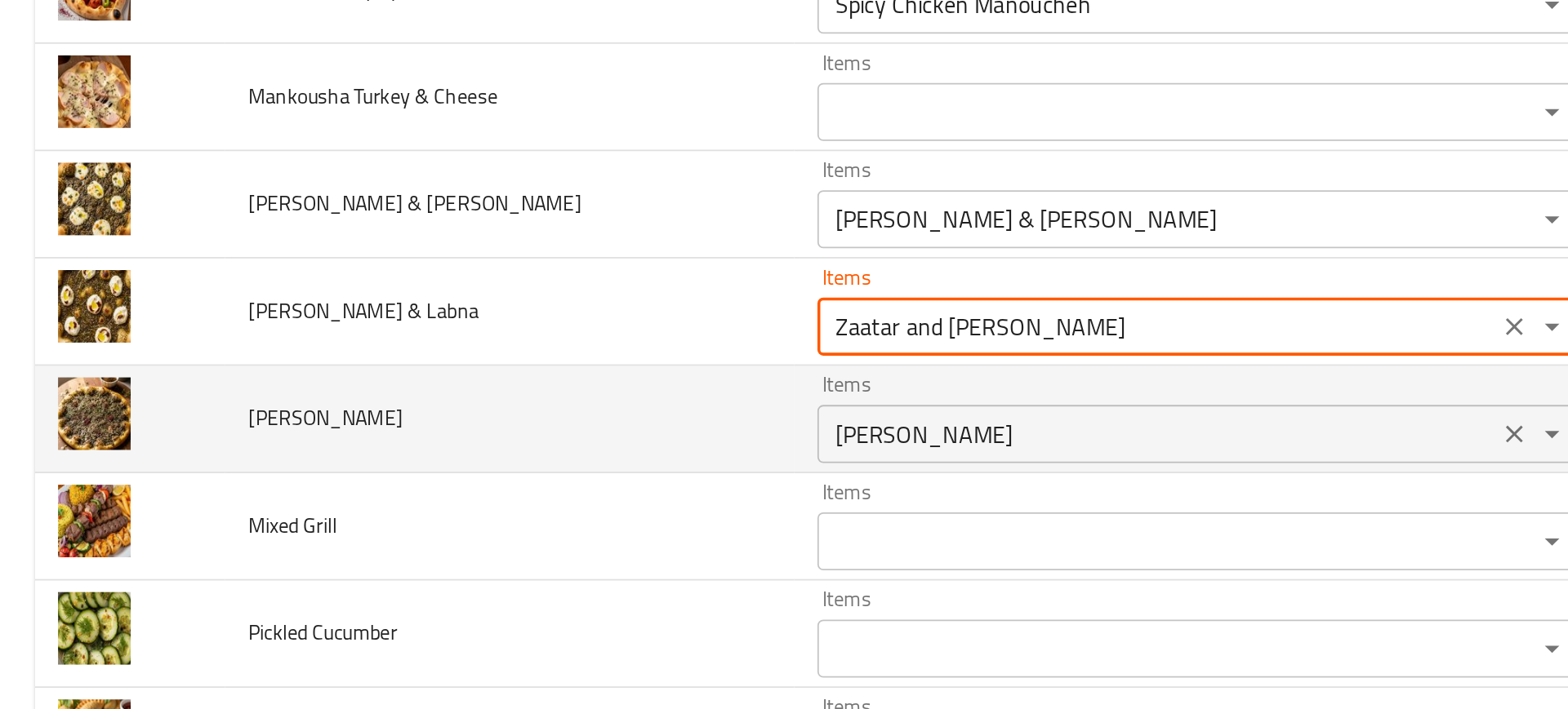
type Labna "Zaatar and Labneh Manoucheh"
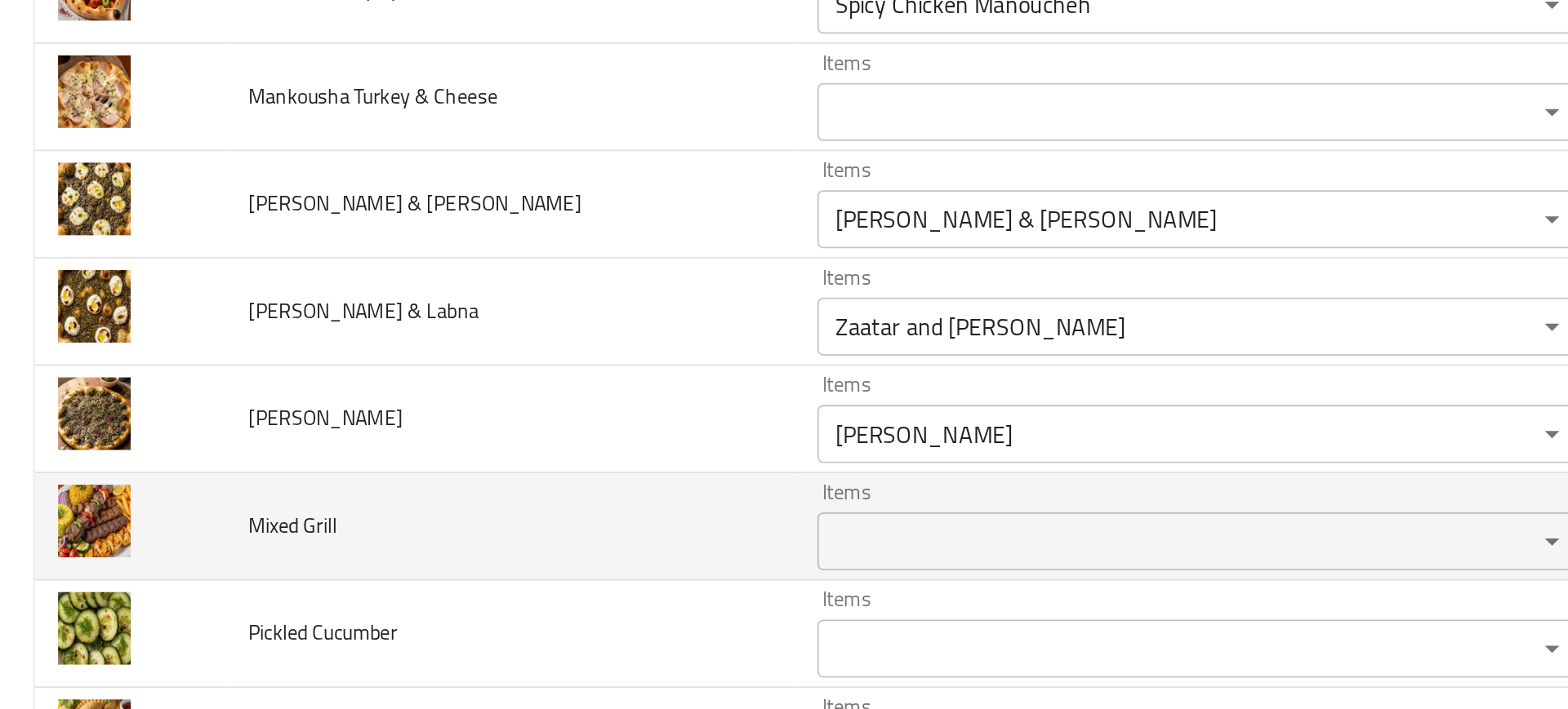
click at [505, 444] on Grill "Items" at bounding box center [650, 452] width 372 height 23
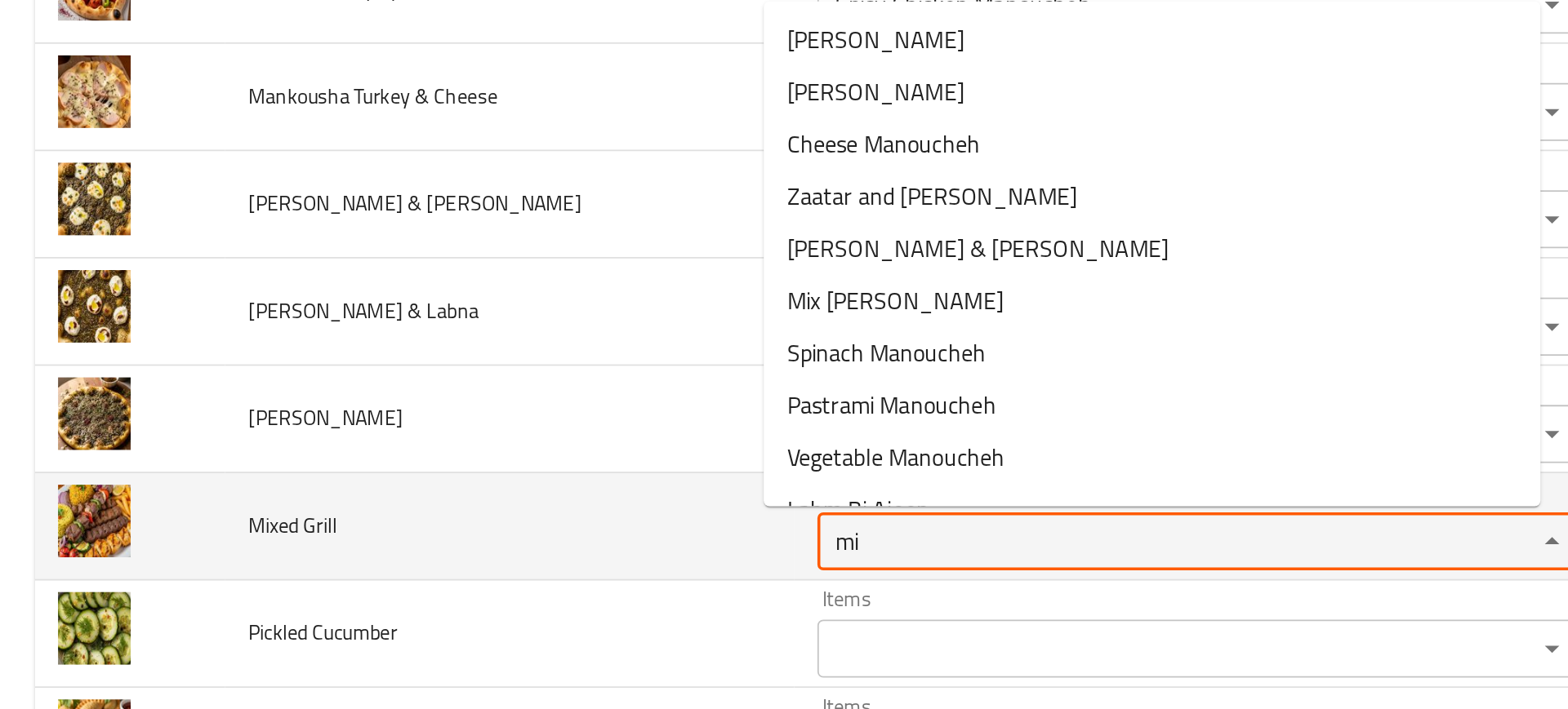
type Grill "mix"
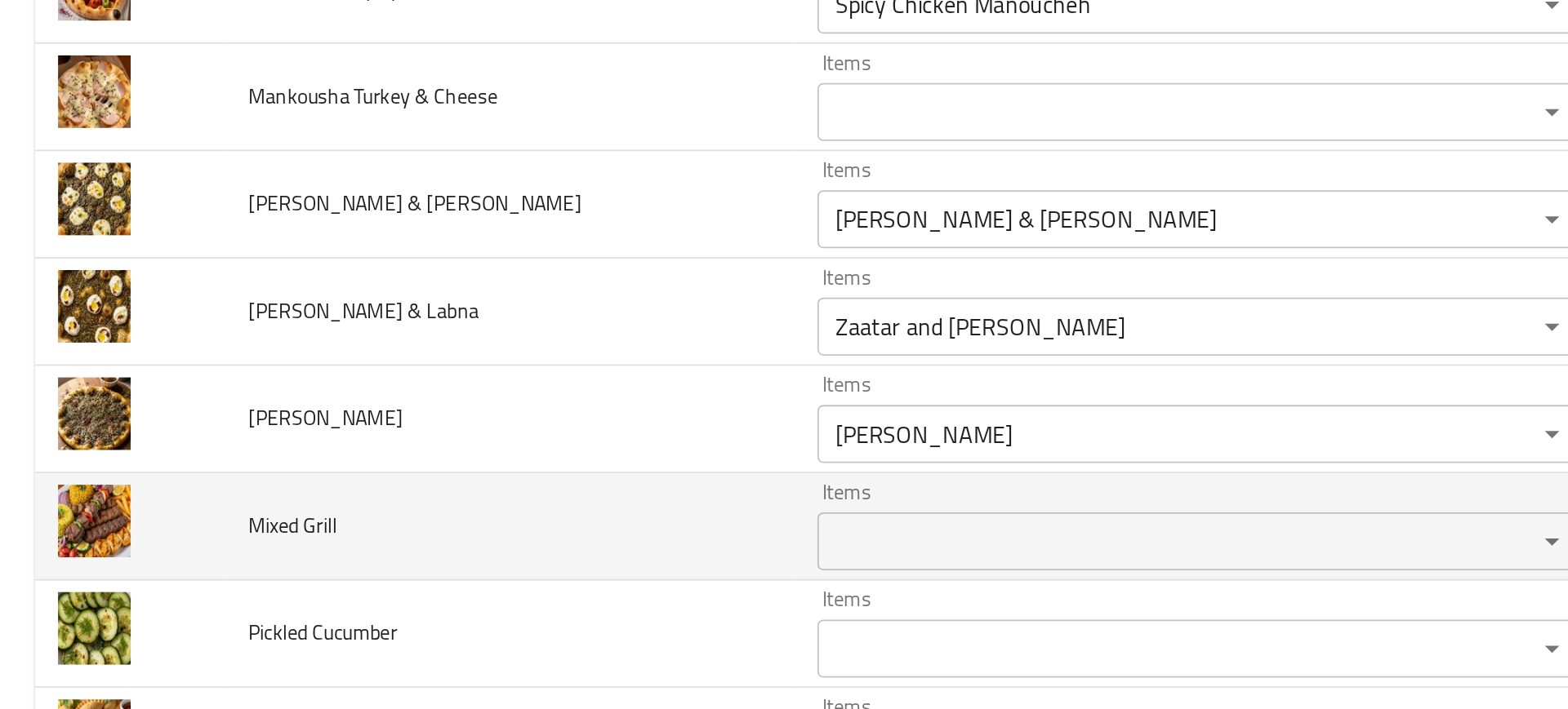
click at [276, 457] on td "Mixed Grill" at bounding box center [287, 444] width 320 height 61
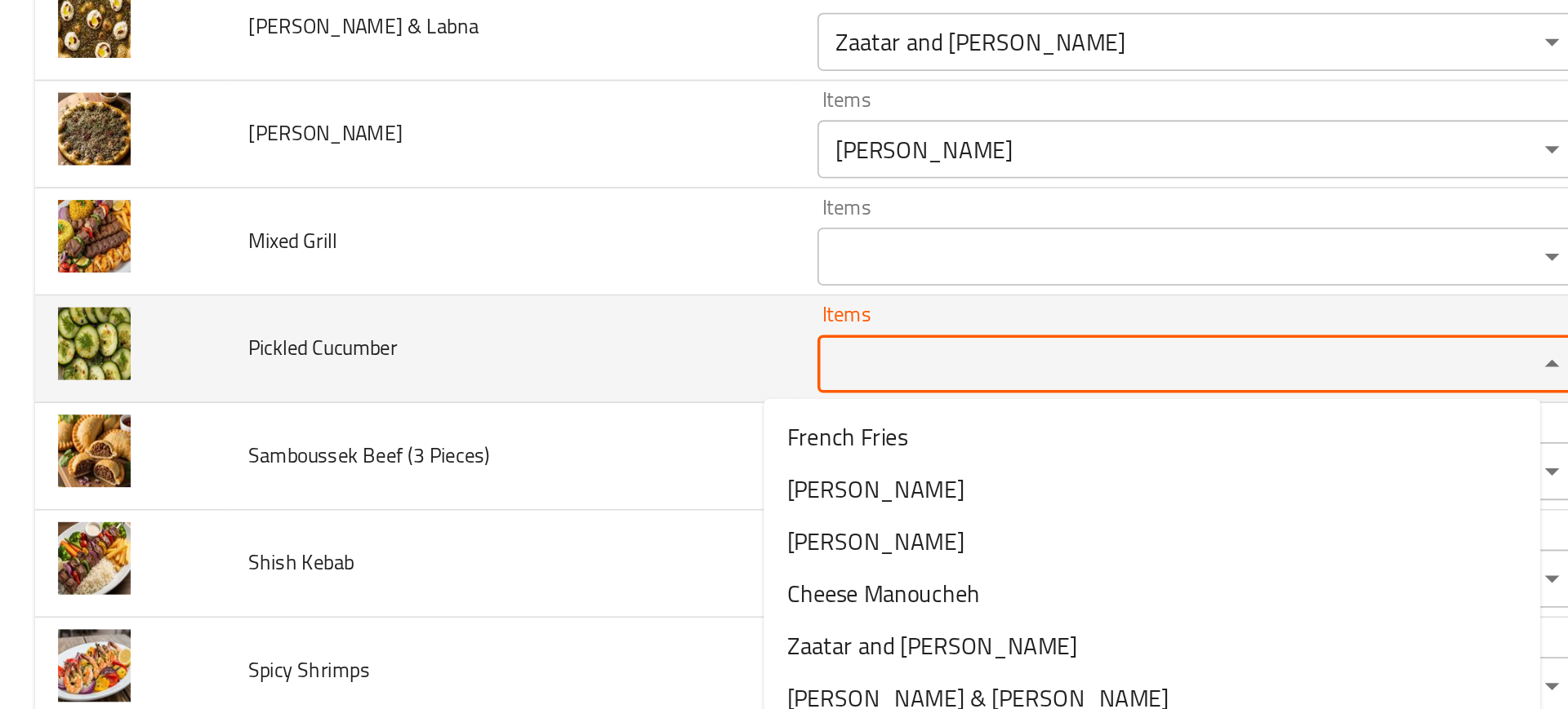
click at [464, 360] on Cucumber "Items" at bounding box center [650, 353] width 372 height 23
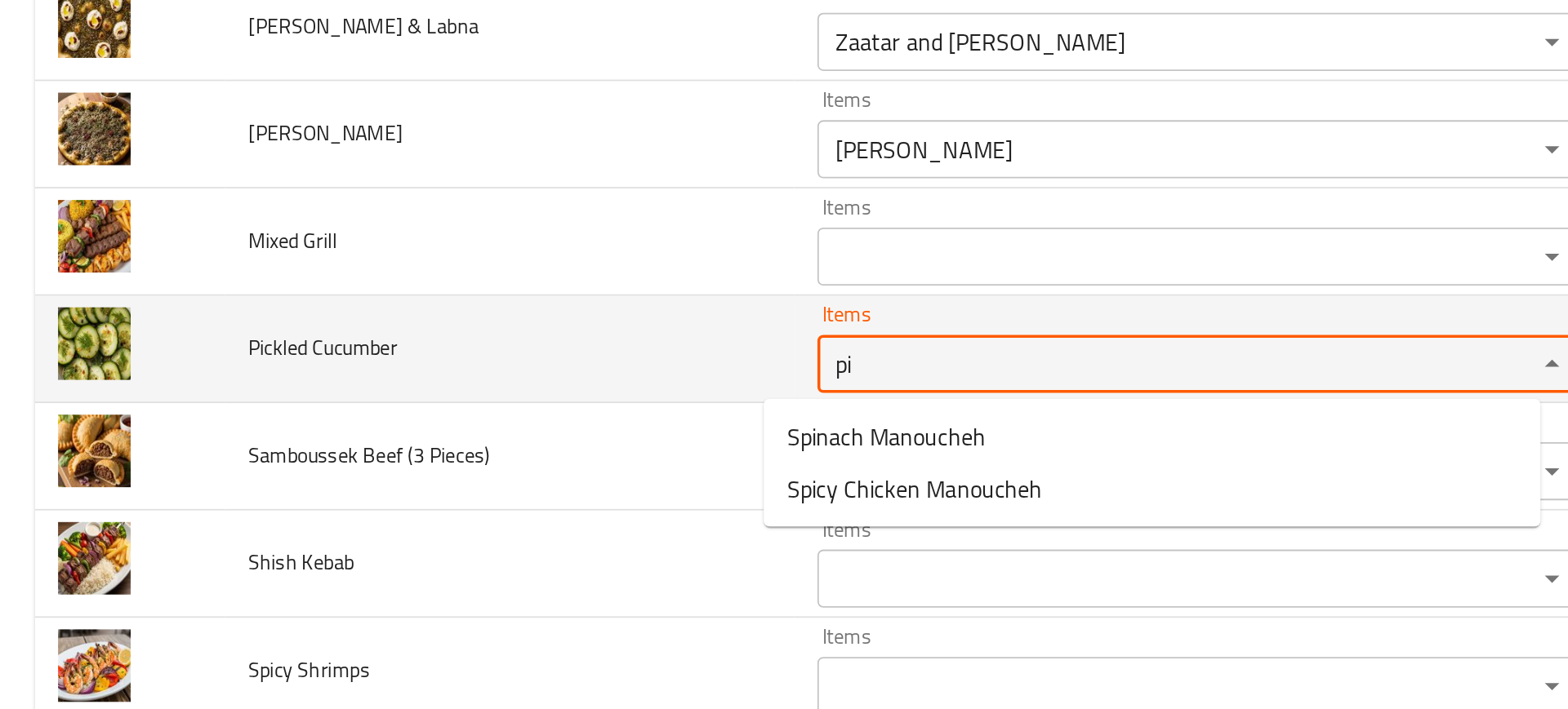
type Cucumber "p"
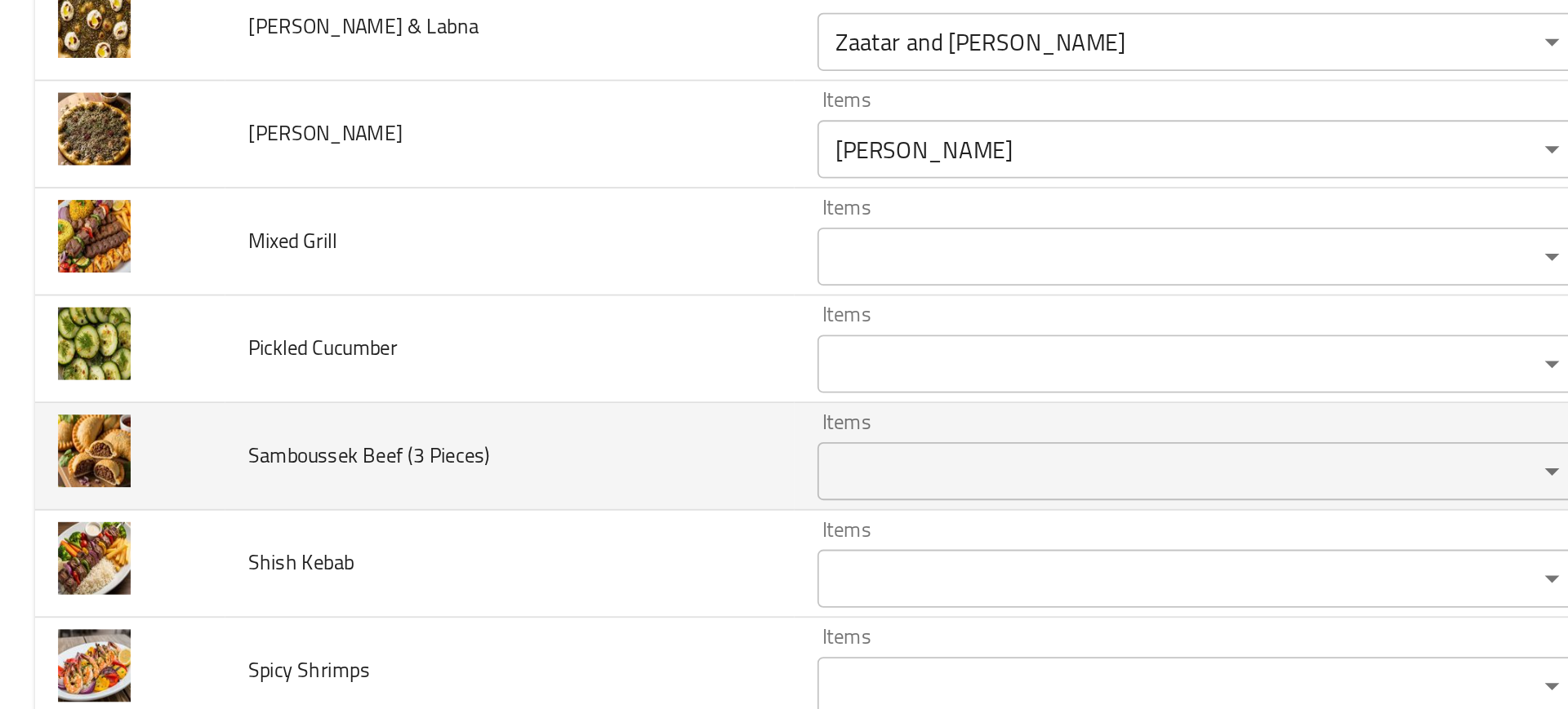
click at [388, 401] on td "Samboussek Beef (3 Pieces)" at bounding box center [287, 405] width 320 height 61
click at [475, 424] on Pieces\) "Items" at bounding box center [650, 413] width 372 height 23
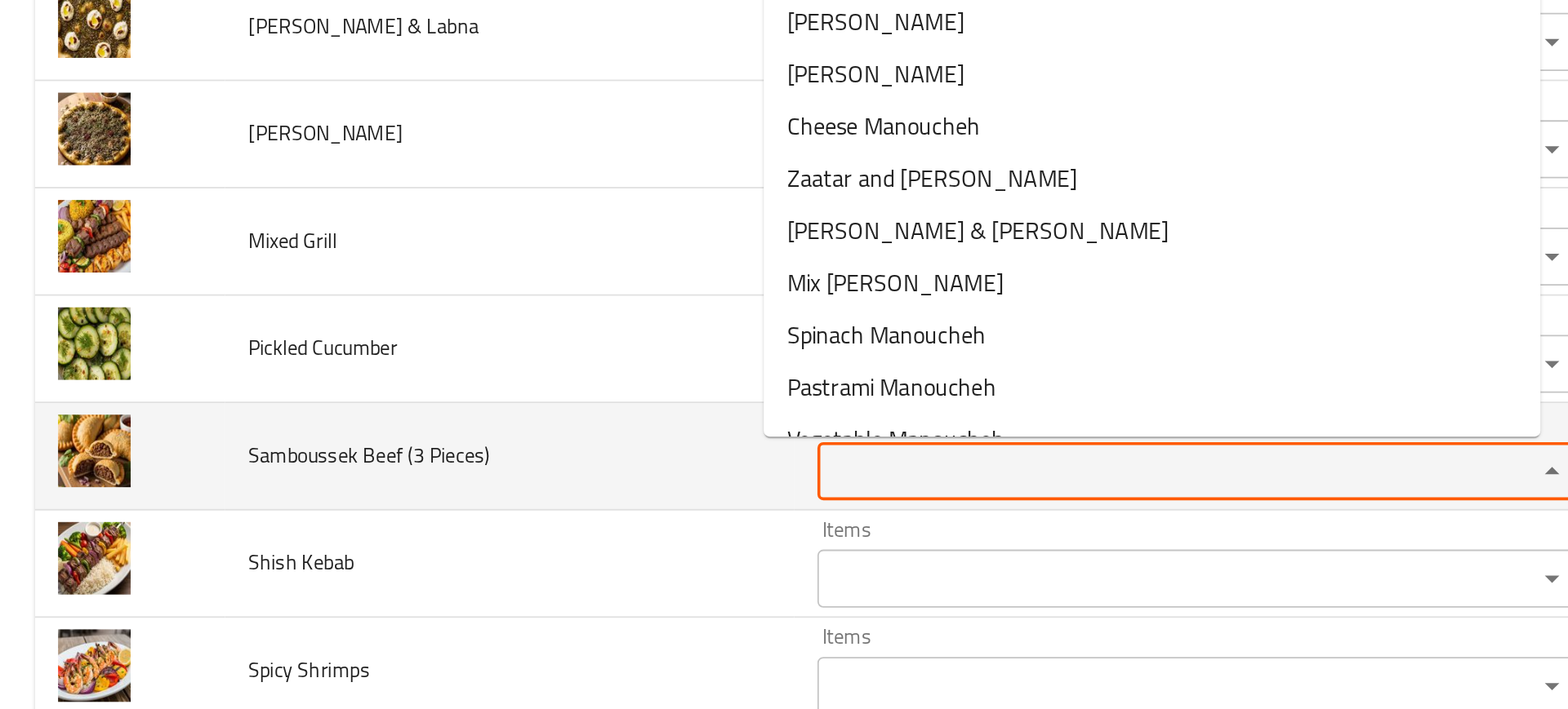
type Pieces\) "a"
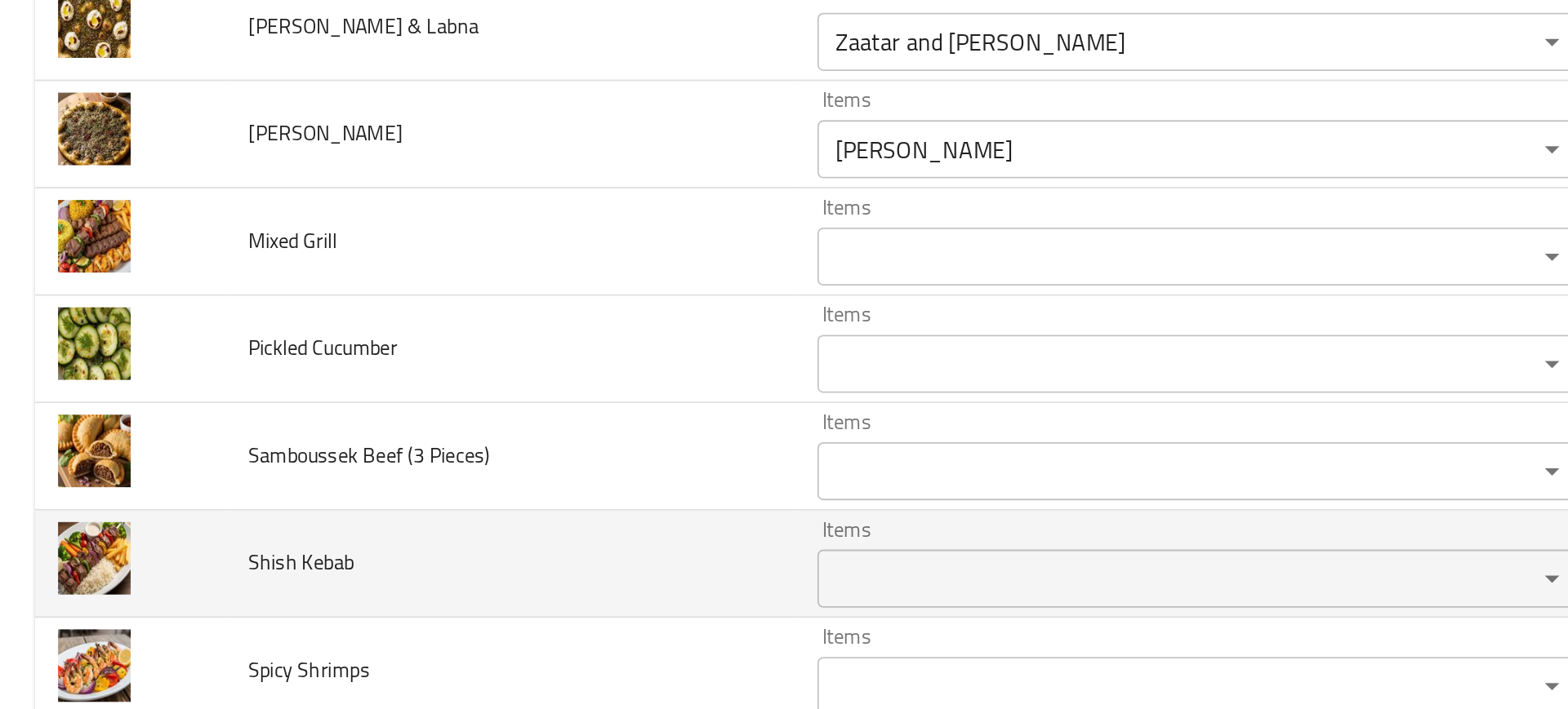
click at [315, 486] on td "Shish Kebab" at bounding box center [287, 466] width 320 height 61
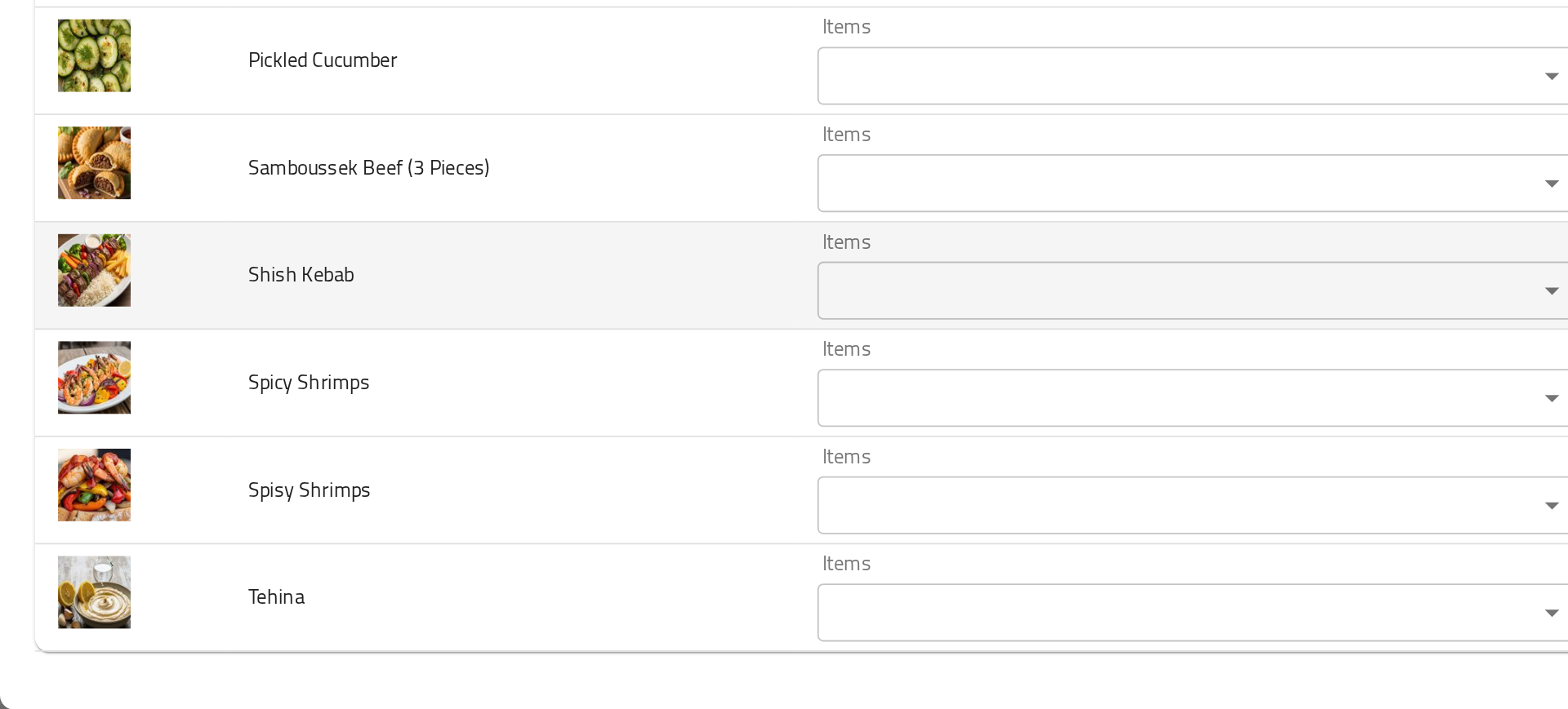
scroll to position [0, 0]
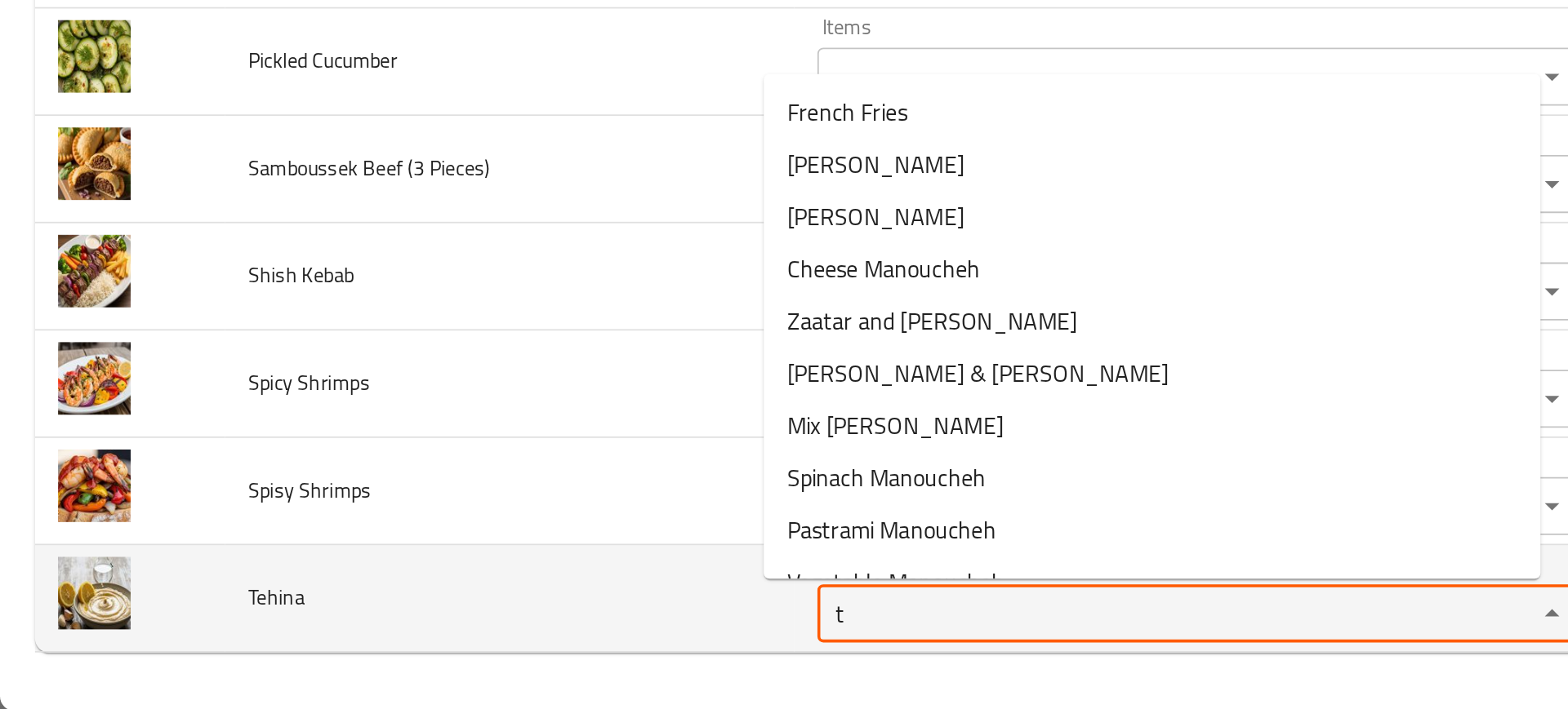
click at [470, 660] on input "t" at bounding box center [650, 654] width 372 height 23
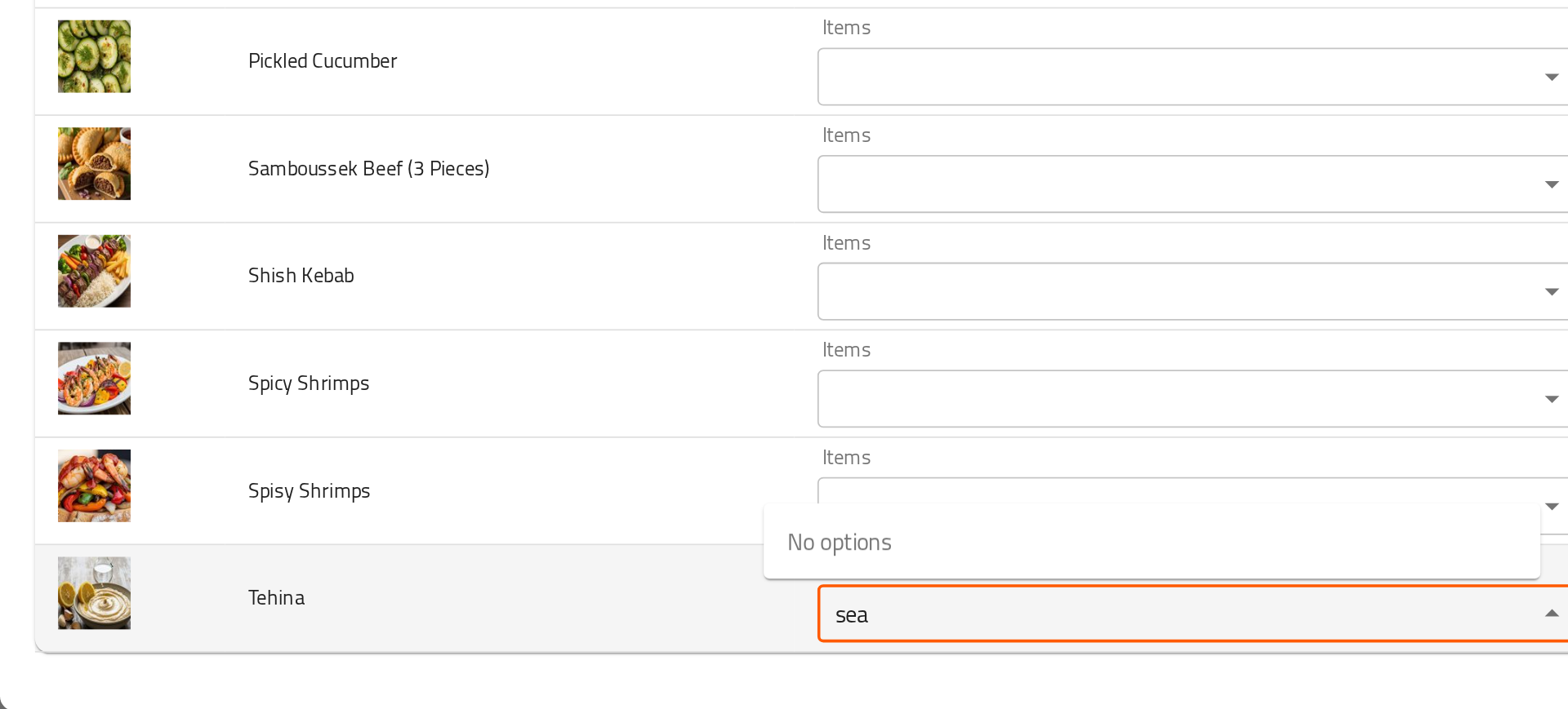
type input "seas"
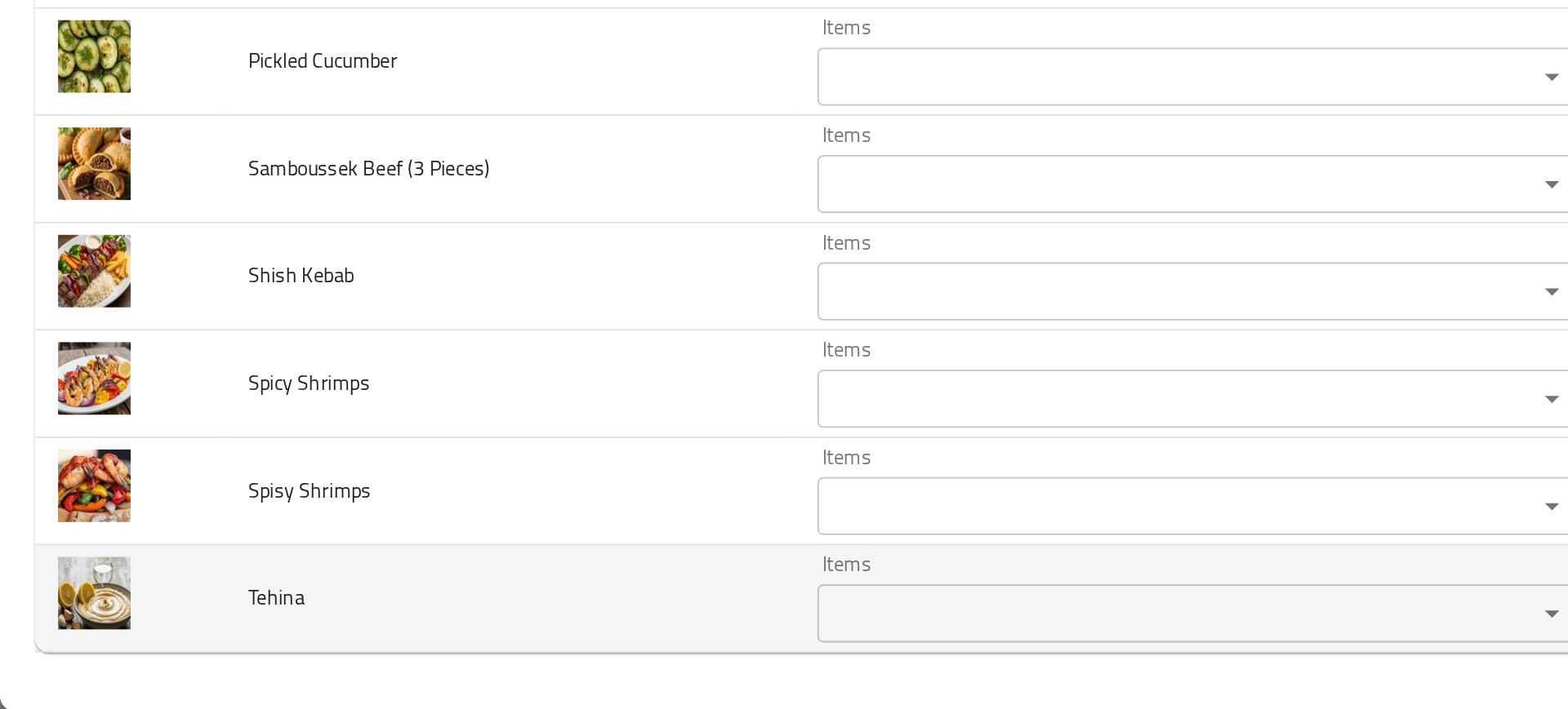
click at [208, 650] on td "Tehina" at bounding box center [287, 646] width 320 height 61
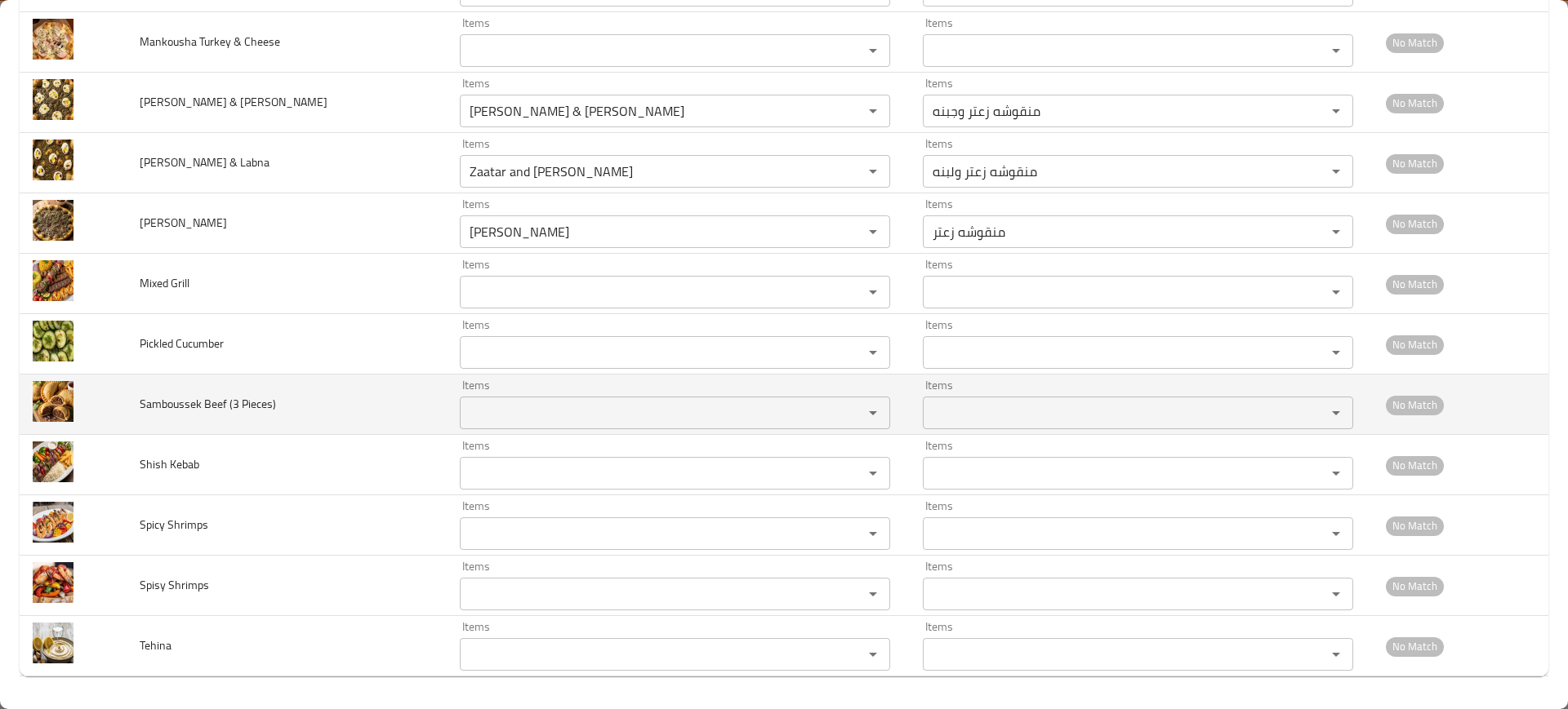
click at [261, 420] on td "Samboussek Beef (3 Pieces)" at bounding box center [287, 405] width 320 height 61
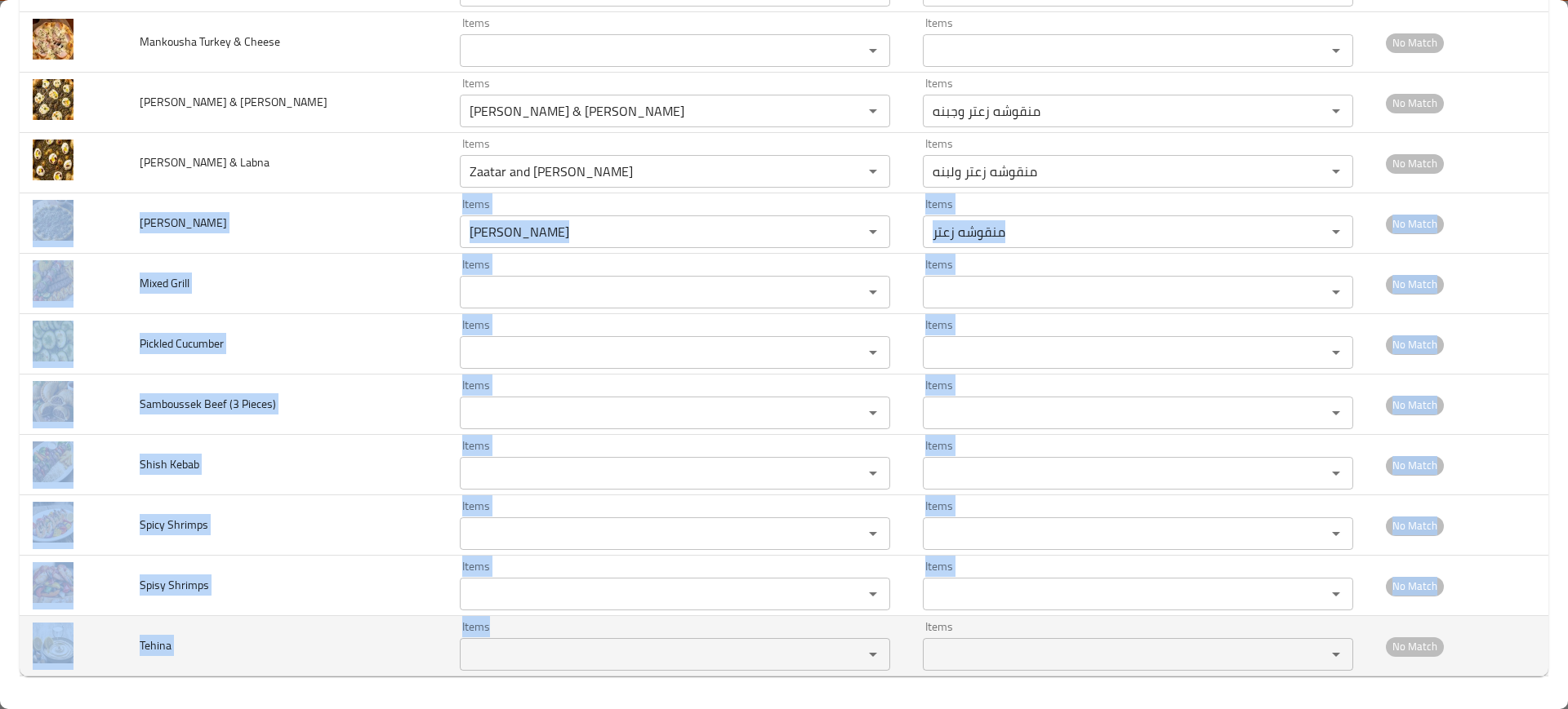
drag, startPoint x: 128, startPoint y: 220, endPoint x: 577, endPoint y: 658, distance: 627.3
copy tbody "Mankousha Zaatar Items Items Items Items No Match Mixed Grill Items Items Items…"
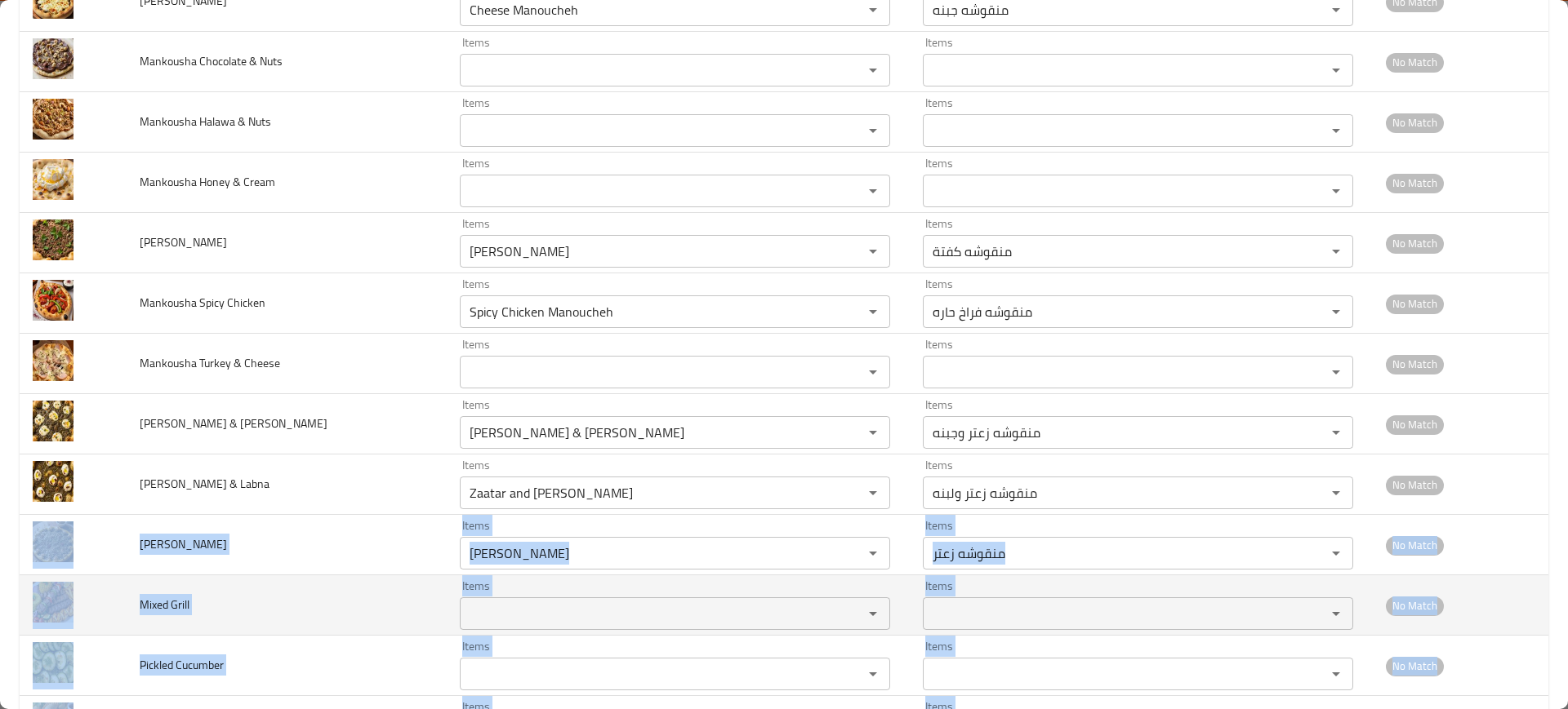
scroll to position [2031, 0]
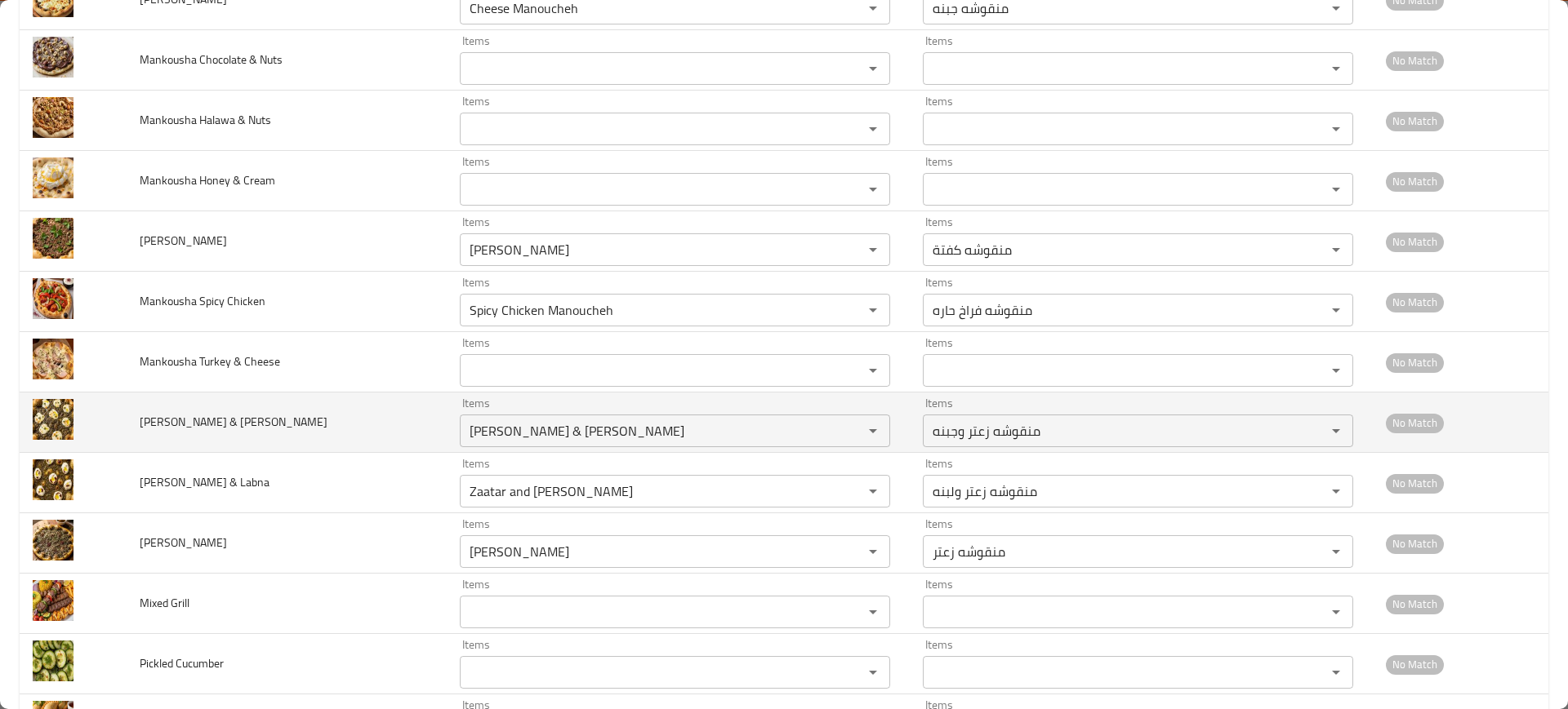
click at [281, 444] on td "Mankousha Zaatar & Cheese" at bounding box center [287, 423] width 320 height 61
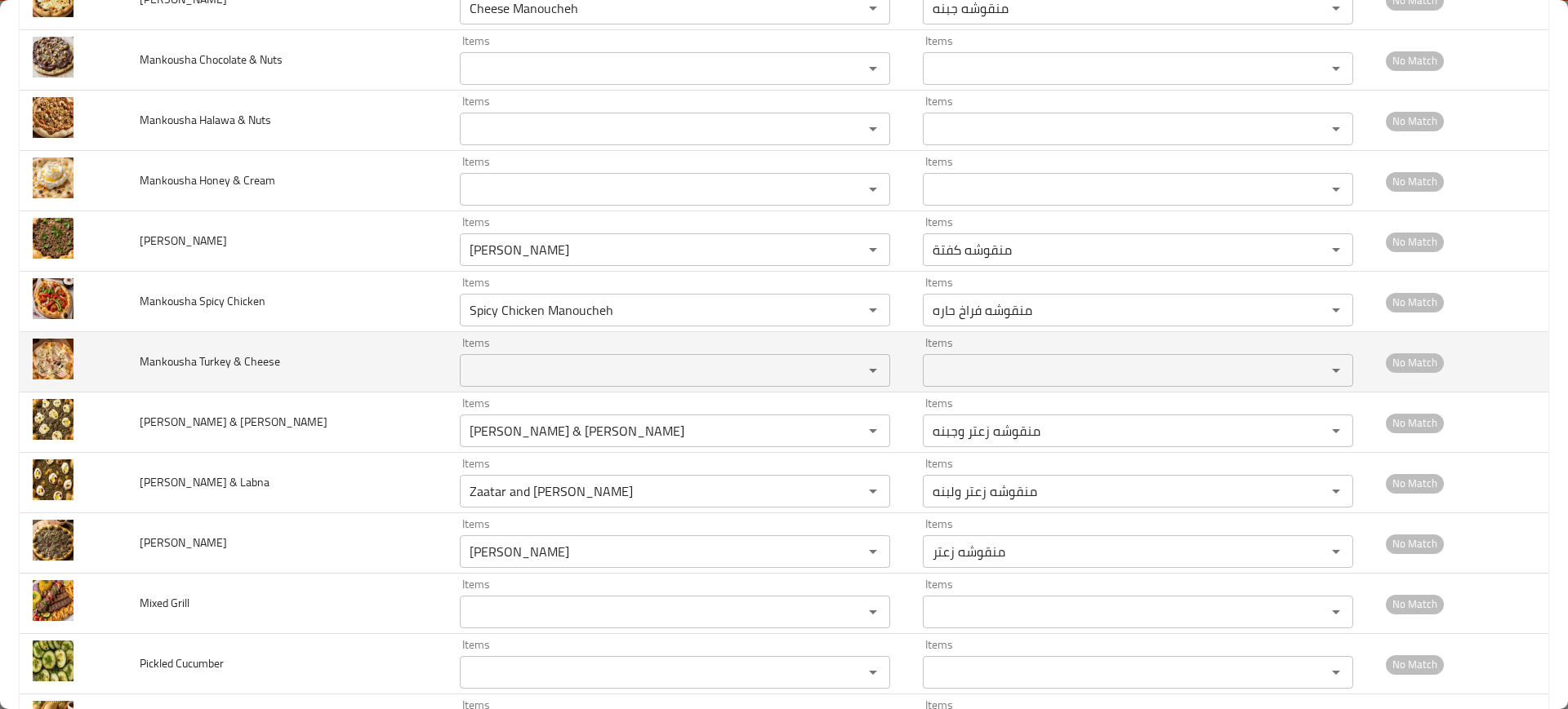
click at [169, 361] on span "Mankousha Turkey & Cheese" at bounding box center [210, 361] width 141 height 21
copy span "Mankousha Turkey & Cheese"
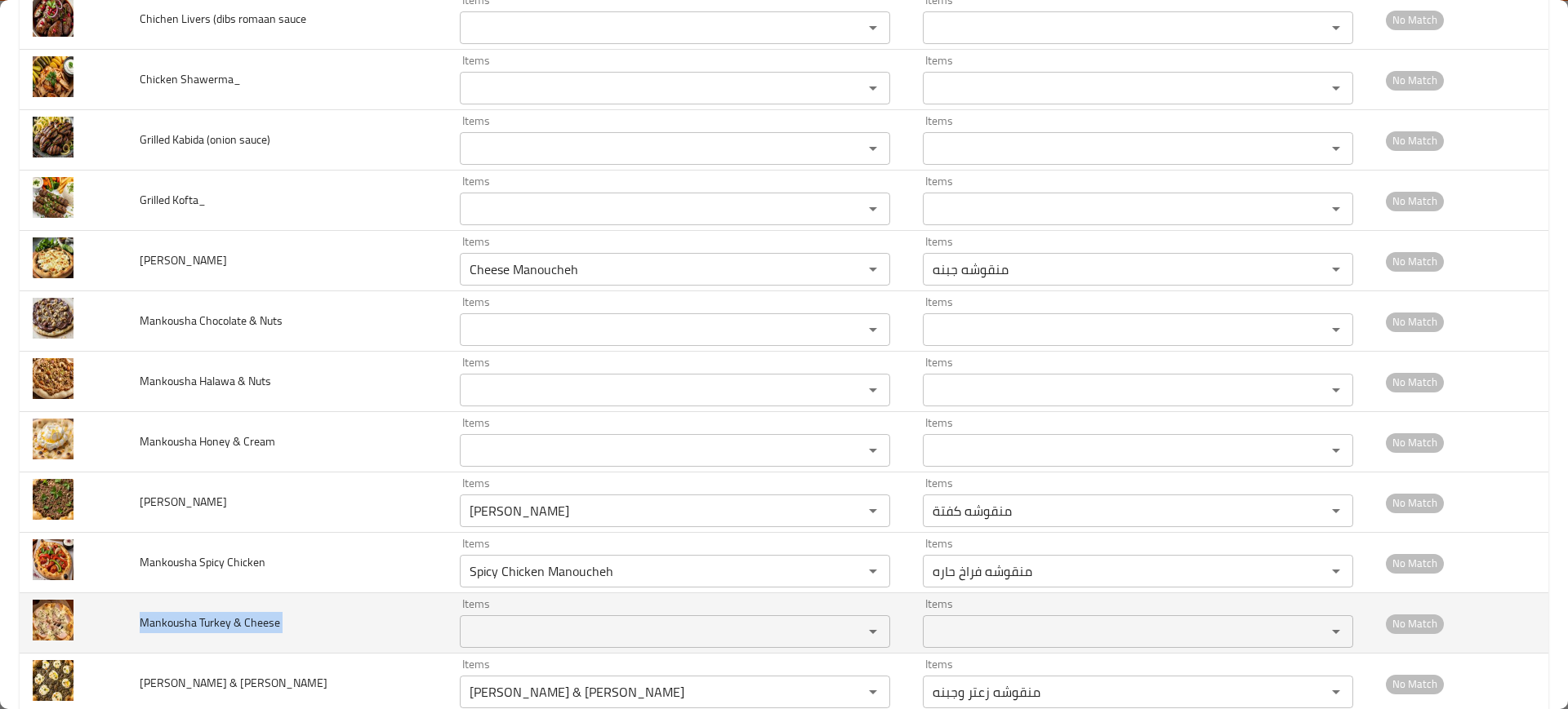
scroll to position [1648, 0]
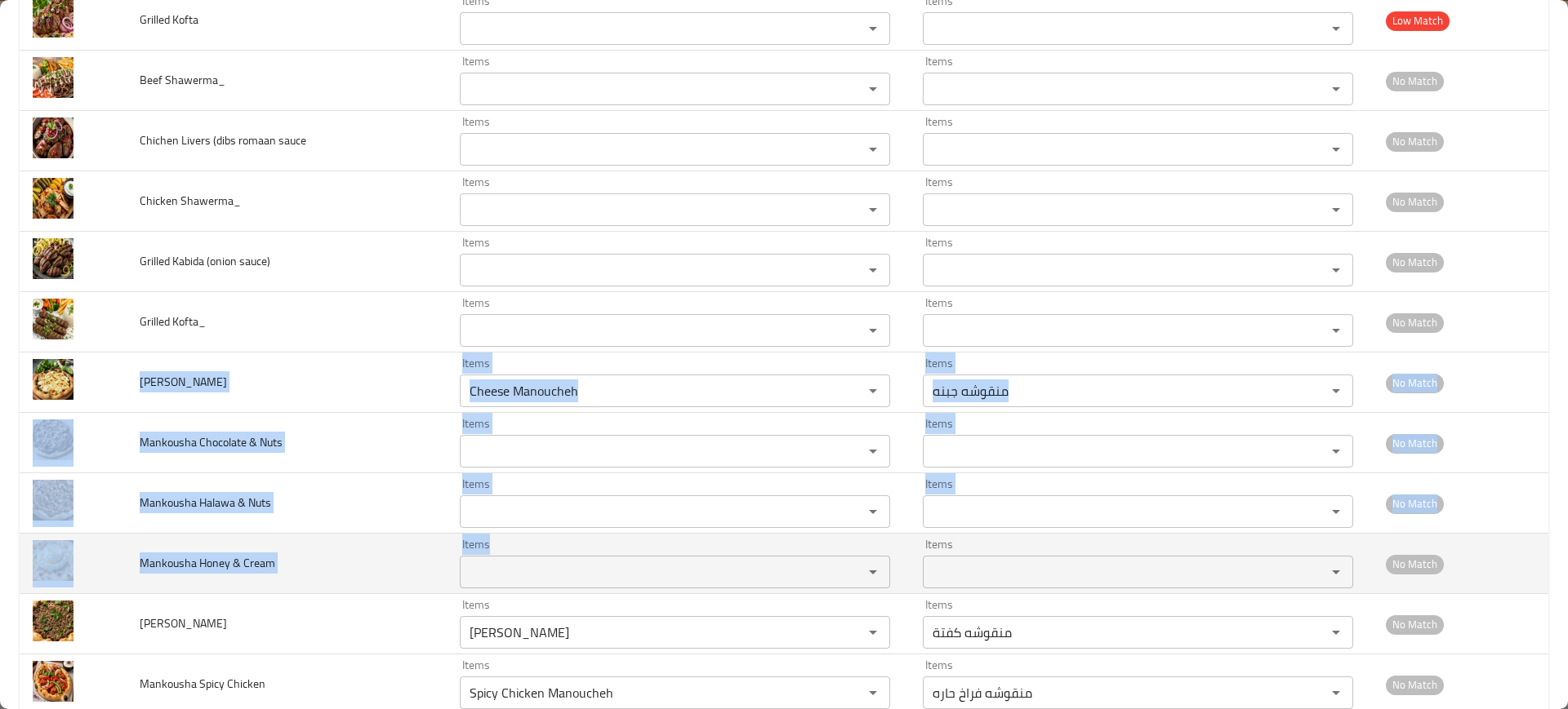
drag, startPoint x: 129, startPoint y: 379, endPoint x: 502, endPoint y: 589, distance: 428.1
copy tbody "Mankousha Cheese Items Items Items Items No Match Mankousha Chocolate & Nuts It…"
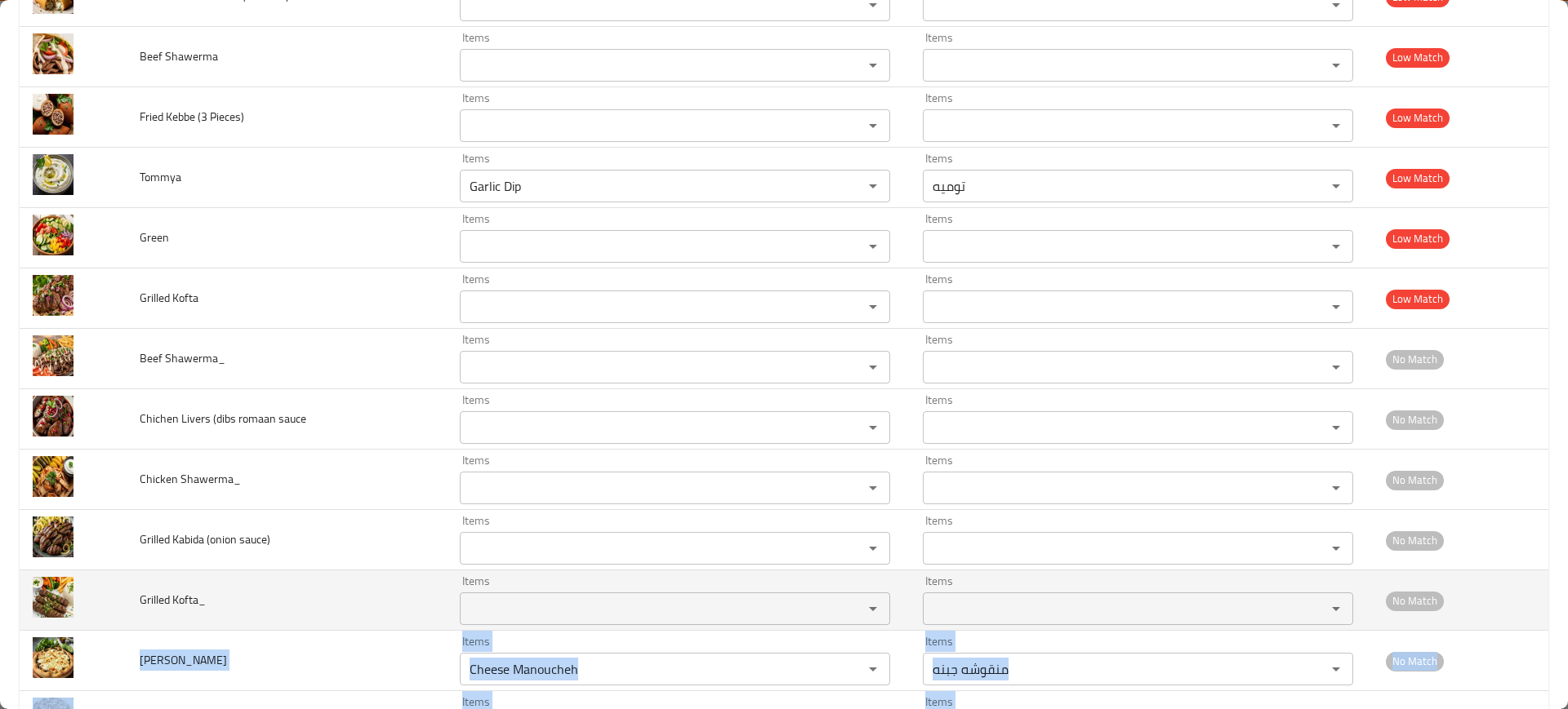
scroll to position [1354, 0]
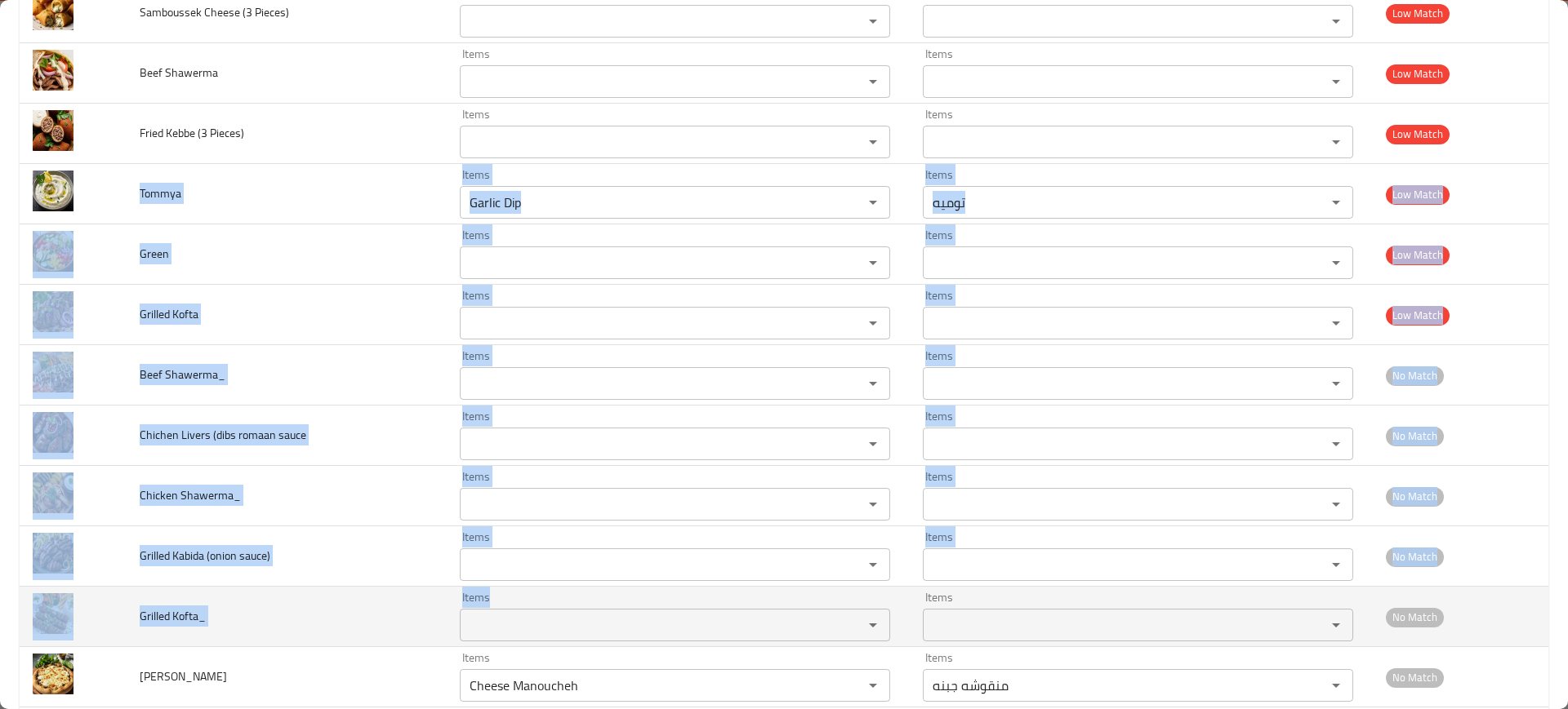
drag, startPoint x: 134, startPoint y: 195, endPoint x: 473, endPoint y: 620, distance: 543.6
click at [473, 620] on tbody "French Fries Items French Fries Items Items بطاطس محمره Items Good Match Minera…" at bounding box center [784, 285] width 1528 height 2779
copy tbody "Tommya Items Items Items Items Low Match Green Items Items Items Items Low Matc…"
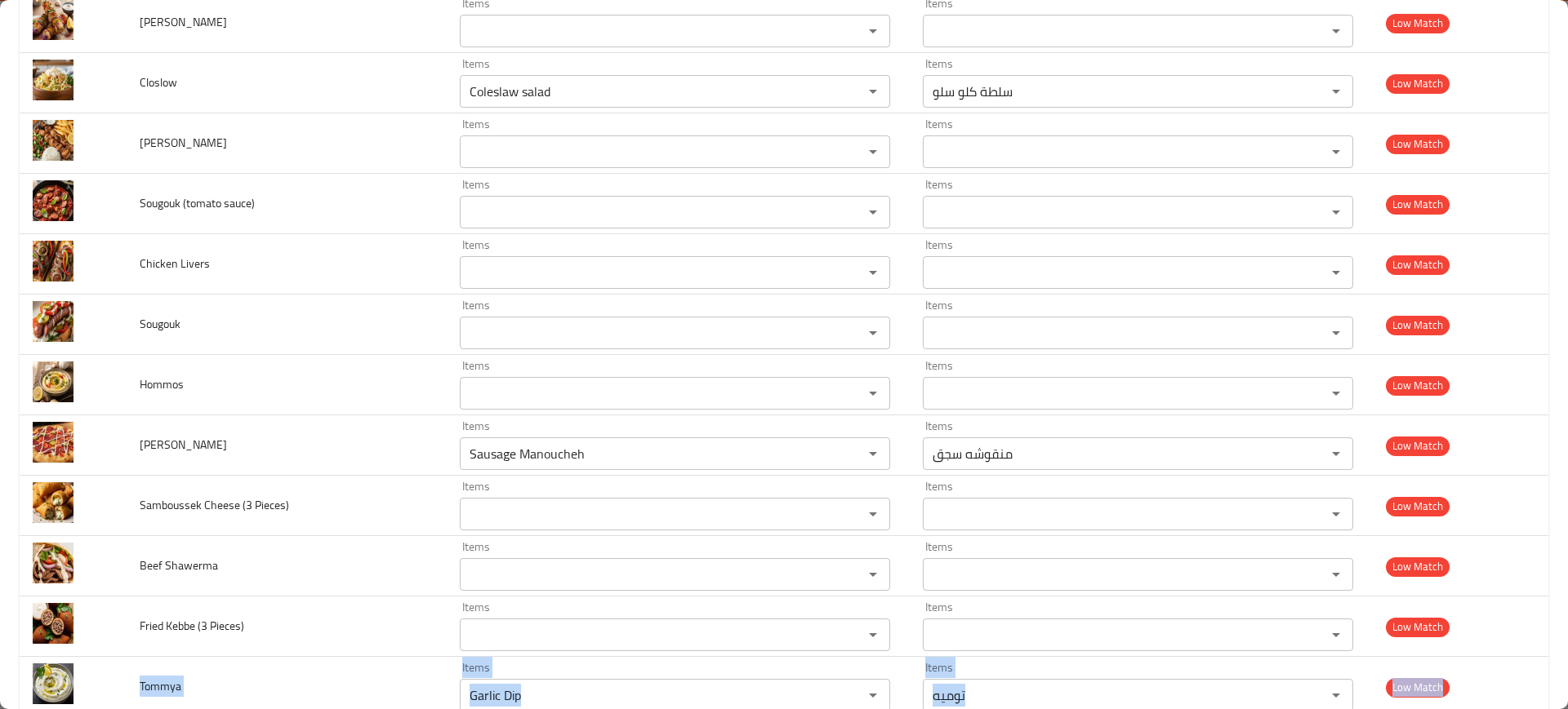
scroll to position [860, 0]
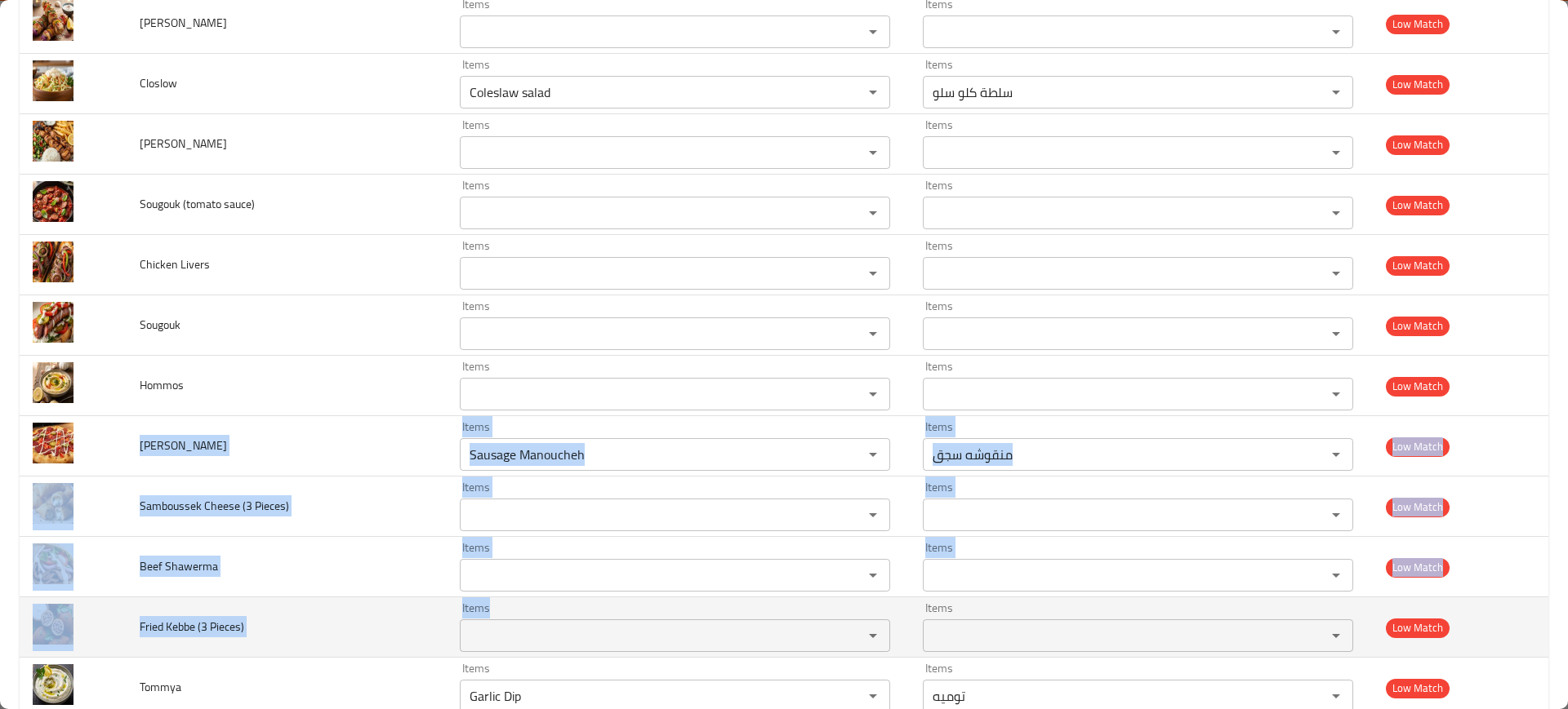
drag, startPoint x: 130, startPoint y: 440, endPoint x: 517, endPoint y: 626, distance: 429.4
copy tbody "Mankousha Sougouk Items Items Items Items Low Match Samboussek Cheese (3 Pieces…"
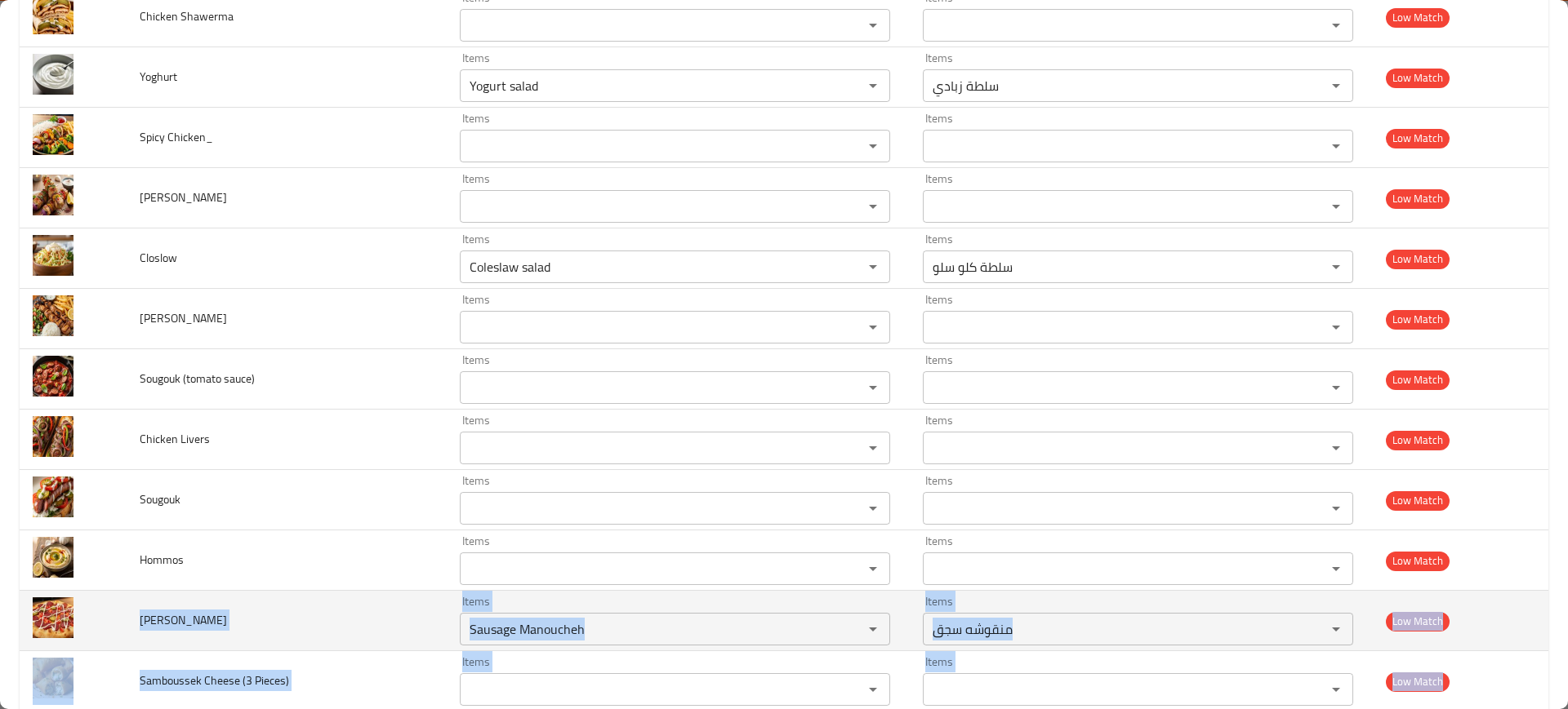
scroll to position [666, 0]
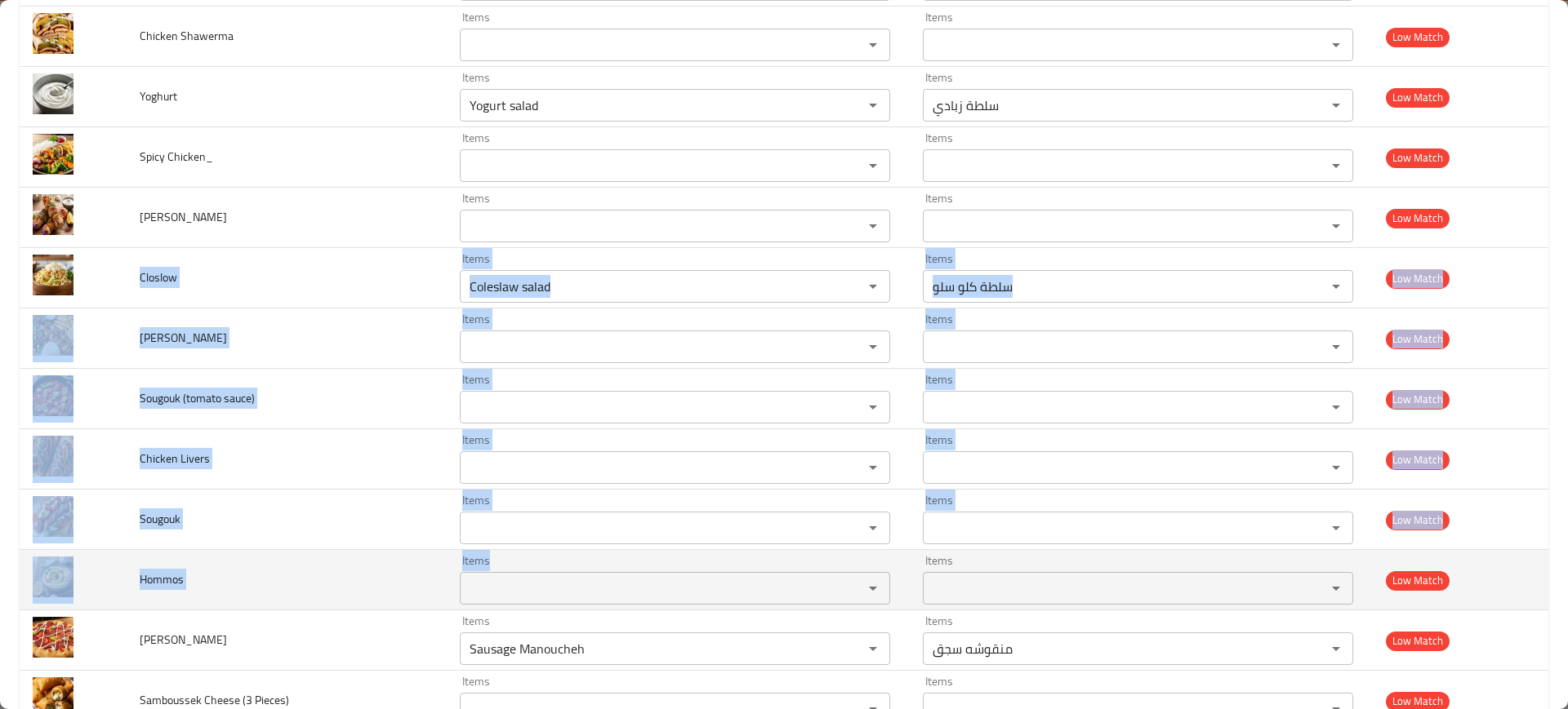
drag, startPoint x: 134, startPoint y: 268, endPoint x: 595, endPoint y: 603, distance: 569.9
copy tbody "Closlow Items Items Items Items Low Match Shish Taouk_ Items Items Items Items …"
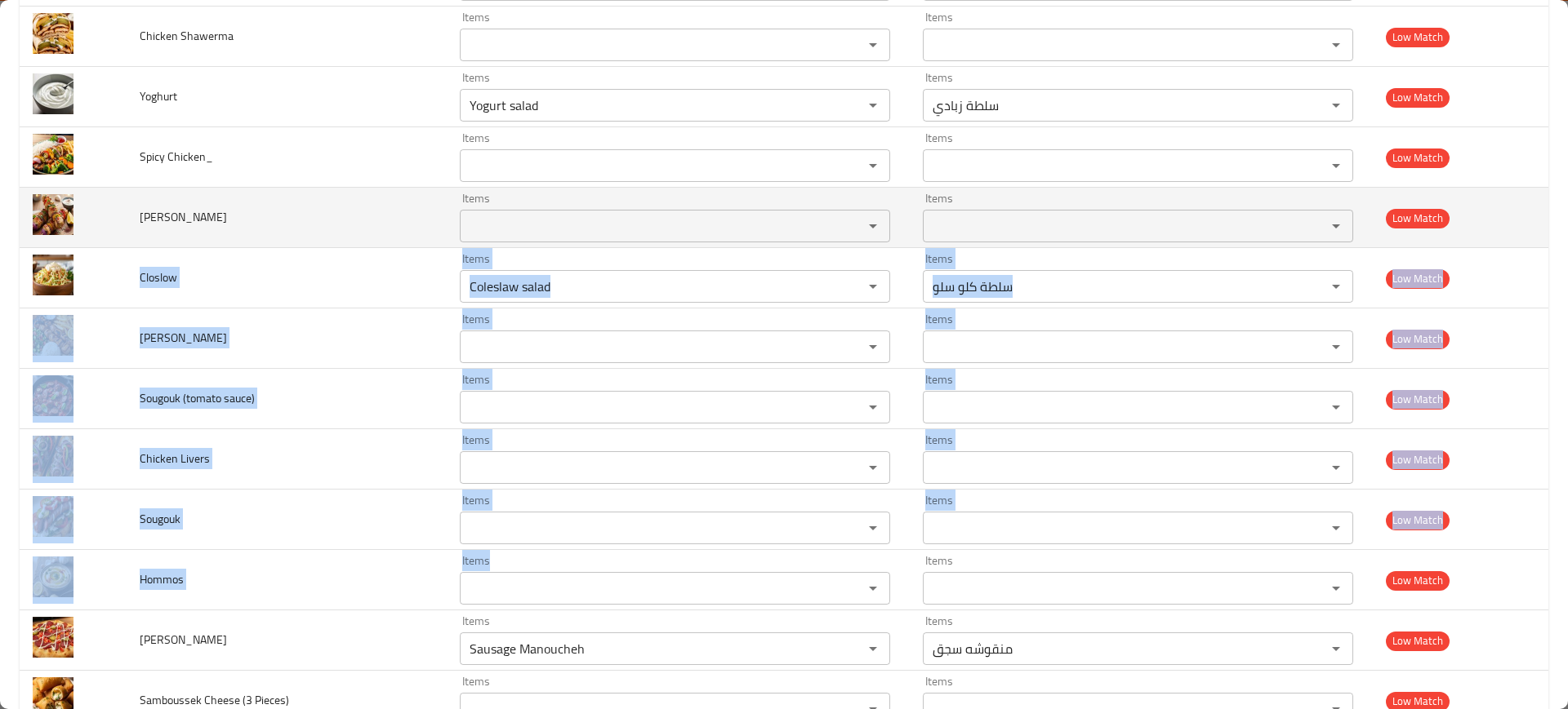
scroll to position [518, 0]
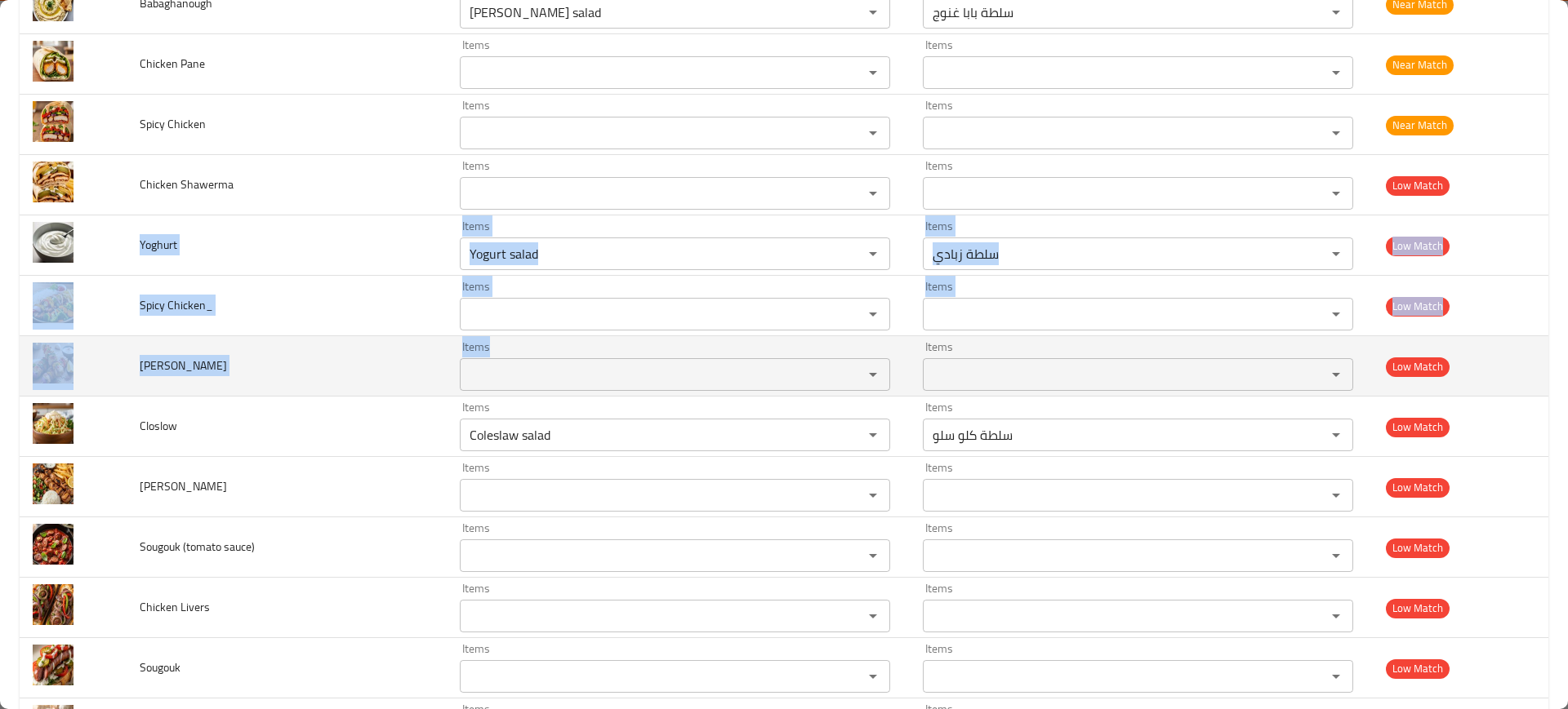
drag, startPoint x: 140, startPoint y: 232, endPoint x: 511, endPoint y: 361, distance: 392.8
copy tbody "Yoghurt Items Items Items Items Low Match Spicy Chicken_ Items Items Items Item…"
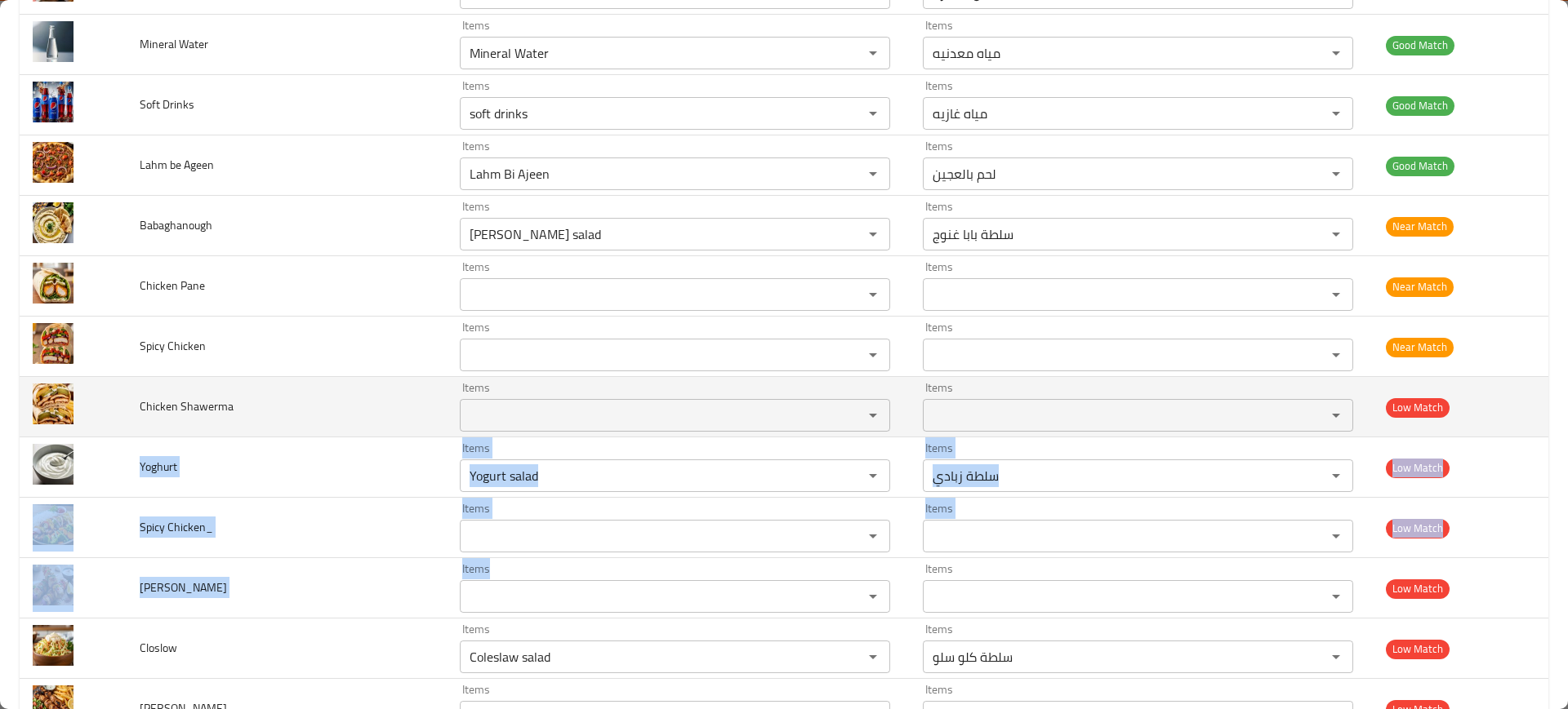
scroll to position [295, 0]
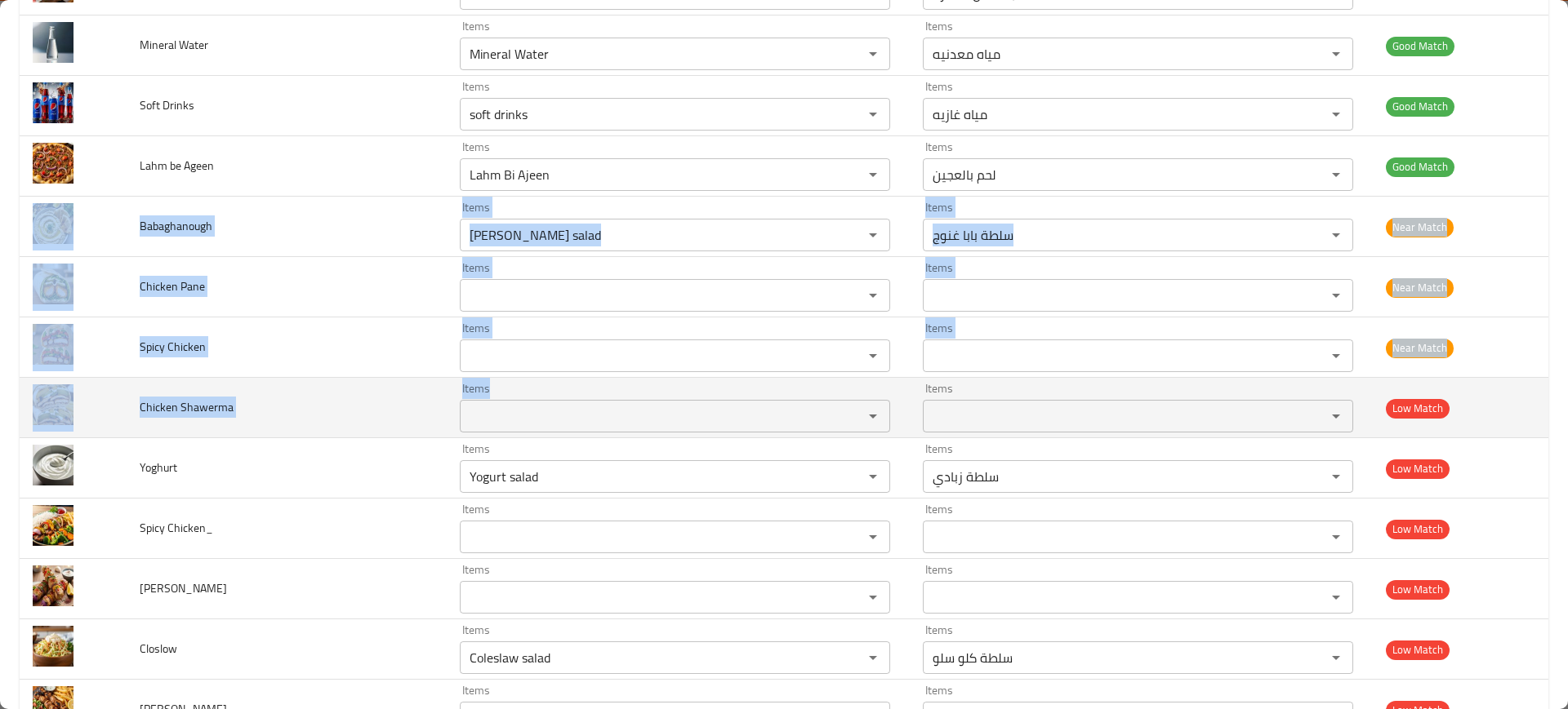
drag, startPoint x: 123, startPoint y: 218, endPoint x: 476, endPoint y: 406, distance: 399.9
copy tbody "Babaghanough Items Items Items Items Near Match Chicken Pane Items Items Items …"
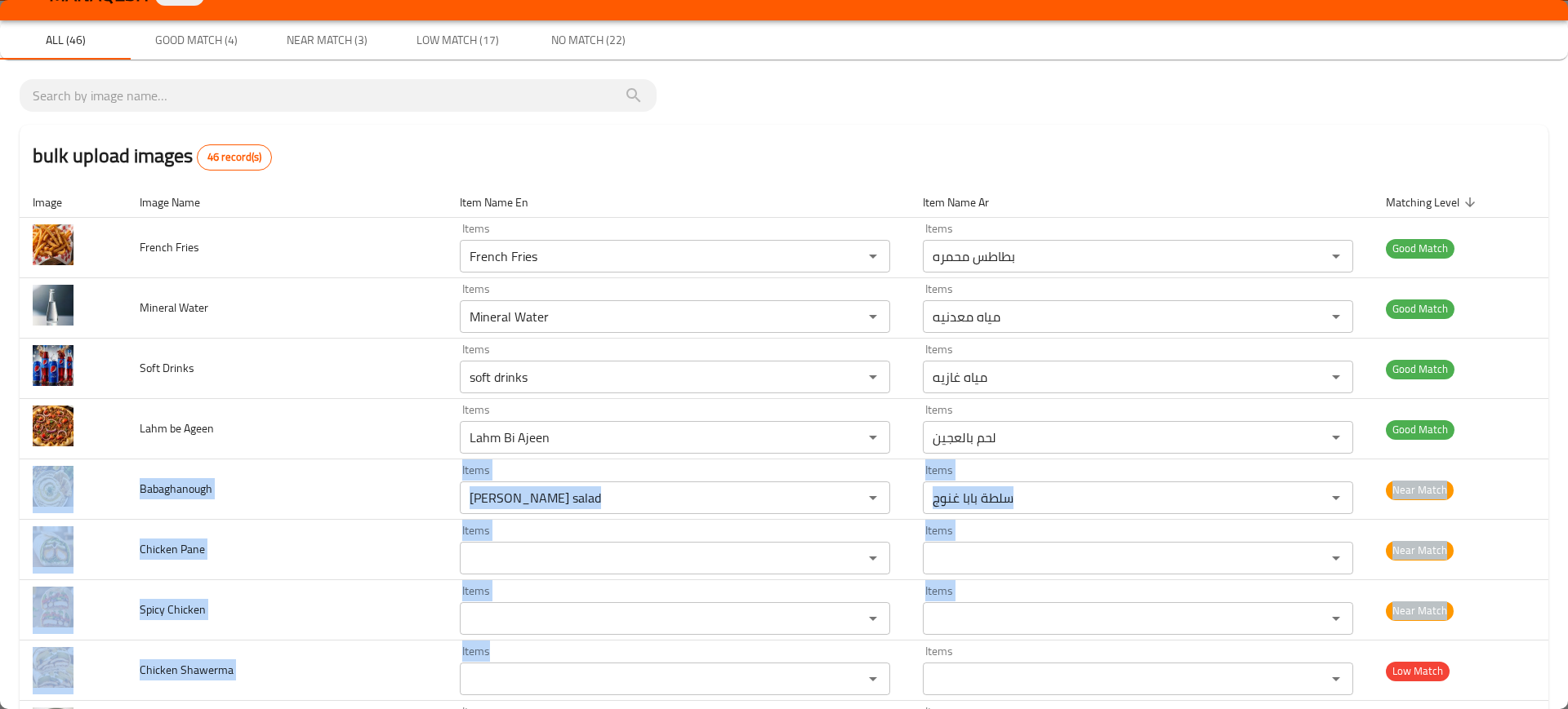
scroll to position [0, 0]
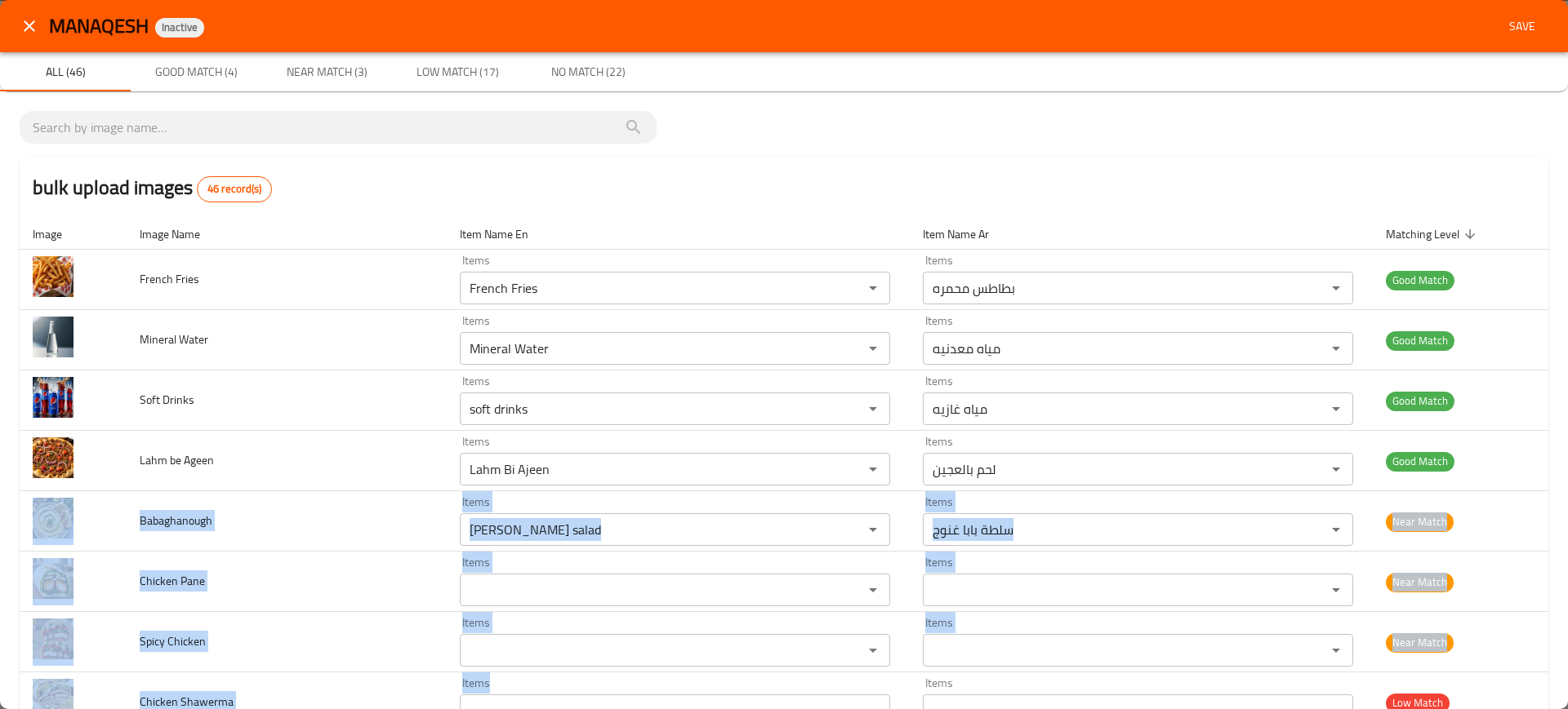
click at [373, 507] on td "Babaghanough" at bounding box center [287, 521] width 320 height 61
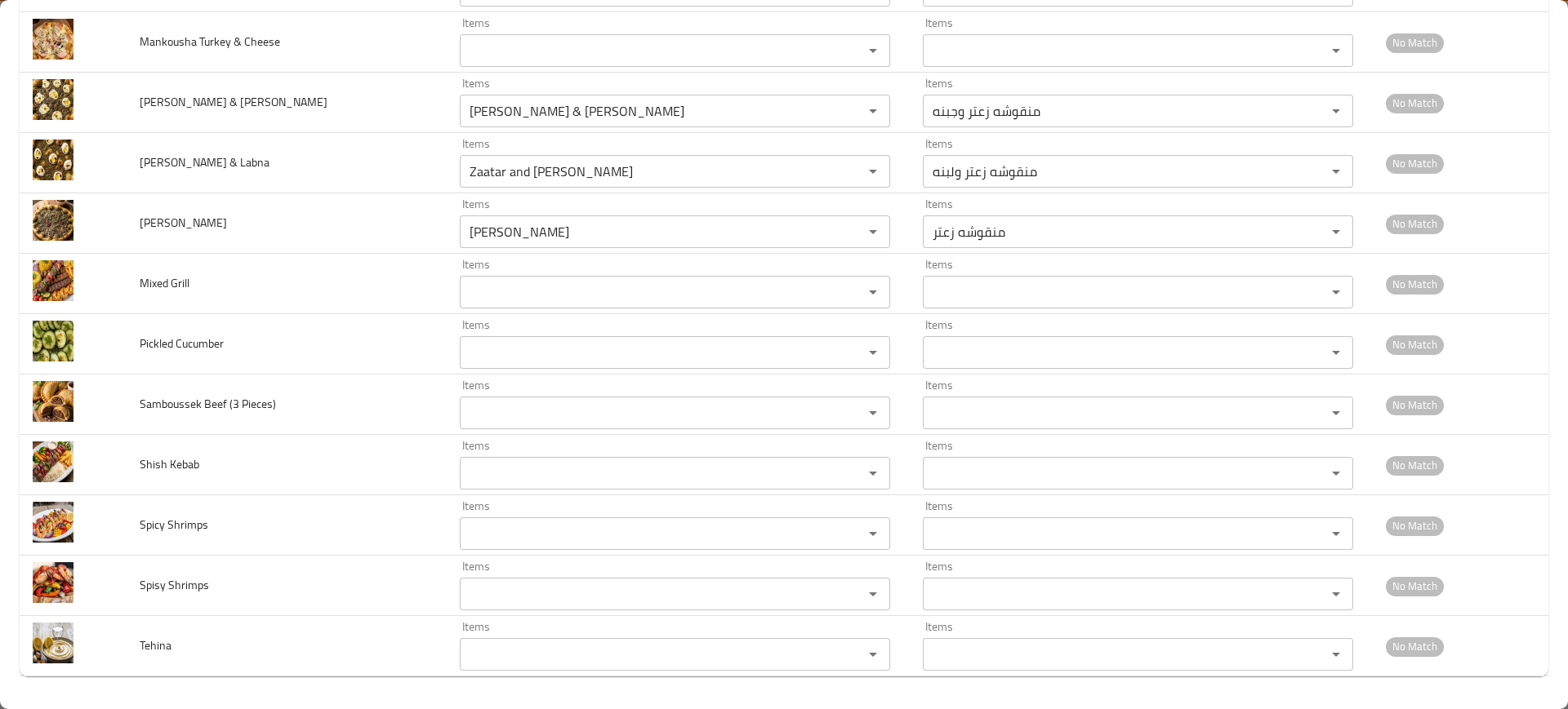
scroll to position [2350, 0]
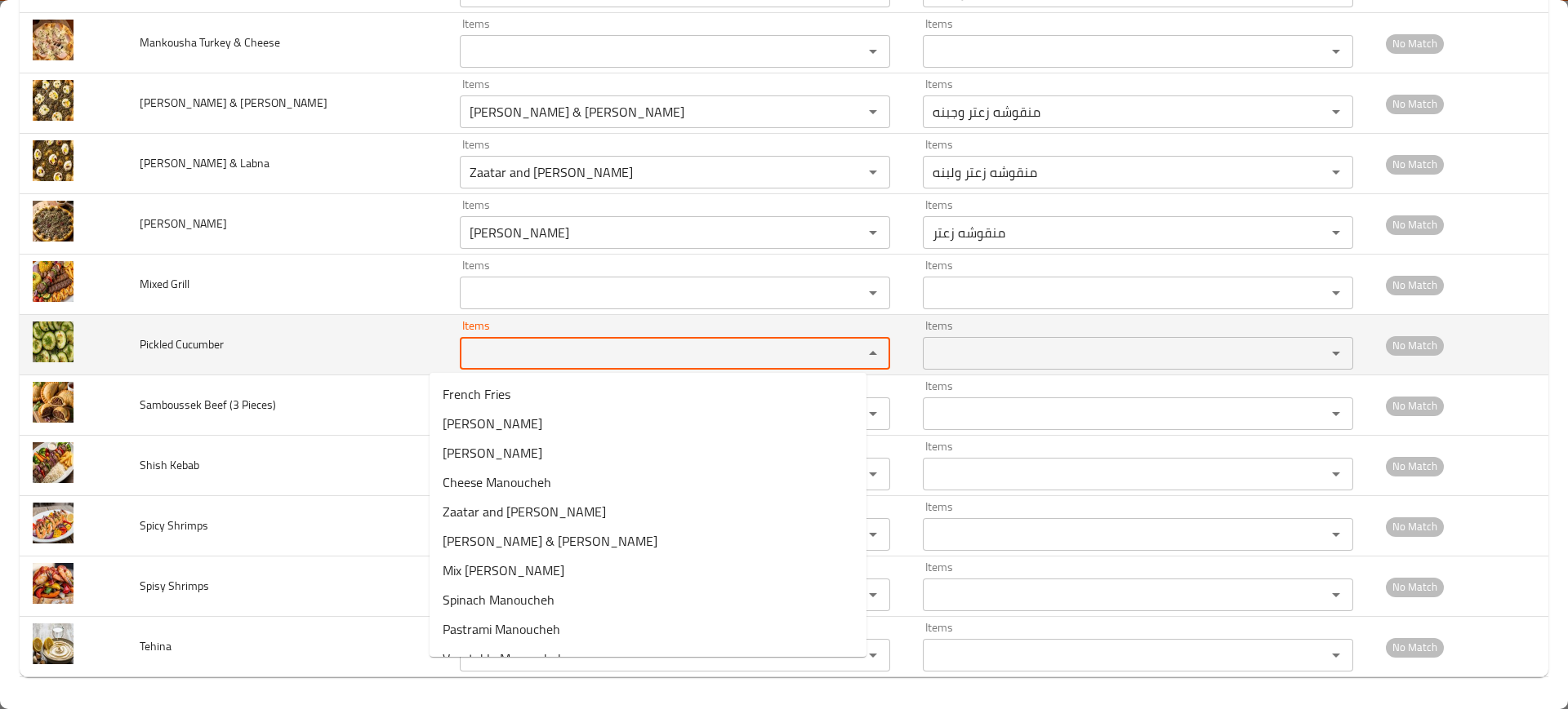
click at [504, 351] on Cucumber "Items" at bounding box center [650, 354] width 372 height 23
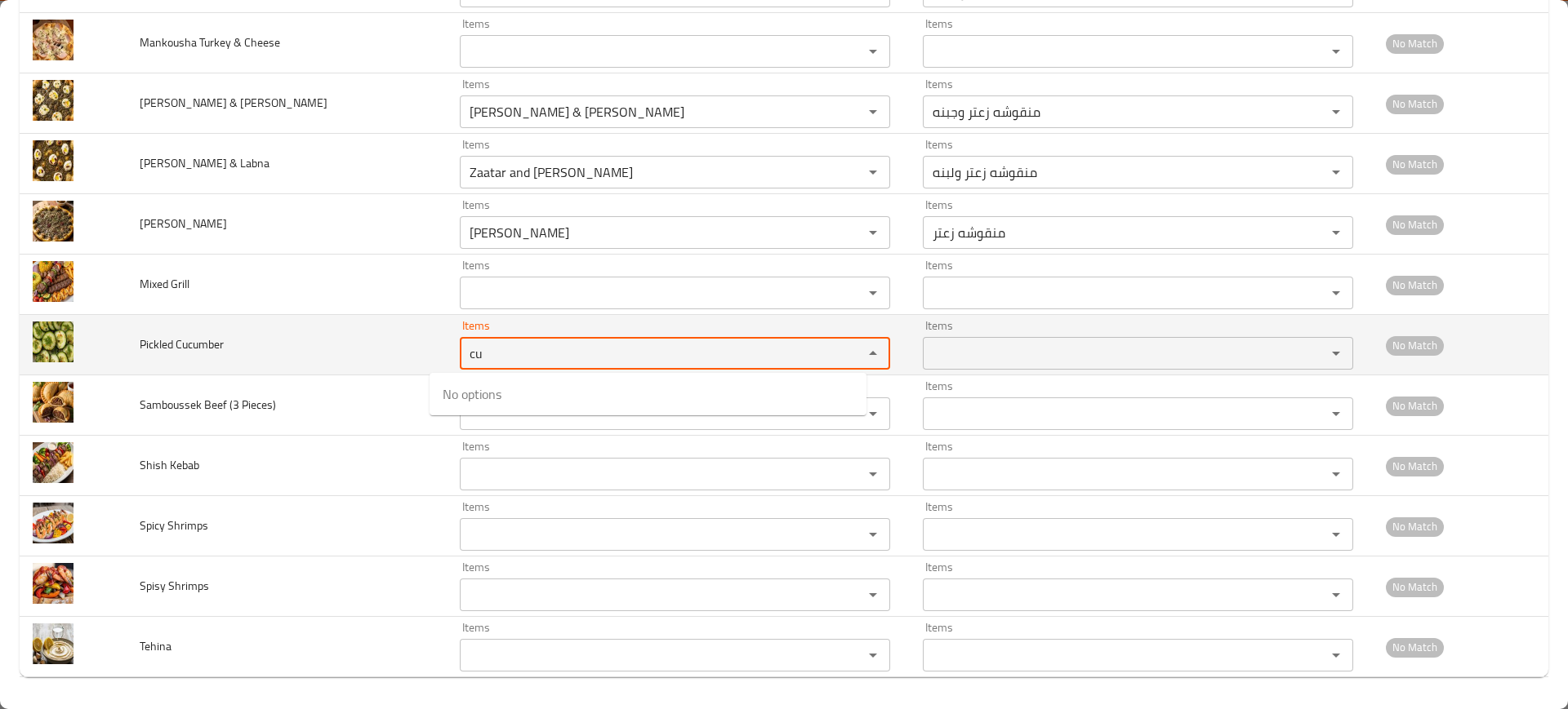
type Cucumber "cu"
click at [248, 368] on td "Pickled Cucumber" at bounding box center [287, 346] width 320 height 61
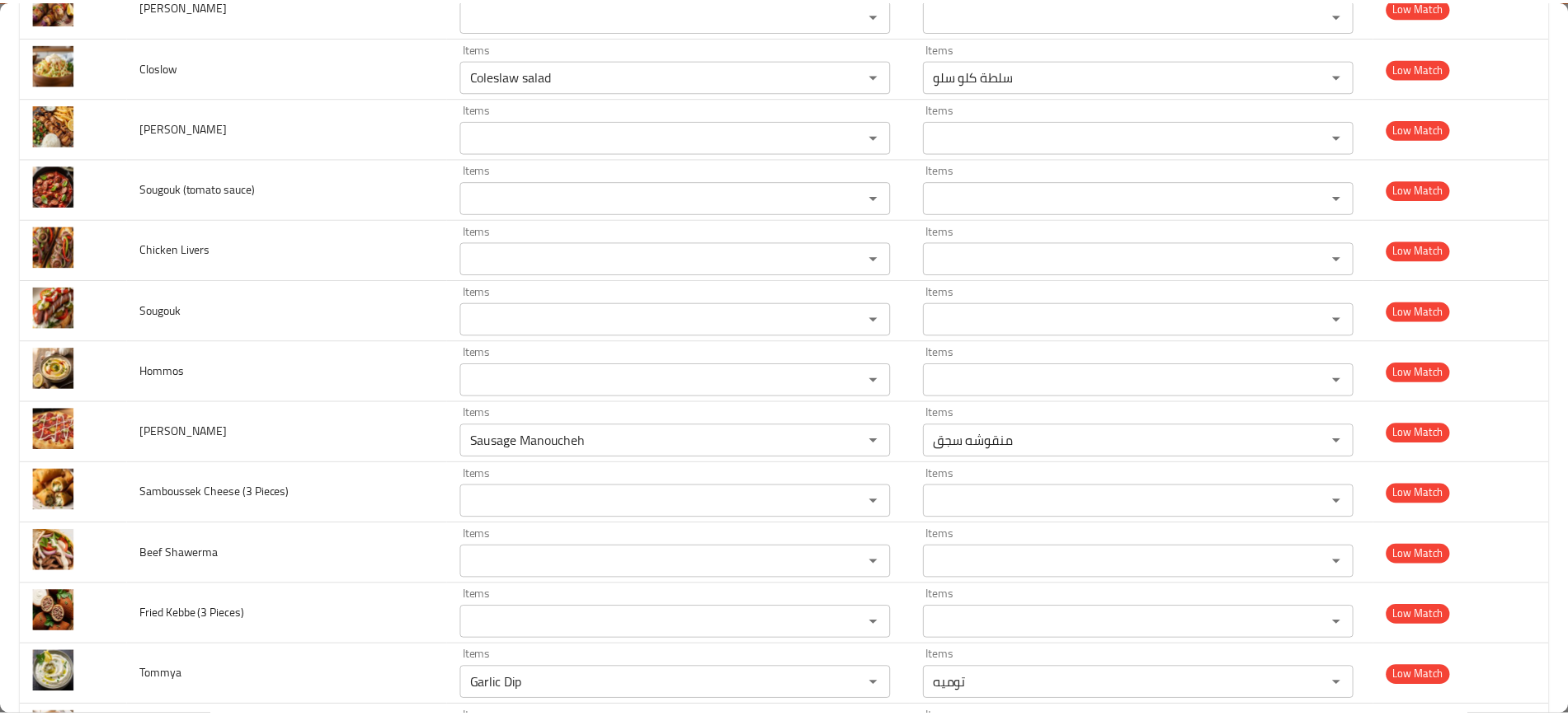
scroll to position [0, 0]
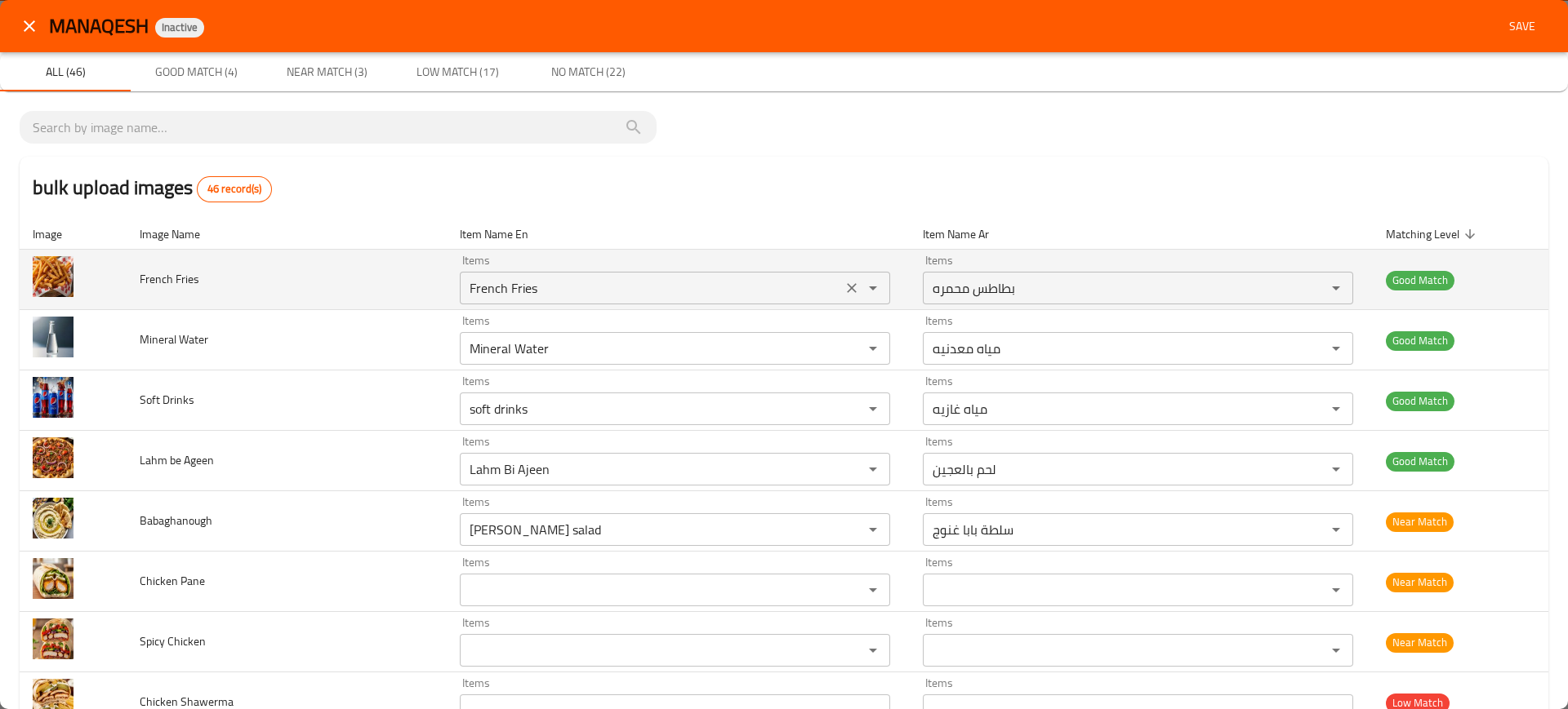
click at [467, 289] on Fries "French Fries" at bounding box center [650, 288] width 372 height 23
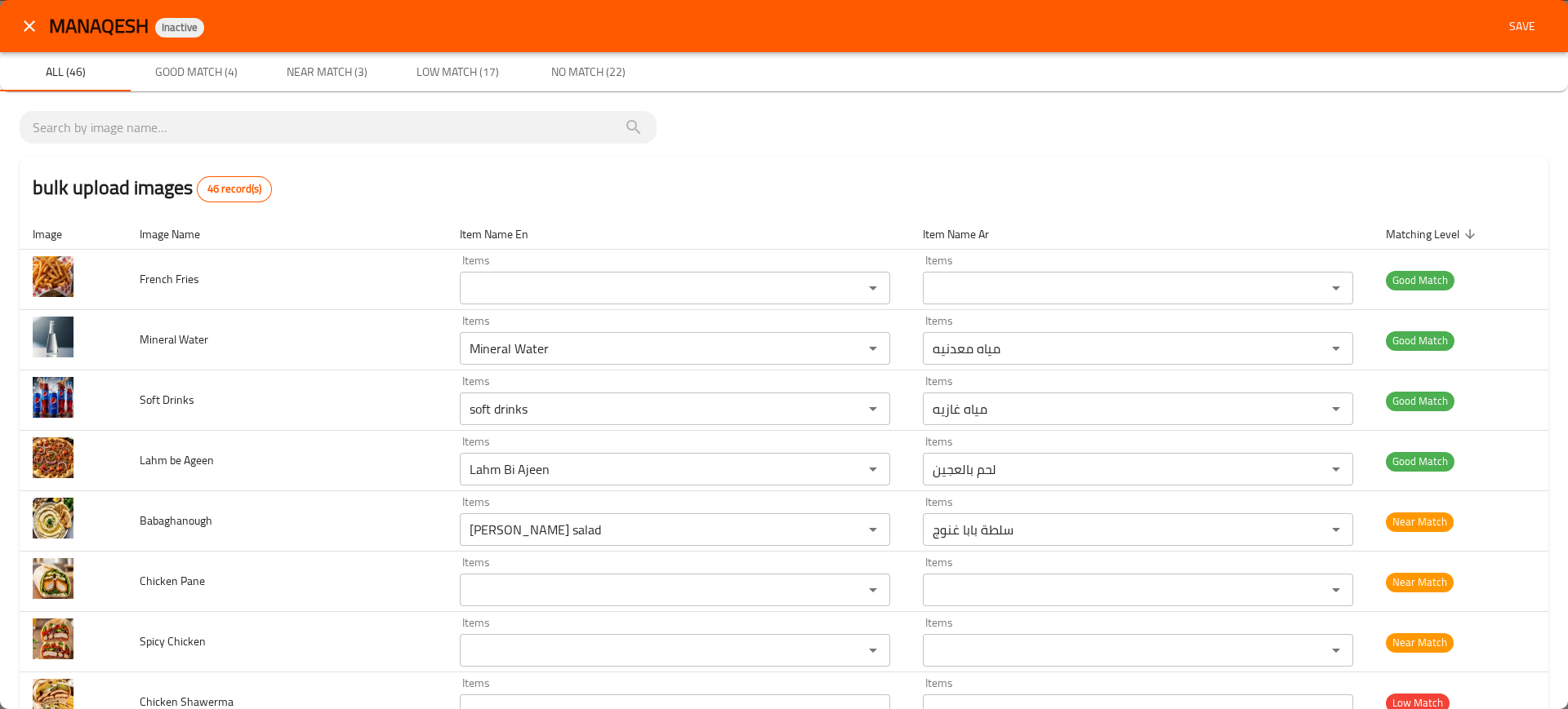
click at [1495, 47] on div "MANAQESH Inactive Save" at bounding box center [784, 26] width 1568 height 52
click at [1517, 14] on button "Save" at bounding box center [1522, 26] width 52 height 30
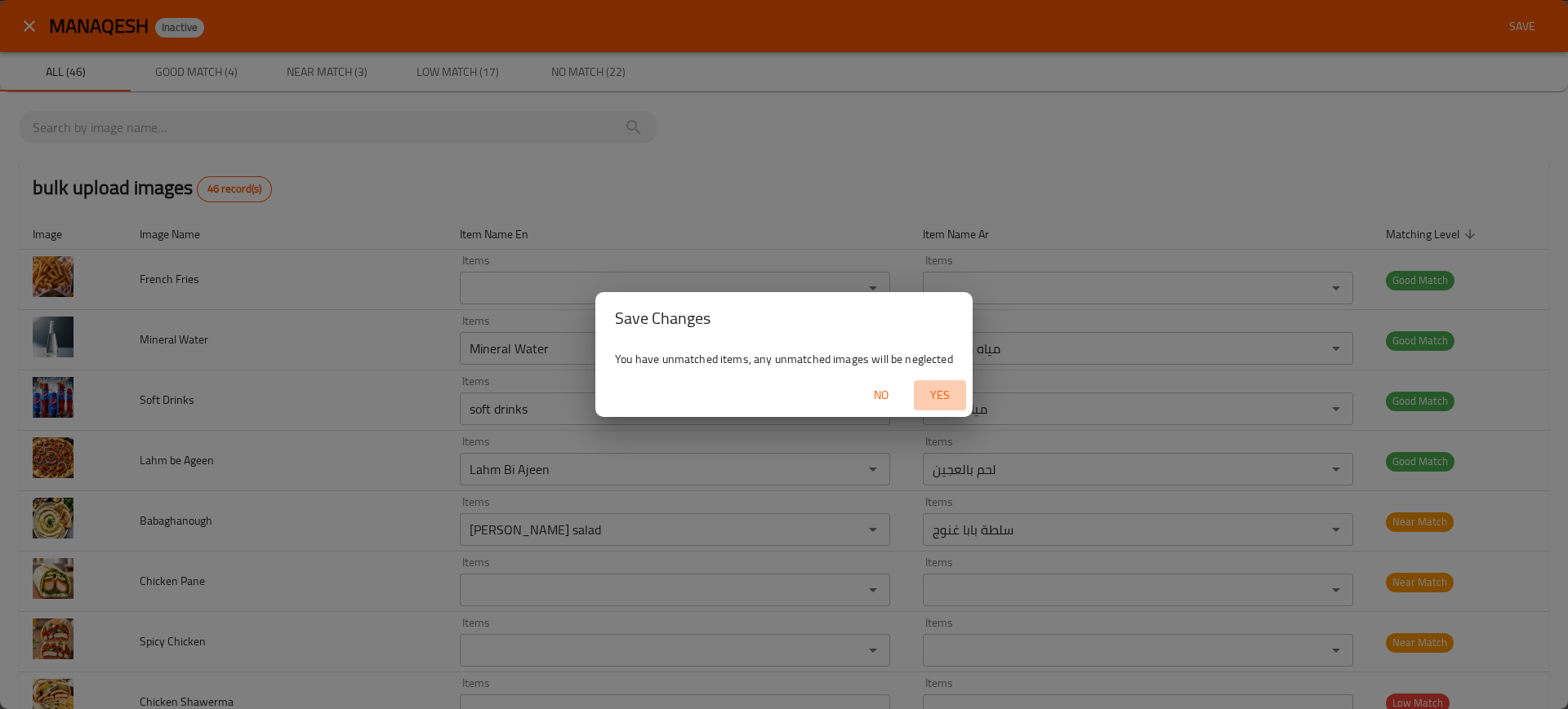
click at [930, 385] on span "Yes" at bounding box center [940, 394] width 39 height 20
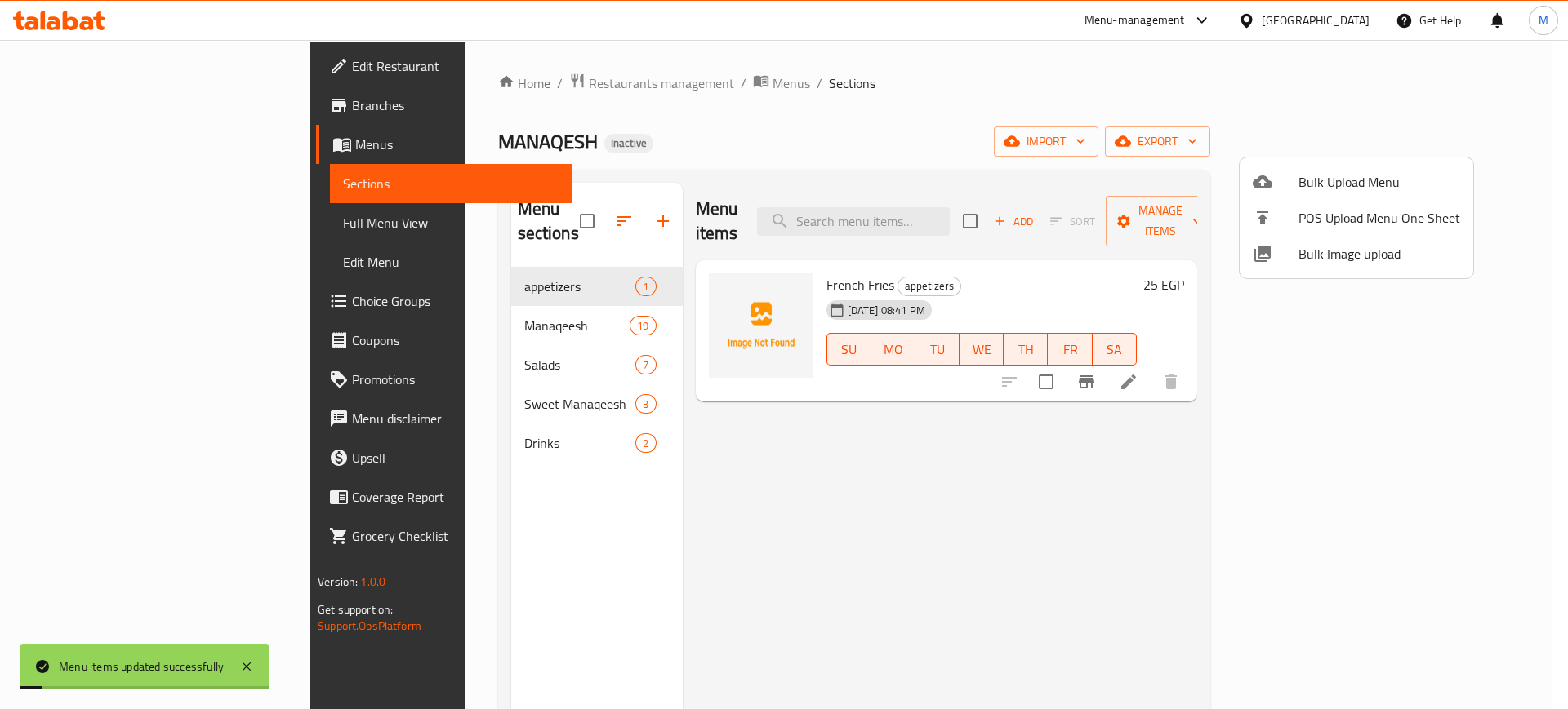
click at [943, 209] on div at bounding box center [784, 354] width 1568 height 709
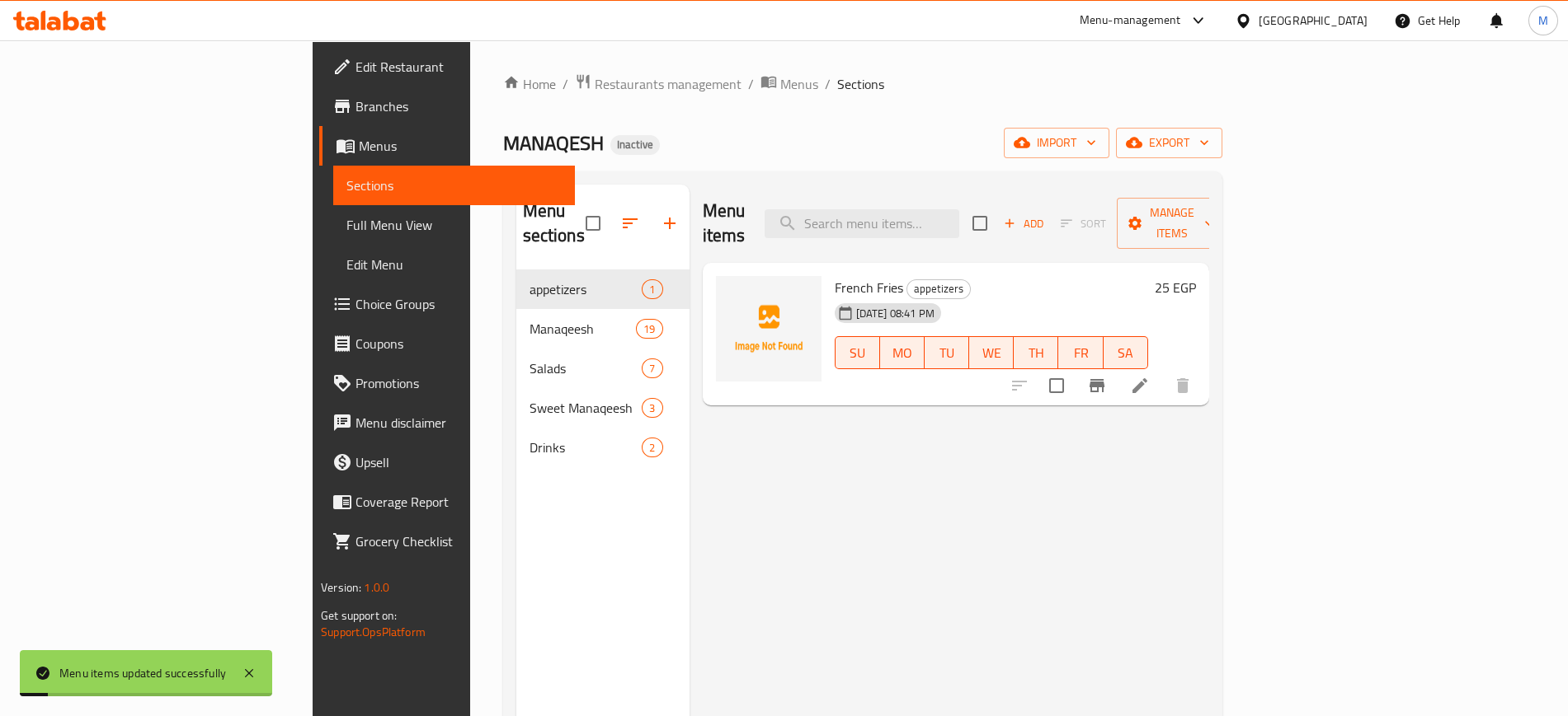
click at [953, 211] on input "search" at bounding box center [862, 224] width 195 height 29
paste input "French Fries"
type input "French Fries"
click at [723, 290] on span "upload picture" at bounding box center [739, 299] width 33 height 20
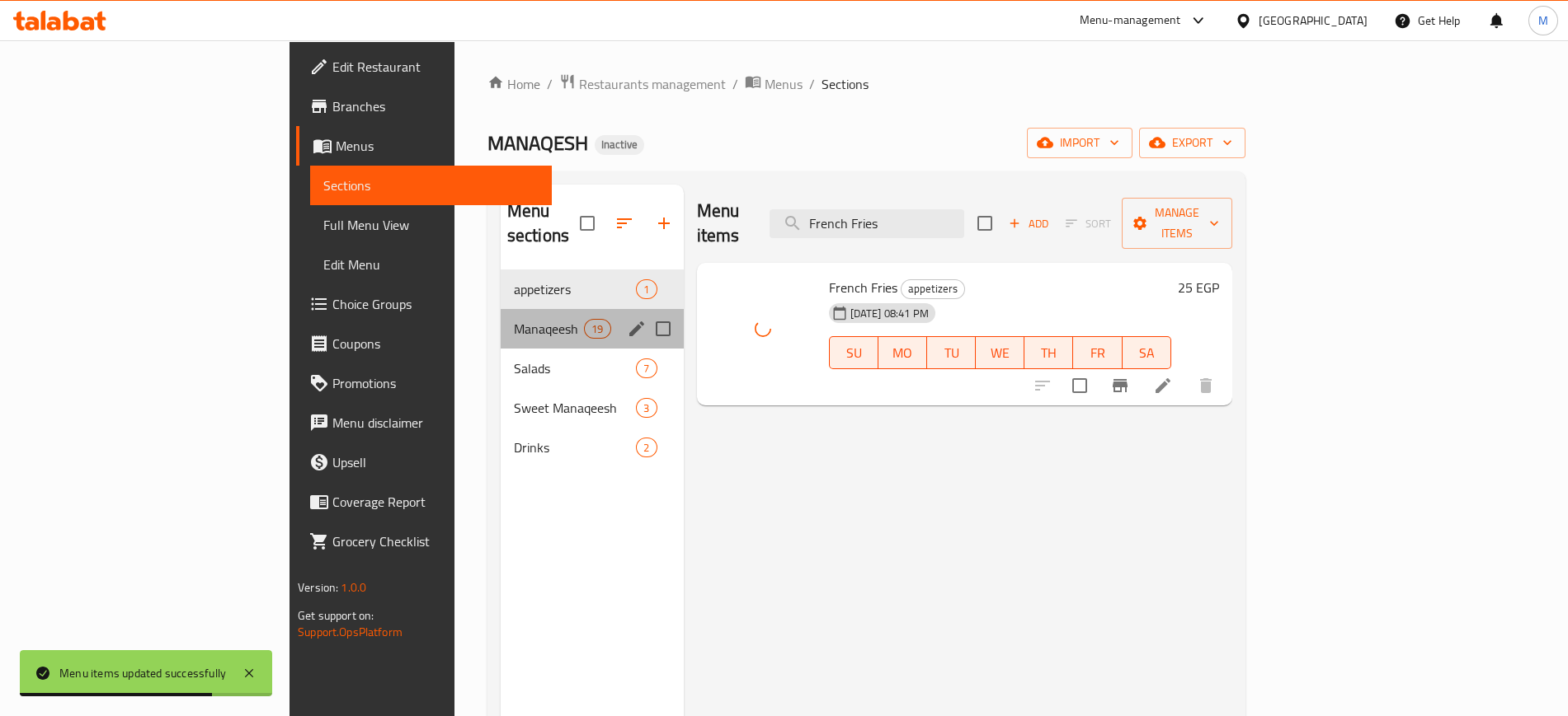
click at [500, 309] on div "Manaqeesh 19" at bounding box center [592, 328] width 183 height 39
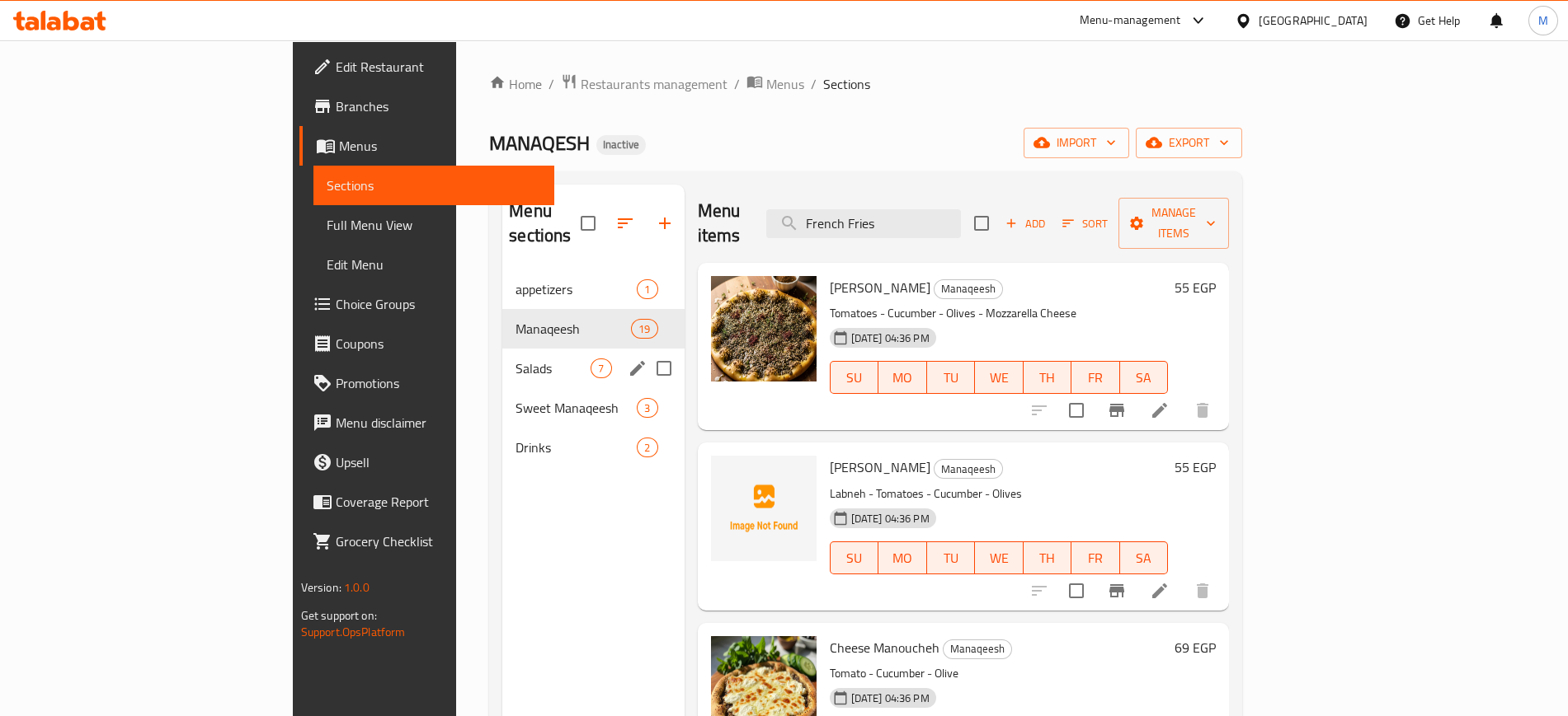
click at [502, 348] on div "Salads 7" at bounding box center [593, 368] width 182 height 39
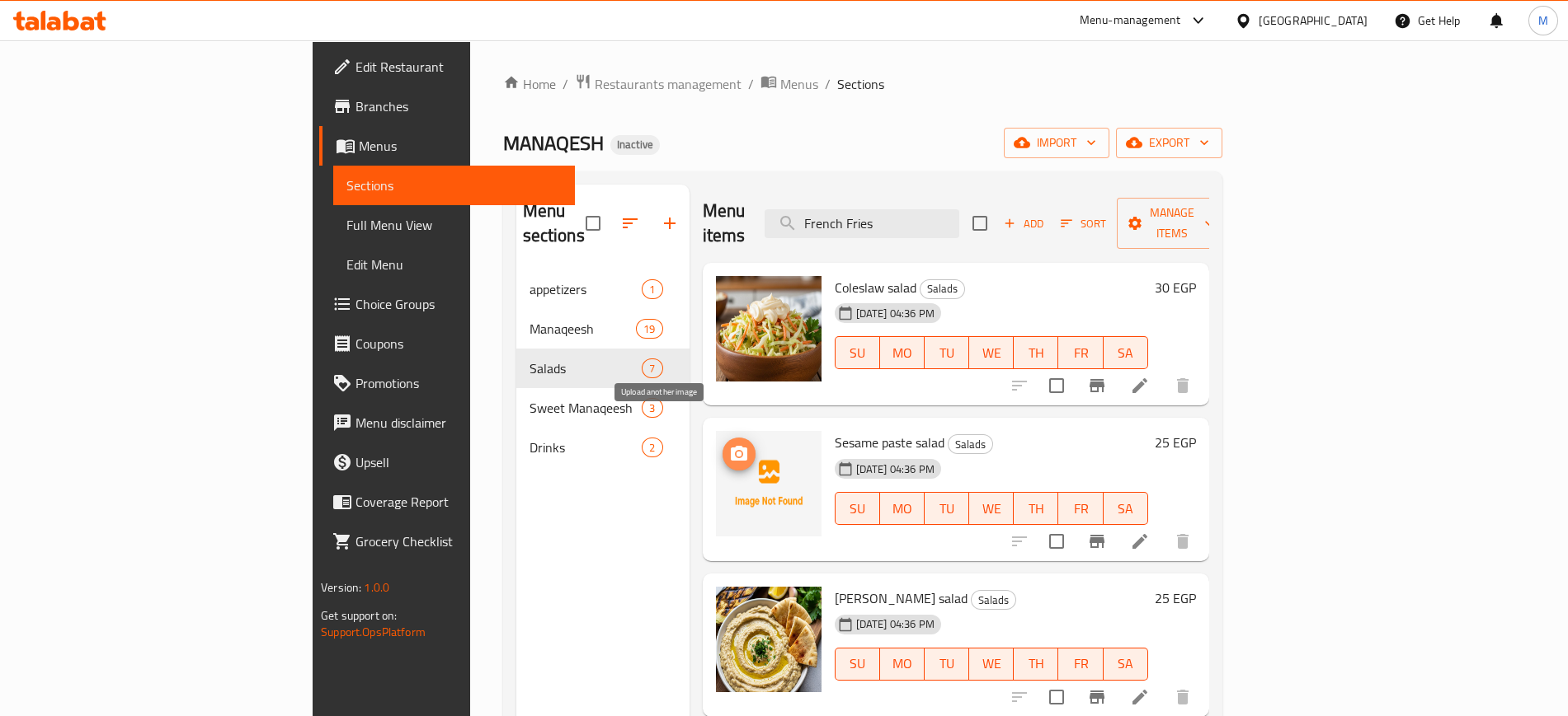
click at [723, 442] on button "upload picture" at bounding box center [739, 455] width 33 height 33
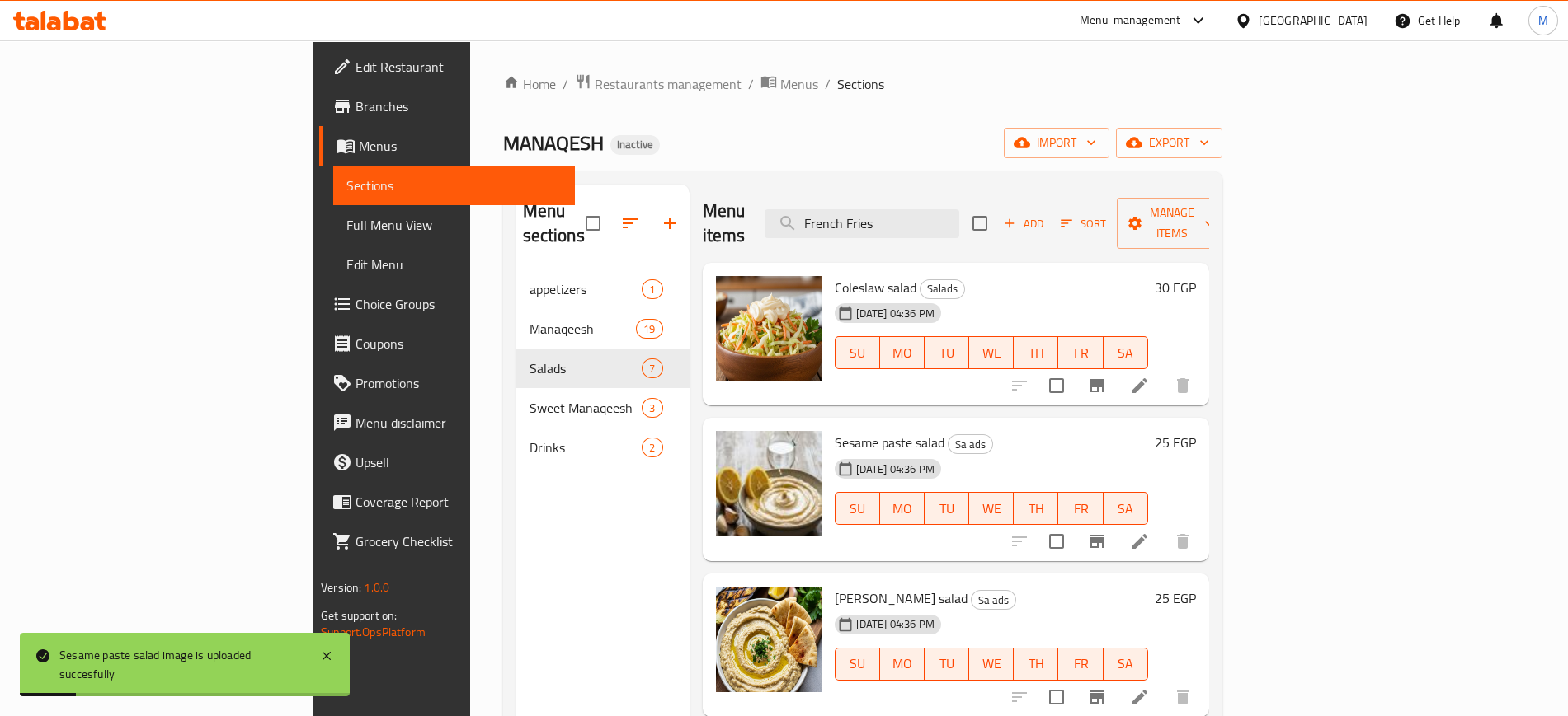
click at [689, 483] on div "Menu items French Fries Add Sort Manage items Coleslaw salad Salads 14-08-2025 …" at bounding box center [949, 542] width 520 height 716
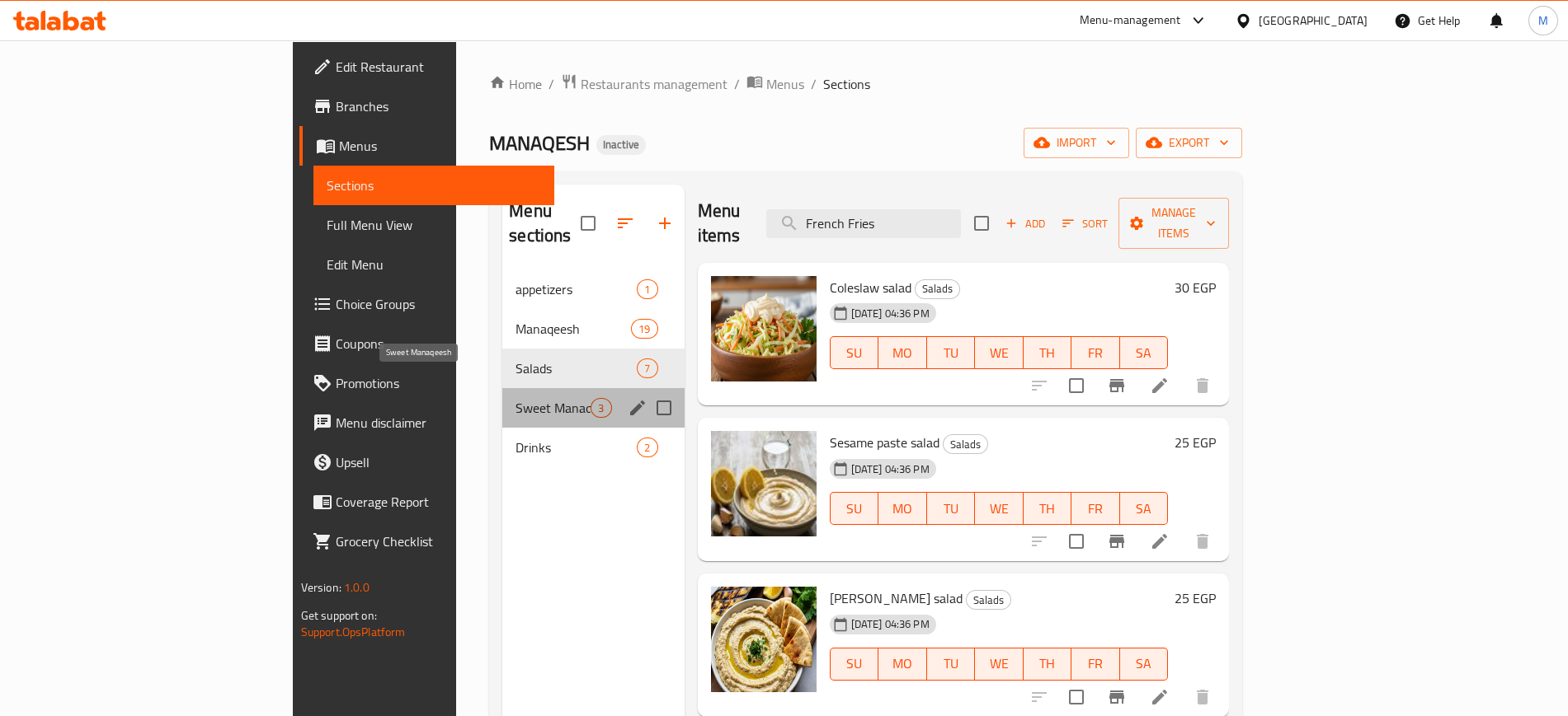
click at [515, 398] on span "Sweet Manaqeesh" at bounding box center [552, 408] width 75 height 20
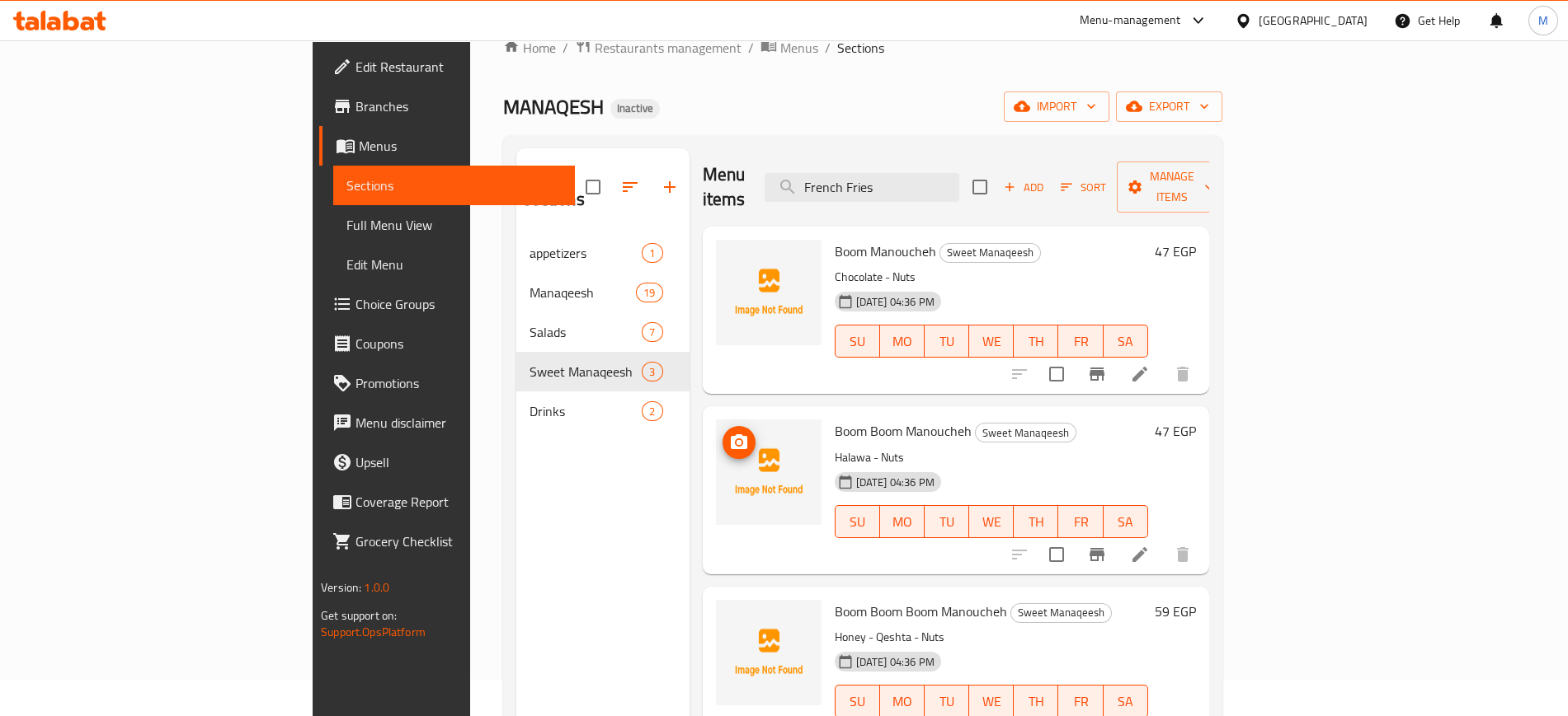
scroll to position [231, 0]
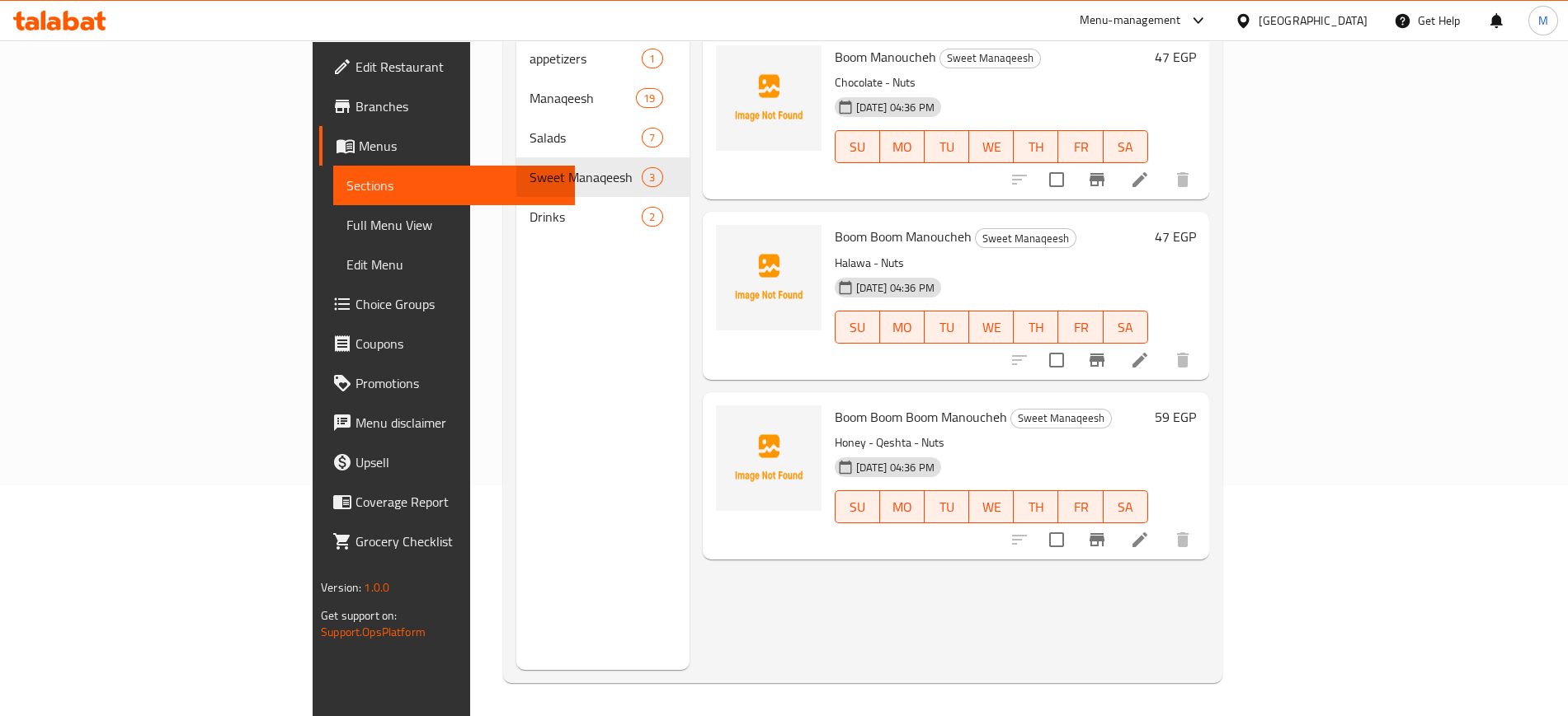
click at [548, 497] on div "Menu sections appetizers 1 Manaqeesh 19 Salads 7 Sweet Manaqeesh 3 Drinks 2" at bounding box center [602, 311] width 173 height 716
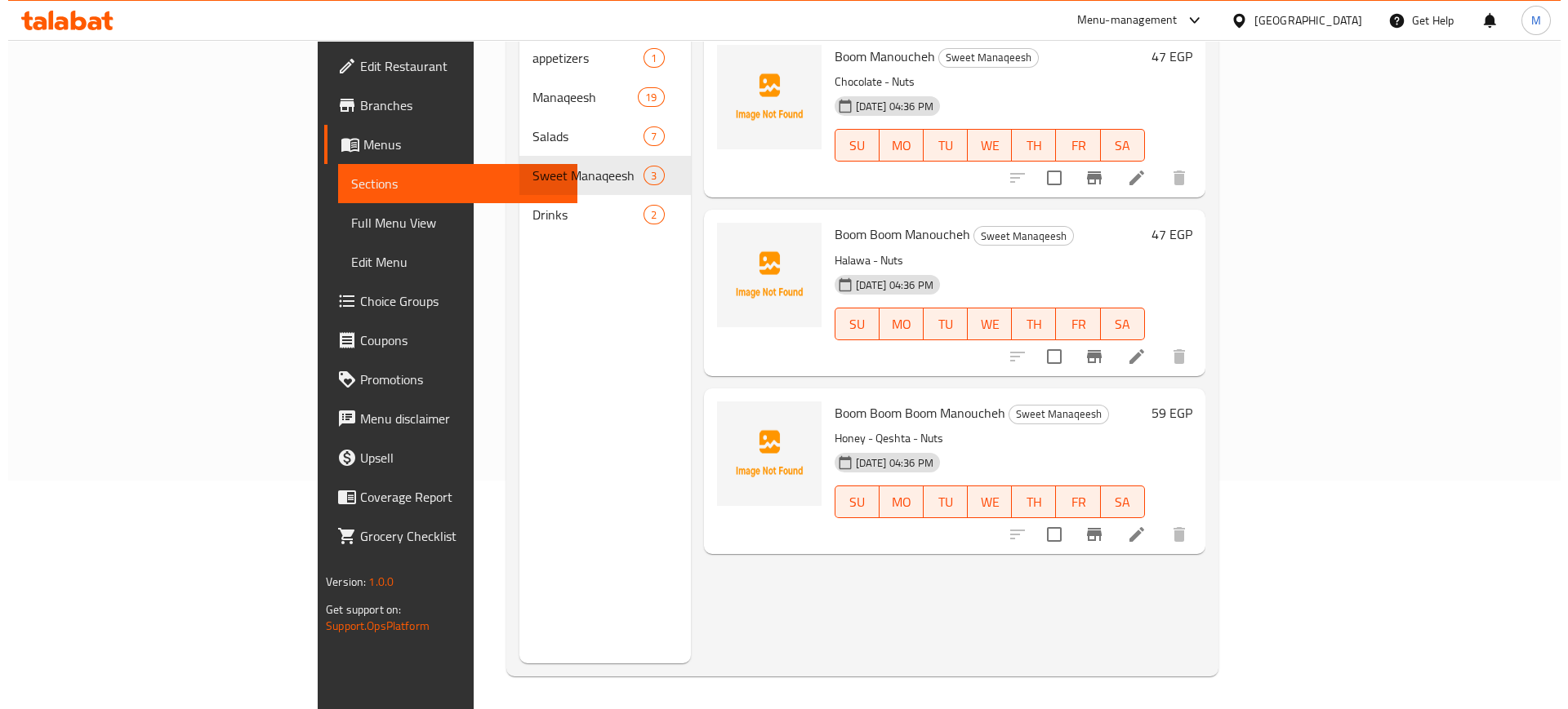
scroll to position [0, 0]
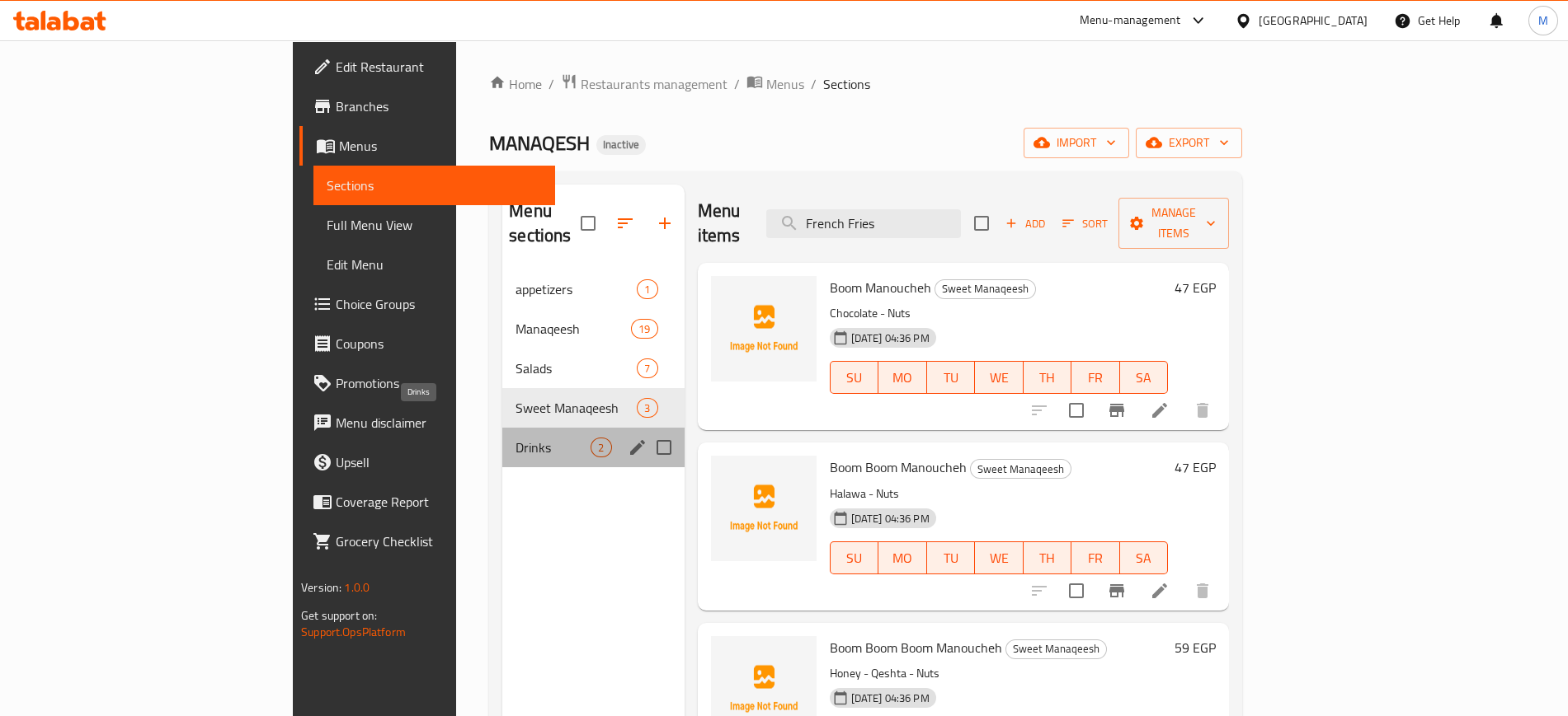
click at [515, 438] on span "Drinks" at bounding box center [552, 448] width 75 height 20
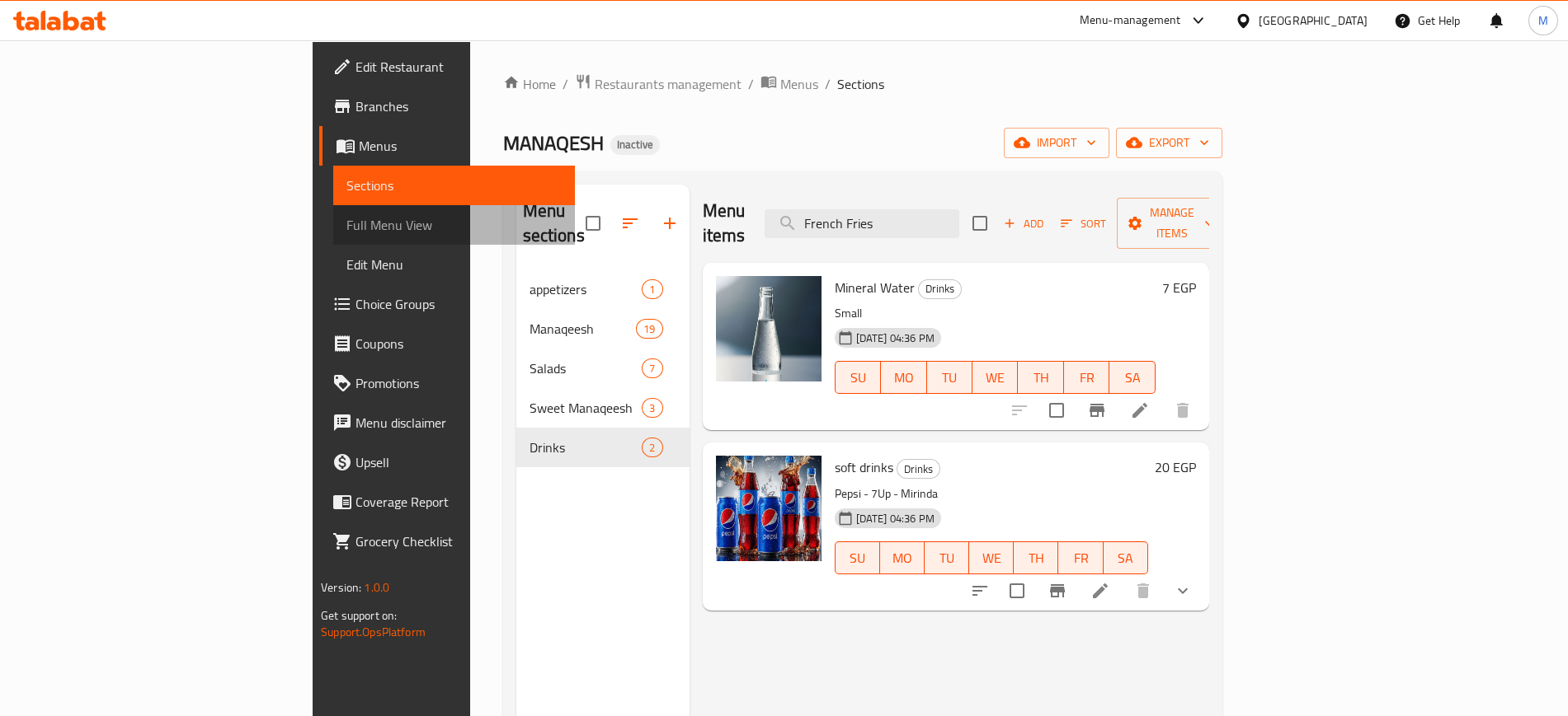
click at [347, 224] on span "Full Menu View" at bounding box center [454, 225] width 214 height 20
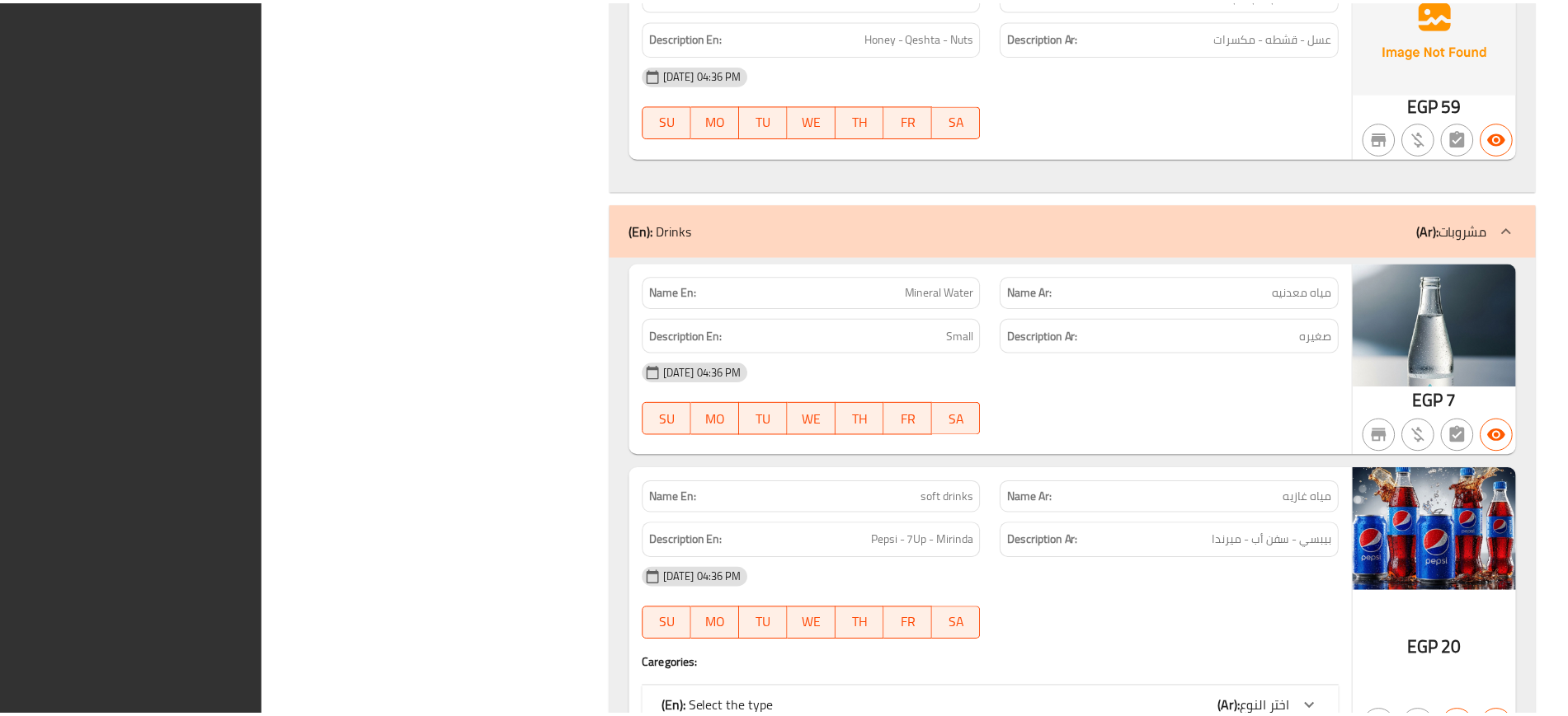
scroll to position [6705, 0]
